Goal: Task Accomplishment & Management: Complete application form

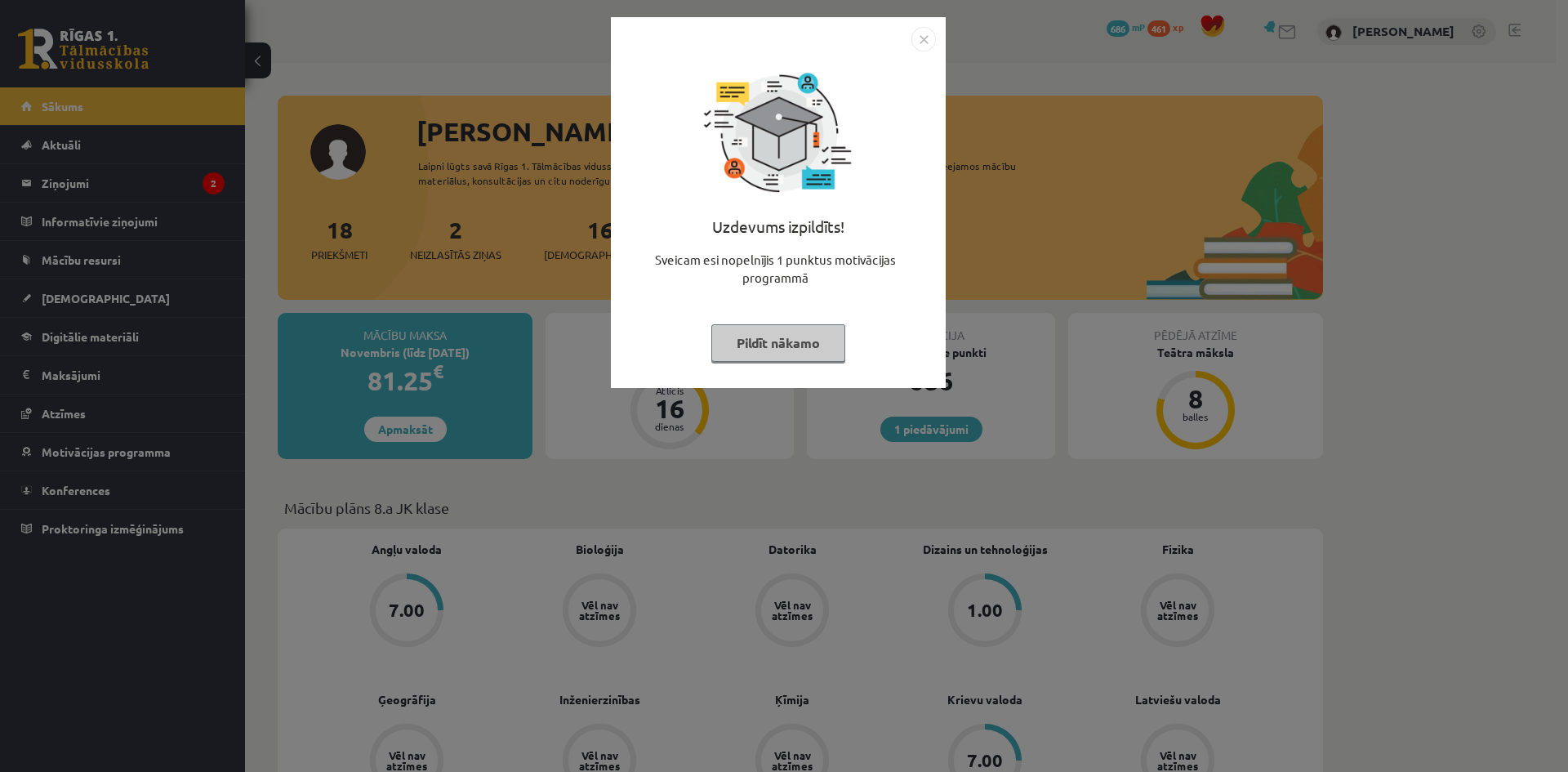
click at [643, 468] on div "Uzdevums izpildīts! Sveicam esi nopelnījis 1 punktus motivācijas programmā Pild…" at bounding box center [784, 386] width 1568 height 772
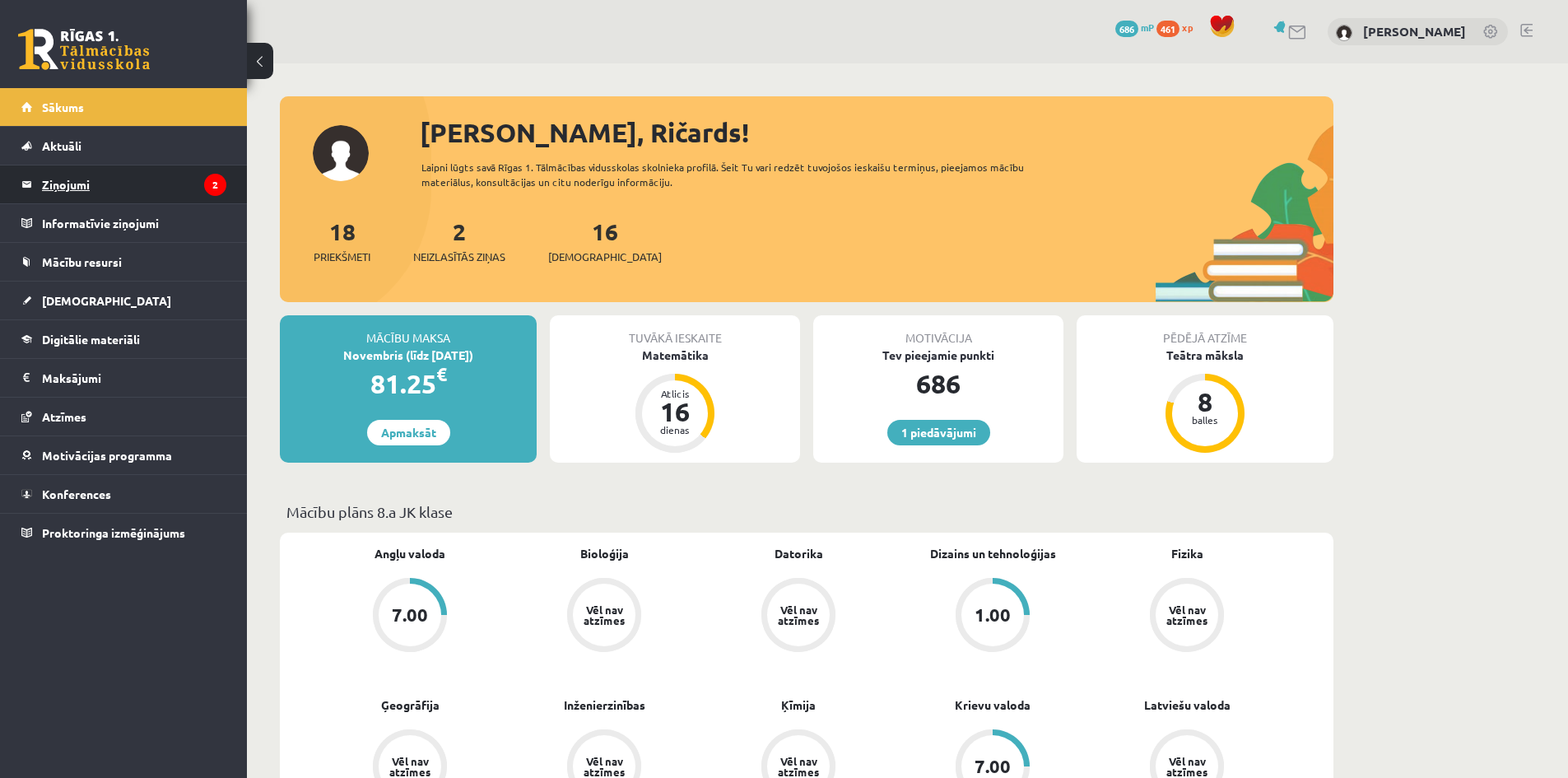
click at [164, 176] on legend "Ziņojumi 2" at bounding box center [134, 184] width 184 height 38
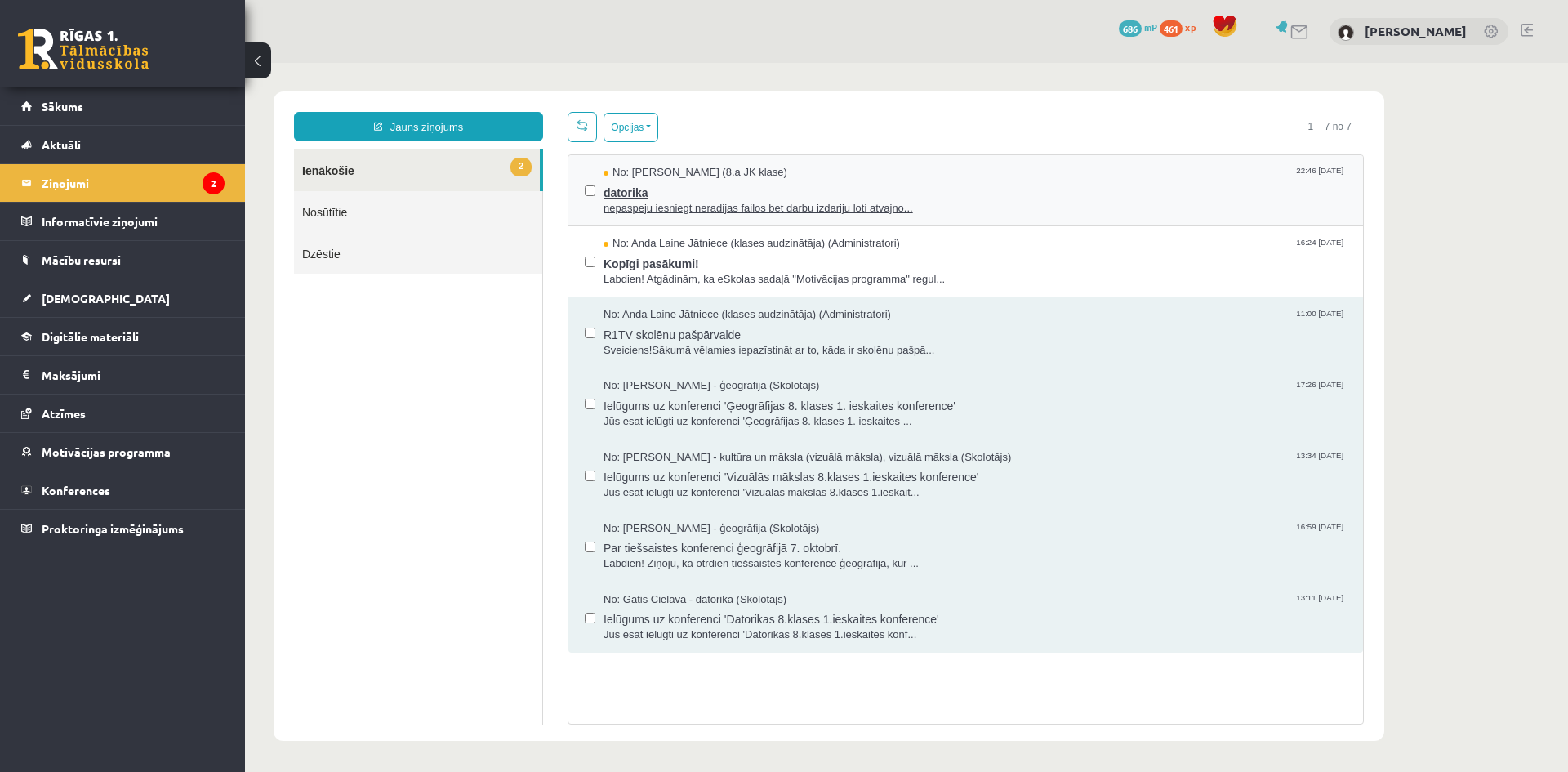
click at [713, 206] on span "nepaspeju iesniegt neradijas failos bet darbu izdariju loti atvajno..." at bounding box center [975, 208] width 743 height 15
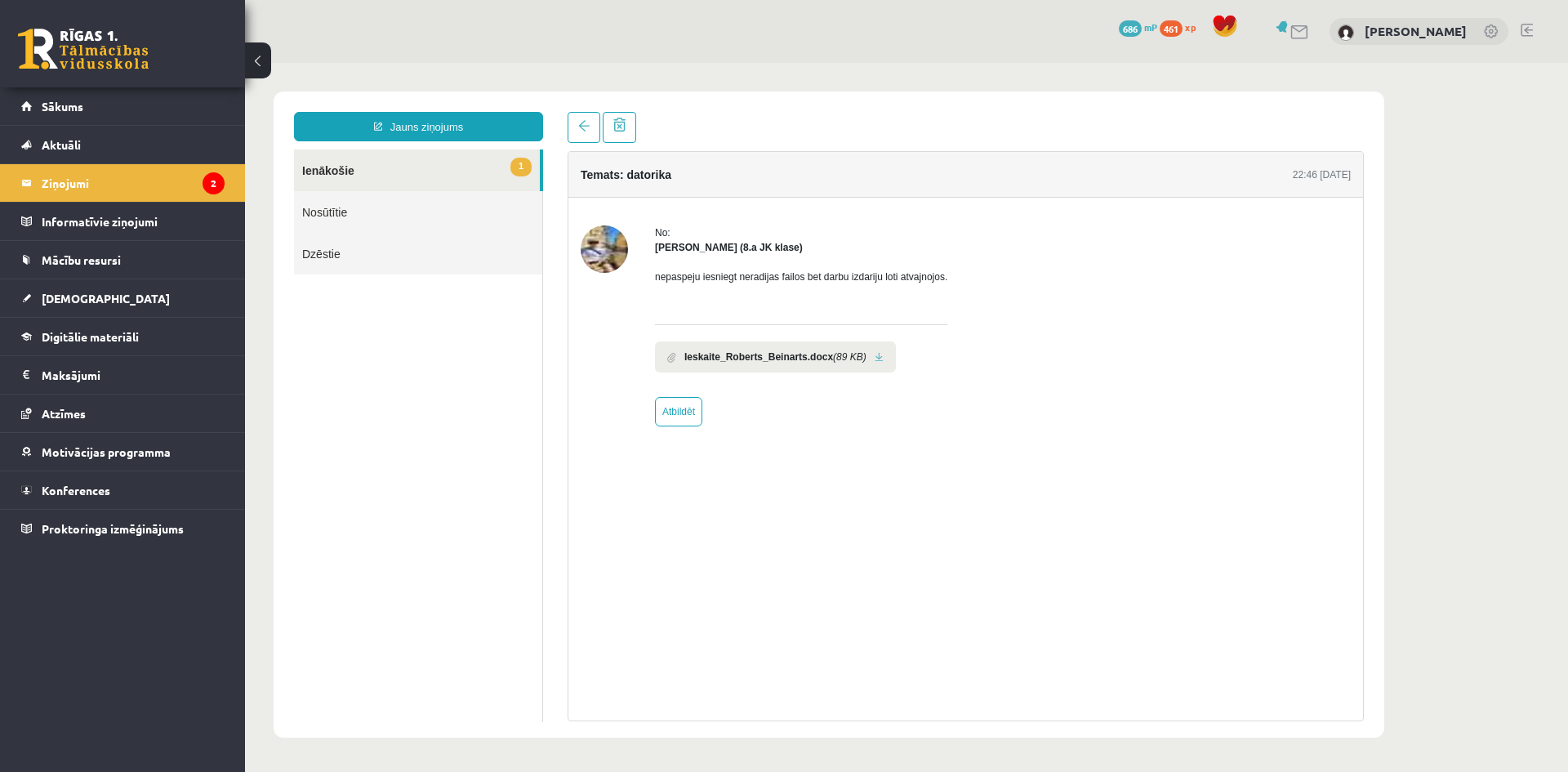
click at [464, 196] on link "Nosūtītie" at bounding box center [418, 212] width 249 height 41
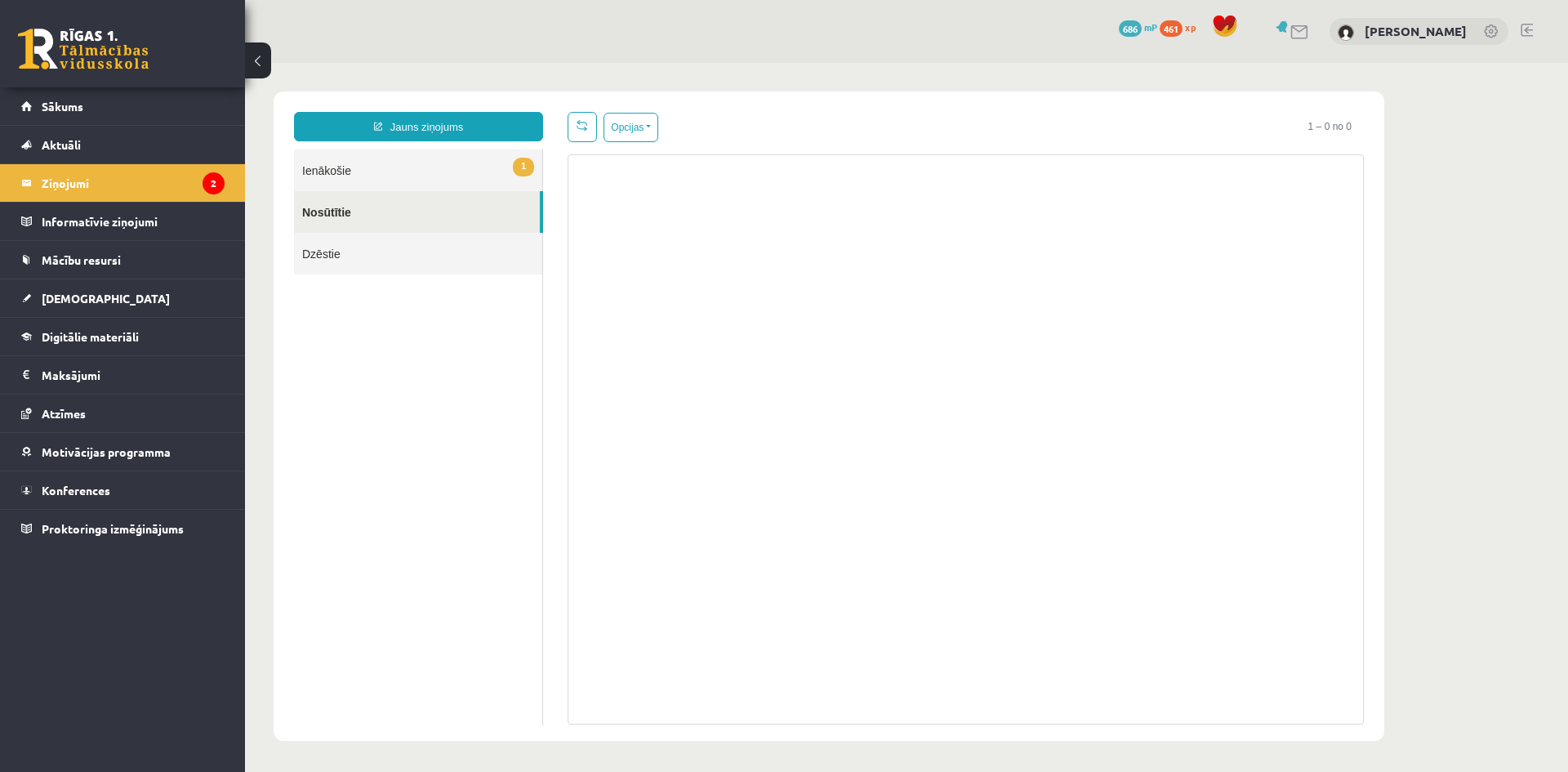
click at [445, 169] on link "1 Ienākošie" at bounding box center [418, 170] width 249 height 41
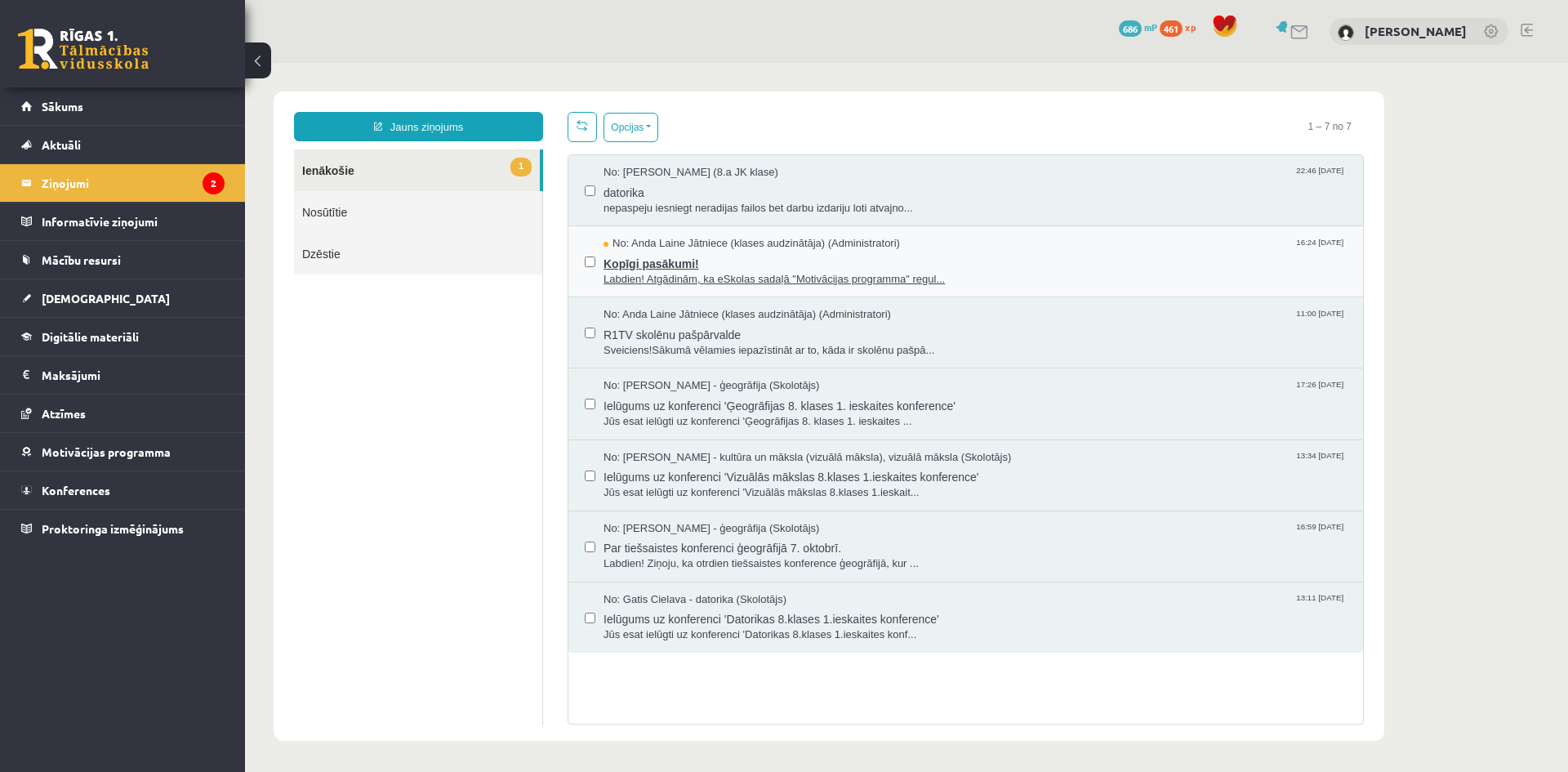
click at [698, 284] on span "Labdien! Atgādinām, ka eSkolas sadaļā "Motivācijas programma" regul..." at bounding box center [975, 280] width 743 height 15
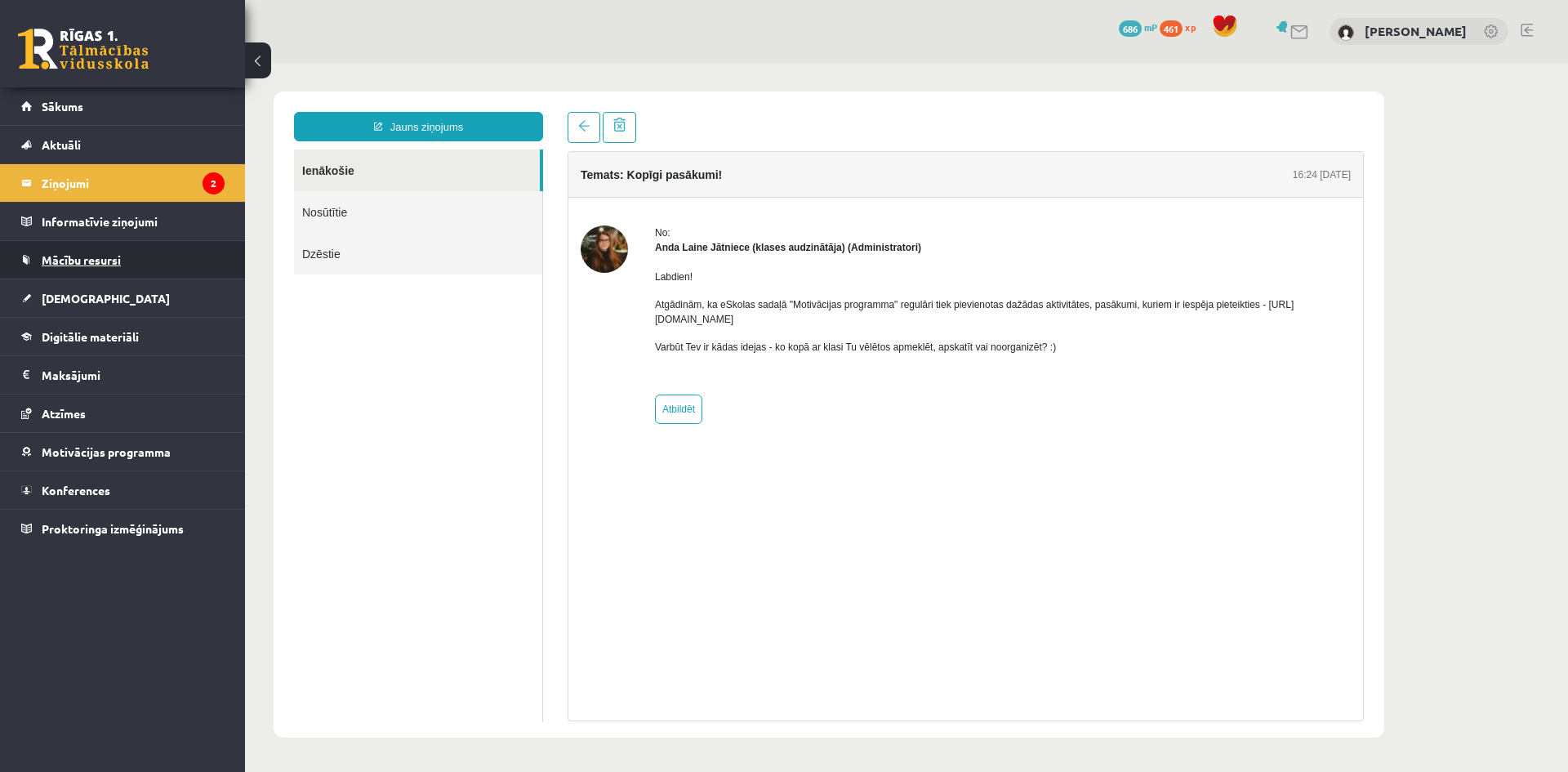
click at [156, 249] on link "Mācību resursi" at bounding box center [123, 260] width 203 height 38
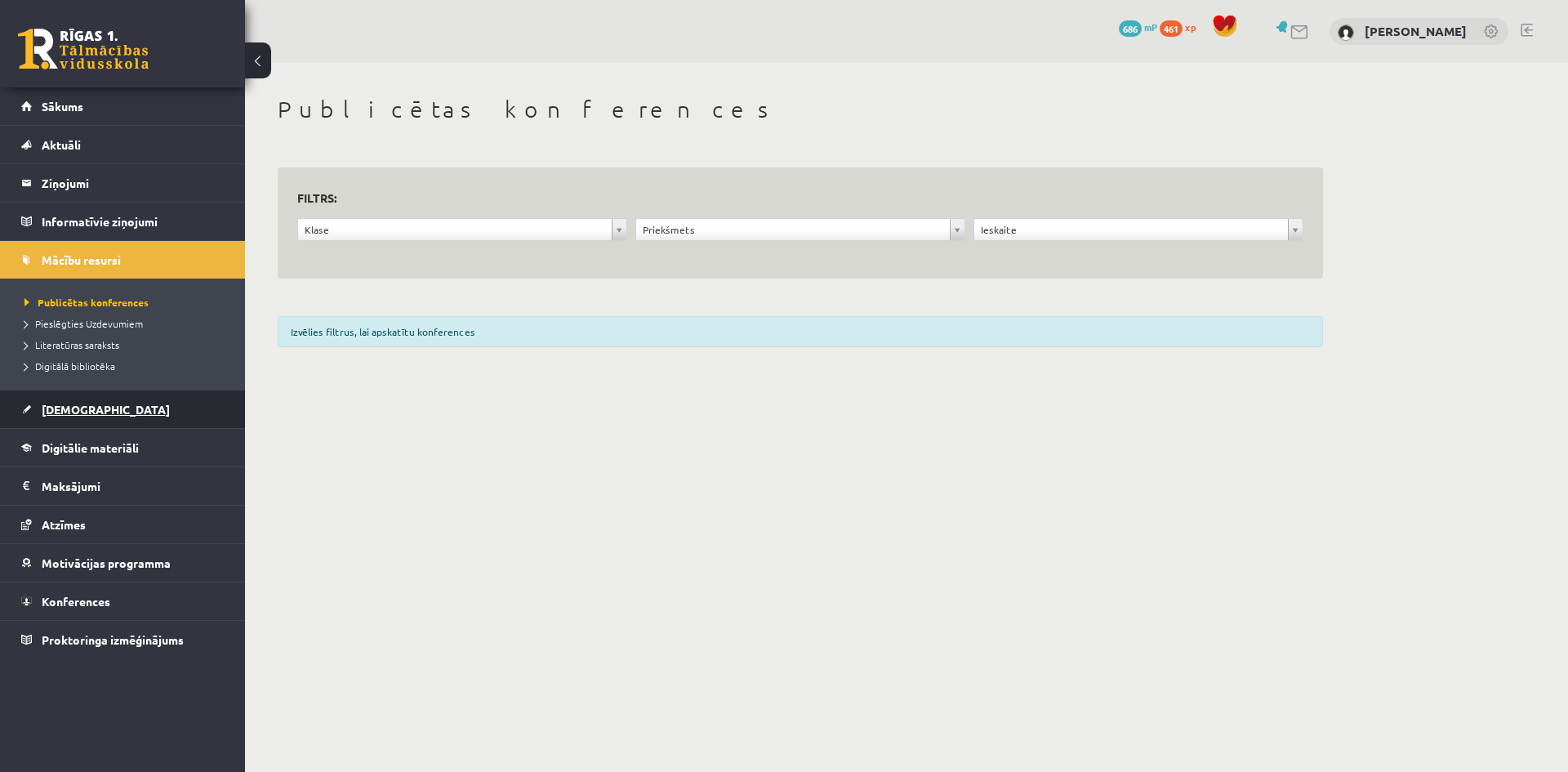
click at [75, 408] on span "[DEMOGRAPHIC_DATA]" at bounding box center [105, 410] width 128 height 15
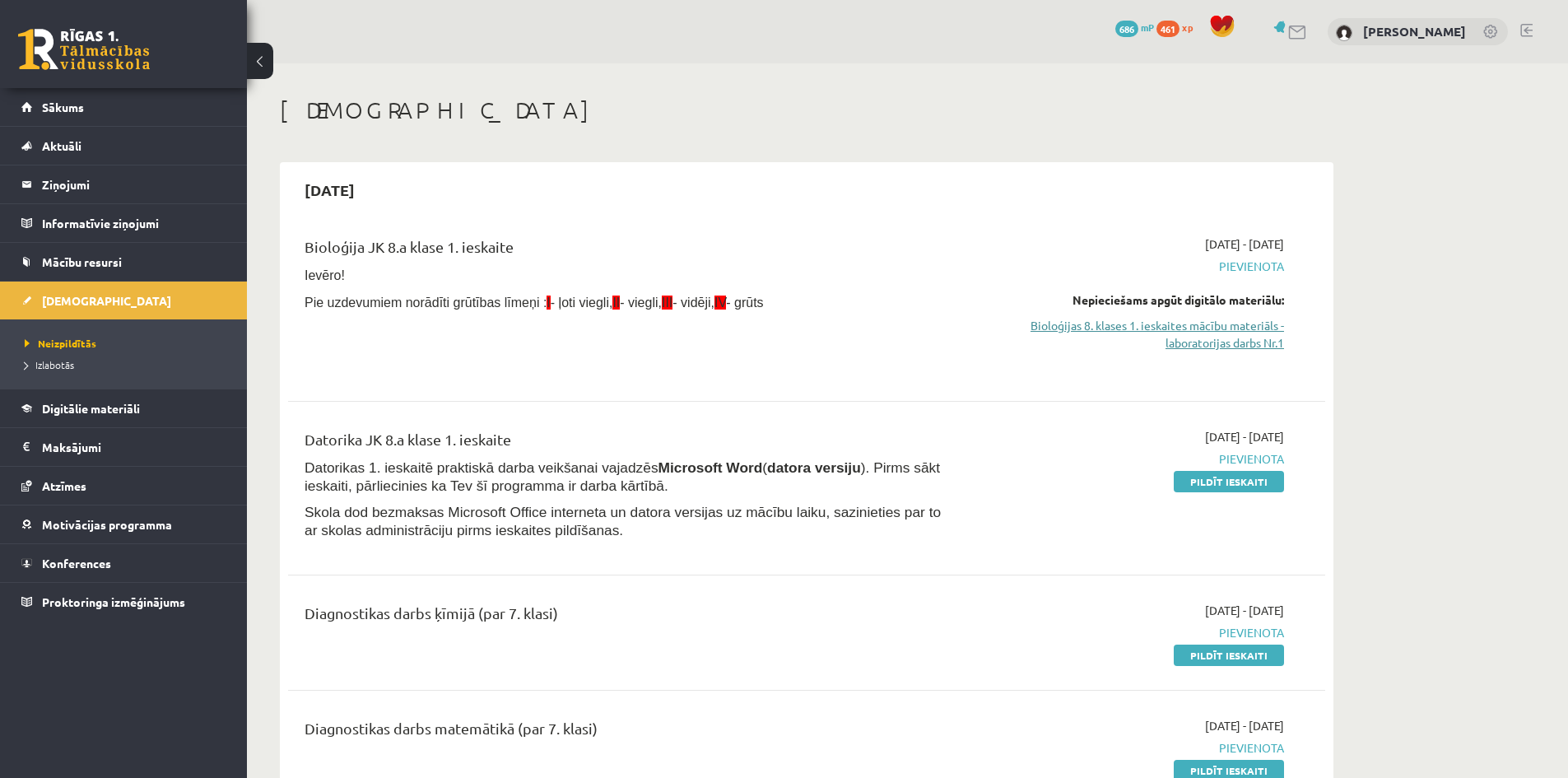
click at [1207, 343] on link "Bioloģijas 8. klases 1. ieskaites mācību materiāls - laboratorijas darbs Nr.1" at bounding box center [1129, 334] width 310 height 34
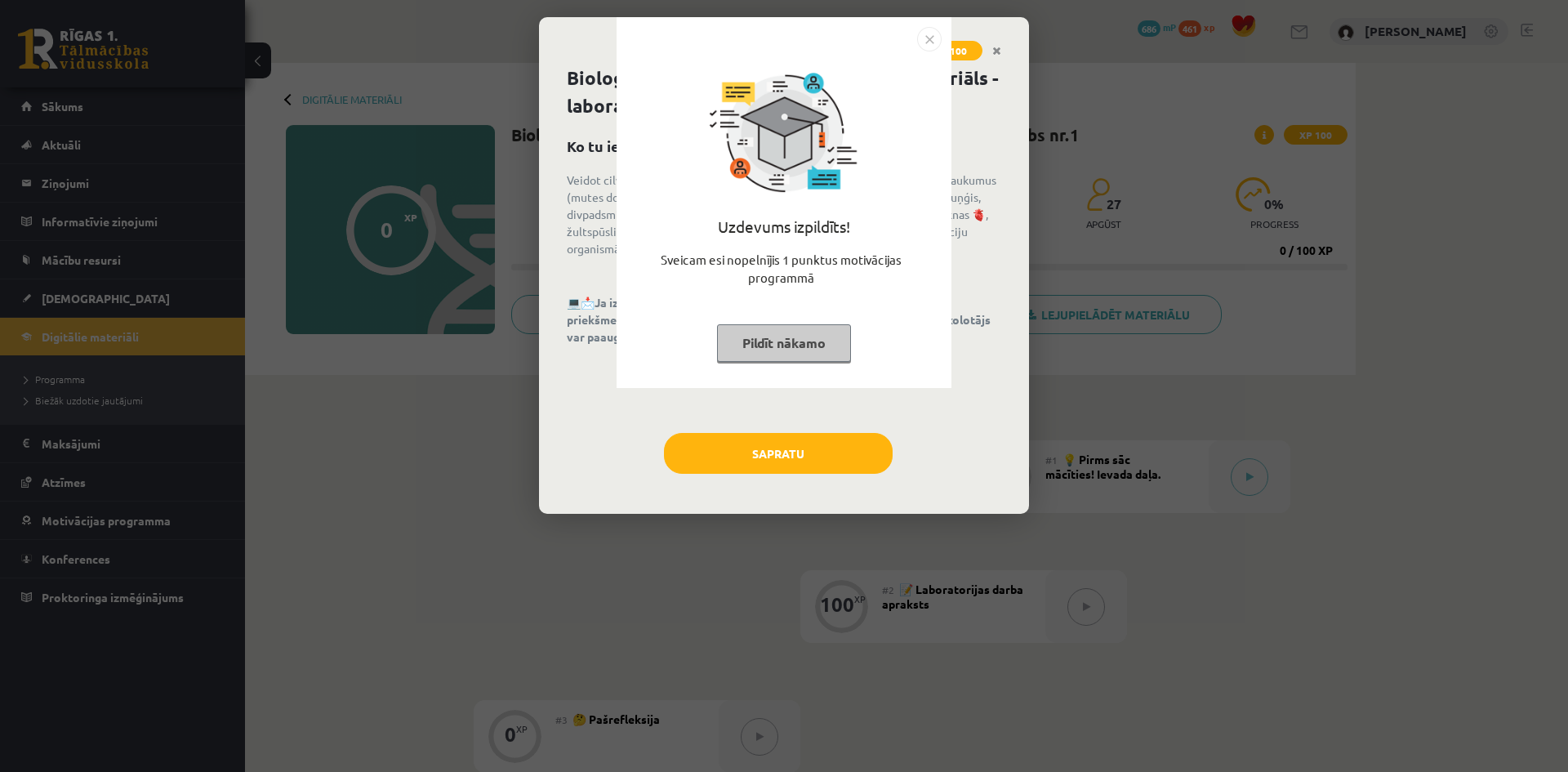
click at [938, 40] on img "Close" at bounding box center [929, 40] width 24 height 24
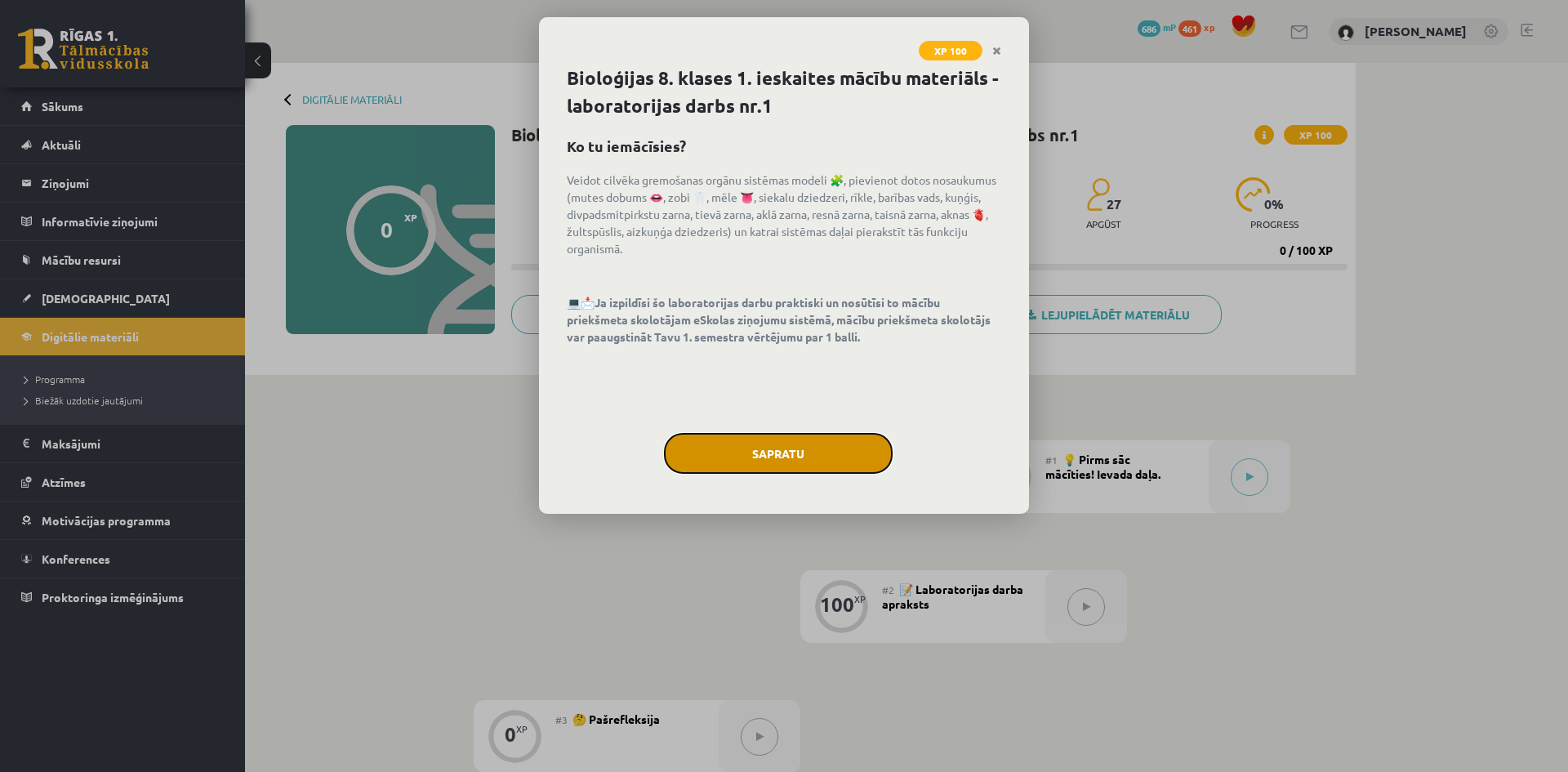
click at [822, 448] on button "Sapratu" at bounding box center [778, 453] width 229 height 40
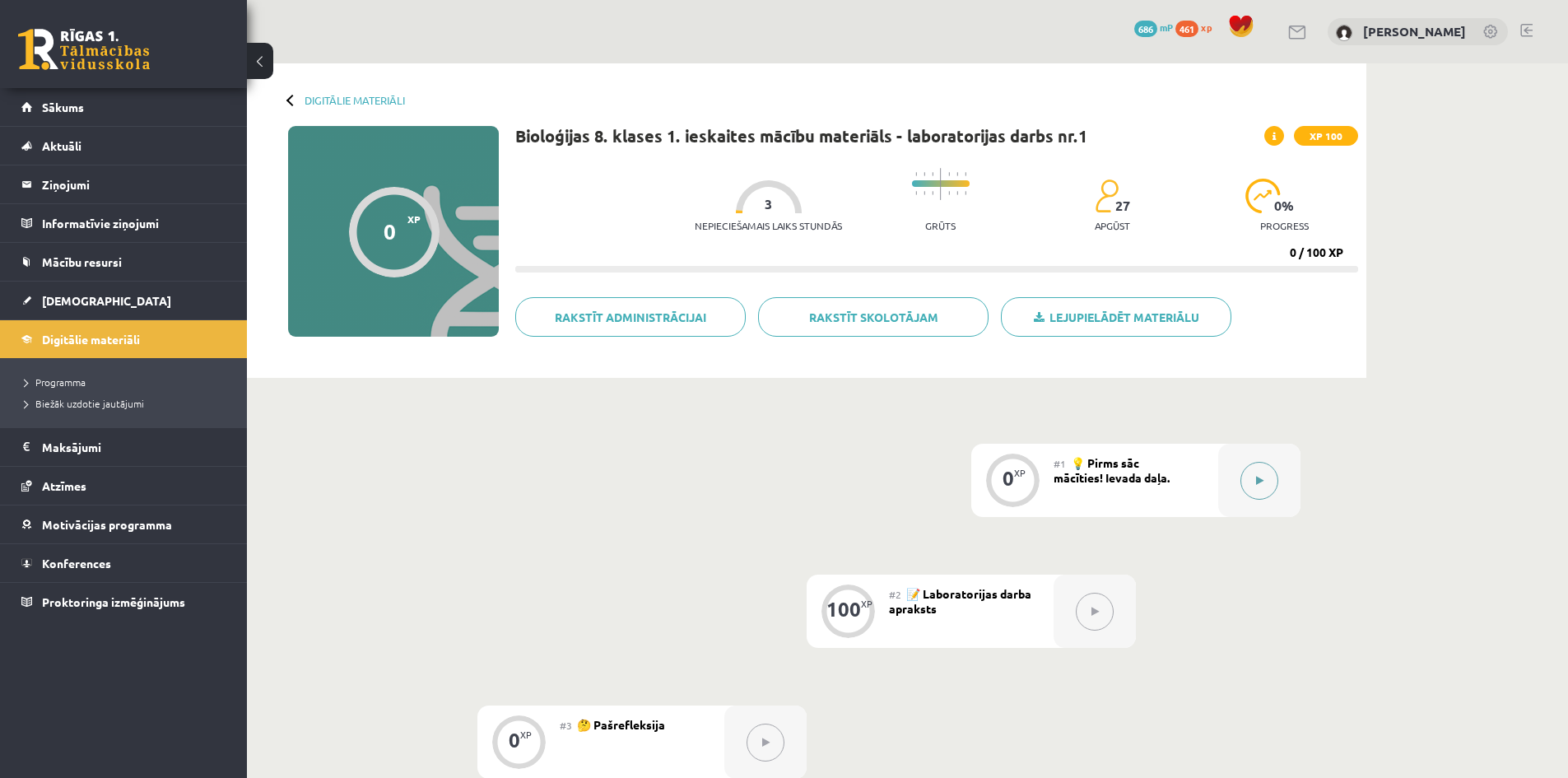
click at [1246, 472] on button at bounding box center [1260, 481] width 38 height 38
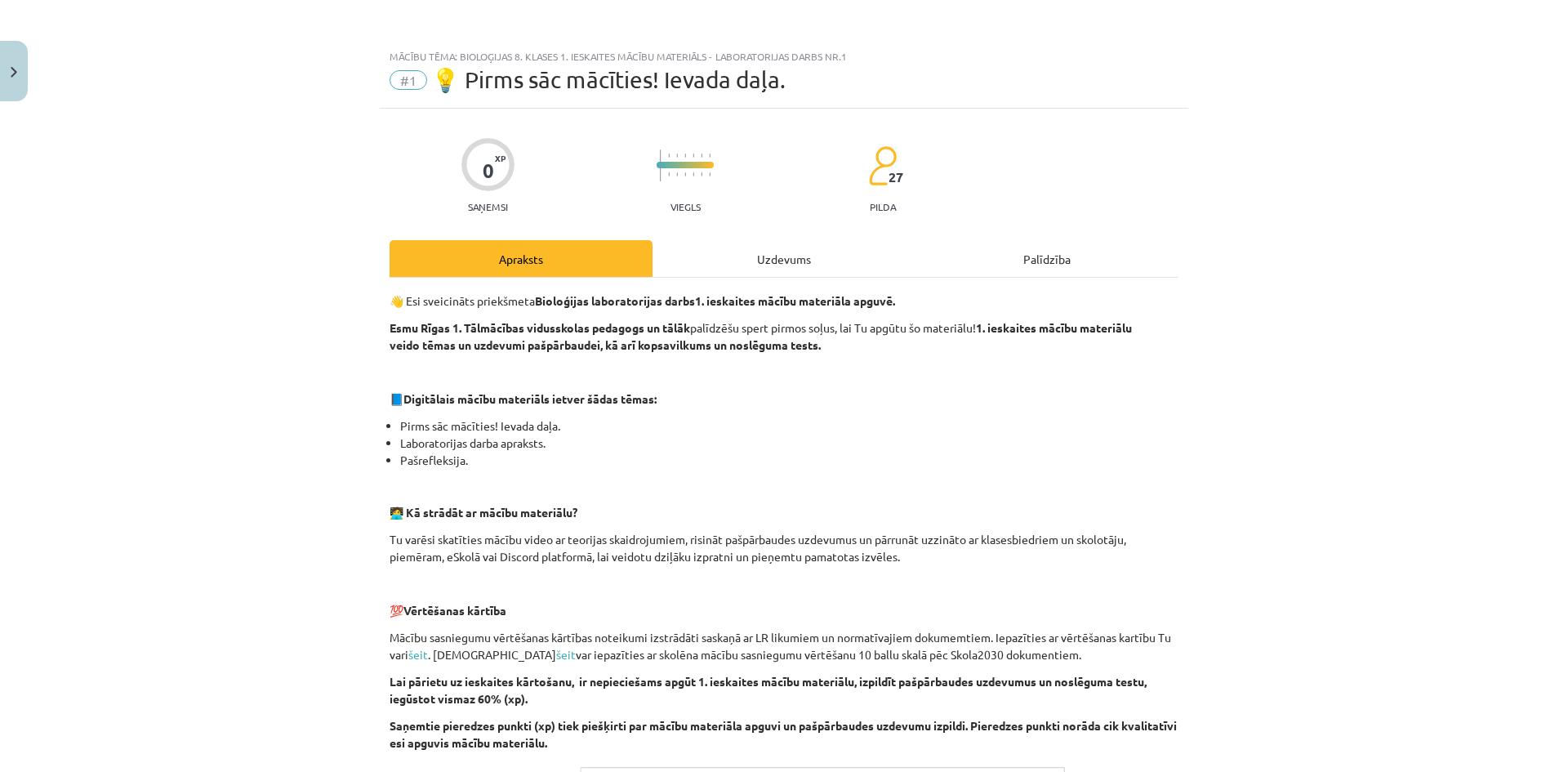
drag, startPoint x: 663, startPoint y: 506, endPoint x: 1074, endPoint y: 399, distance: 424.7
click at [674, 502] on div "👋 Esi sveicināts priekšmeta Bioloģijas laboratorijas darbs 1. ieskaites mācību …" at bounding box center [784, 617] width 789 height 648
click at [785, 249] on div "Uzdevums" at bounding box center [784, 258] width 263 height 37
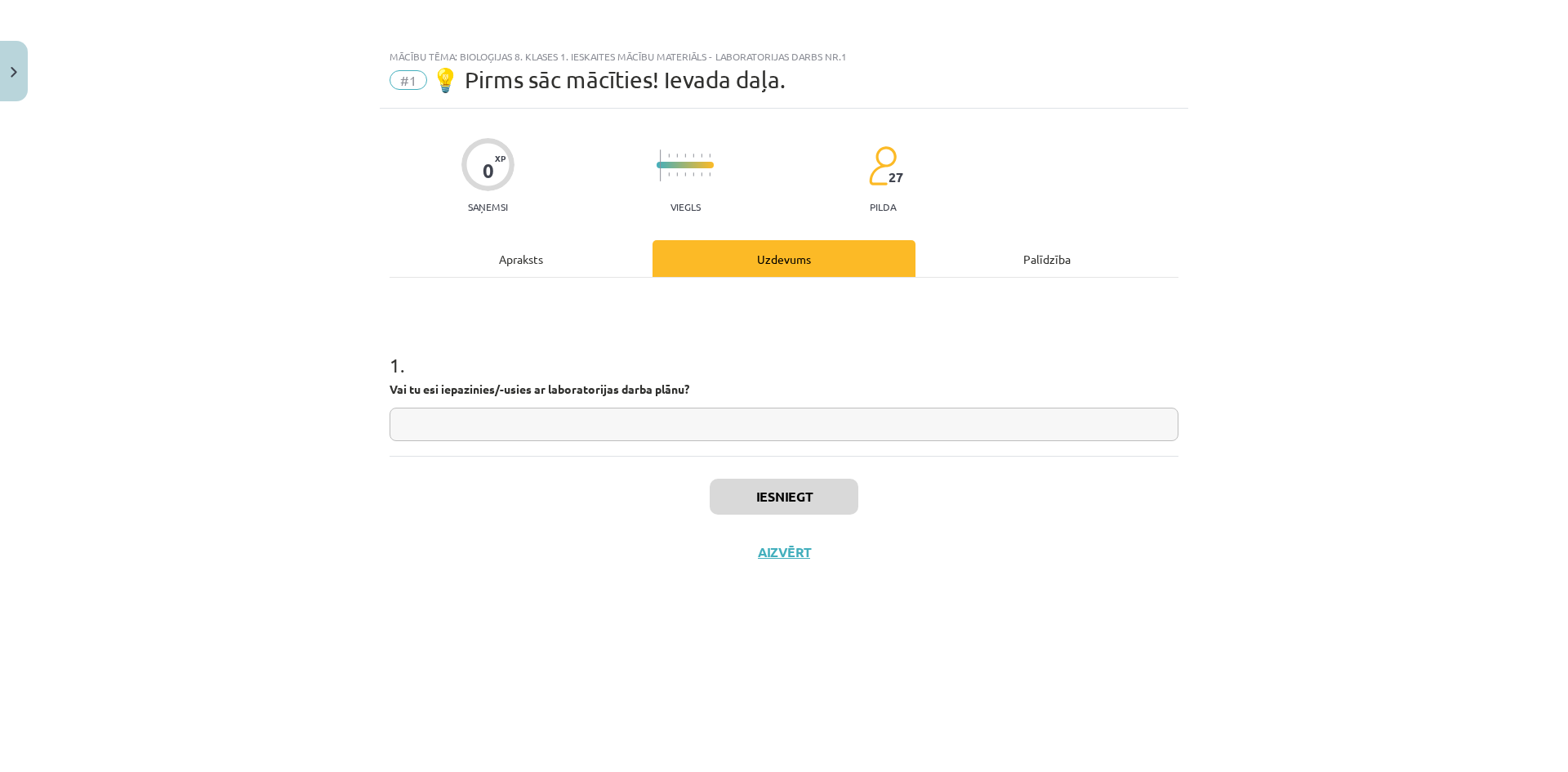
click at [635, 424] on input "text" at bounding box center [784, 425] width 789 height 34
type input "**"
click at [830, 533] on div "Iesniegt Aizvērt" at bounding box center [784, 512] width 789 height 114
click at [828, 506] on button "Iesniegt" at bounding box center [784, 496] width 149 height 36
click at [759, 558] on button "Nākamā nodarbība" at bounding box center [784, 563] width 160 height 38
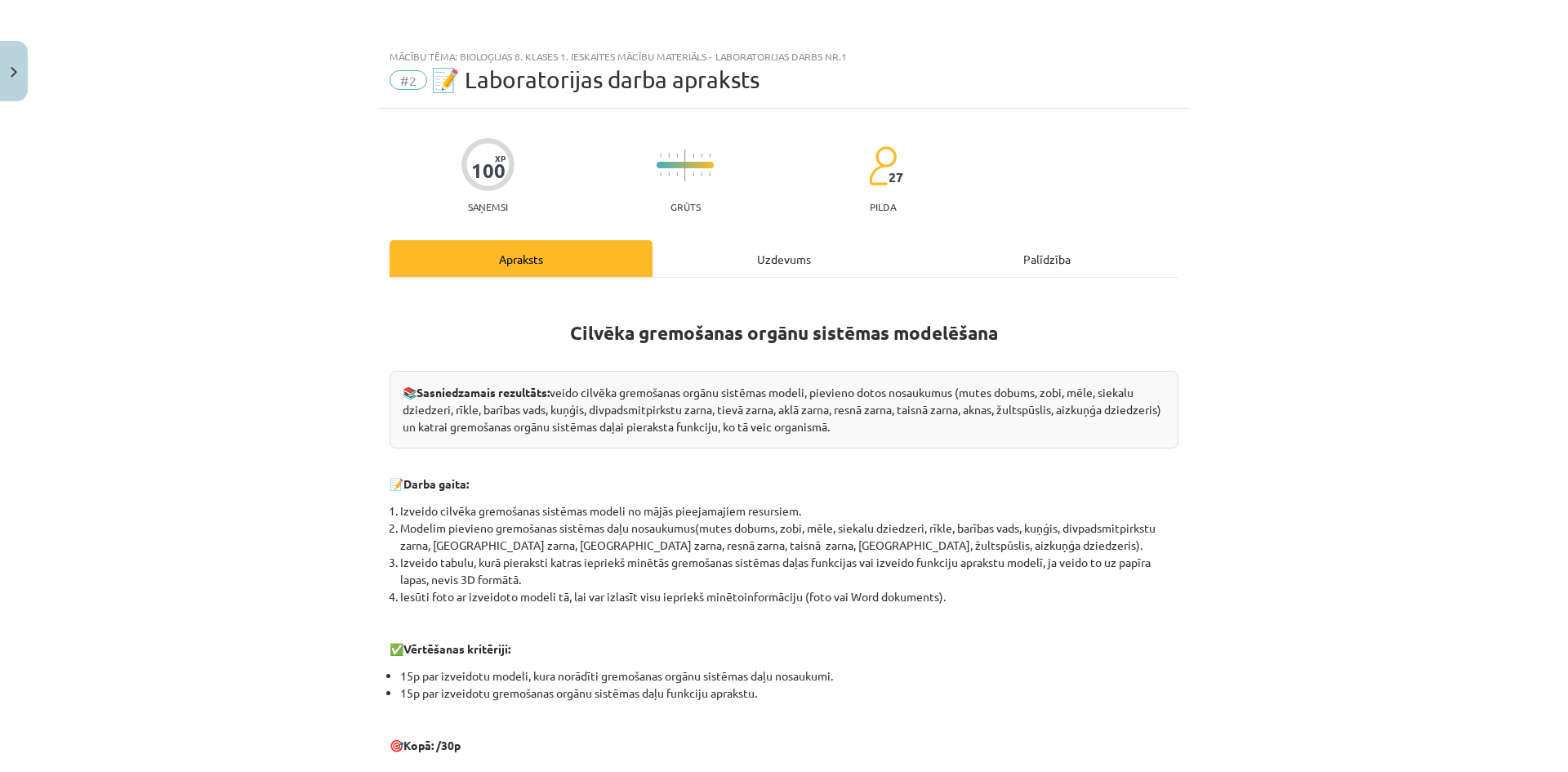
click at [703, 258] on div "Uzdevums" at bounding box center [784, 258] width 263 height 37
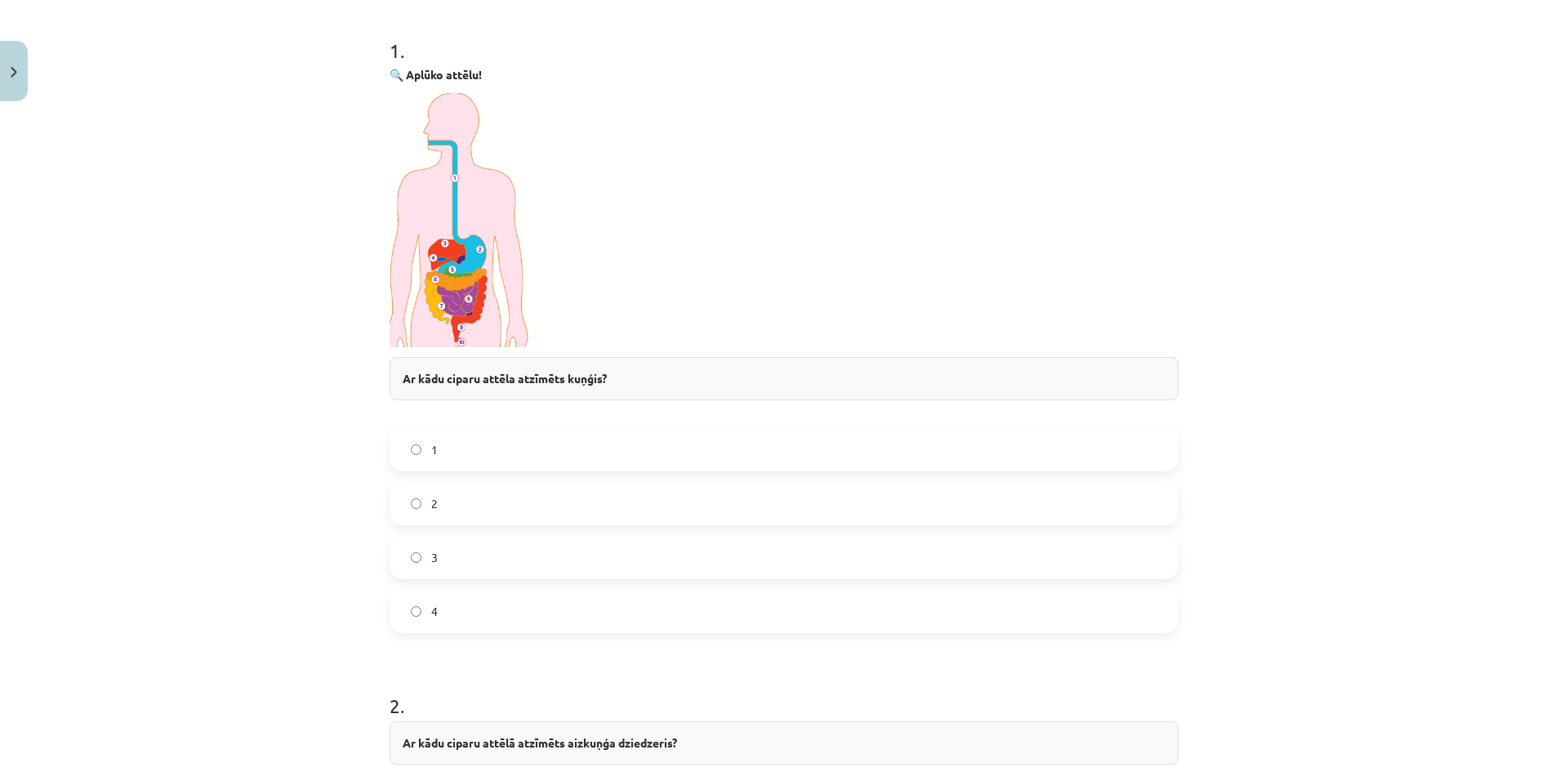
scroll to position [286, 0]
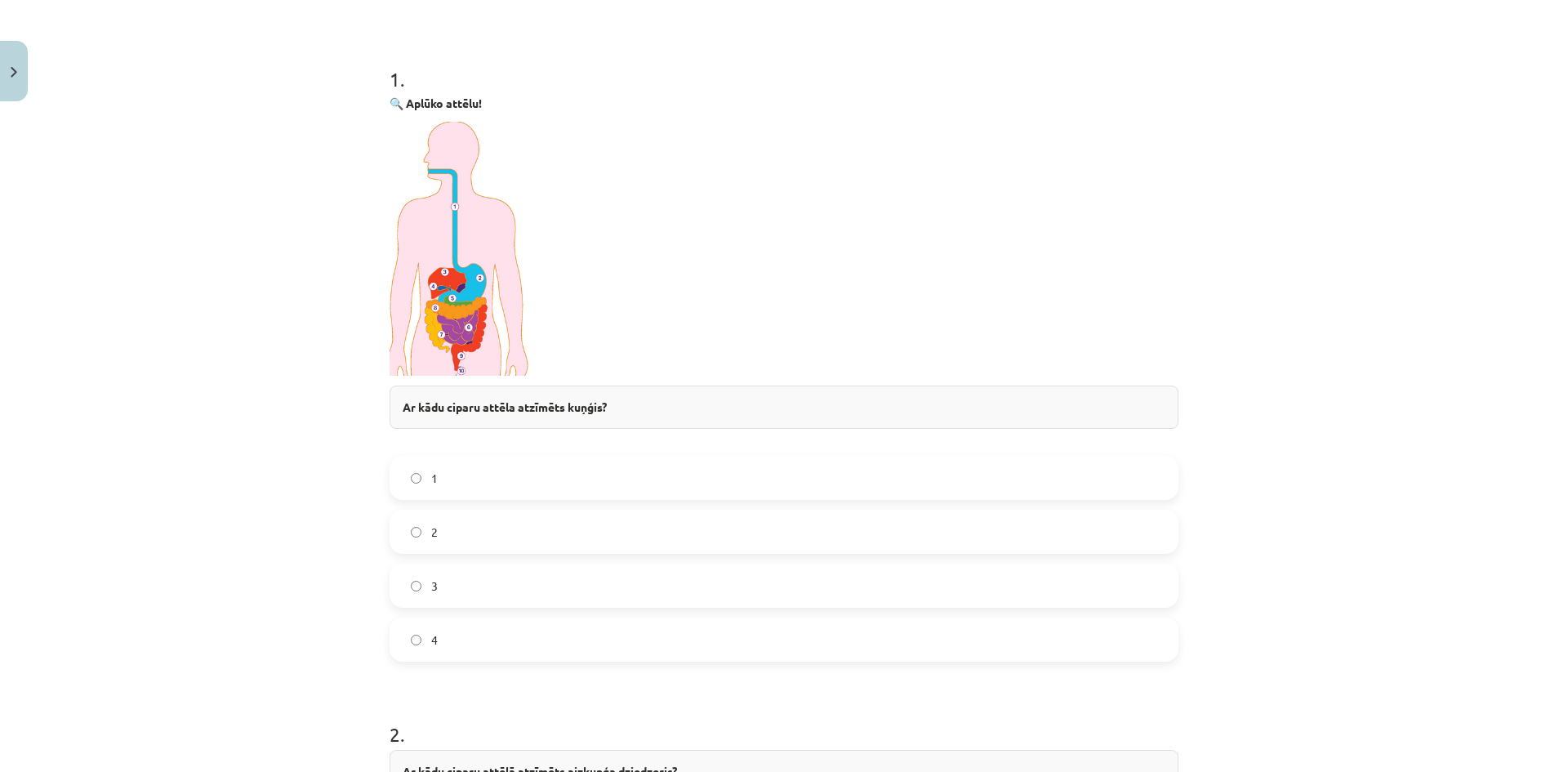
click at [470, 317] on img at bounding box center [461, 249] width 142 height 254
click at [469, 318] on img at bounding box center [461, 249] width 142 height 254
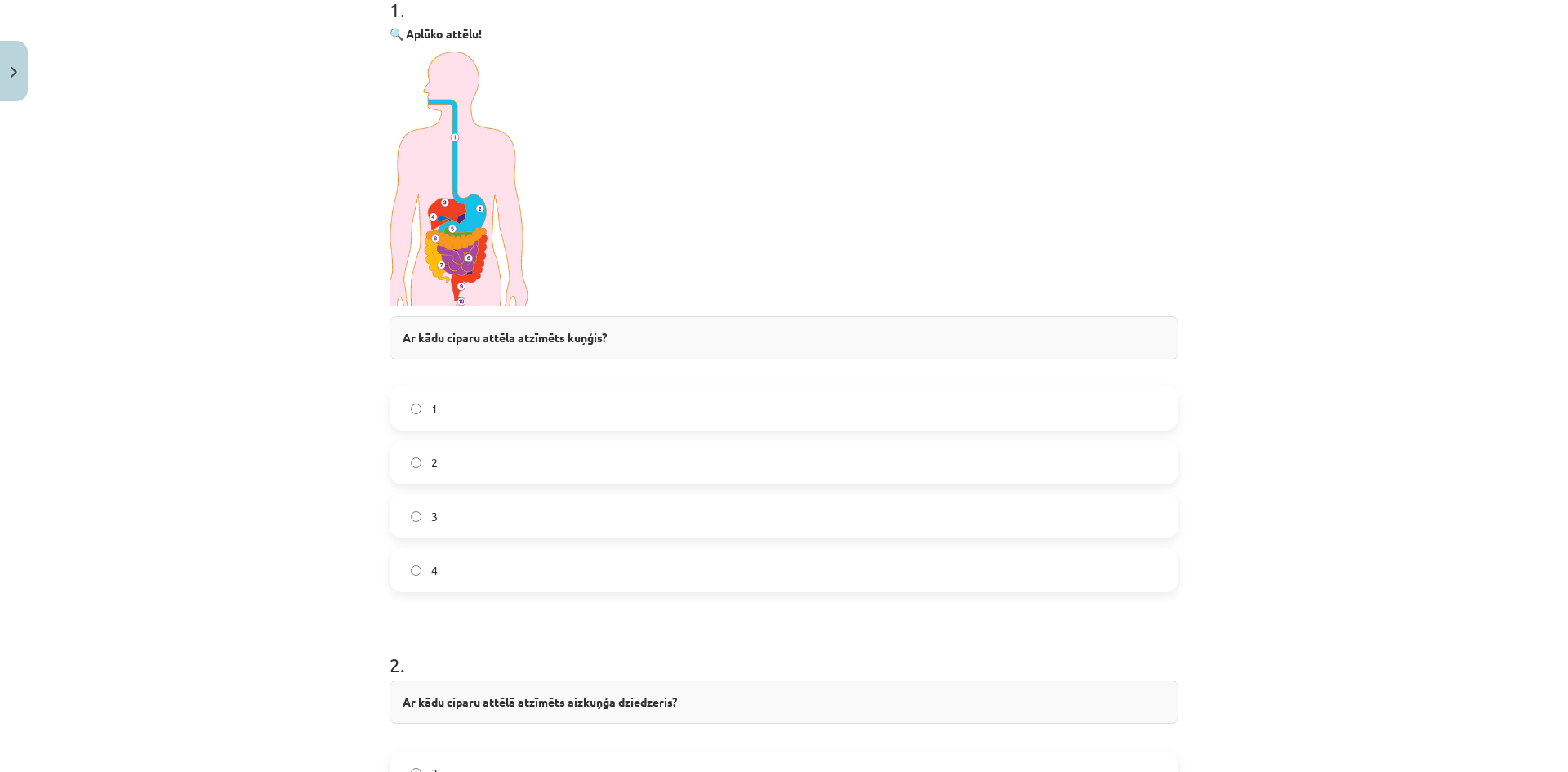
scroll to position [326, 0]
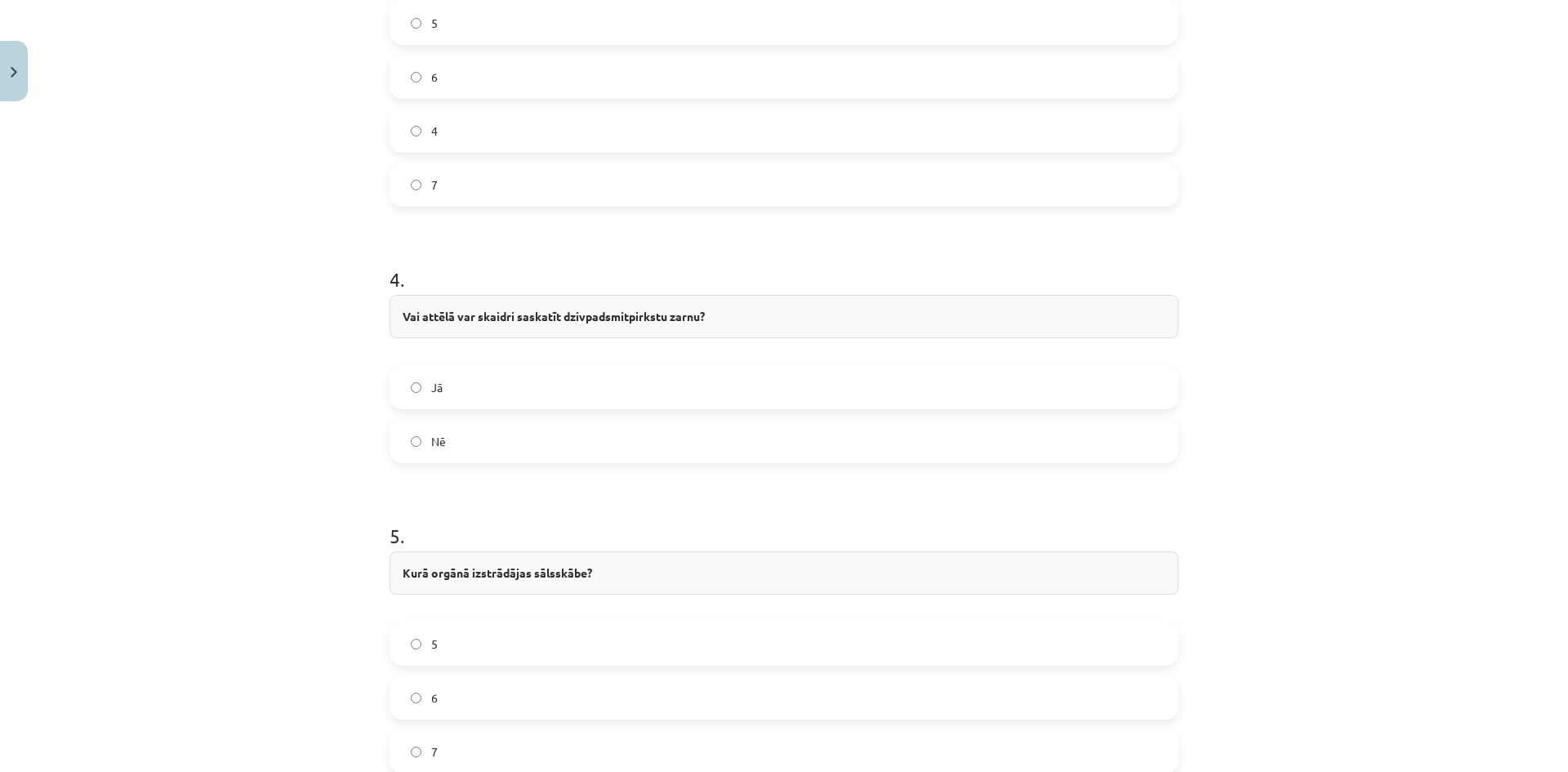
click at [549, 403] on label "Jā" at bounding box center [784, 386] width 785 height 40
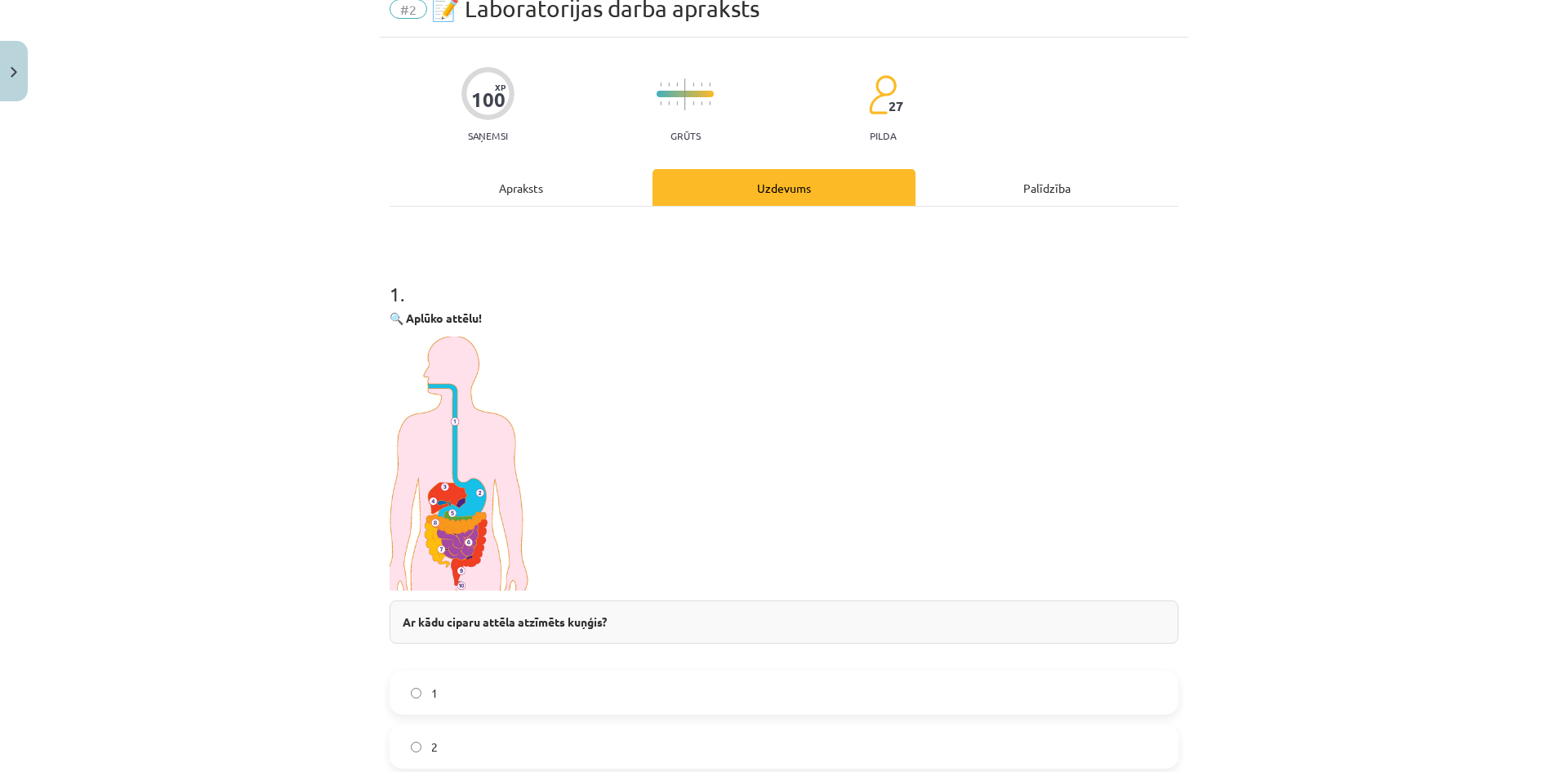
scroll to position [0, 0]
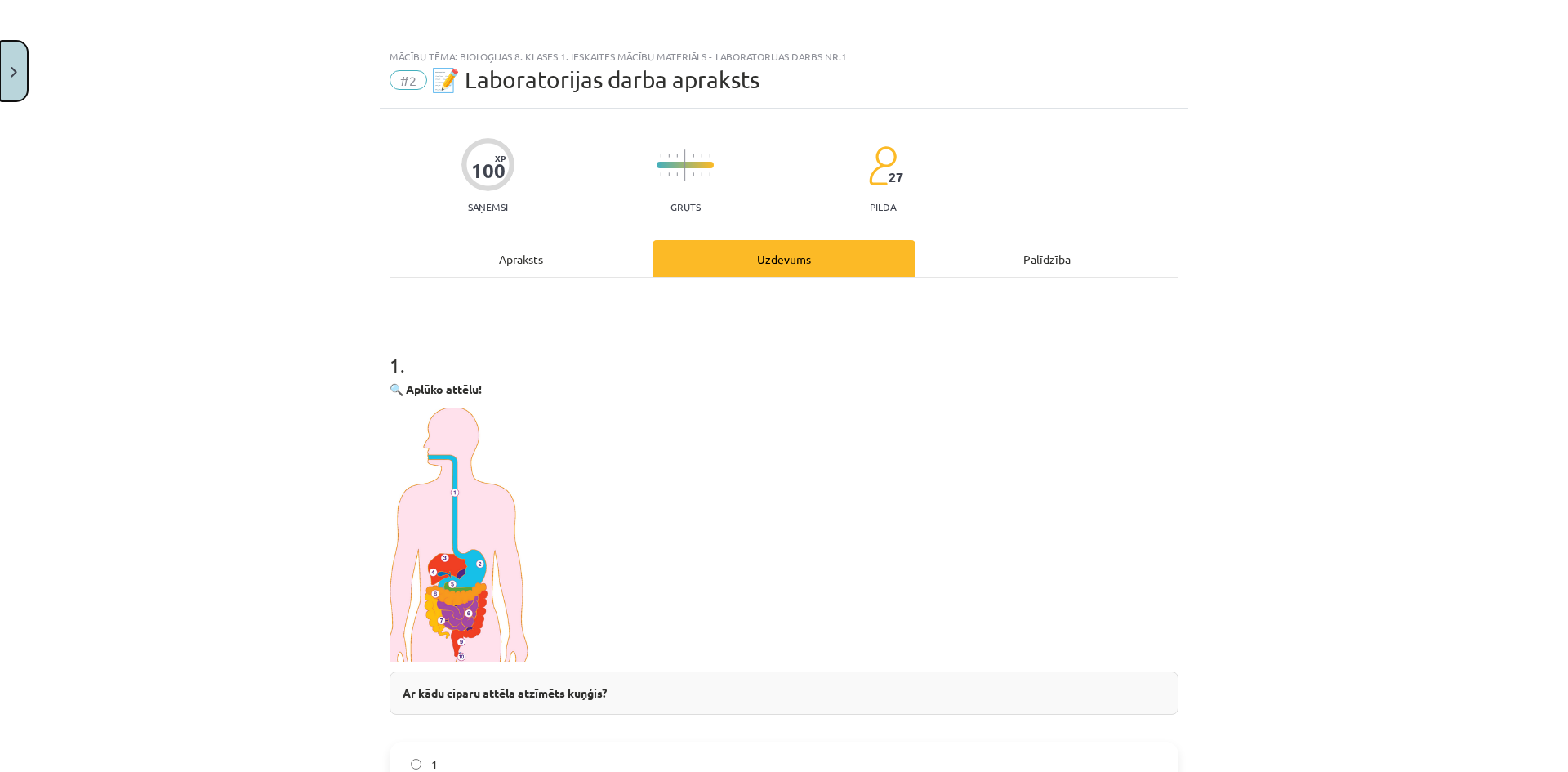
click at [24, 74] on button "Close" at bounding box center [13, 71] width 27 height 60
click at [120, 103] on div "Mācību tēma: Bioloģijas 8. klases 1. ieskaites mācību materiāls - laboratorijas…" at bounding box center [784, 386] width 1568 height 772
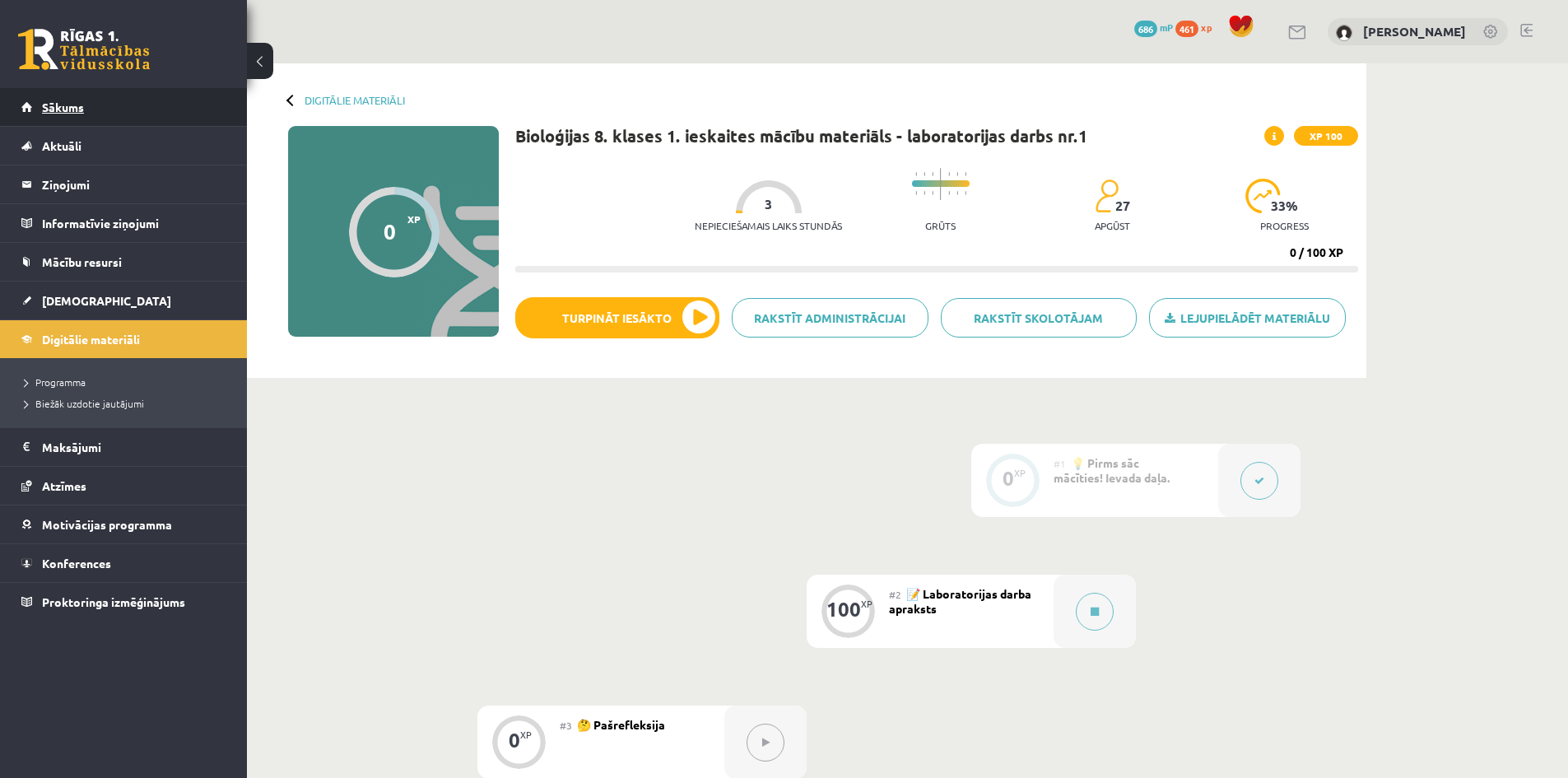
click at [85, 107] on link "Sākums" at bounding box center [124, 107] width 205 height 38
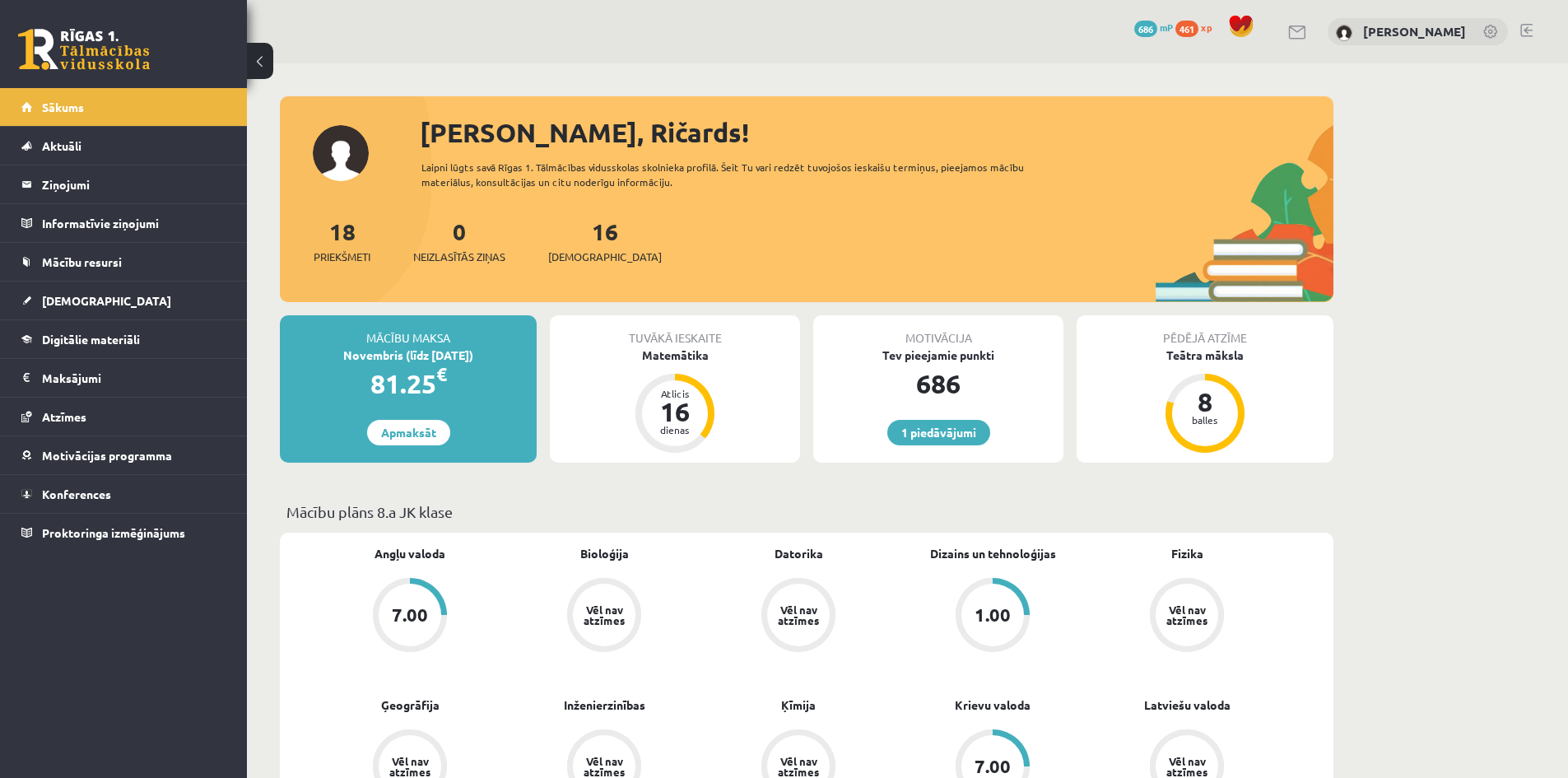
scroll to position [83, 0]
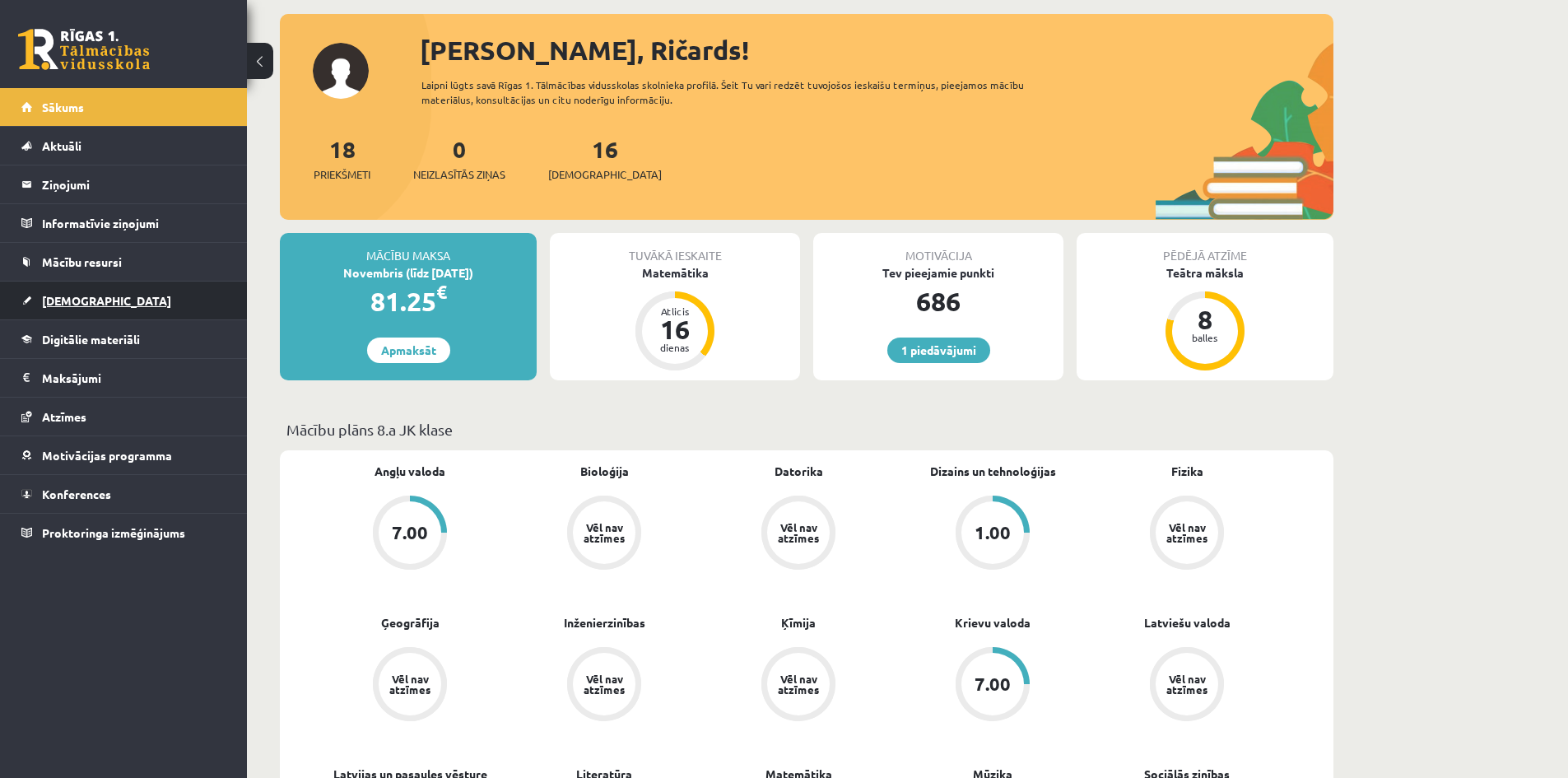
click at [115, 298] on link "[DEMOGRAPHIC_DATA]" at bounding box center [124, 301] width 205 height 38
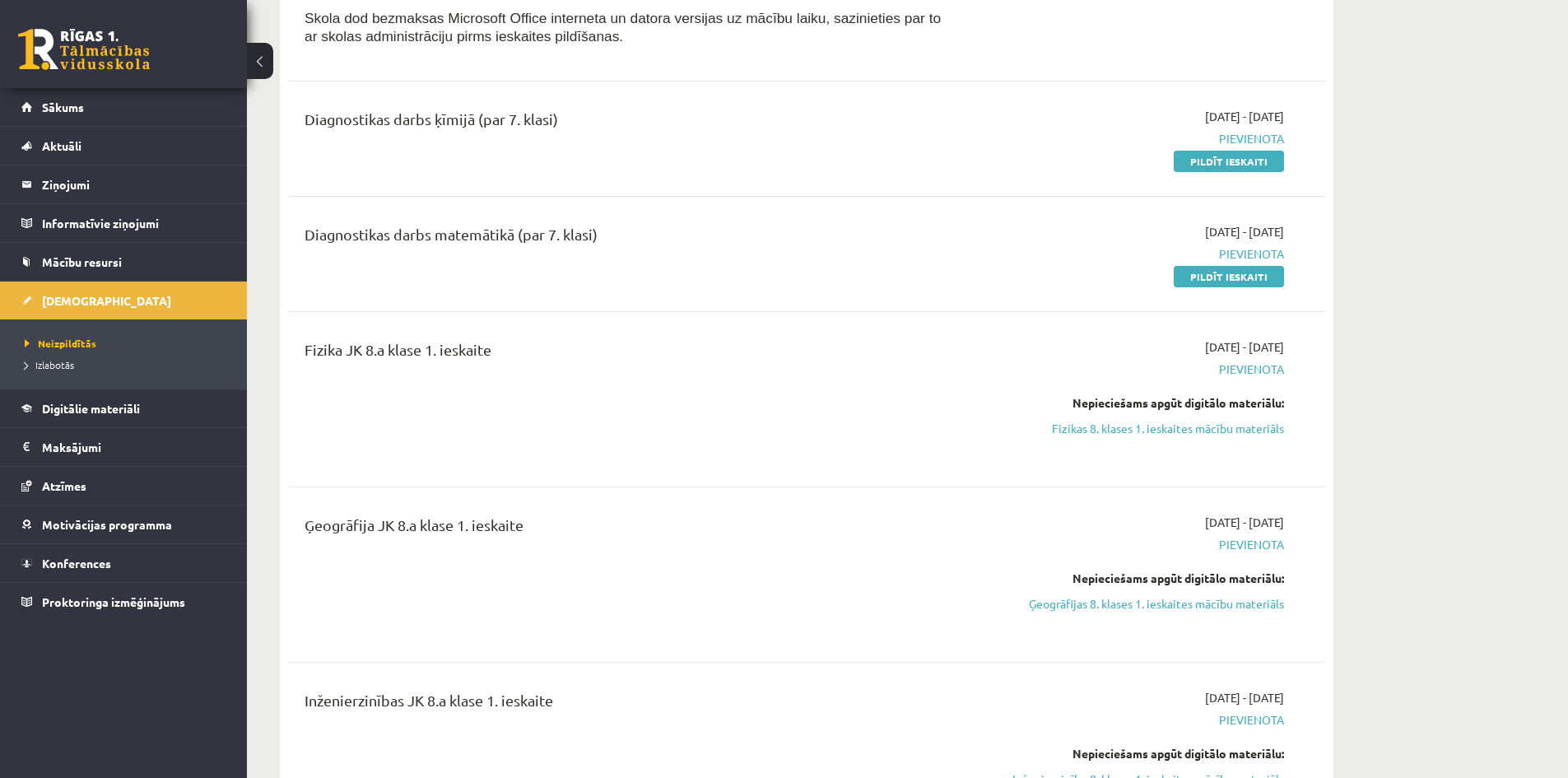
scroll to position [412, 0]
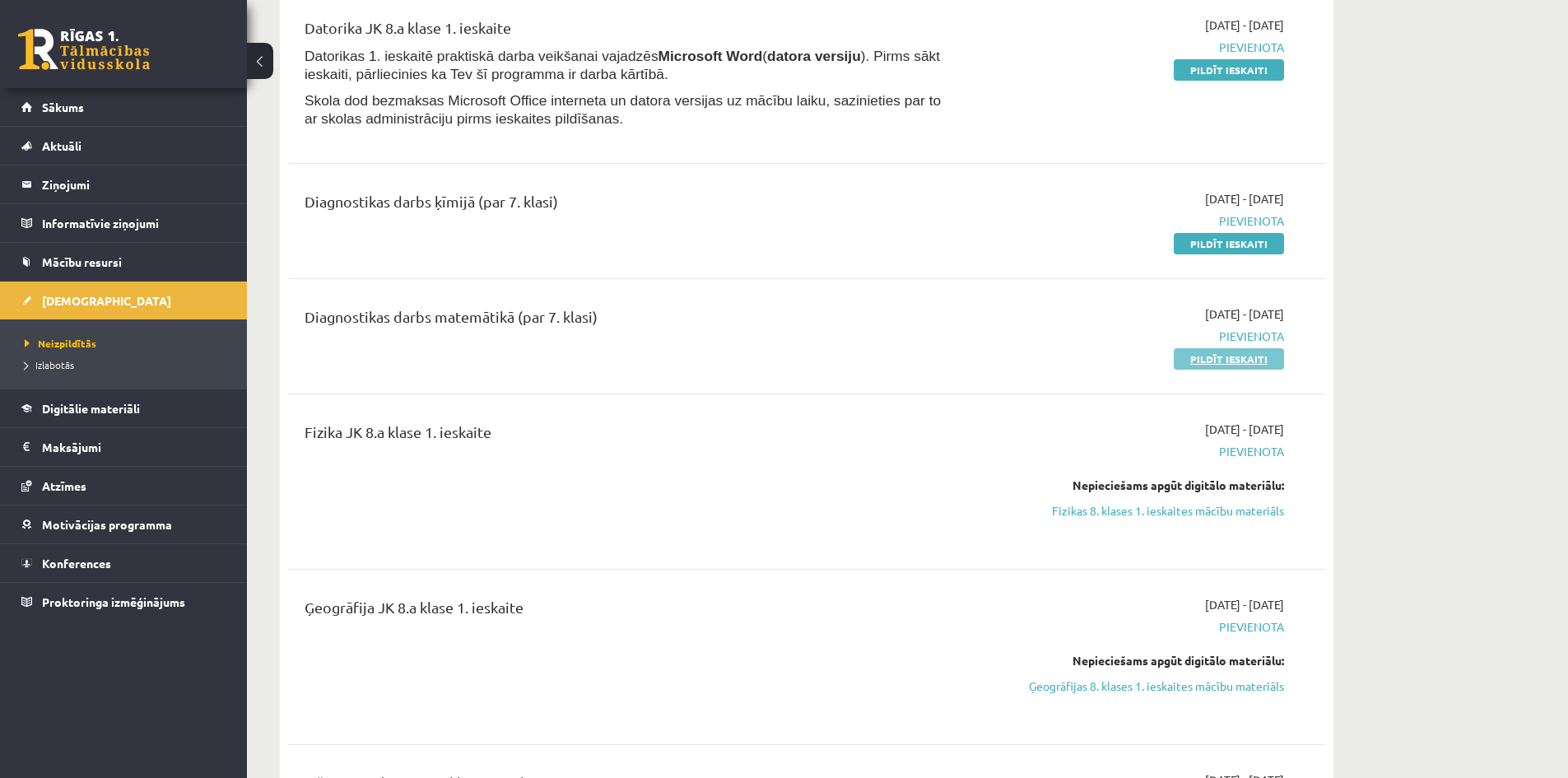
click at [1250, 363] on link "Pildīt ieskaiti" at bounding box center [1229, 359] width 110 height 22
click at [1199, 245] on link "Pildīt ieskaiti" at bounding box center [1229, 243] width 110 height 22
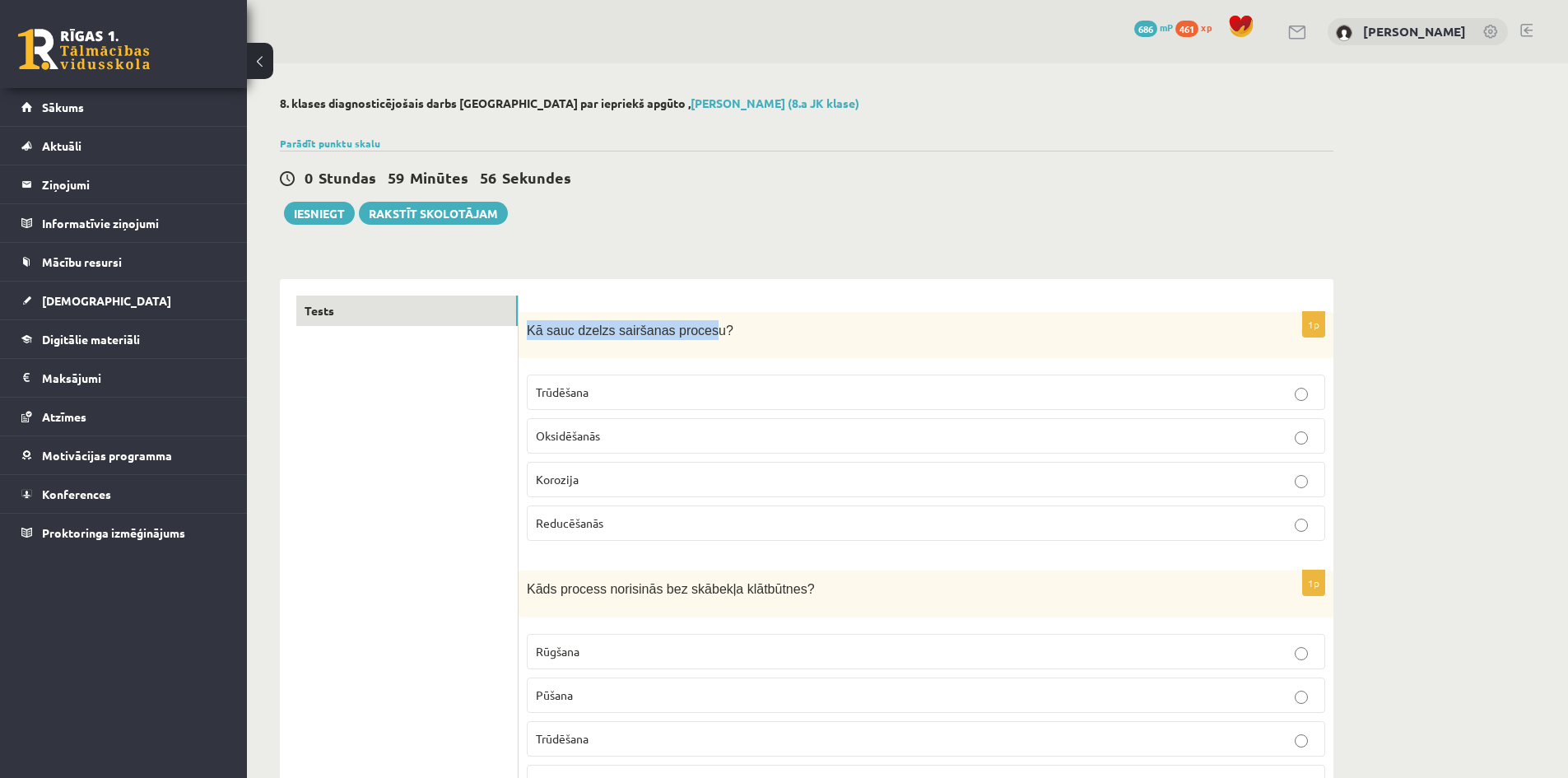
drag, startPoint x: 528, startPoint y: 318, endPoint x: 693, endPoint y: 328, distance: 165.3
click at [693, 328] on div "Kā sauc dzelzs sairšanas procesu?" at bounding box center [925, 335] width 815 height 46
click at [707, 339] on p "Kā sauc dzelzs sairšanas procesu?" at bounding box center [885, 329] width 717 height 20
drag, startPoint x: 707, startPoint y: 339, endPoint x: 687, endPoint y: 341, distance: 20.1
click at [704, 341] on div "Kā sauc dzelzs sairšanas procesu?" at bounding box center [925, 335] width 815 height 46
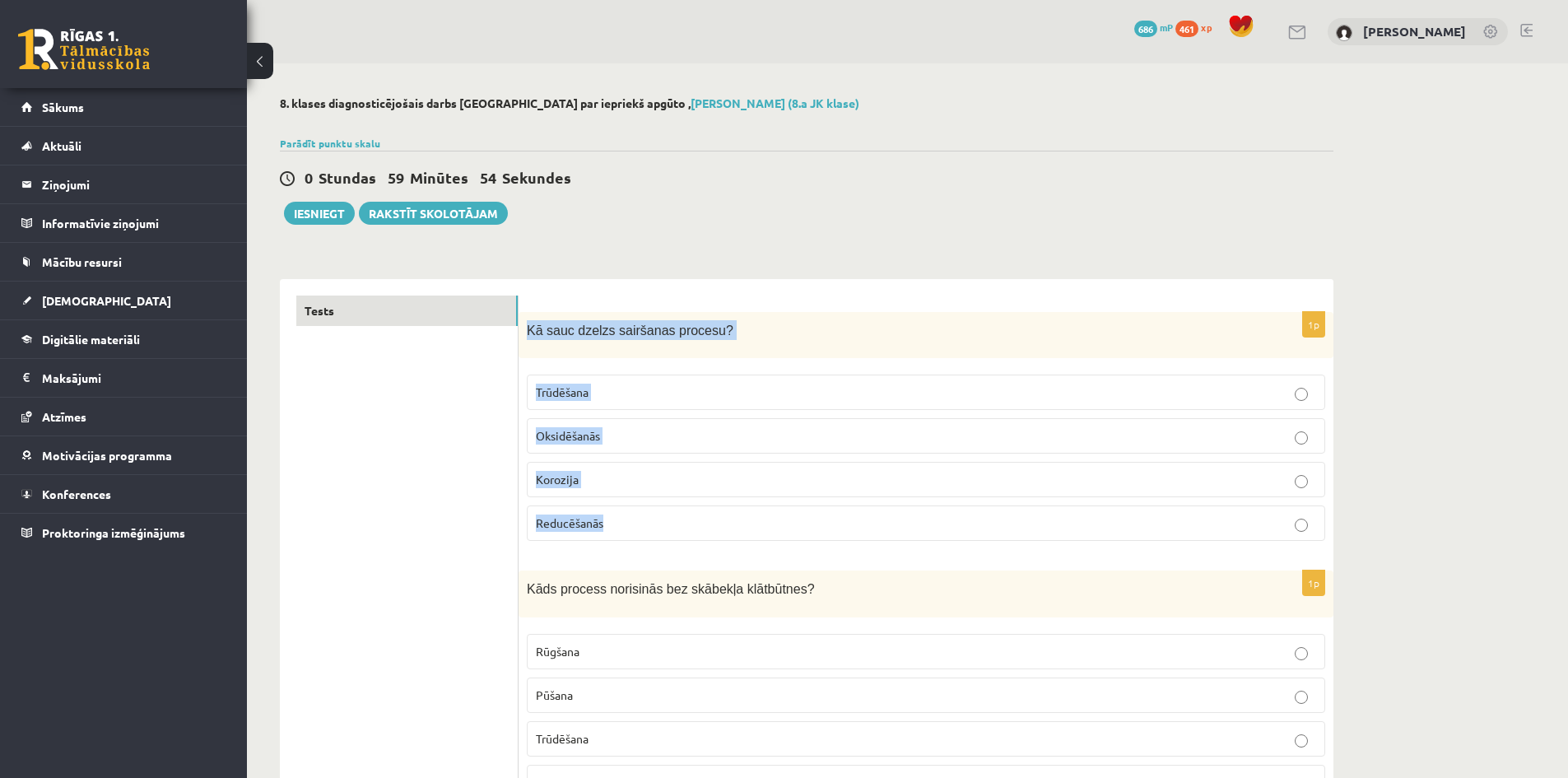
drag, startPoint x: 525, startPoint y: 312, endPoint x: 644, endPoint y: 532, distance: 250.1
click at [644, 535] on div "1p Kā sauc dzelzs sairšanas procesu? Trūdēšana Oksidēšanās Korozija Reducēšanās" at bounding box center [925, 433] width 815 height 242
copy div "Kā sauc dzelzs sairšanas procesu? Trūdēšana Oksidēšanās Korozija Reducēšanās"
click at [597, 488] on p "Korozija" at bounding box center [926, 479] width 780 height 17
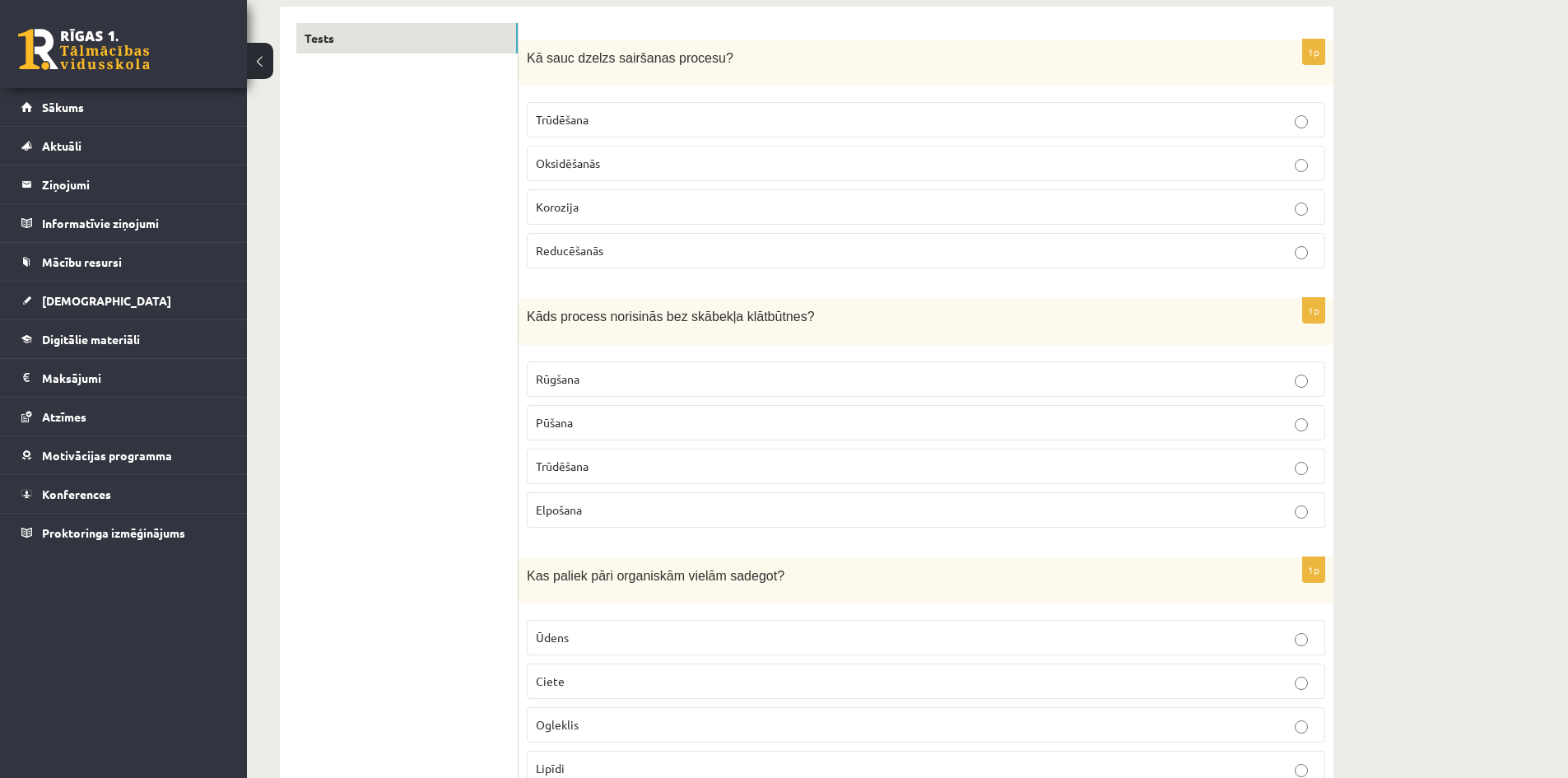
scroll to position [329, 0]
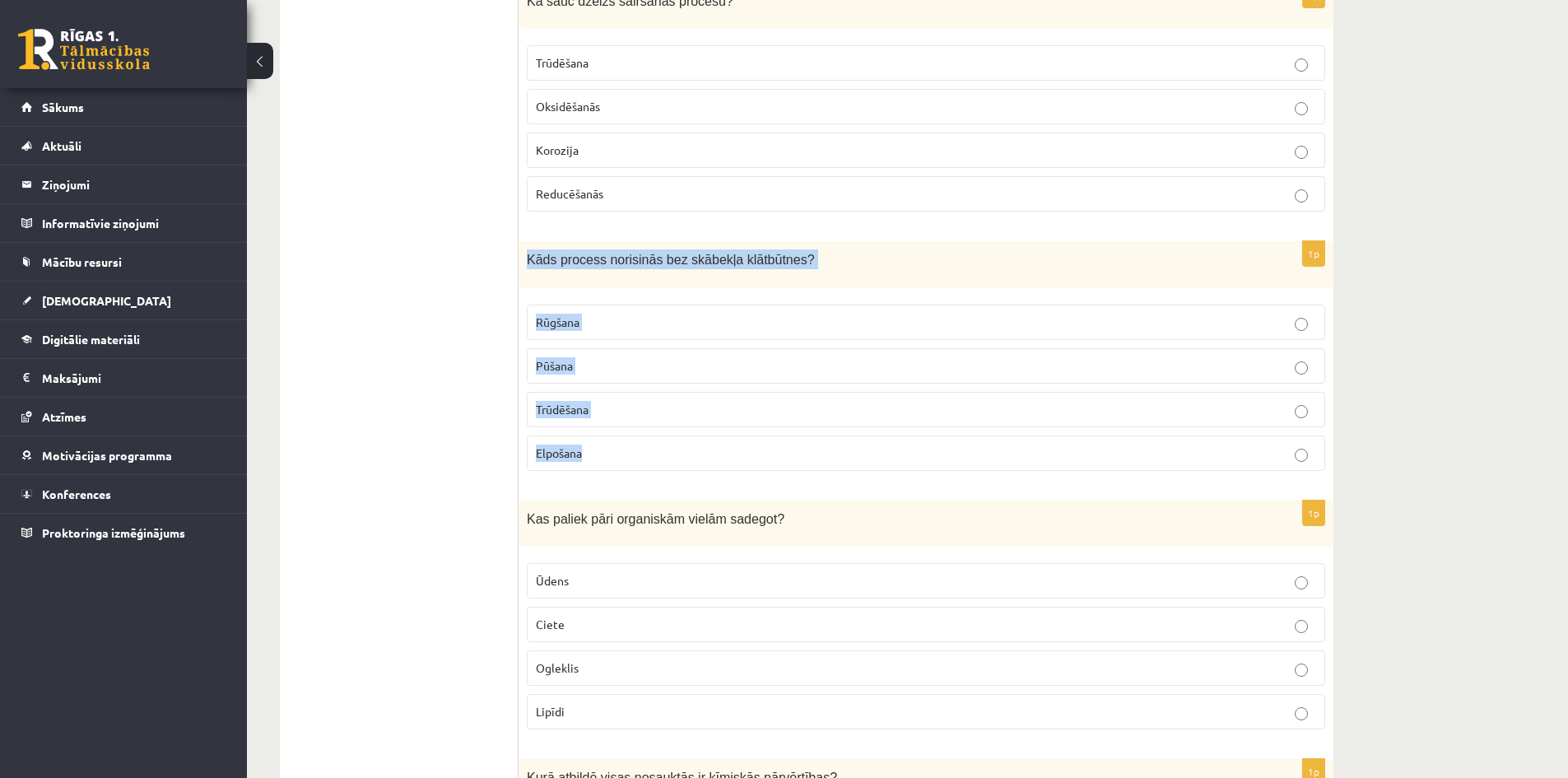
drag, startPoint x: 527, startPoint y: 248, endPoint x: 694, endPoint y: 466, distance: 274.6
click at [694, 466] on div "1p Kāds process norisinās bez skābekļa klātbūtnes? Rūgšana Pūšana Trūdēšana Elp…" at bounding box center [925, 361] width 815 height 242
copy div "Kāds process norisinās bez skābekļa klātbūtnes? Rūgšana Pūšana Trūdēšana Elpoša…"
click at [568, 315] on span "Rūgšana" at bounding box center [558, 322] width 44 height 15
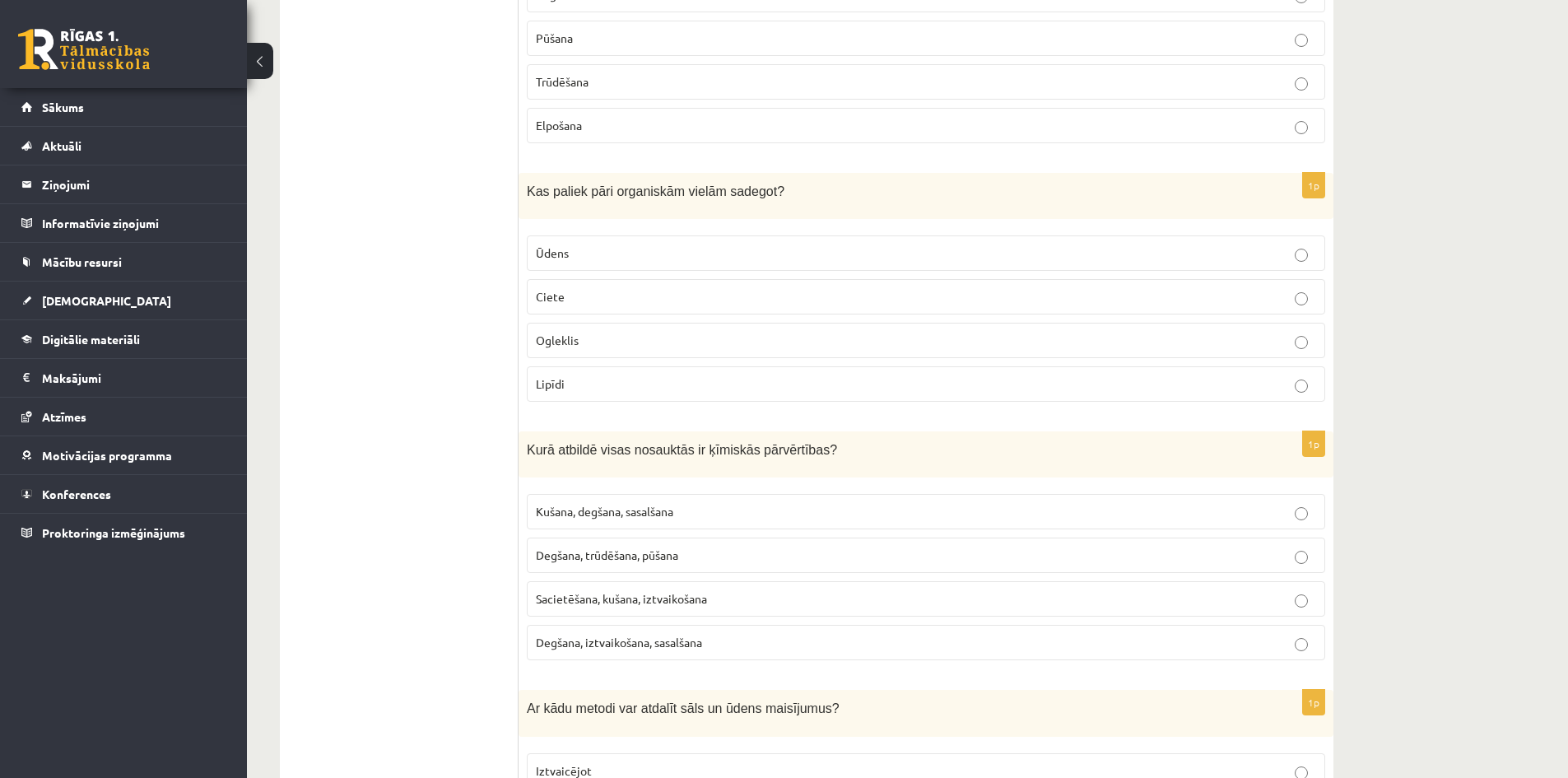
scroll to position [658, 0]
drag, startPoint x: 520, startPoint y: 171, endPoint x: 702, endPoint y: 396, distance: 289.4
click at [702, 396] on div "1p Kas paliek pāri organiskām vielām sadegot? Ūdens Ciete Ogleklis Lipīdi" at bounding box center [925, 291] width 815 height 242
copy div "Kas paliek pāri organiskām vielām sadegot? Ūdens Ciete Ogleklis Lipīdi"
click at [583, 338] on p "Ogleklis" at bounding box center [926, 339] width 780 height 17
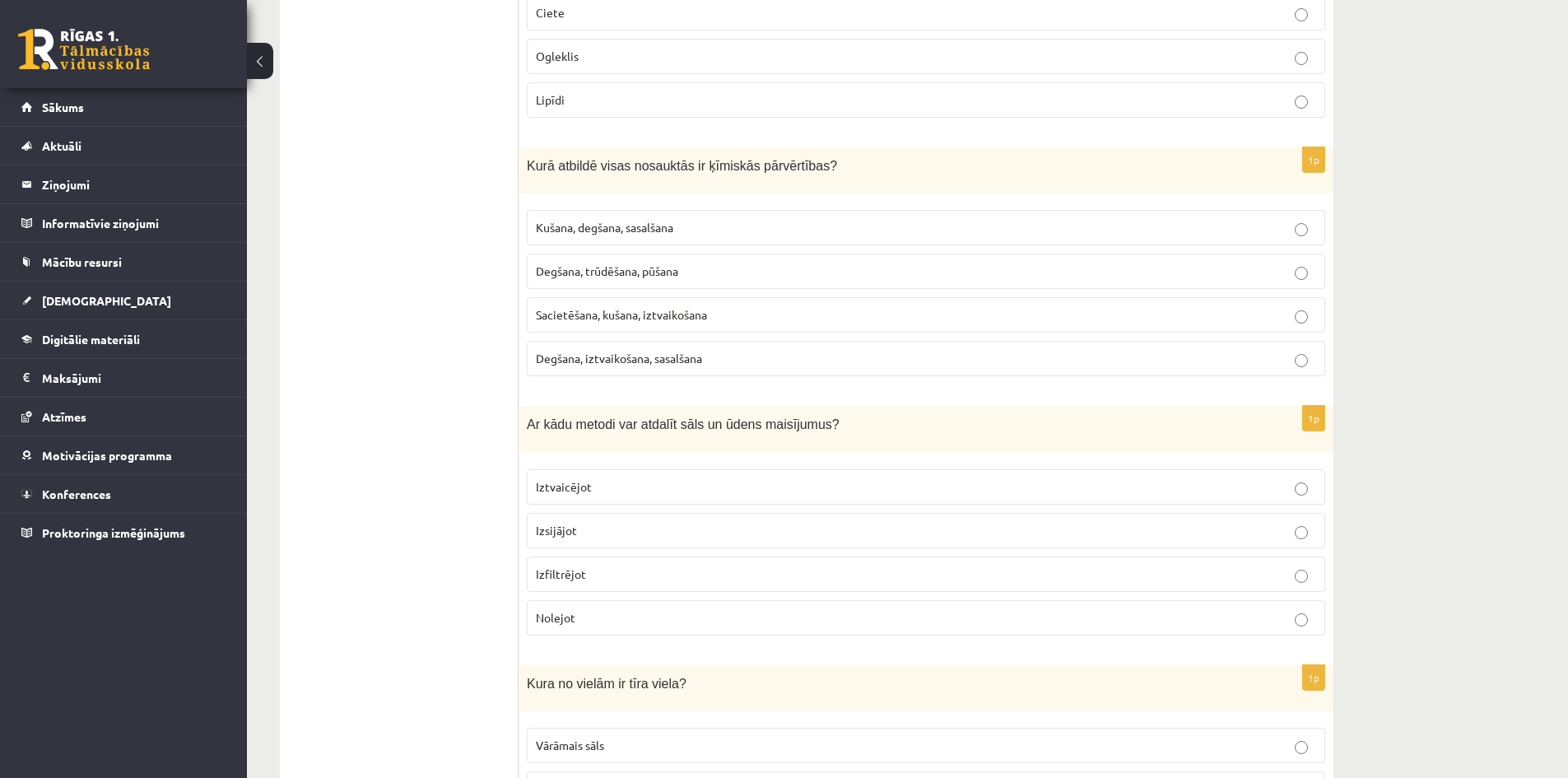
scroll to position [988, 0]
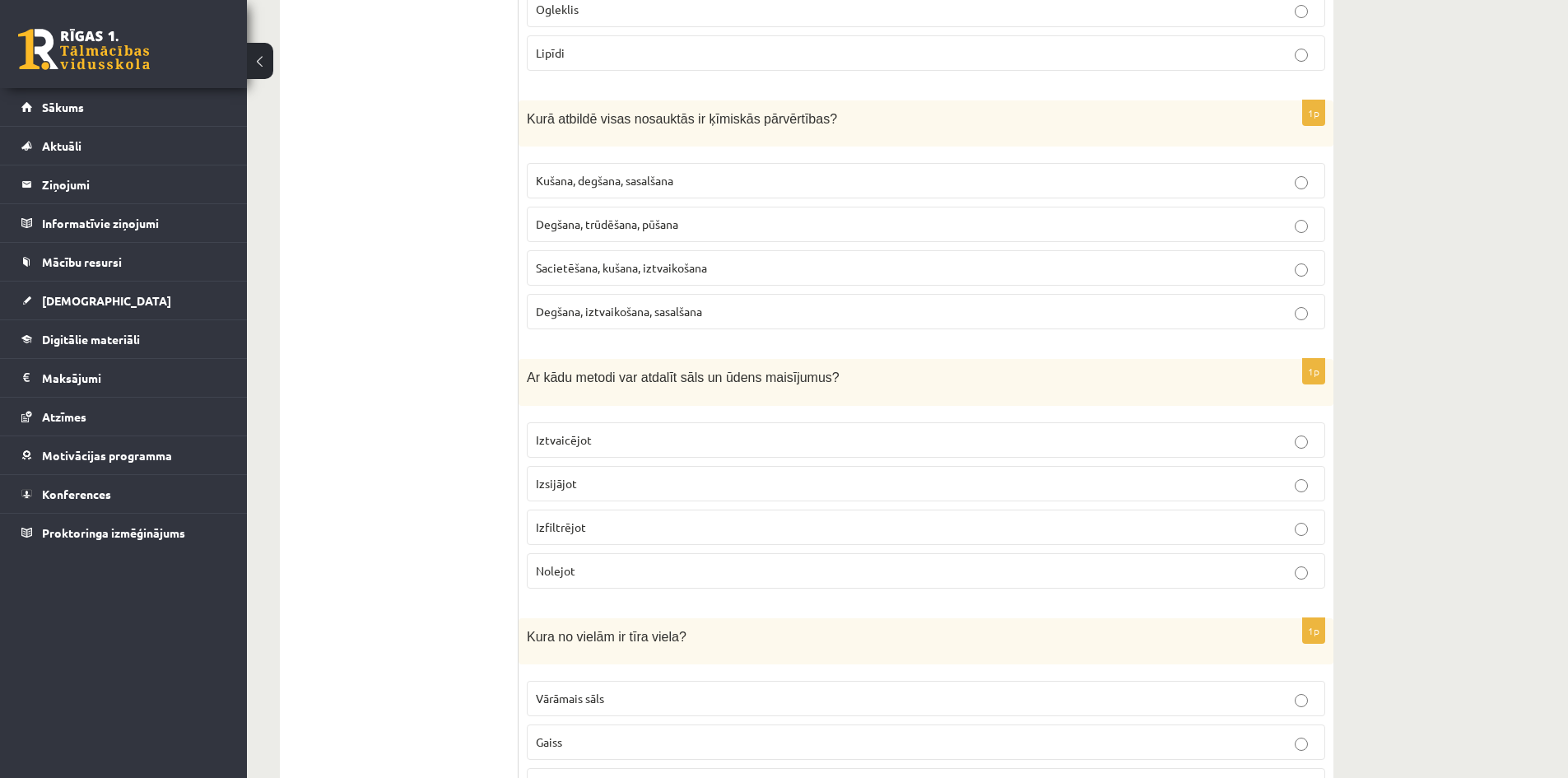
drag, startPoint x: 518, startPoint y: 103, endPoint x: 667, endPoint y: 194, distance: 174.6
click at [689, 132] on div "Kurā atbildē visas nosauktās ir ķīmiskās pārvērtības?" at bounding box center [925, 123] width 815 height 46
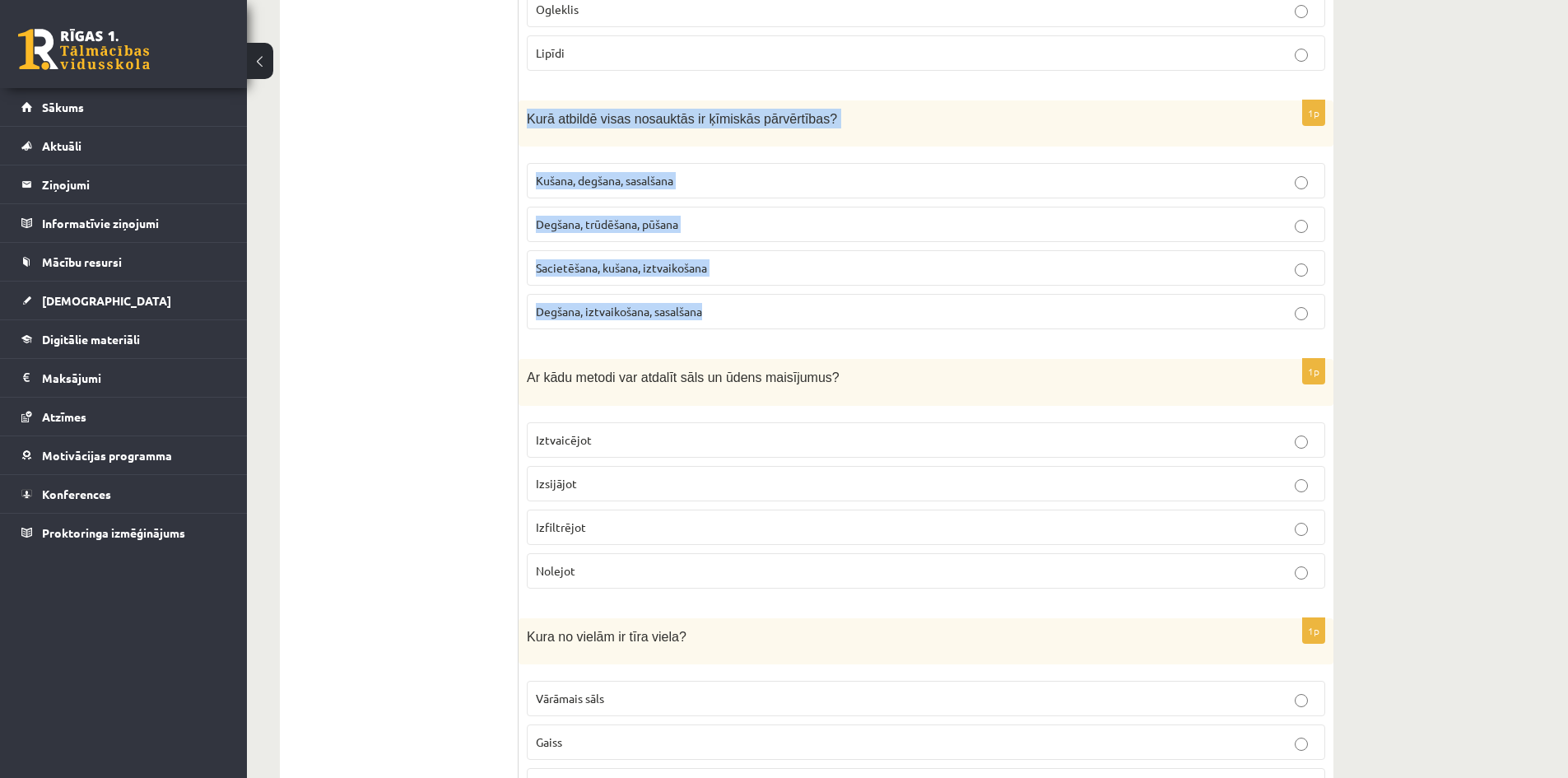
drag, startPoint x: 525, startPoint y: 108, endPoint x: 721, endPoint y: 310, distance: 281.5
click at [721, 310] on div "1p Kurā atbildē visas nosauktās ir ķīmiskās pārvērtības? Kušana, degšana, sasal…" at bounding box center [925, 221] width 815 height 242
copy div "Kurā atbildē visas nosauktās ir ķīmiskās pārvērtības? Kušana, degšana, sasalšan…"
click at [640, 189] on label "Kušana, degšana, sasalšana" at bounding box center [925, 180] width 798 height 35
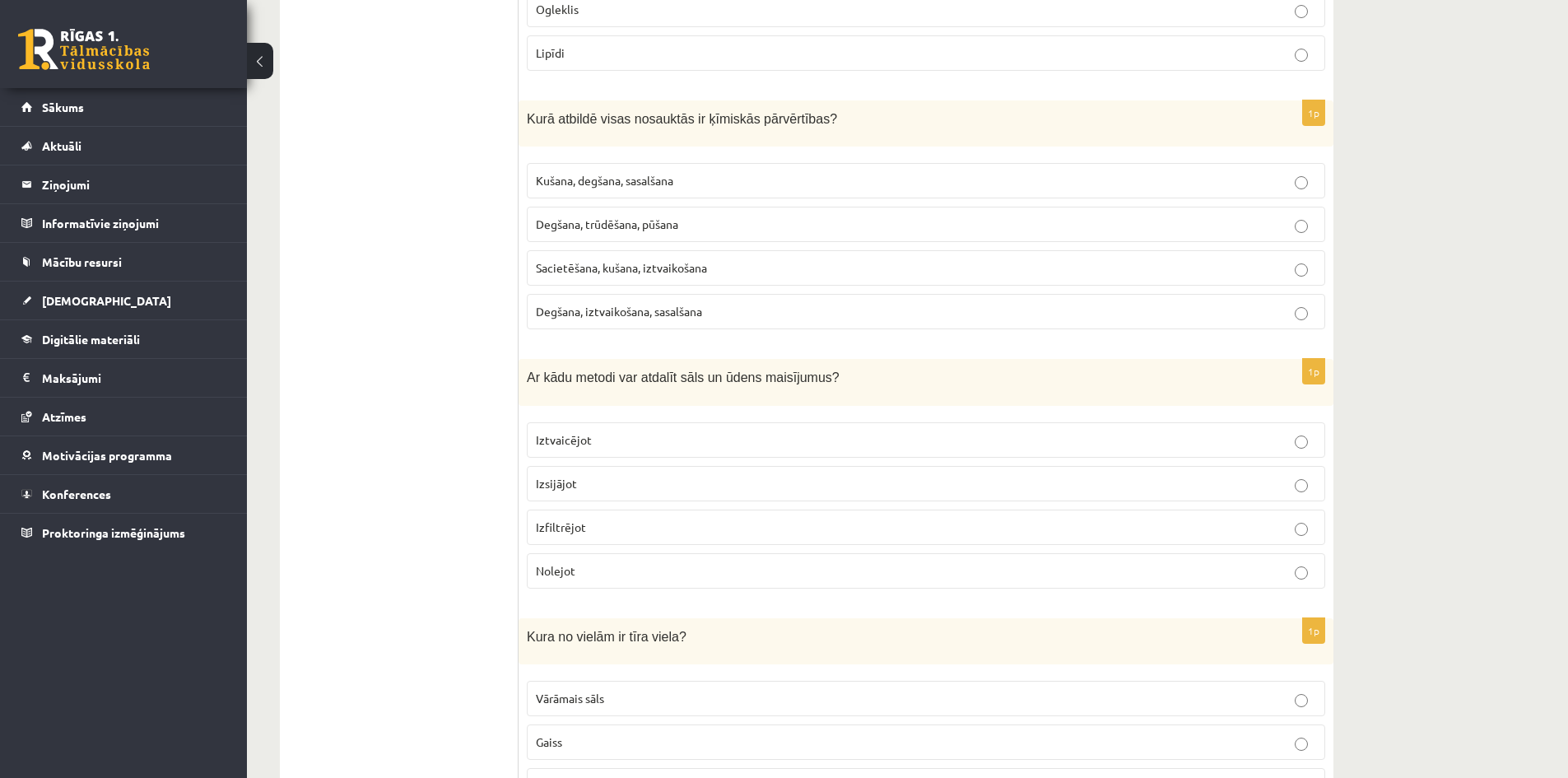
click at [655, 217] on span "Degšana, trūdēšana, pūšana" at bounding box center [607, 224] width 142 height 15
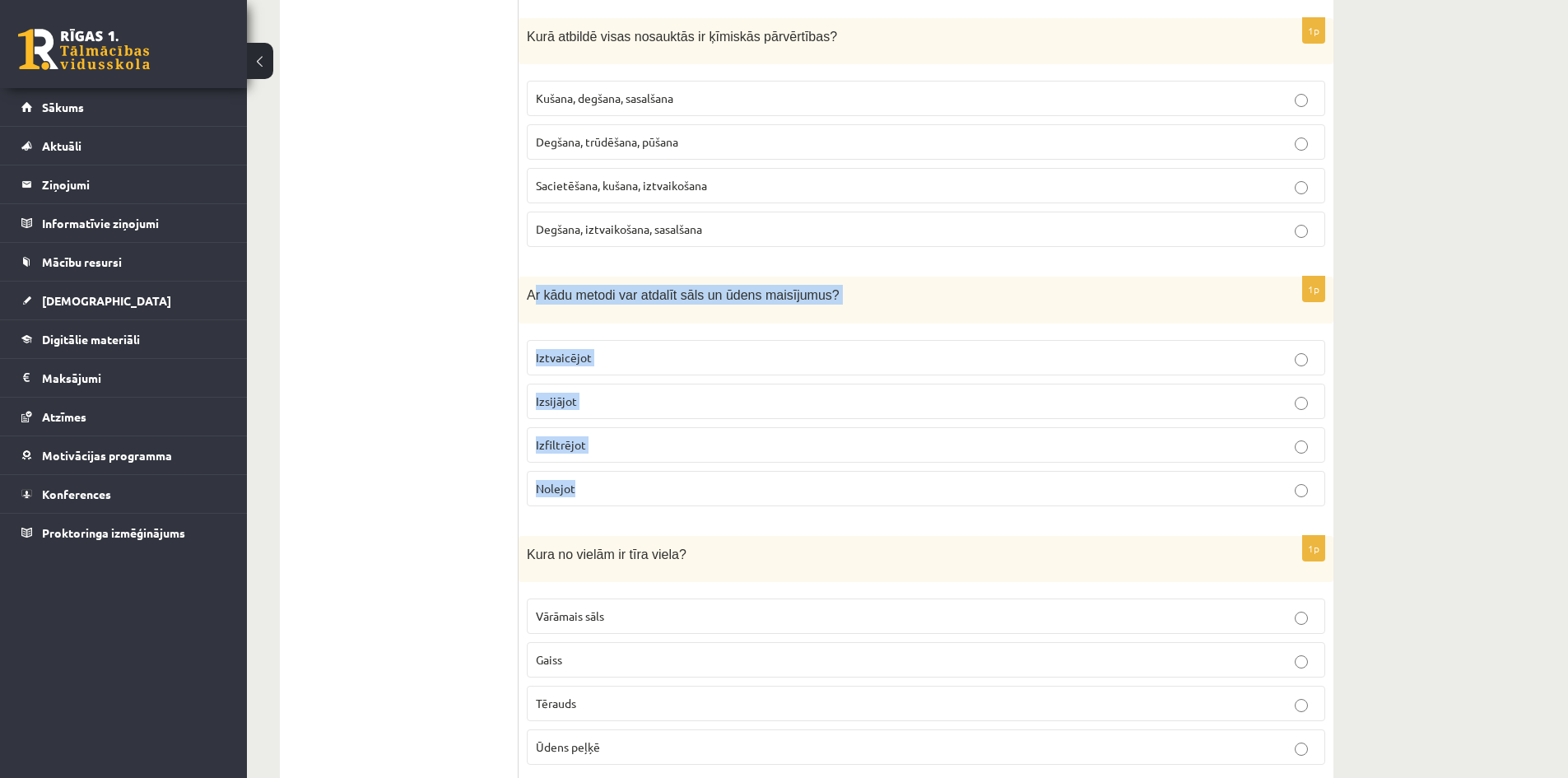
drag, startPoint x: 532, startPoint y: 282, endPoint x: 599, endPoint y: 317, distance: 75.6
click at [695, 466] on div "1p Ar kādu metodi var atdalīt sāls un ūdens maisījumus? Iztvaicējot Izsijājot I…" at bounding box center [925, 397] width 815 height 242
click at [595, 315] on div "Ar kādu metodi var atdalīt sāls un ūdens maisījumus?" at bounding box center [925, 299] width 815 height 46
drag, startPoint x: 524, startPoint y: 283, endPoint x: 717, endPoint y: 489, distance: 282.3
click at [717, 489] on div "1p Ar kādu metodi var atdalīt sāls un ūdens maisījumus? Iztvaicējot Izsijājot I…" at bounding box center [925, 397] width 815 height 242
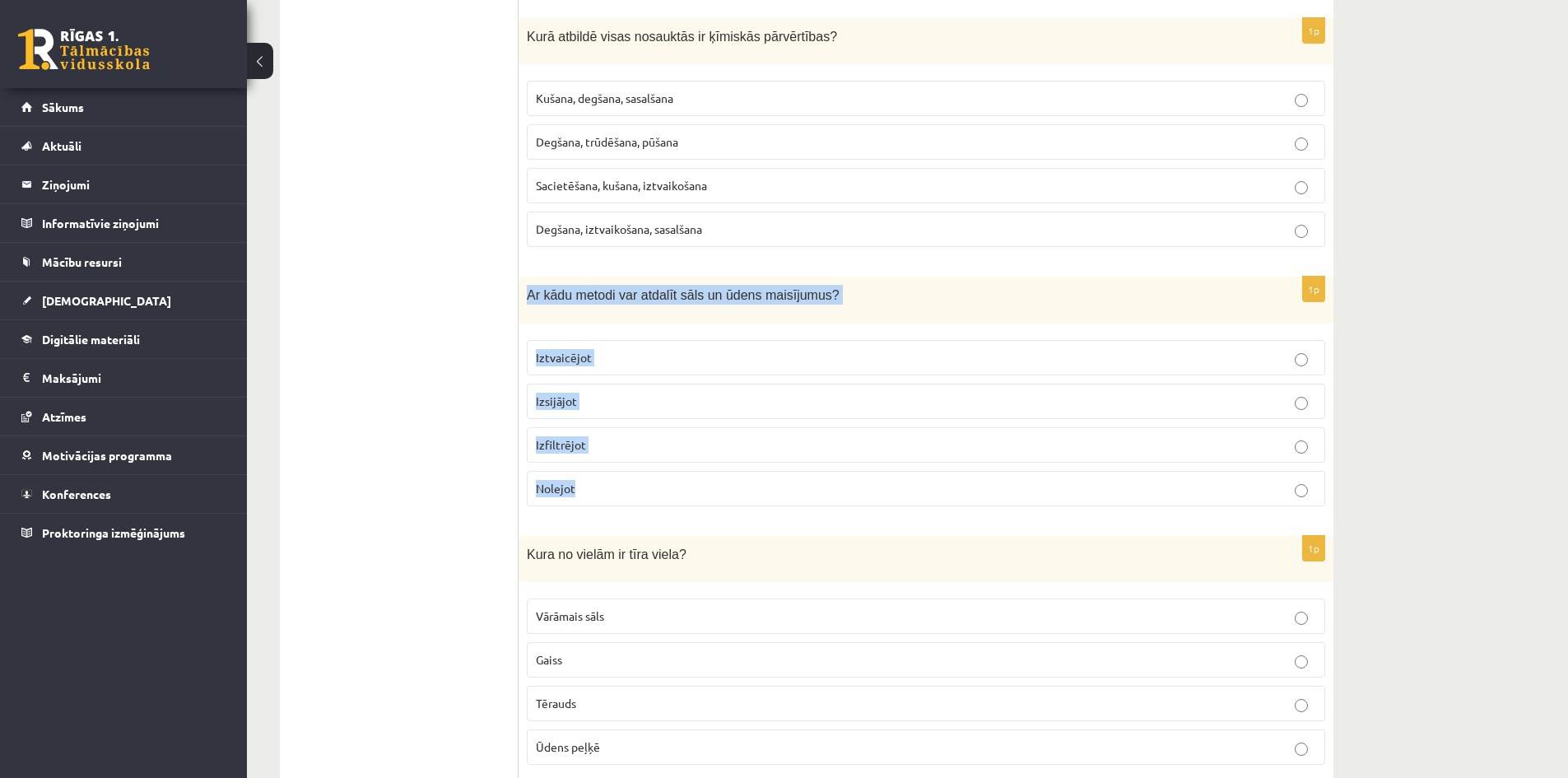
copy div "Ar kādu metodi var atdalīt sāls un ūdens maisījumus? Iztvaicējot Izsijājot Izfi…"
click at [586, 367] on label "Iztvaicējot" at bounding box center [925, 357] width 798 height 35
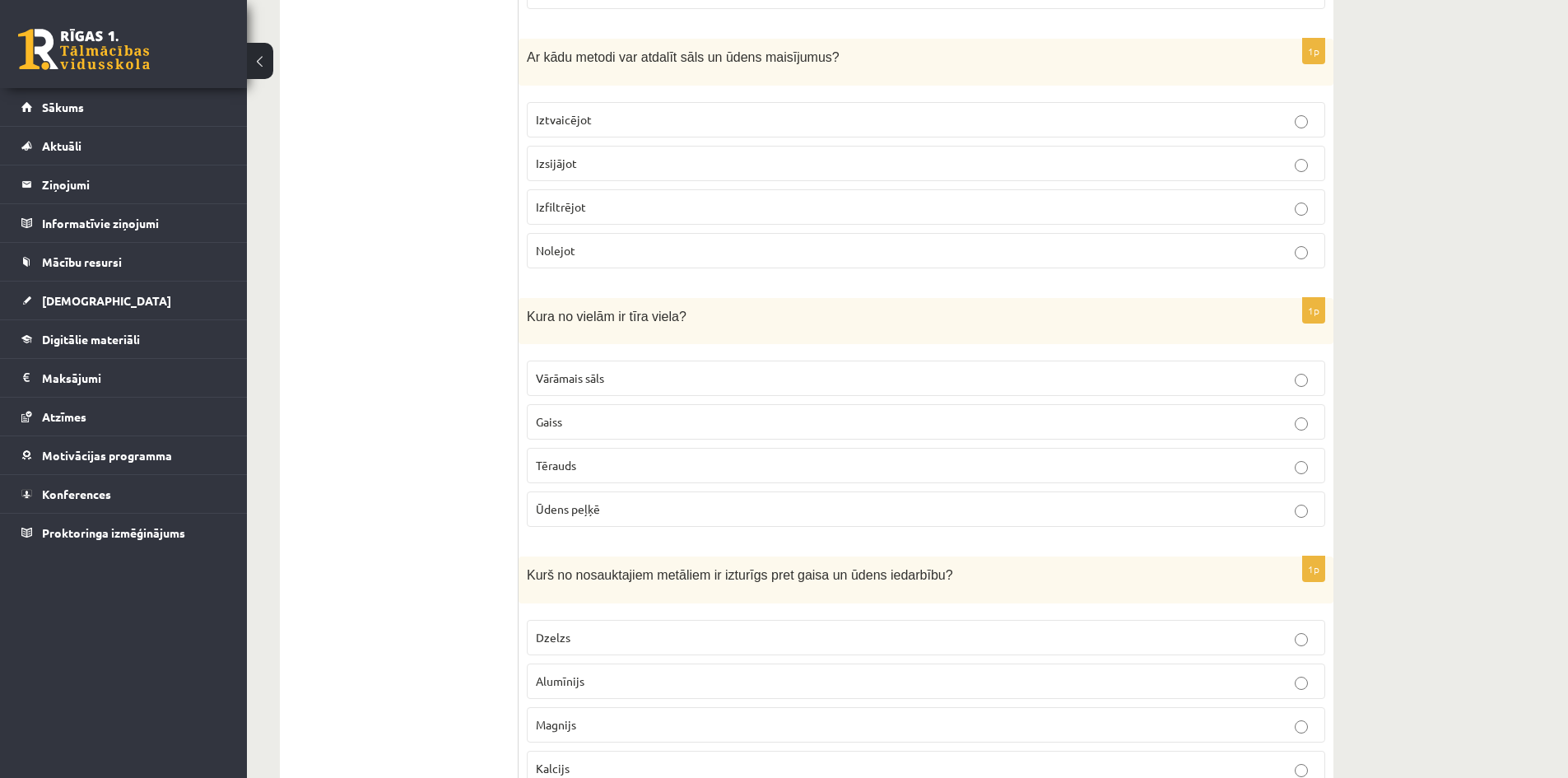
scroll to position [1399, 0]
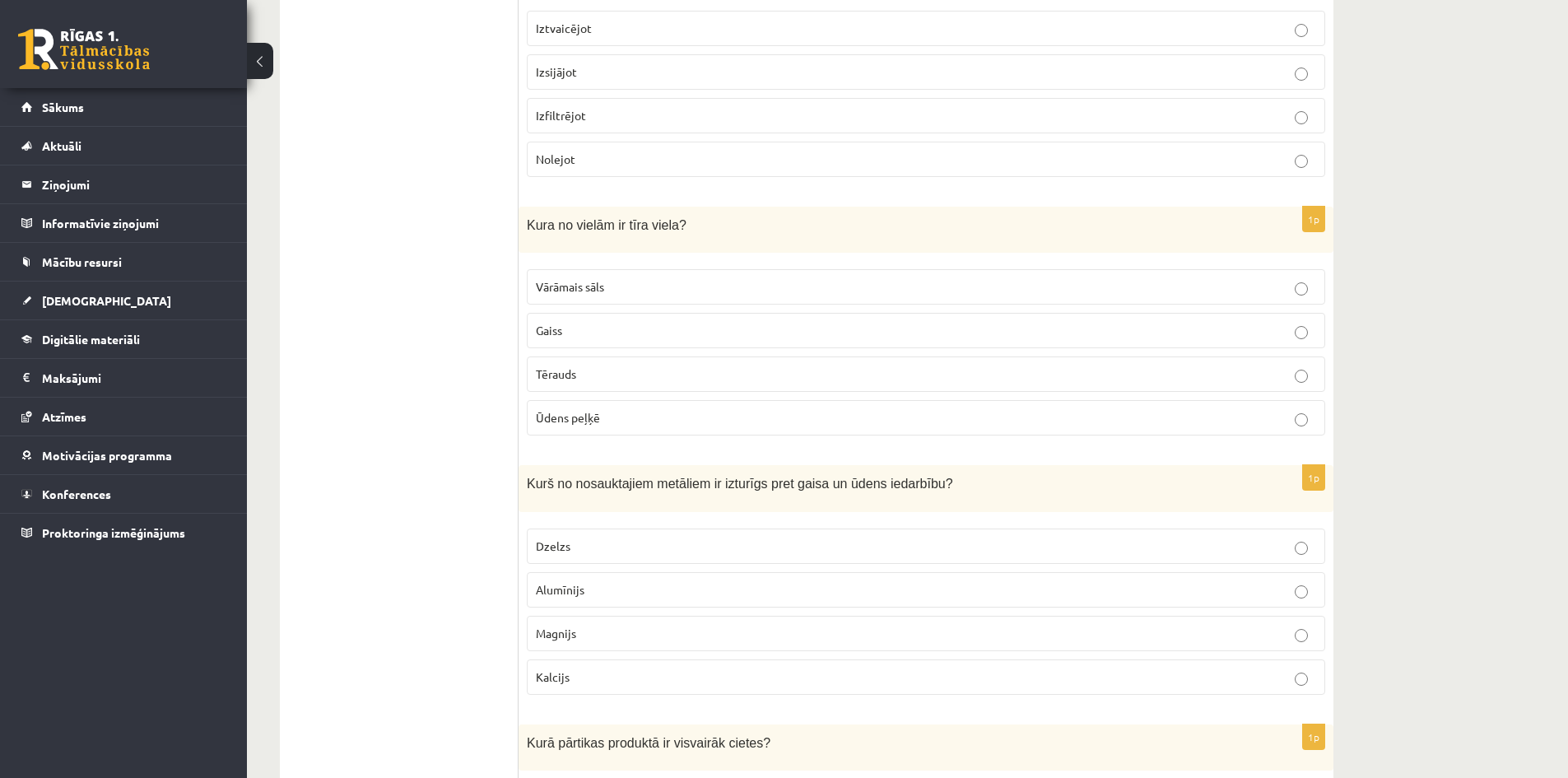
click at [537, 219] on span "Kura no vielām ir tīra viela?" at bounding box center [607, 225] width 159 height 14
drag, startPoint x: 523, startPoint y: 211, endPoint x: 648, endPoint y: 425, distance: 247.8
click at [648, 425] on div "1p Kura no vielām ir tīra viela? Vārāmais sāls Gaiss Tērauds Ūdens peļķē" at bounding box center [925, 327] width 815 height 242
copy div "Kura no vielām ir tīra viela? Vārāmais sāls Gaiss Tērauds Ūdens peļķē"
drag, startPoint x: 416, startPoint y: 189, endPoint x: 353, endPoint y: 55, distance: 148.1
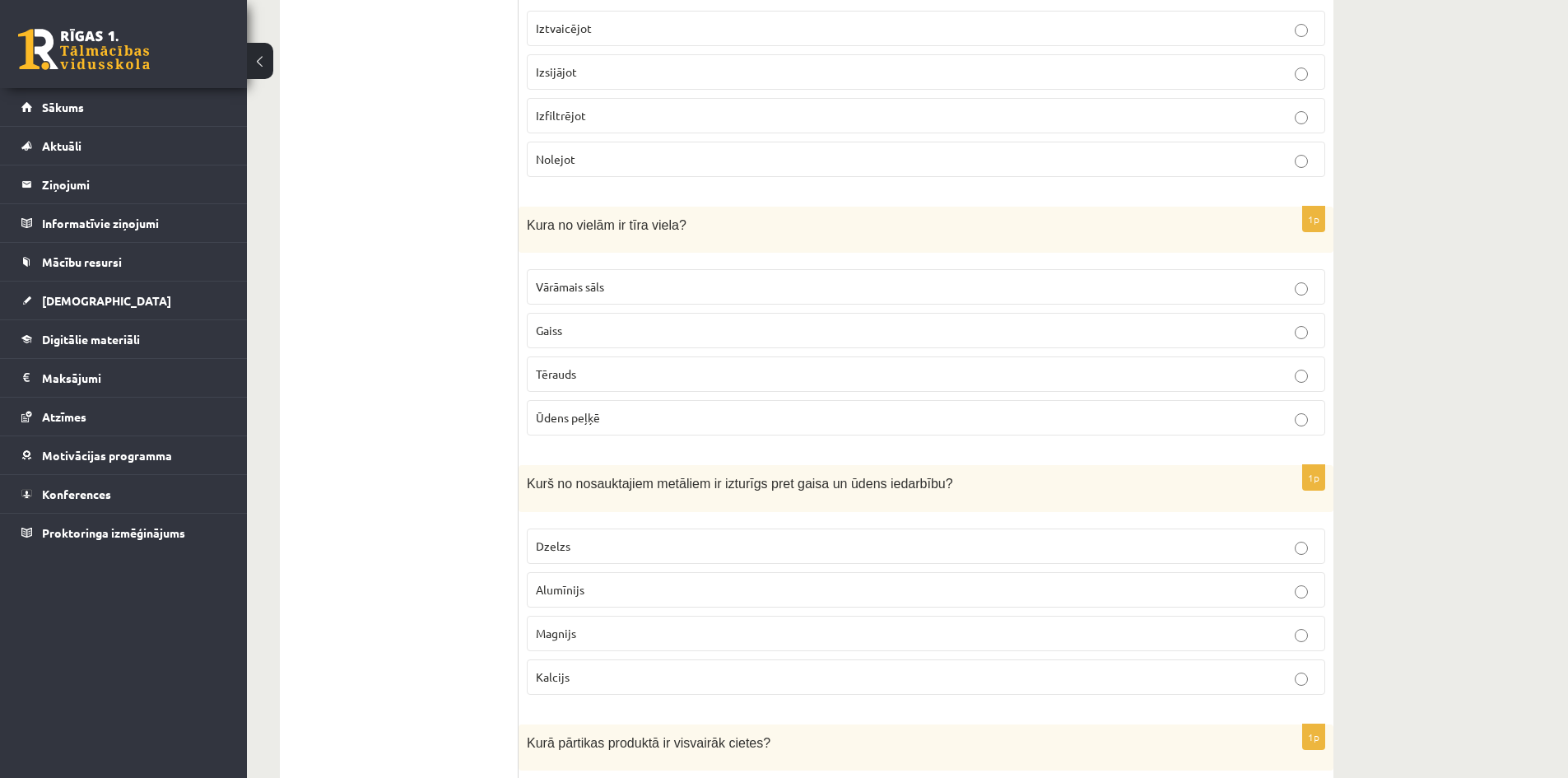
click at [606, 271] on label "Vārāmais sāls" at bounding box center [925, 287] width 798 height 35
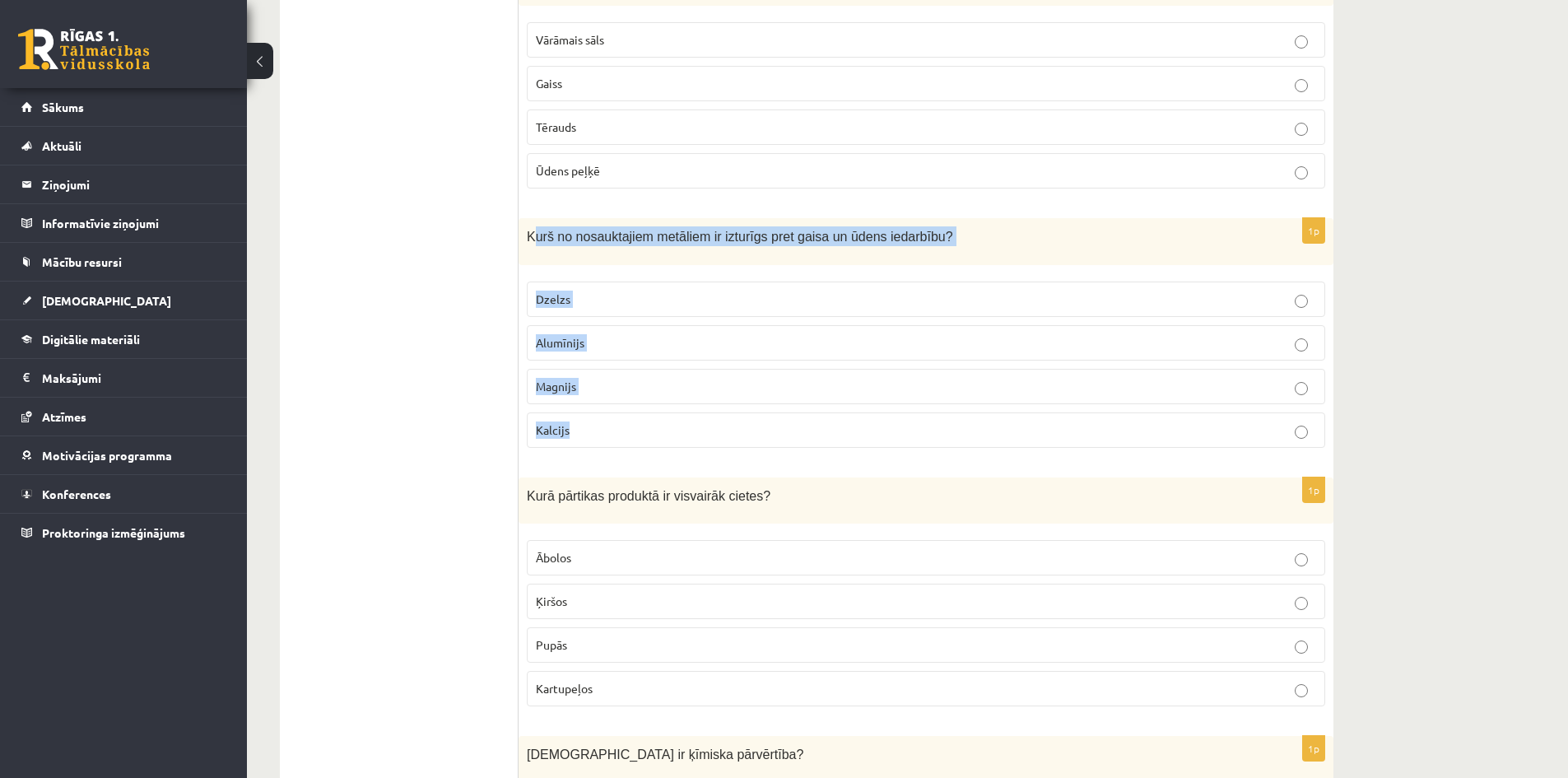
drag, startPoint x: 531, startPoint y: 220, endPoint x: 756, endPoint y: 421, distance: 301.7
click at [756, 421] on div "1p Kurš no nosauktajiem metāliem ir izturīgs pret gaisa un ūdens iedarbību? Dze…" at bounding box center [925, 339] width 815 height 242
copy div "urš no nosauktajiem metāliem ir izturīgs pret gaisa un ūdens iedarbību? Dzelzs …"
click at [602, 267] on div "1p Kurš no nosauktajiem metāliem ir izturīgs pret gaisa un ūdens iedarbību? Dze…" at bounding box center [925, 339] width 815 height 242
drag, startPoint x: 523, startPoint y: 209, endPoint x: 728, endPoint y: 460, distance: 324.1
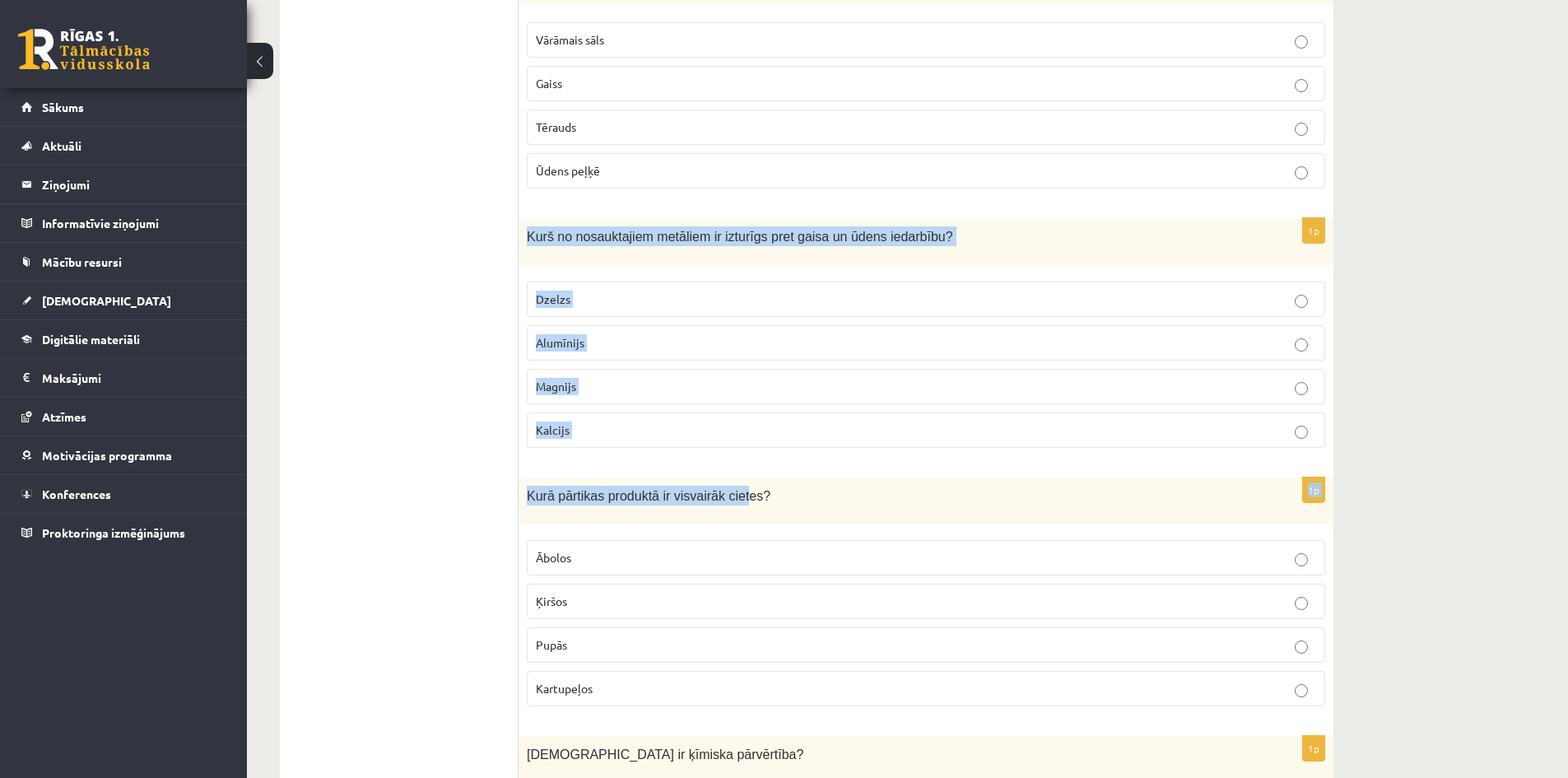
click at [563, 251] on div "Kurš no nosauktajiem metāliem ir izturīgs pret gaisa un ūdens iedarbību?" at bounding box center [925, 241] width 815 height 46
drag, startPoint x: 526, startPoint y: 212, endPoint x: 704, endPoint y: 414, distance: 269.2
copy div "Kurš no nosauktajiem metāliem ir izturīgs pret gaisa un ūdens iedarbību? Dzelzs…"
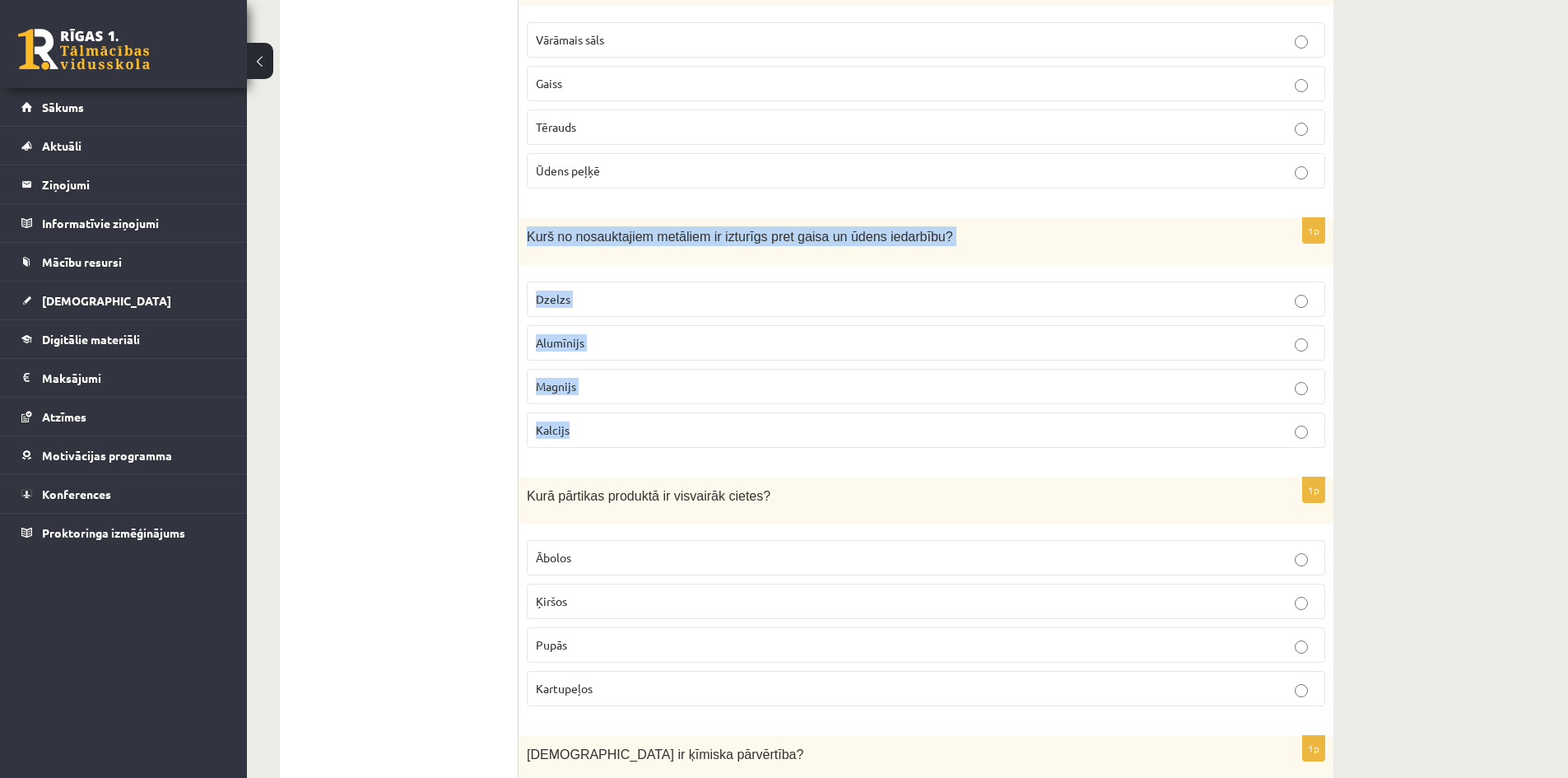
click at [585, 339] on p "Alumīnijs" at bounding box center [926, 343] width 780 height 17
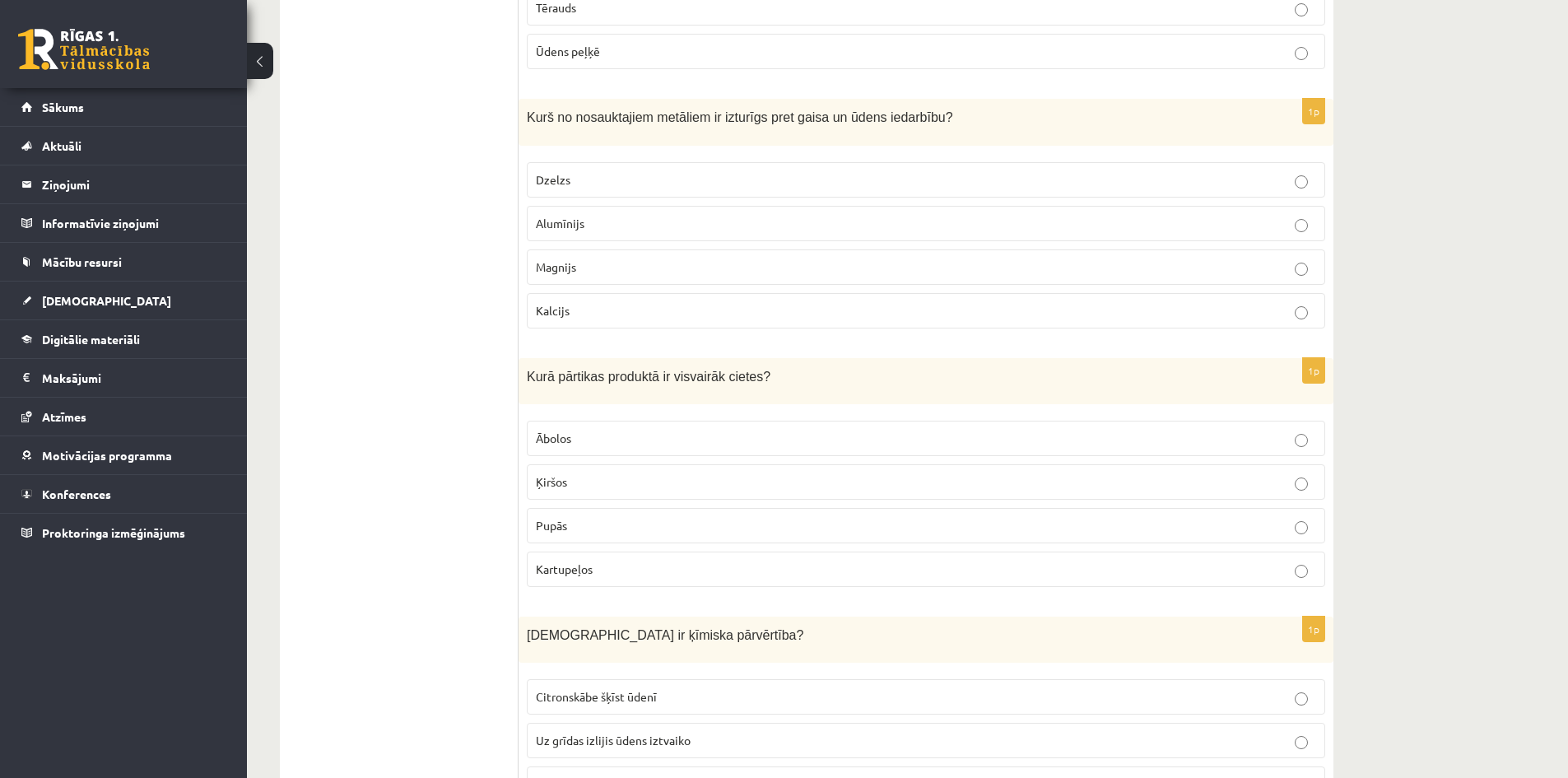
scroll to position [1893, 0]
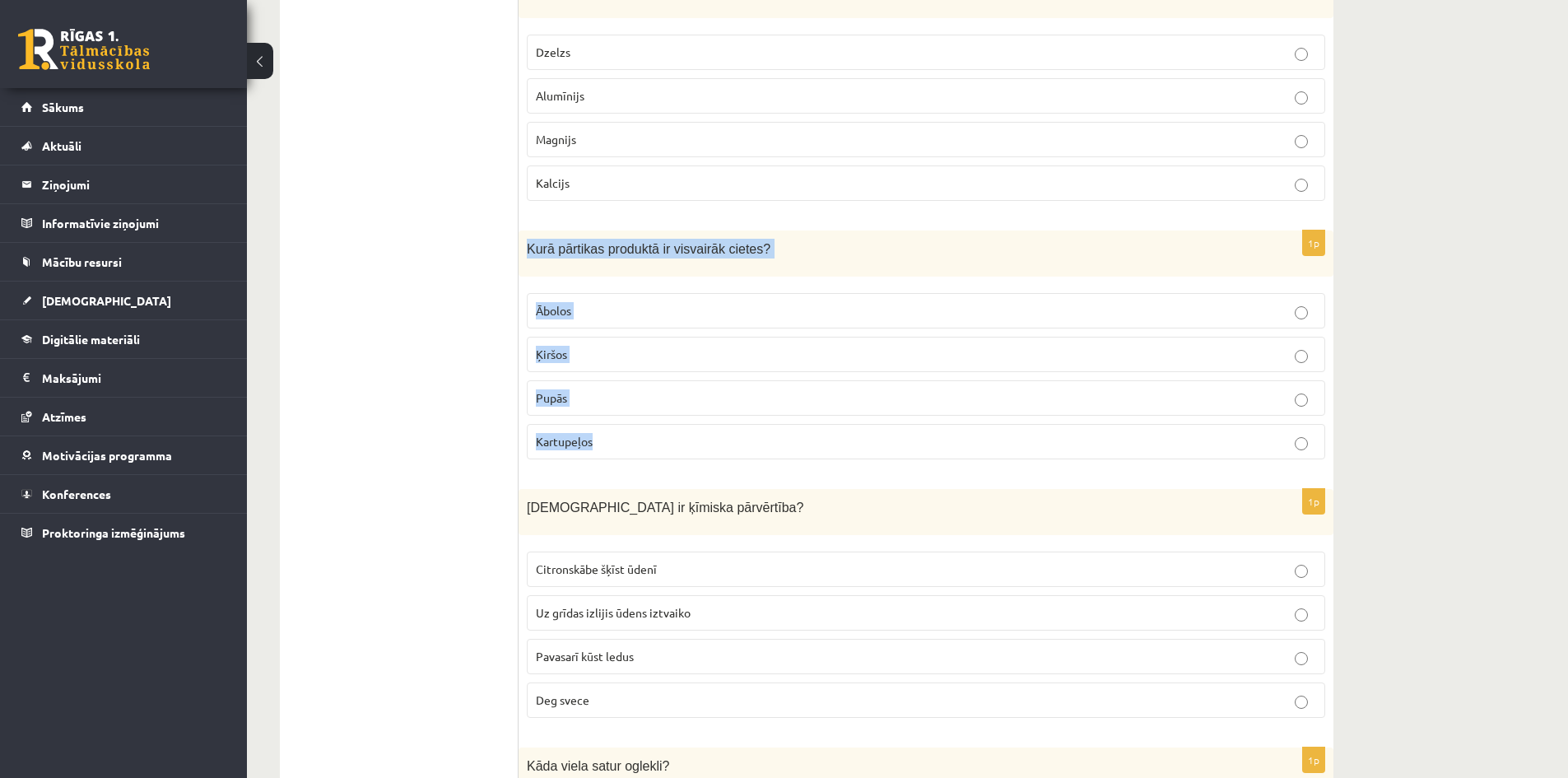
drag, startPoint x: 522, startPoint y: 227, endPoint x: 694, endPoint y: 442, distance: 275.3
click at [694, 442] on div "1p Kurā pārtikas produktā ir visvairāk cietes? Ābolos Ķiršos Pupās Kartupeļos" at bounding box center [925, 351] width 815 height 242
copy div "Kurā pārtikas produktā ir visvairāk cietes? Ābolos Ķiršos Pupās Kartupeļos"
click at [592, 444] on p "Kartupeļos" at bounding box center [926, 441] width 780 height 17
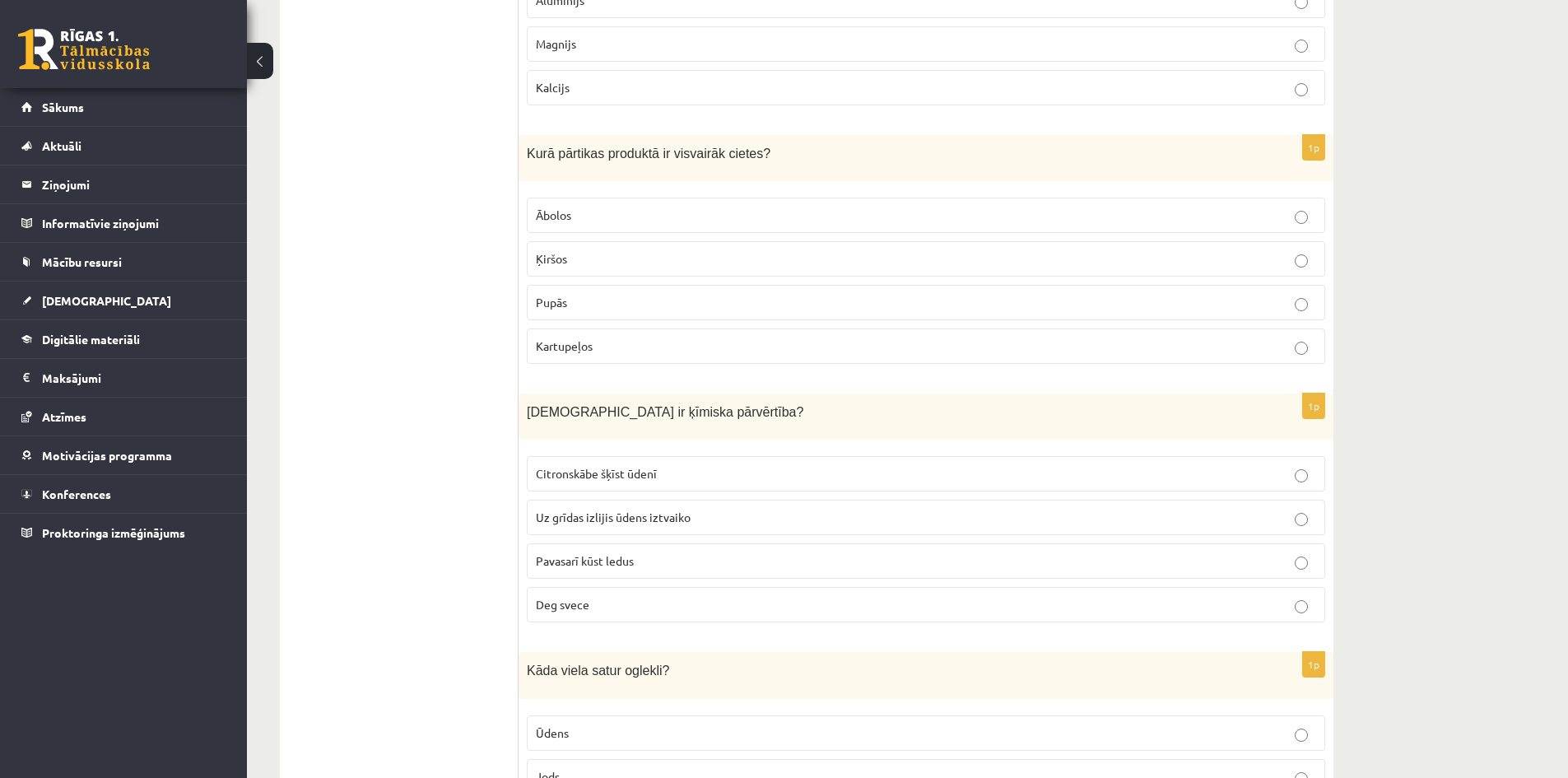
scroll to position [2140, 0]
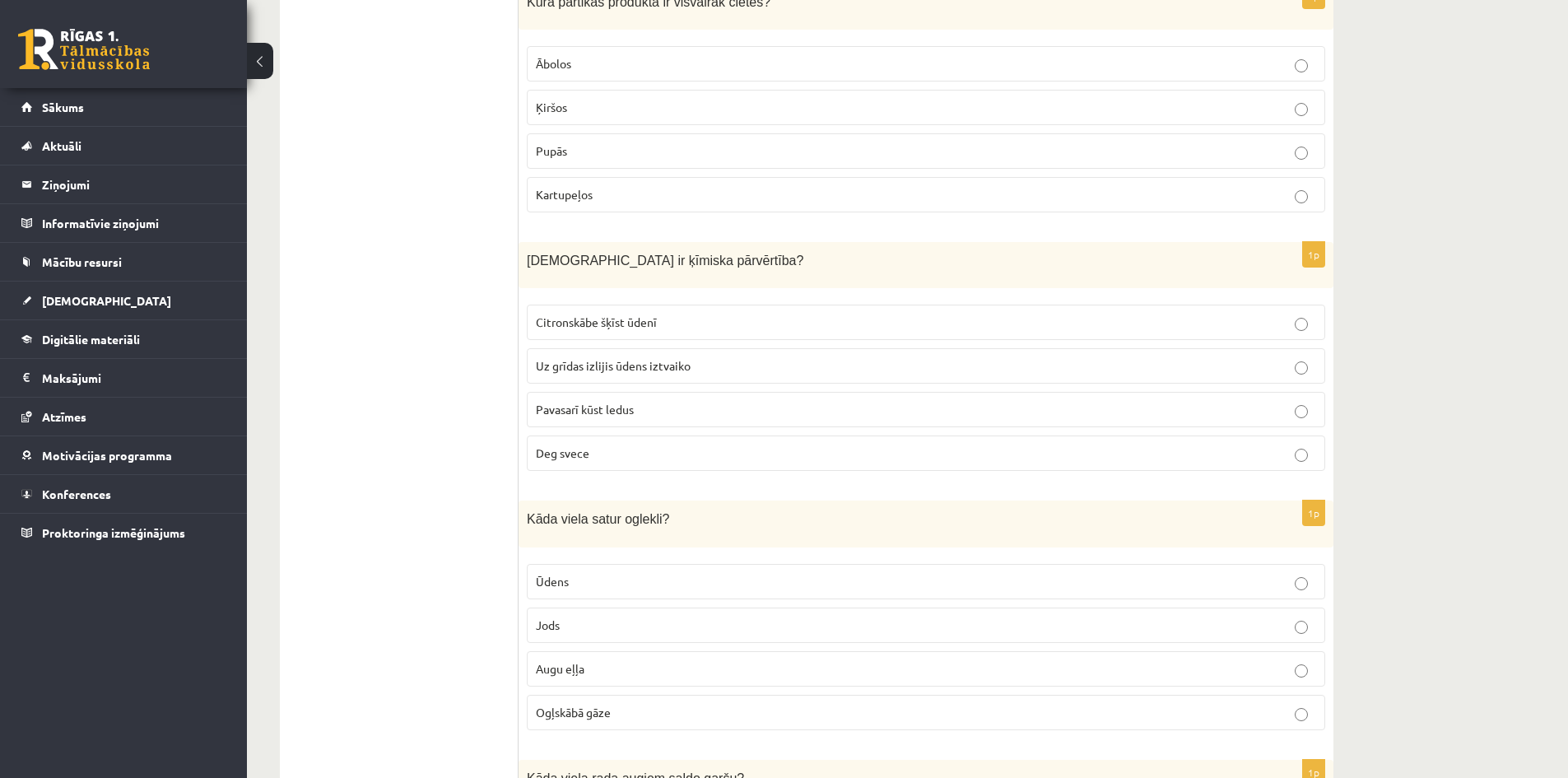
drag, startPoint x: 517, startPoint y: 246, endPoint x: 625, endPoint y: 364, distance: 160.0
click at [584, 270] on div "Kura ir ķīmiska pārvērtība?" at bounding box center [925, 265] width 815 height 46
drag, startPoint x: 561, startPoint y: 262, endPoint x: 575, endPoint y: 285, distance: 26.9
click at [602, 317] on div "1p Kura ir ķīmiska pārvērtība? Citronskābe šķīst ūdenī Uz grīdas izlijis ūdens …" at bounding box center [925, 362] width 815 height 242
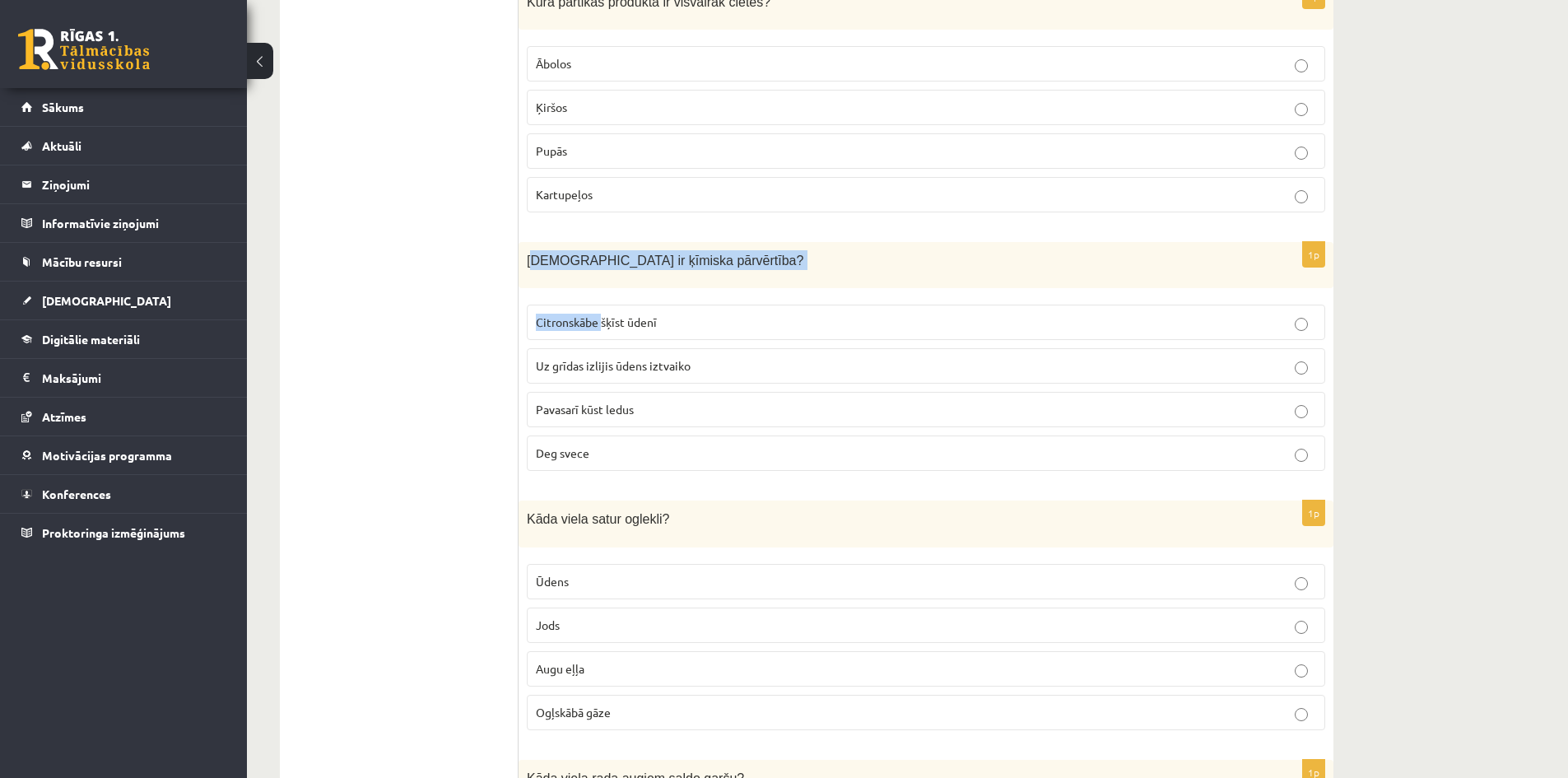
click at [573, 283] on div "1p Kura ir ķīmiska pārvērtība? Citronskābe šķīst ūdenī Uz grīdas izlijis ūdens …" at bounding box center [925, 362] width 815 height 242
drag, startPoint x: 570, startPoint y: 283, endPoint x: 540, endPoint y: 260, distance: 37.8
click at [567, 283] on div "1p Kura ir ķīmiska pārvērtība? Citronskābe šķīst ūdenī Uz grīdas izlijis ūdens …" at bounding box center [925, 362] width 815 height 242
drag, startPoint x: 536, startPoint y: 243, endPoint x: 680, endPoint y: 448, distance: 250.5
click at [680, 448] on div "1p Kura ir ķīmiska pārvērtība? Citronskābe šķīst ūdenī Uz grīdas izlijis ūdens …" at bounding box center [925, 362] width 815 height 242
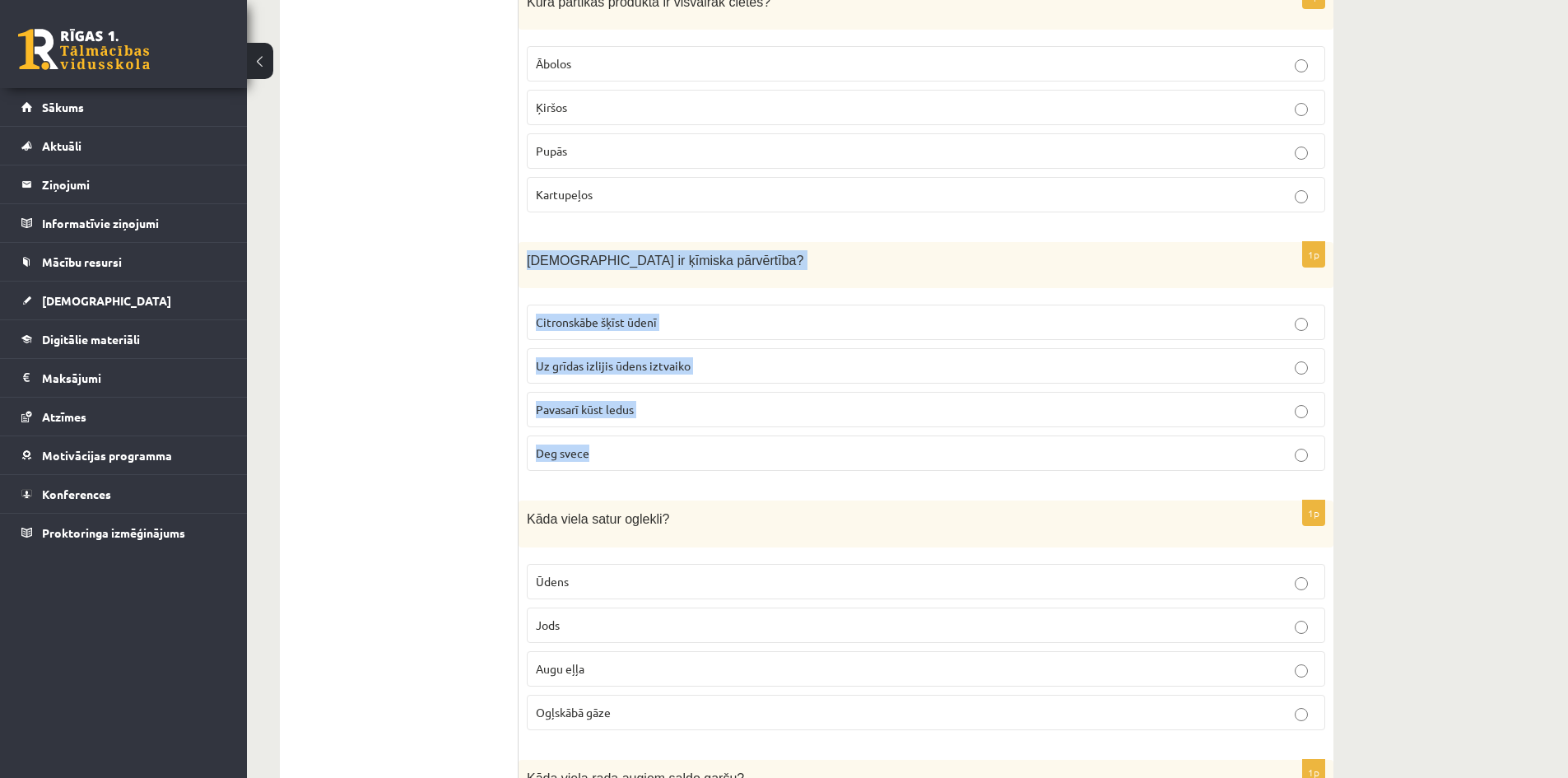
copy div "Kura ir ķīmiska pārvērtība? Citronskābe šķīst ūdenī Uz grīdas izlijis ūdens izt…"
click at [667, 459] on label "Deg svece" at bounding box center [925, 453] width 798 height 35
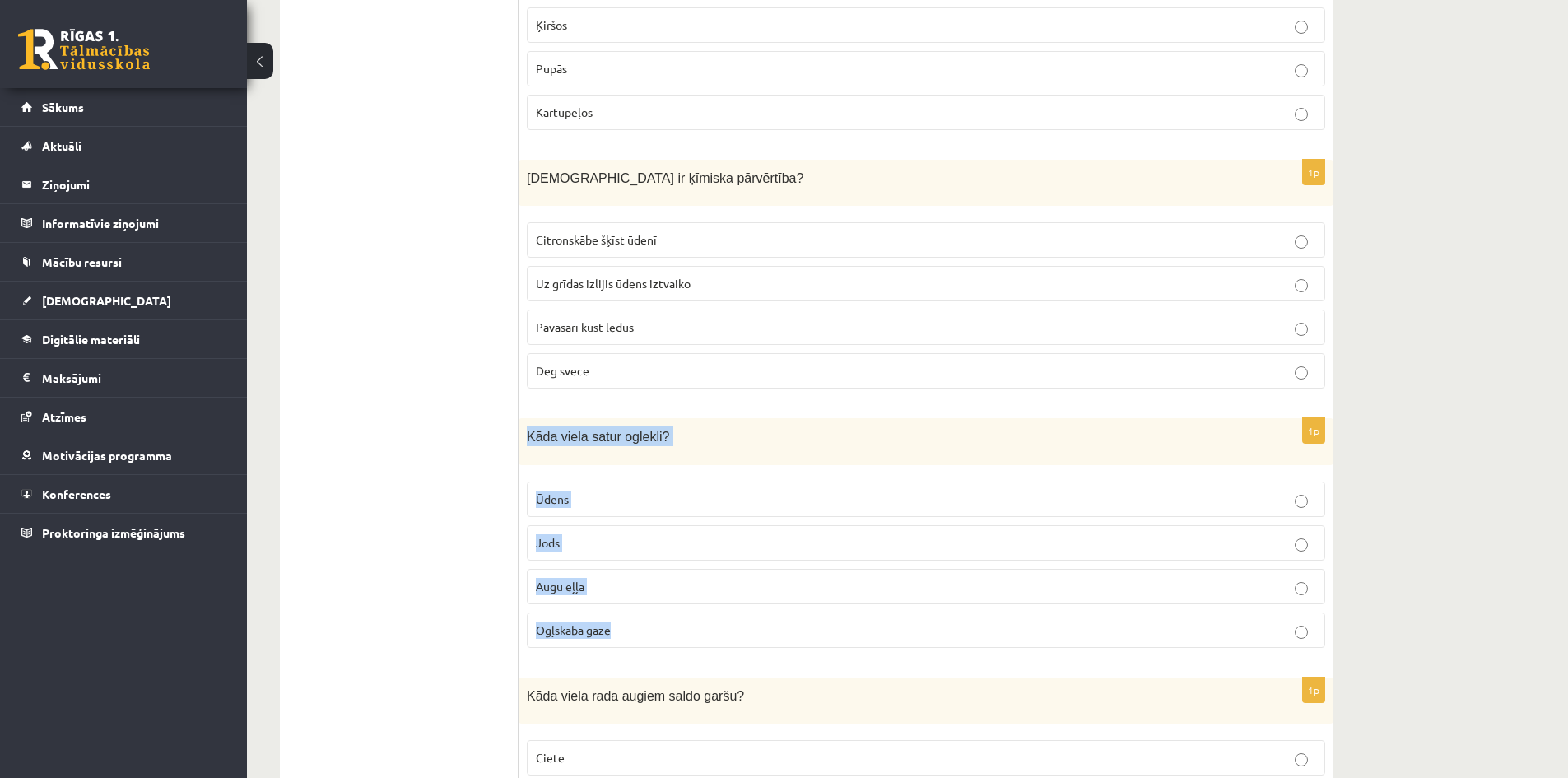
drag, startPoint x: 526, startPoint y: 414, endPoint x: 673, endPoint y: 623, distance: 255.5
click at [673, 623] on div "1p Kāda viela satur oglekli? Ūdens Jods Augu eļļa Ogļskābā gāze" at bounding box center [925, 539] width 815 height 242
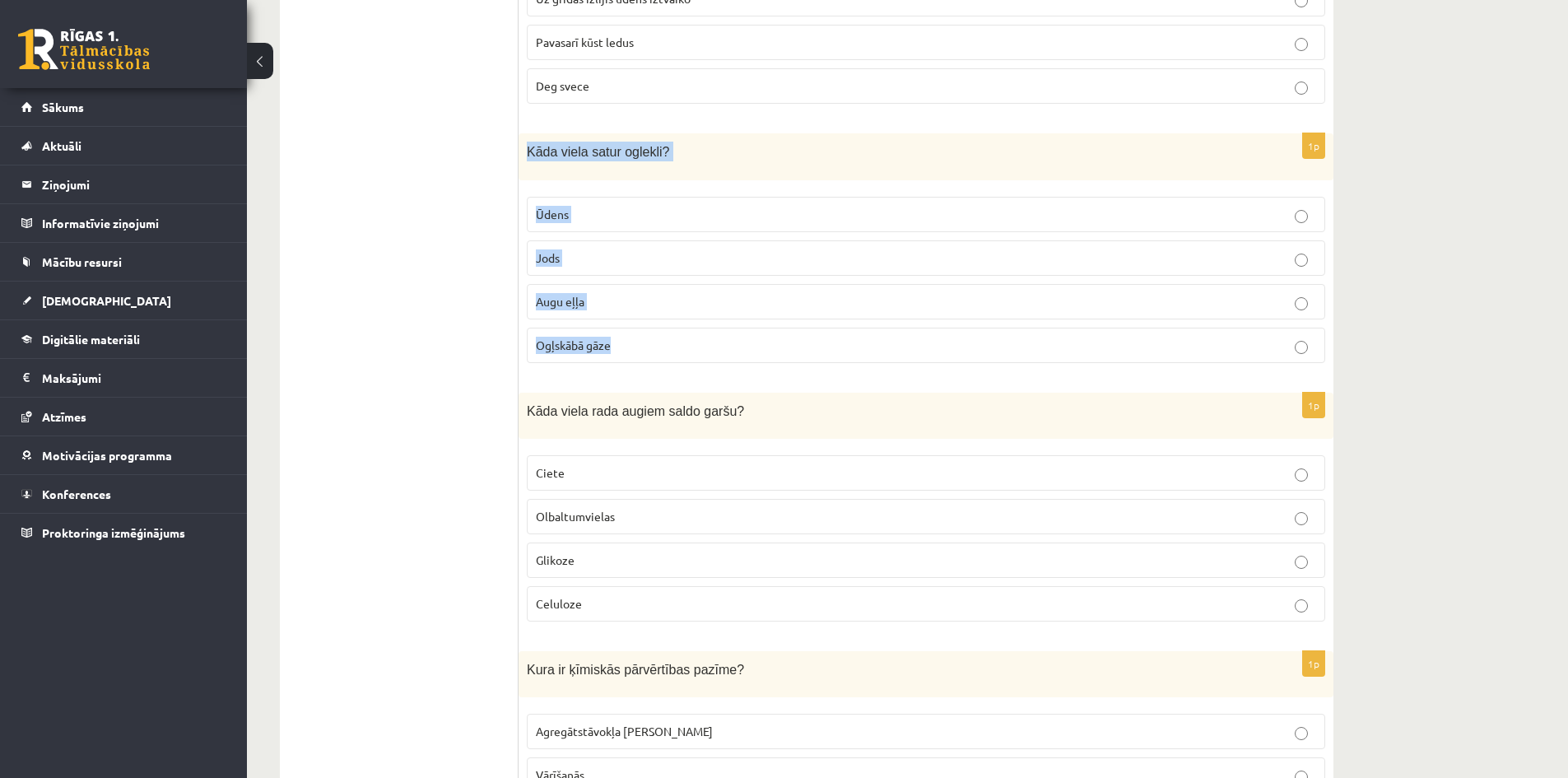
scroll to position [2551, 0]
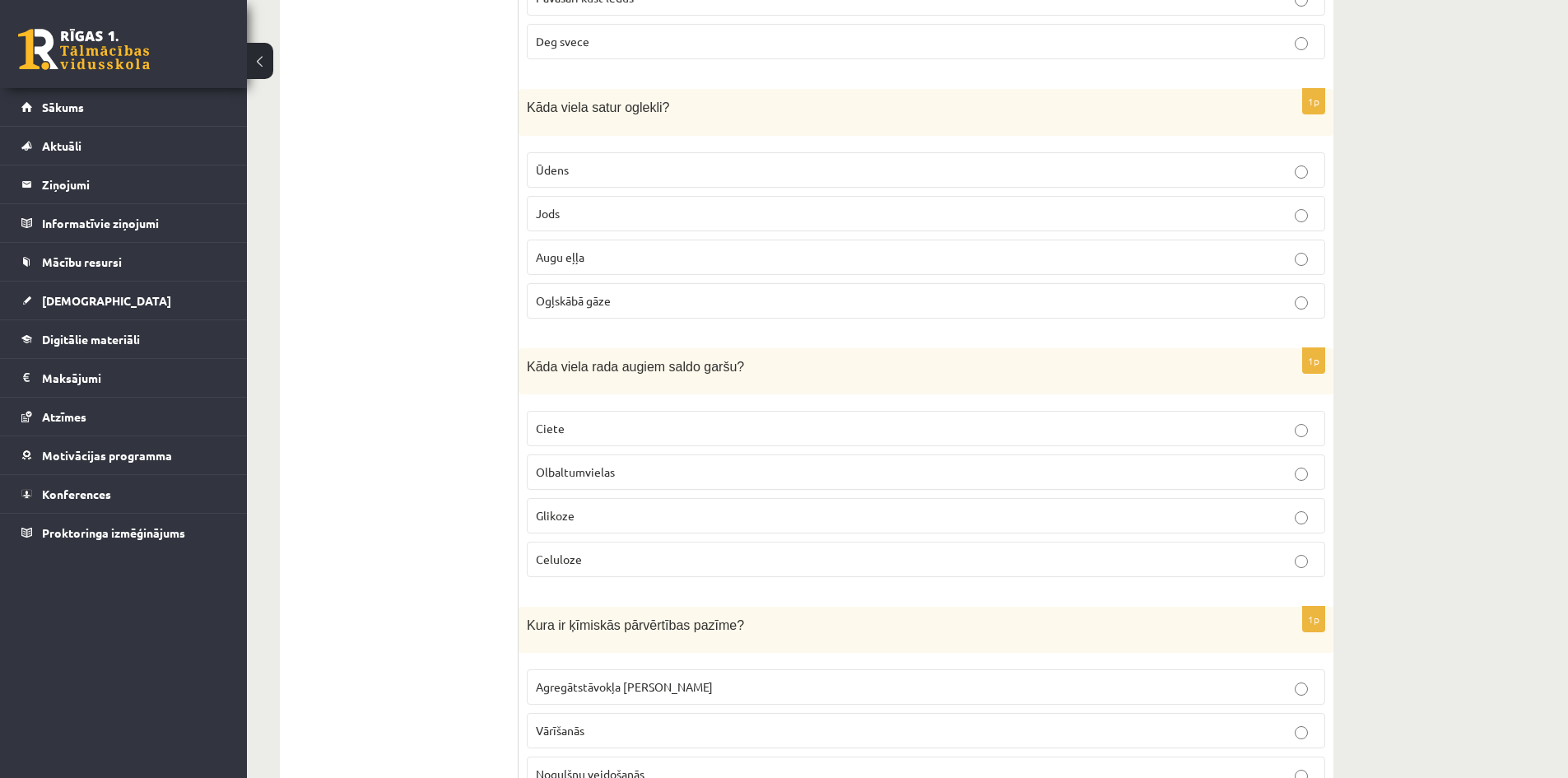
click at [521, 369] on div "Kāda viela rada augiem saldo garšu?" at bounding box center [925, 371] width 815 height 46
drag, startPoint x: 564, startPoint y: 292, endPoint x: 564, endPoint y: 302, distance: 10.0
click at [564, 300] on p "Ogļskābā gāze" at bounding box center [926, 301] width 780 height 17
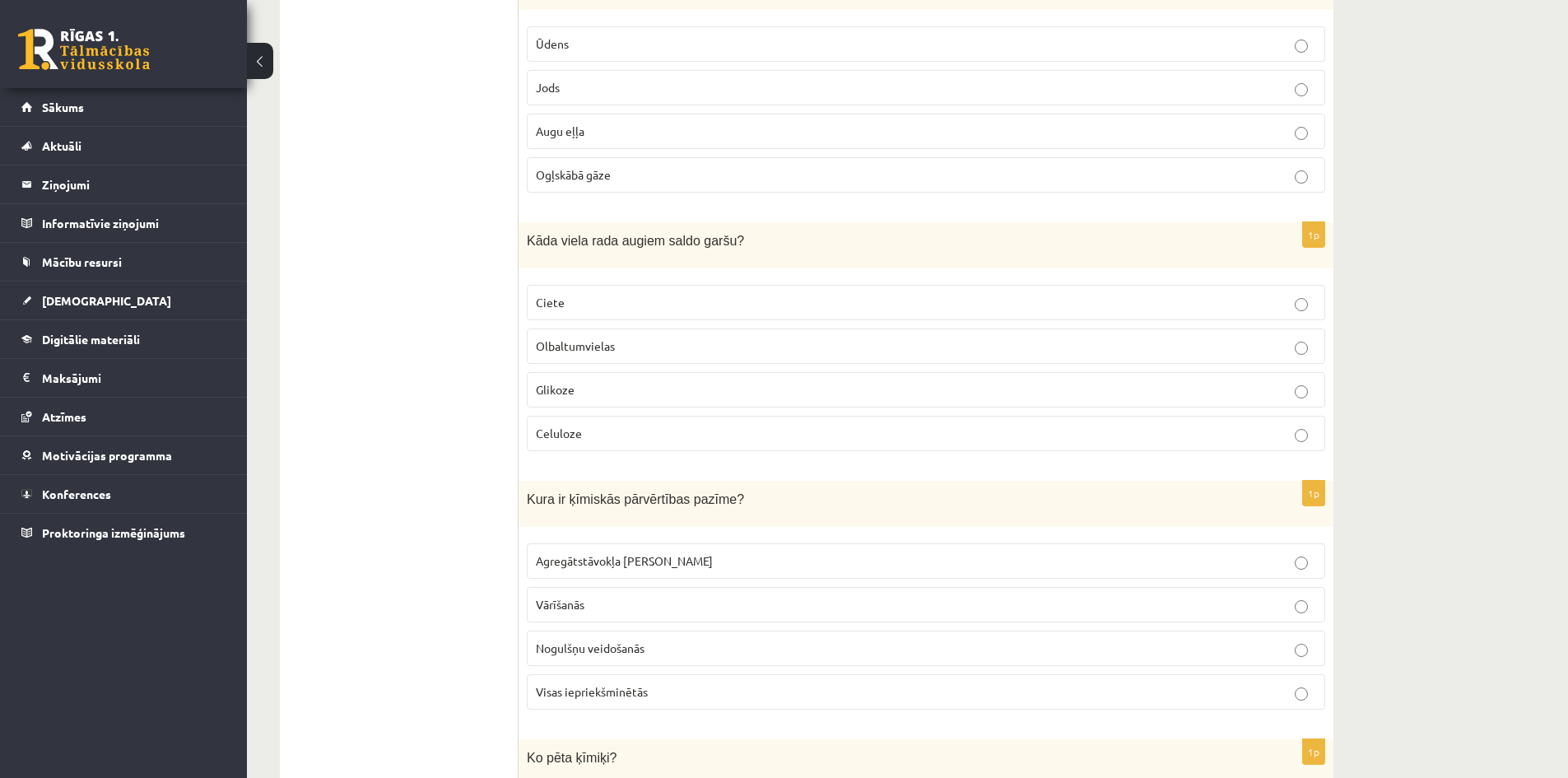
scroll to position [2715, 0]
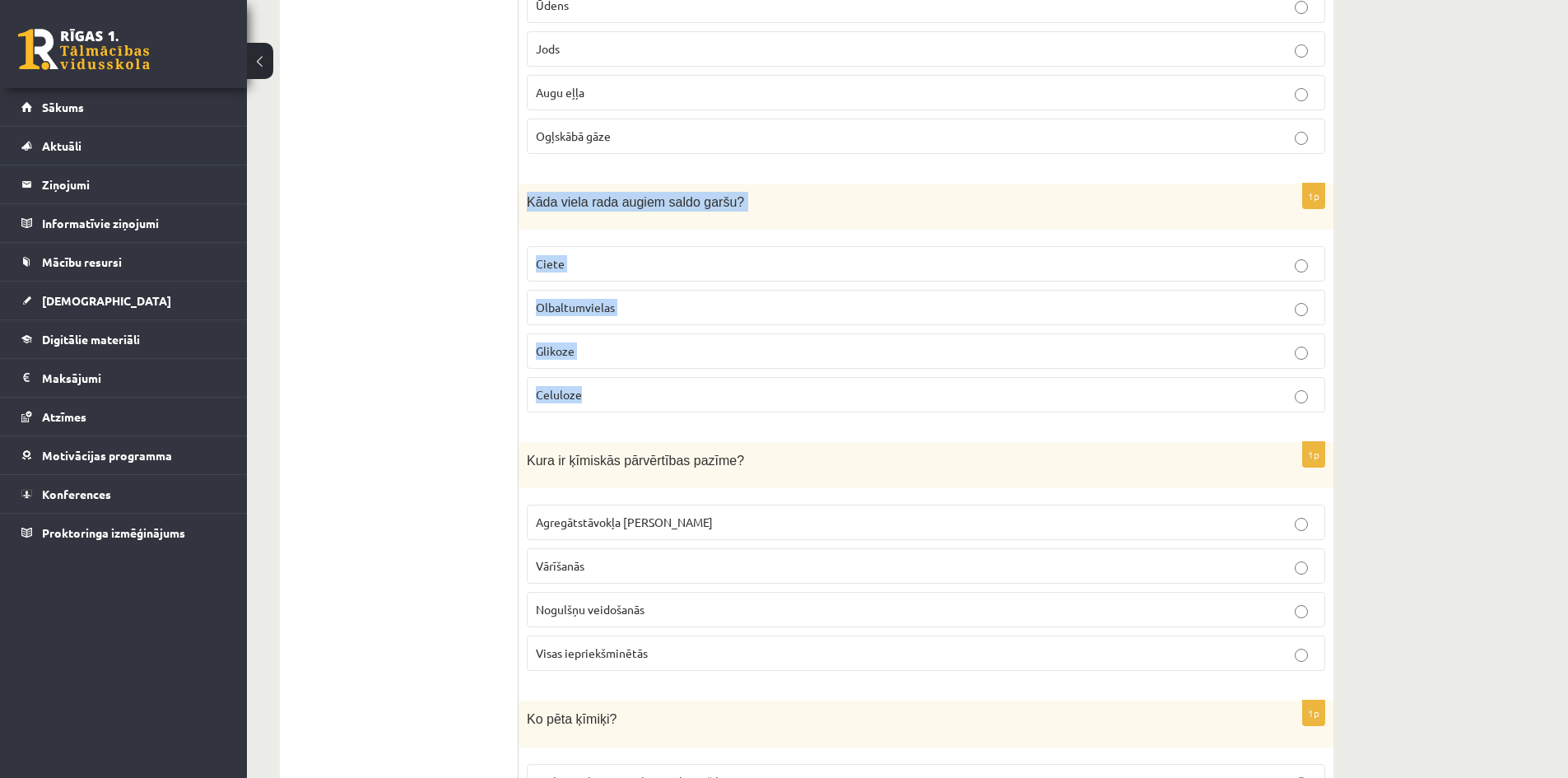
drag, startPoint x: 524, startPoint y: 184, endPoint x: 699, endPoint y: 382, distance: 264.3
click at [699, 382] on div "1p Kāda viela rada augiem saldo garšu? Ciete Olbaltumvielas Glikoze Celuloze" at bounding box center [925, 304] width 815 height 242
click at [629, 394] on p "Celuloze" at bounding box center [926, 395] width 780 height 17
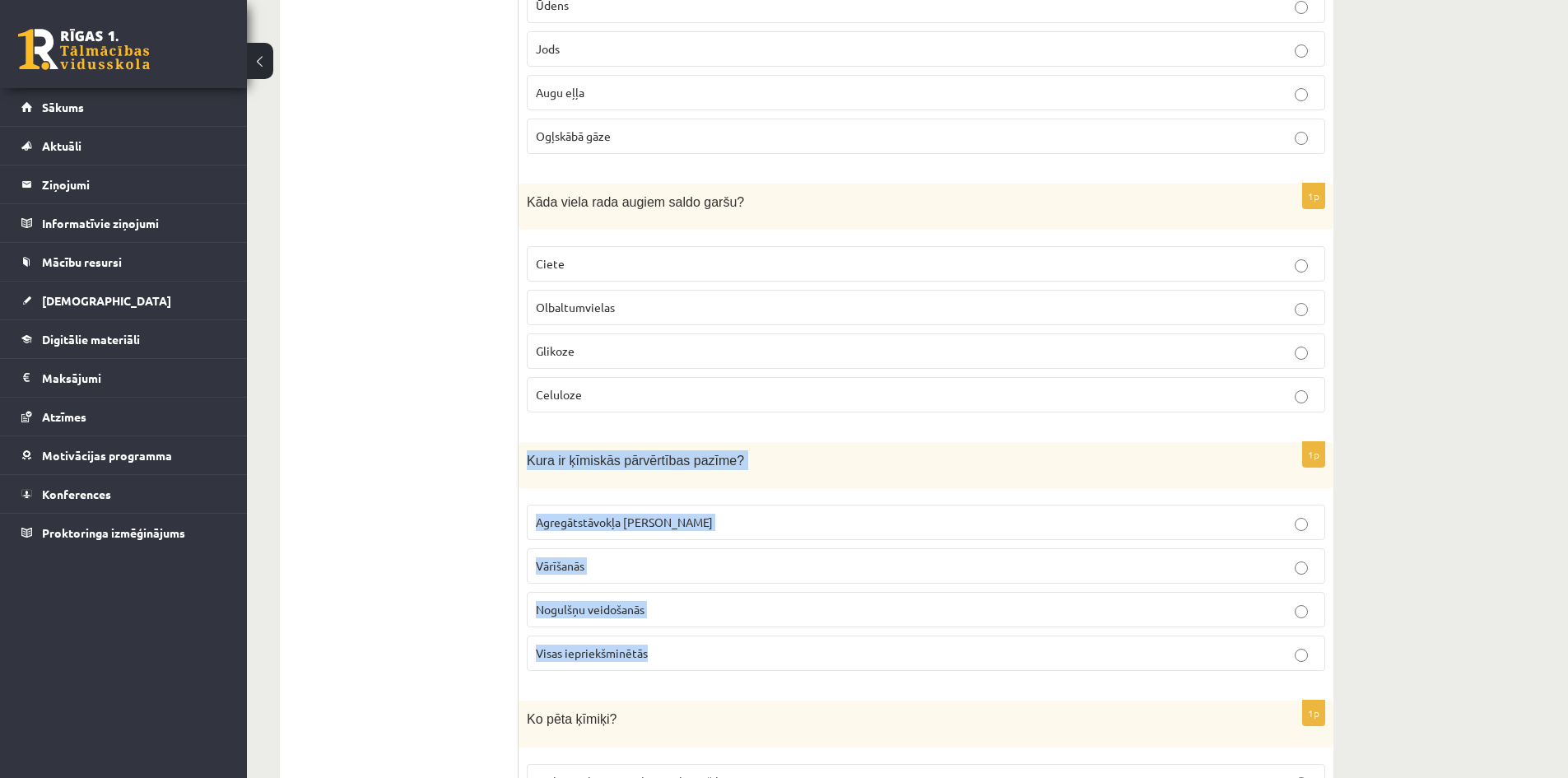
drag, startPoint x: 525, startPoint y: 432, endPoint x: 691, endPoint y: 632, distance: 259.9
click at [691, 636] on label "Visas iepriekšminētās" at bounding box center [925, 653] width 798 height 35
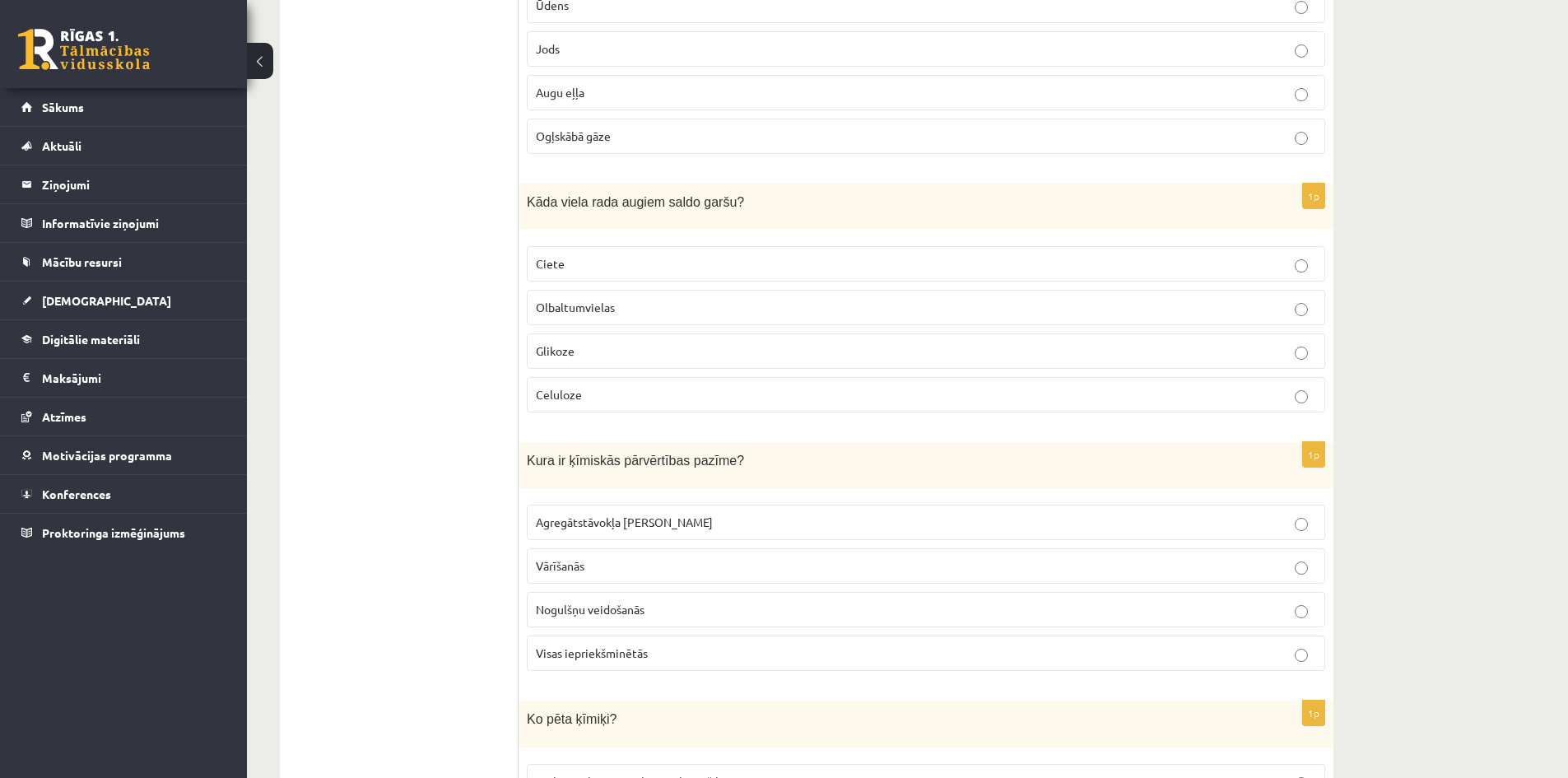
drag, startPoint x: 388, startPoint y: 380, endPoint x: 442, endPoint y: 399, distance: 57.2
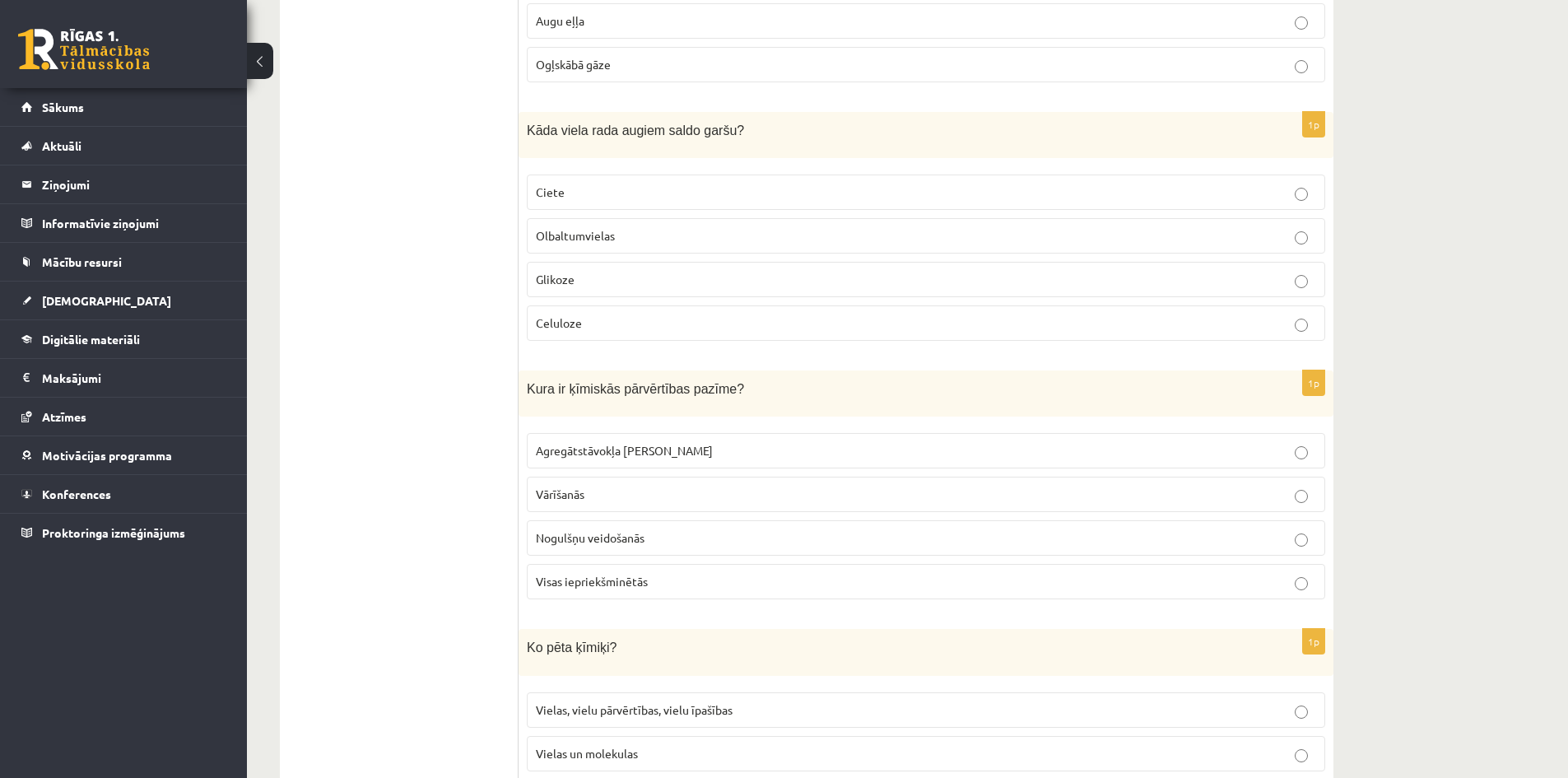
scroll to position [2880, 0]
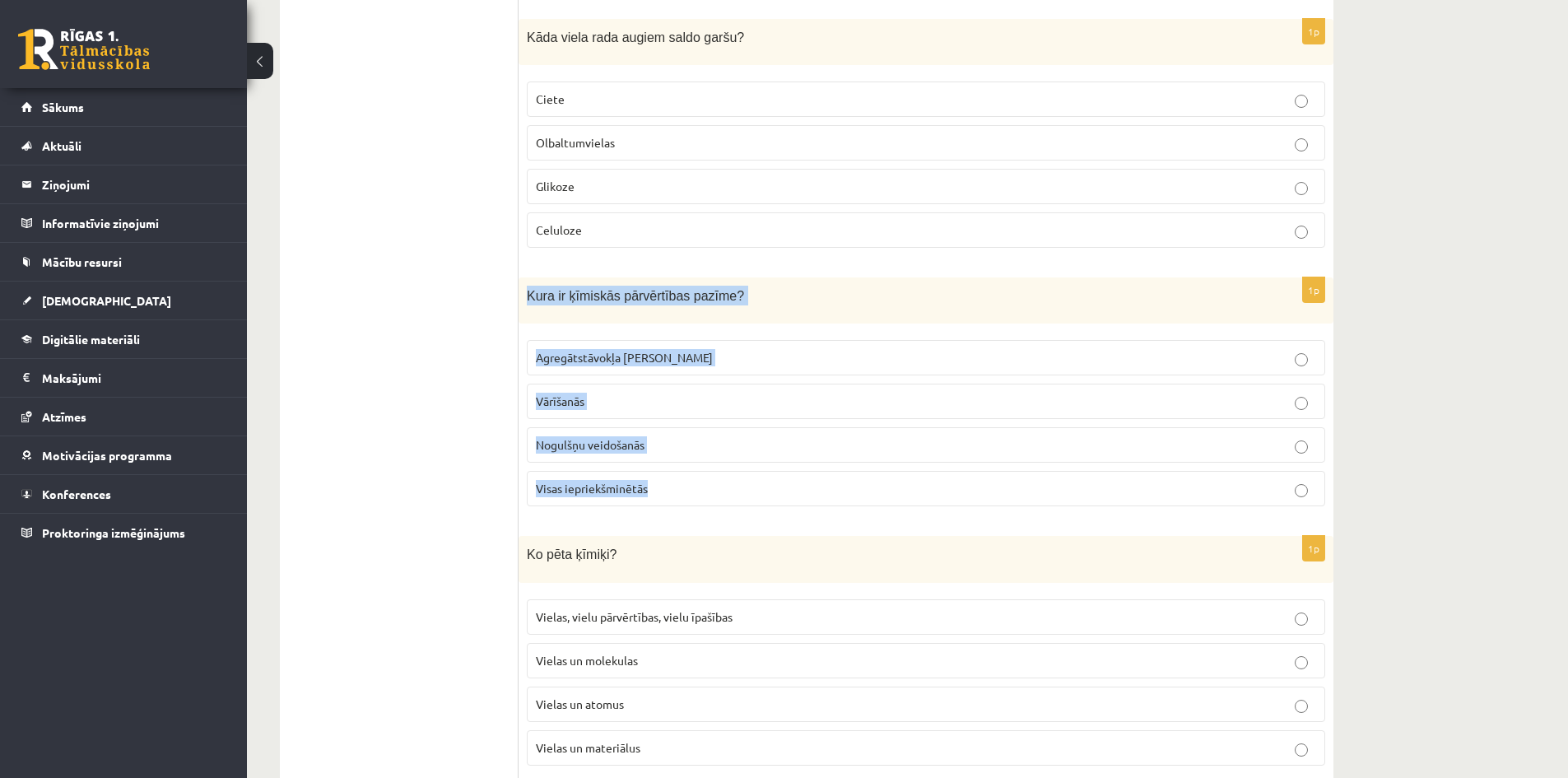
drag, startPoint x: 518, startPoint y: 279, endPoint x: 715, endPoint y: 472, distance: 275.8
click at [715, 472] on div "1p Kura ir ķīmiskās pārvērtības pazīme? Agregātstāvokļa maiņa Vārīšanās Nogulšņ…" at bounding box center [925, 398] width 815 height 242
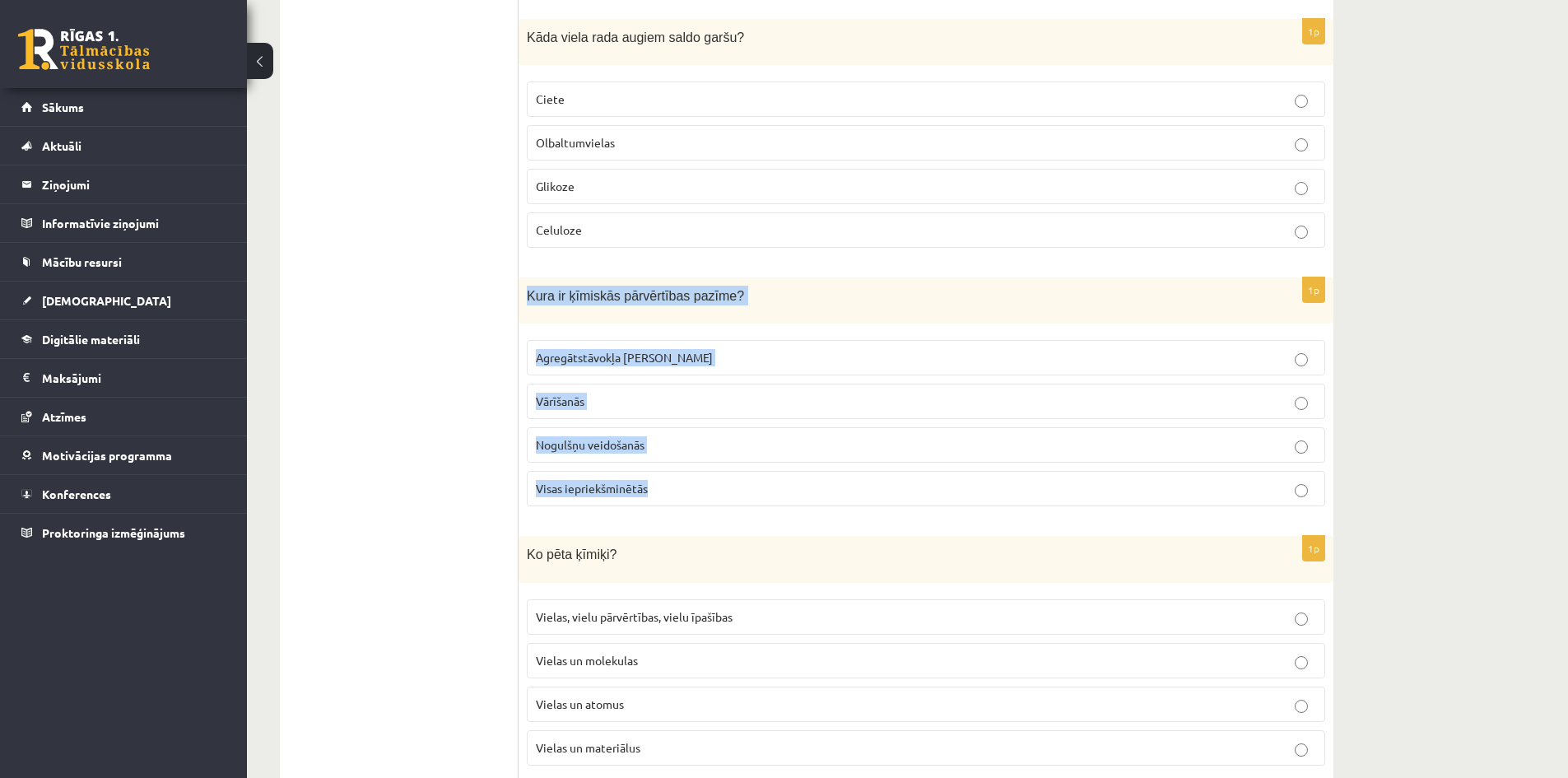
drag, startPoint x: 526, startPoint y: 276, endPoint x: 705, endPoint y: 489, distance: 278.2
click at [705, 489] on div "1p Kura ir ķīmiskās pārvērtības pazīme? Agregātstāvokļa maiņa Vārīšanās Nogulšņ…" at bounding box center [925, 398] width 815 height 242
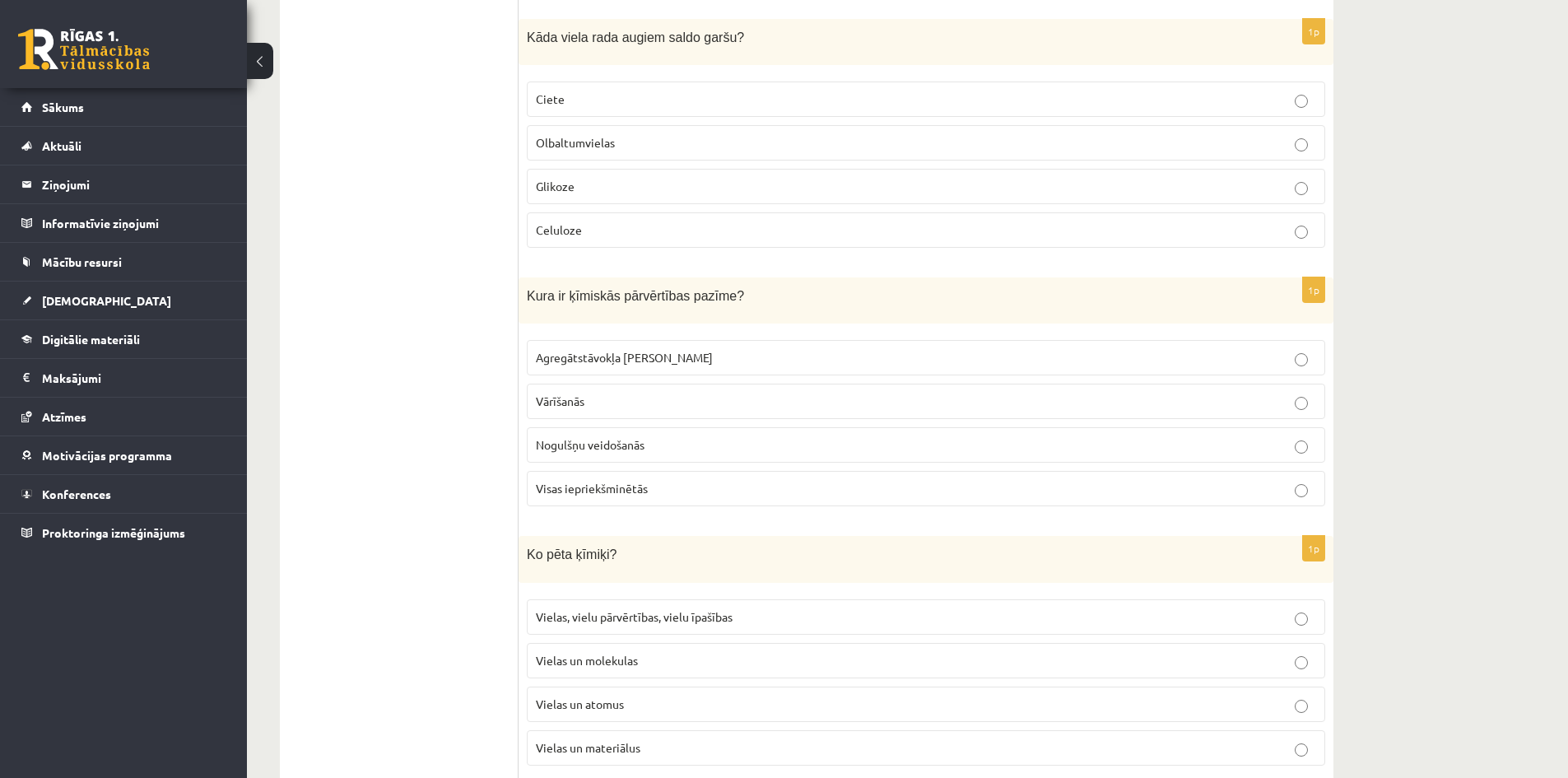
click at [647, 436] on p "Nogulšņu veidošanās" at bounding box center [926, 445] width 780 height 17
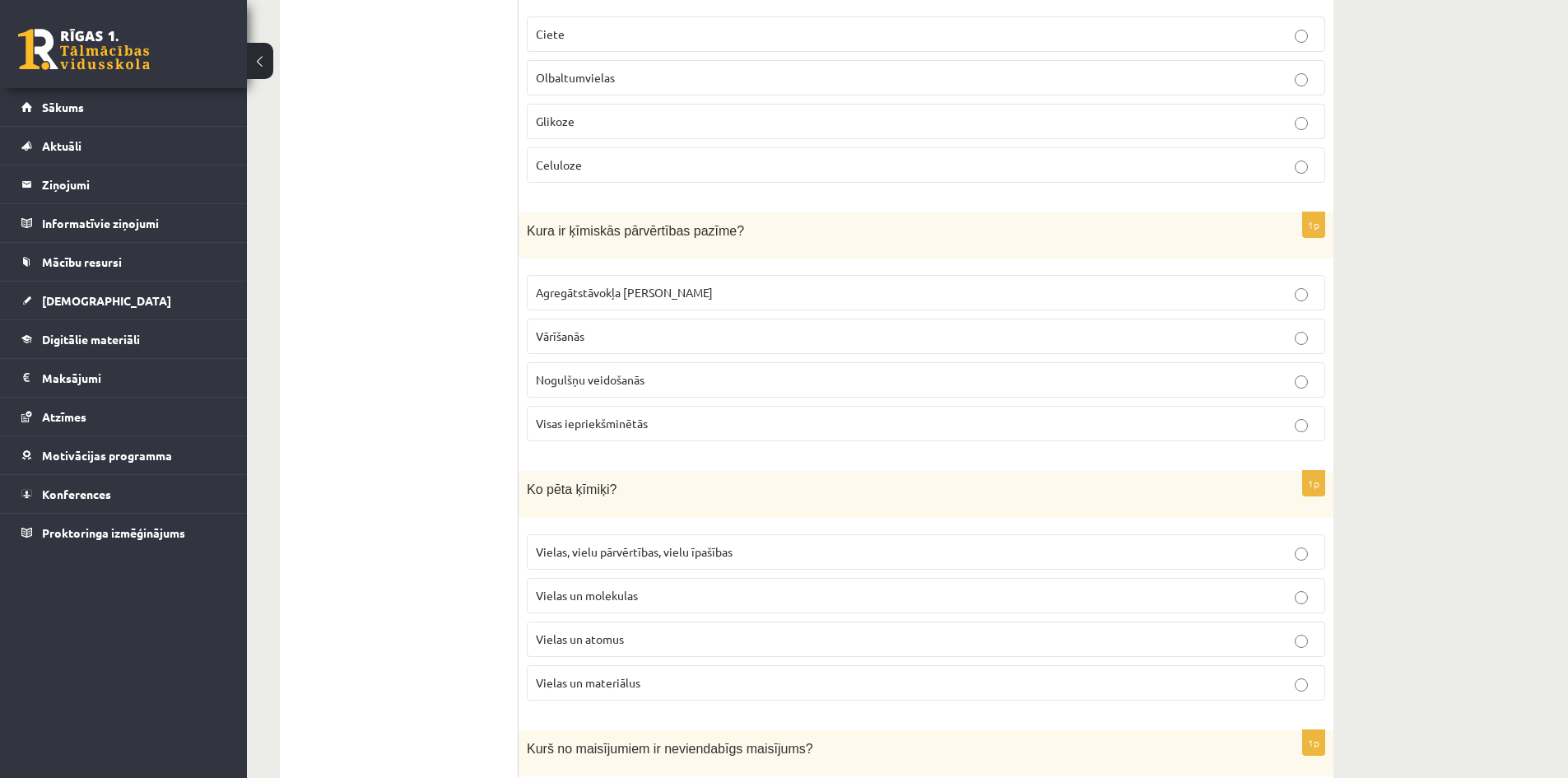
scroll to position [3045, 0]
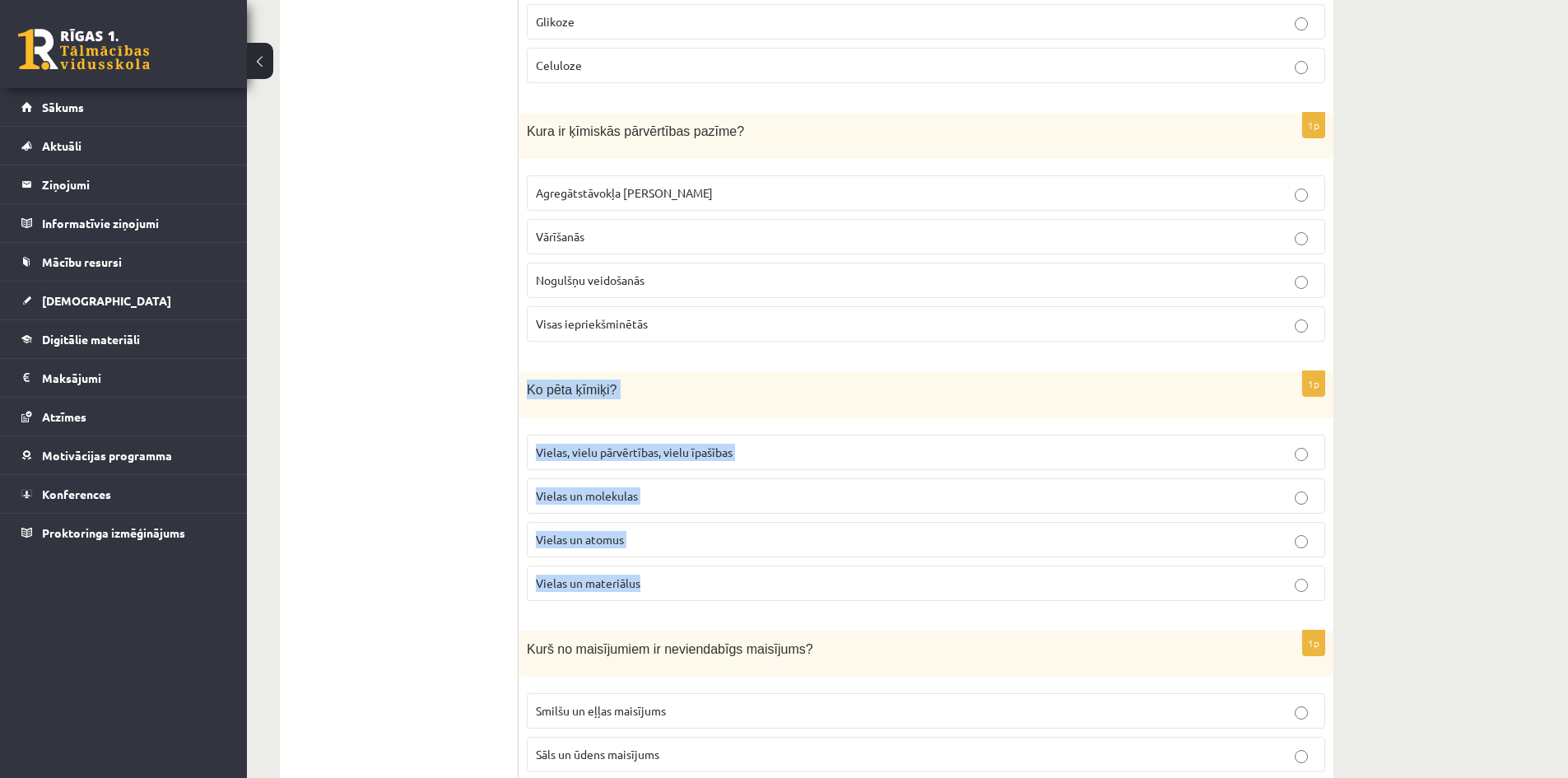
drag, startPoint x: 537, startPoint y: 382, endPoint x: 686, endPoint y: 569, distance: 239.1
click at [686, 569] on div "1p Ko pēta ķīmiķi? Vielas, vielu pārvērtības, vielu īpašības Vielas un molekula…" at bounding box center [925, 491] width 815 height 242
click at [634, 444] on span "Vielas, vielu pārvērtības, vielu īpašības" at bounding box center [634, 452] width 196 height 15
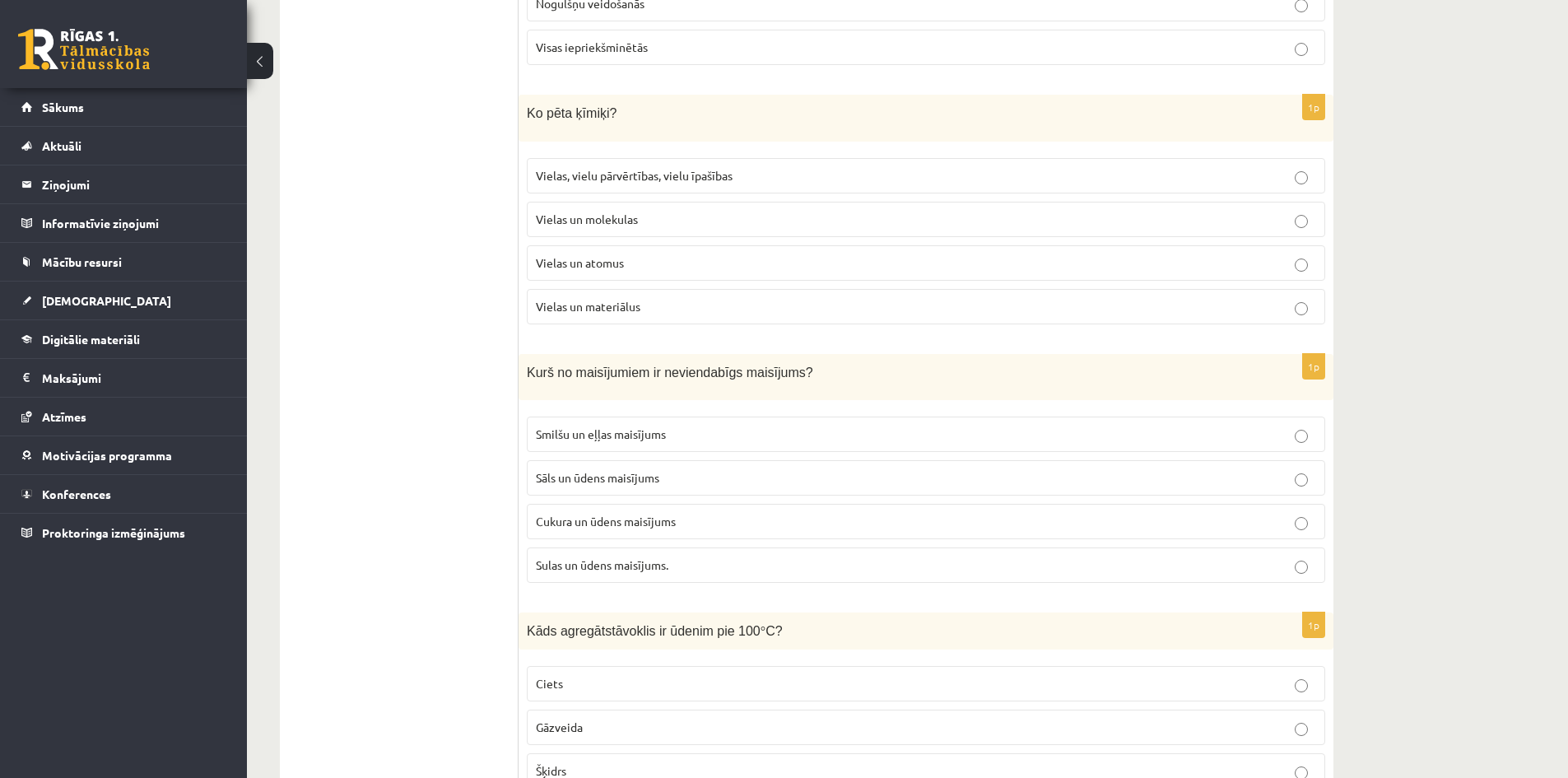
scroll to position [3374, 0]
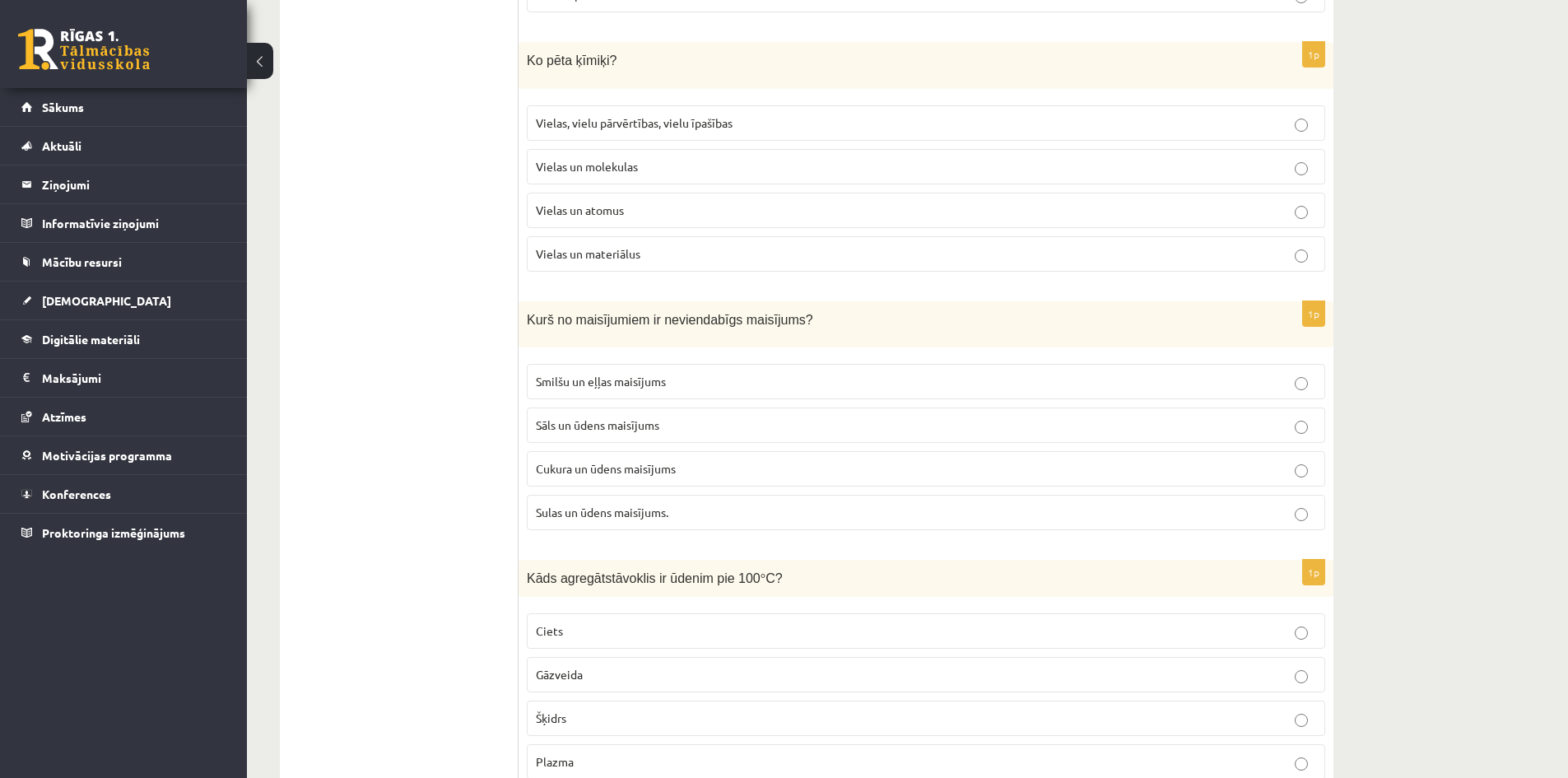
drag, startPoint x: 518, startPoint y: 295, endPoint x: 599, endPoint y: 348, distance: 96.8
click at [634, 420] on div "***** Tests 1p Kā sauc dzelzs sairšanas procesu? Trūdēšana Oksidēšanās Korozija…" at bounding box center [807, 778] width 1054 height 7746
click at [592, 336] on div "Kurš no maisījumiem ir neviendabīgs maisījums?" at bounding box center [925, 324] width 815 height 46
drag, startPoint x: 592, startPoint y: 336, endPoint x: 566, endPoint y: 320, distance: 30.5
click at [589, 333] on div "Kurš no maisījumiem ir neviendabīgs maisījums?" at bounding box center [925, 324] width 815 height 46
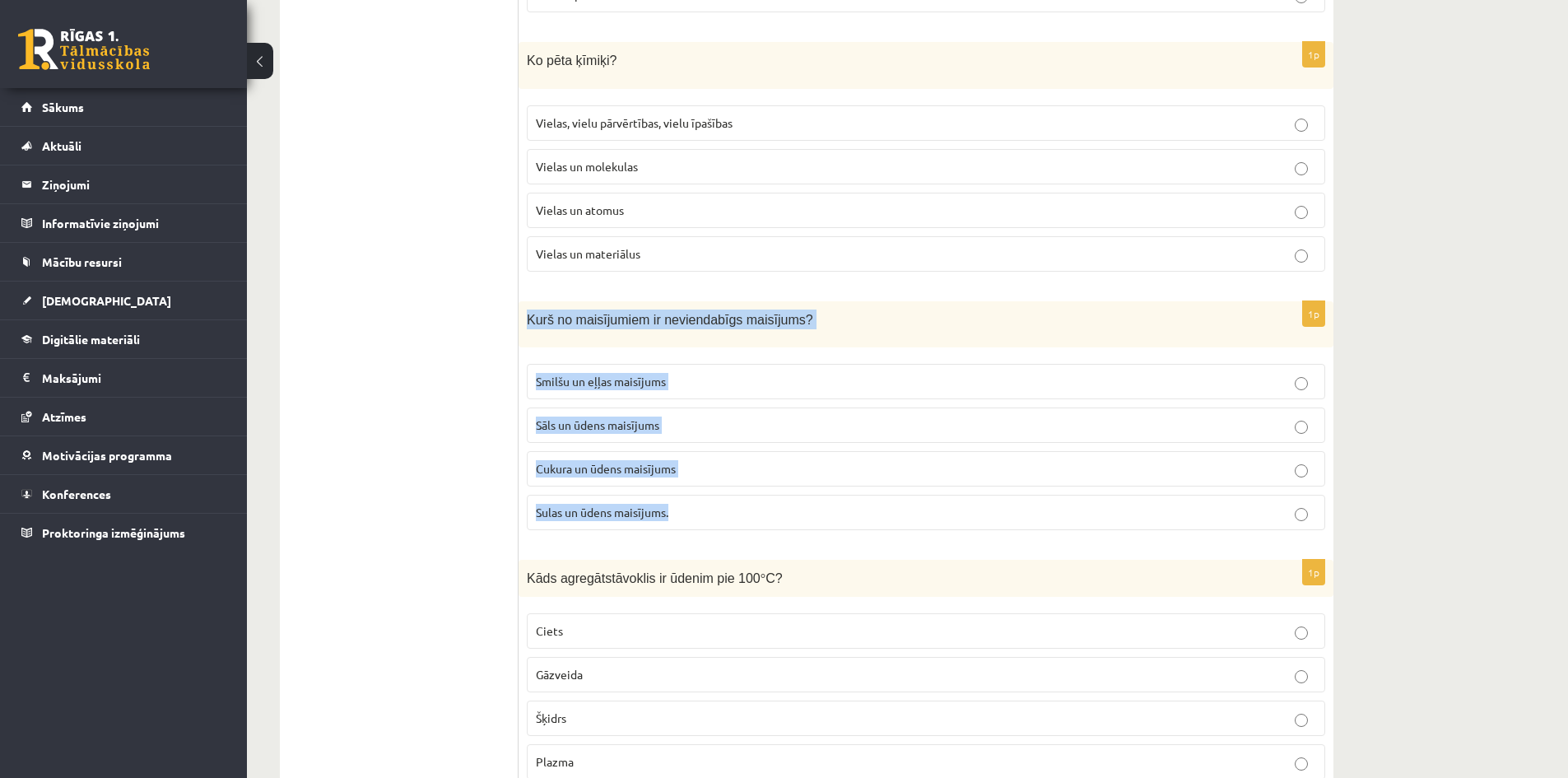
drag, startPoint x: 530, startPoint y: 305, endPoint x: 704, endPoint y: 503, distance: 263.6
click at [704, 503] on div "1p Kurš no maisījumiem ir neviendabīgs maisījums? Smilšu un eļļas maisījums Sāl…" at bounding box center [925, 421] width 815 height 242
click at [599, 374] on span "Smilšu un eļļas maisījums" at bounding box center [601, 381] width 130 height 15
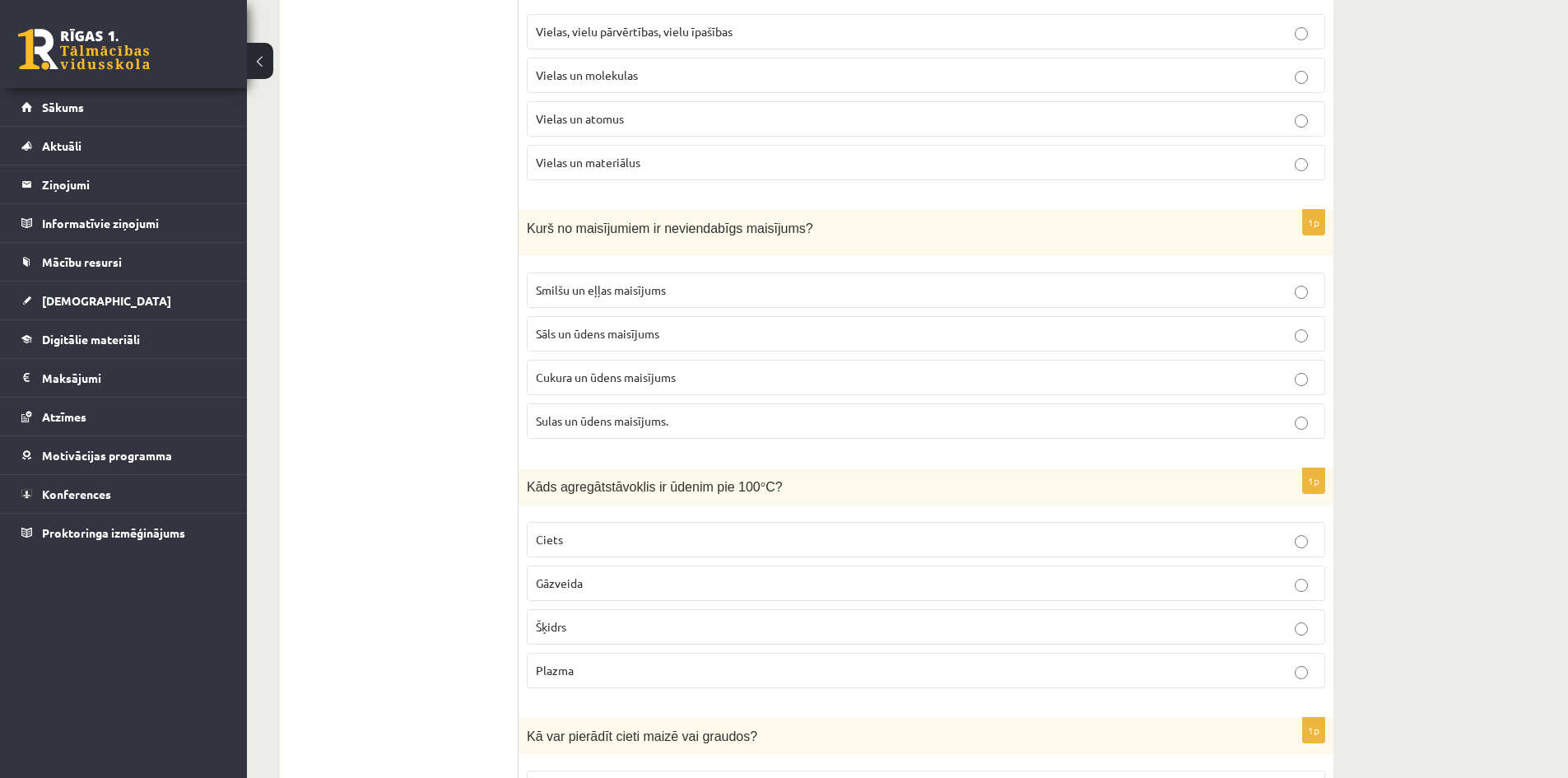
scroll to position [3621, 0]
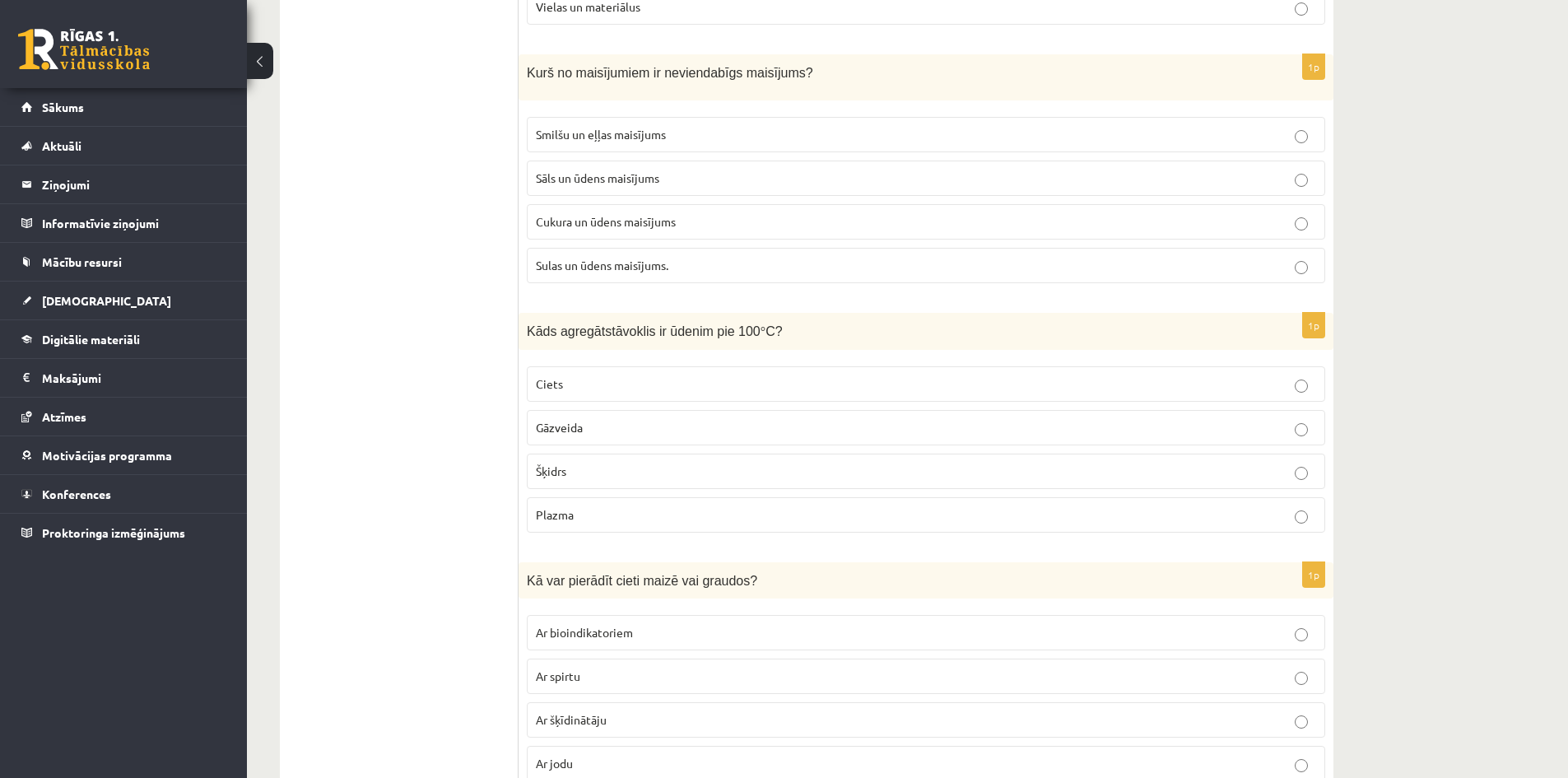
click at [518, 309] on ul "Tests" at bounding box center [407, 530] width 222 height 7713
drag, startPoint x: 520, startPoint y: 309, endPoint x: 668, endPoint y: 493, distance: 236.1
click at [668, 493] on div "1p Kāds agregātstāvoklis ir ūdenim pie 100 ° C? Ciets Gāzveida Šķidrs Plazma" at bounding box center [925, 429] width 815 height 232
click at [565, 419] on span "Gāzveida" at bounding box center [559, 427] width 47 height 15
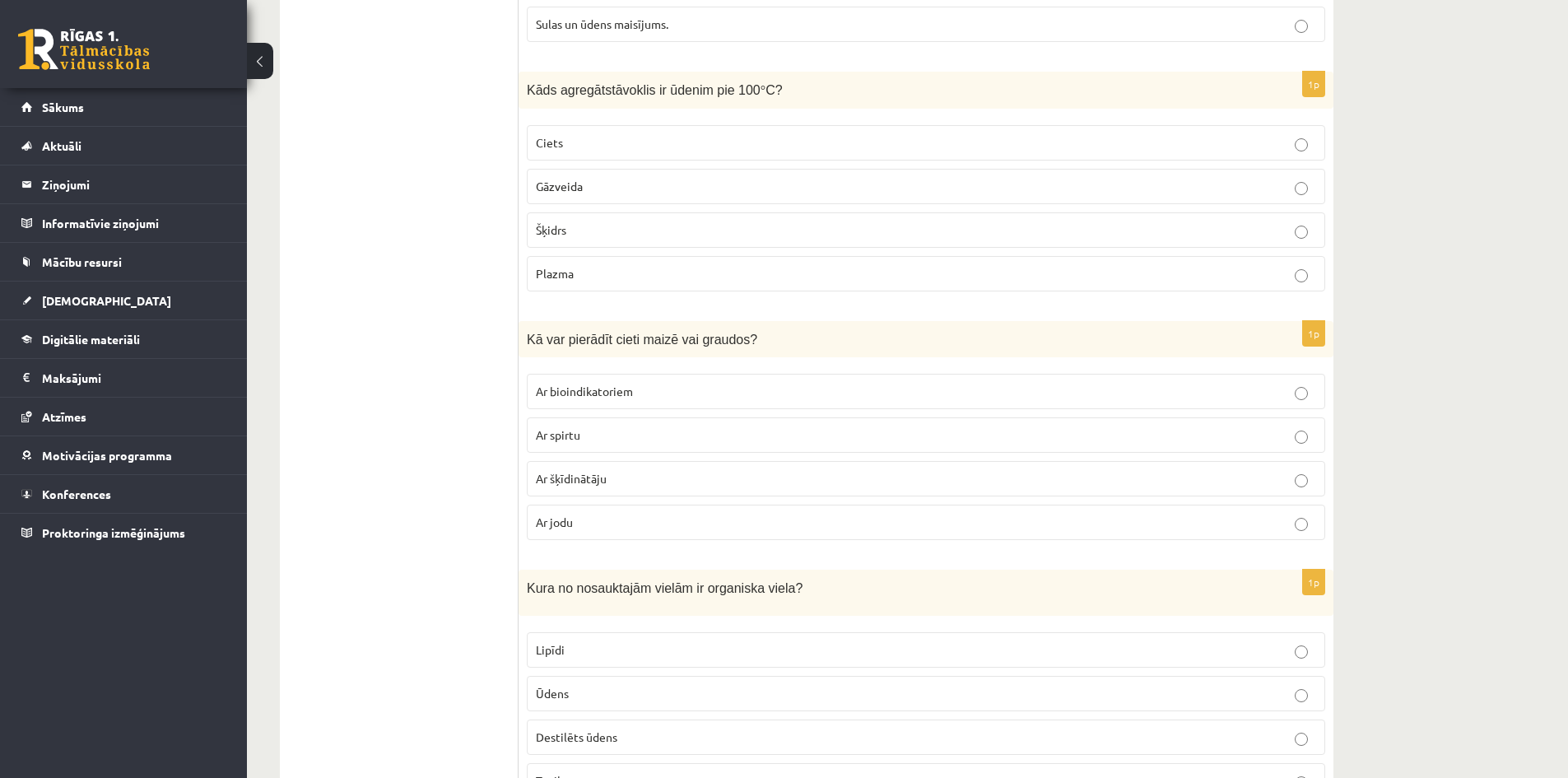
scroll to position [3868, 0]
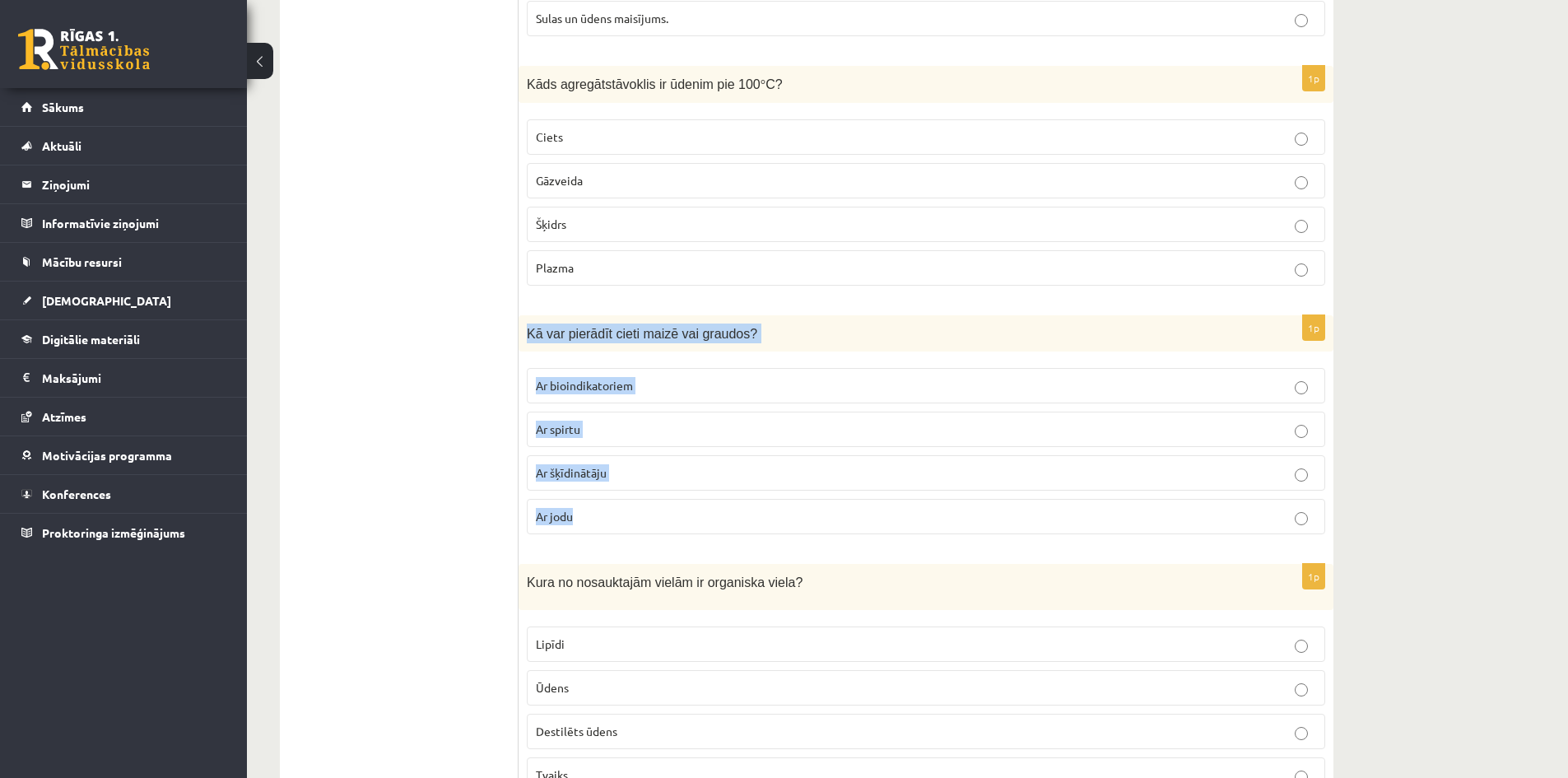
drag, startPoint x: 525, startPoint y: 312, endPoint x: 644, endPoint y: 486, distance: 210.8
click at [644, 486] on div "1p Kā var pierādīt cieti maizē vai graudos? Ar bioindikatoriem Ar spirtu Ar šķī…" at bounding box center [925, 431] width 815 height 232
click at [606, 499] on label "Ar jodu" at bounding box center [925, 516] width 798 height 35
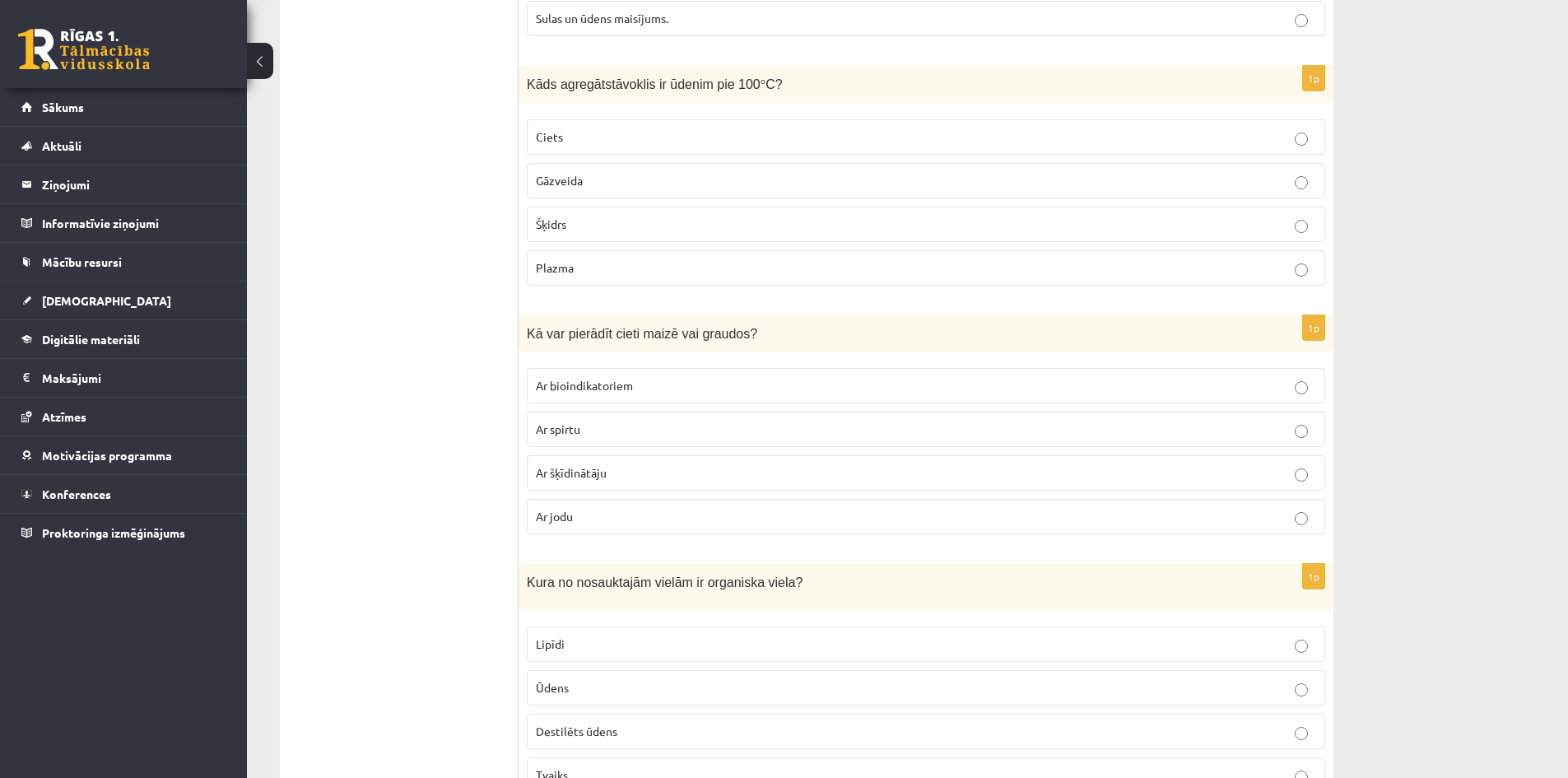
click at [617, 508] on p "Ar jodu" at bounding box center [926, 516] width 780 height 17
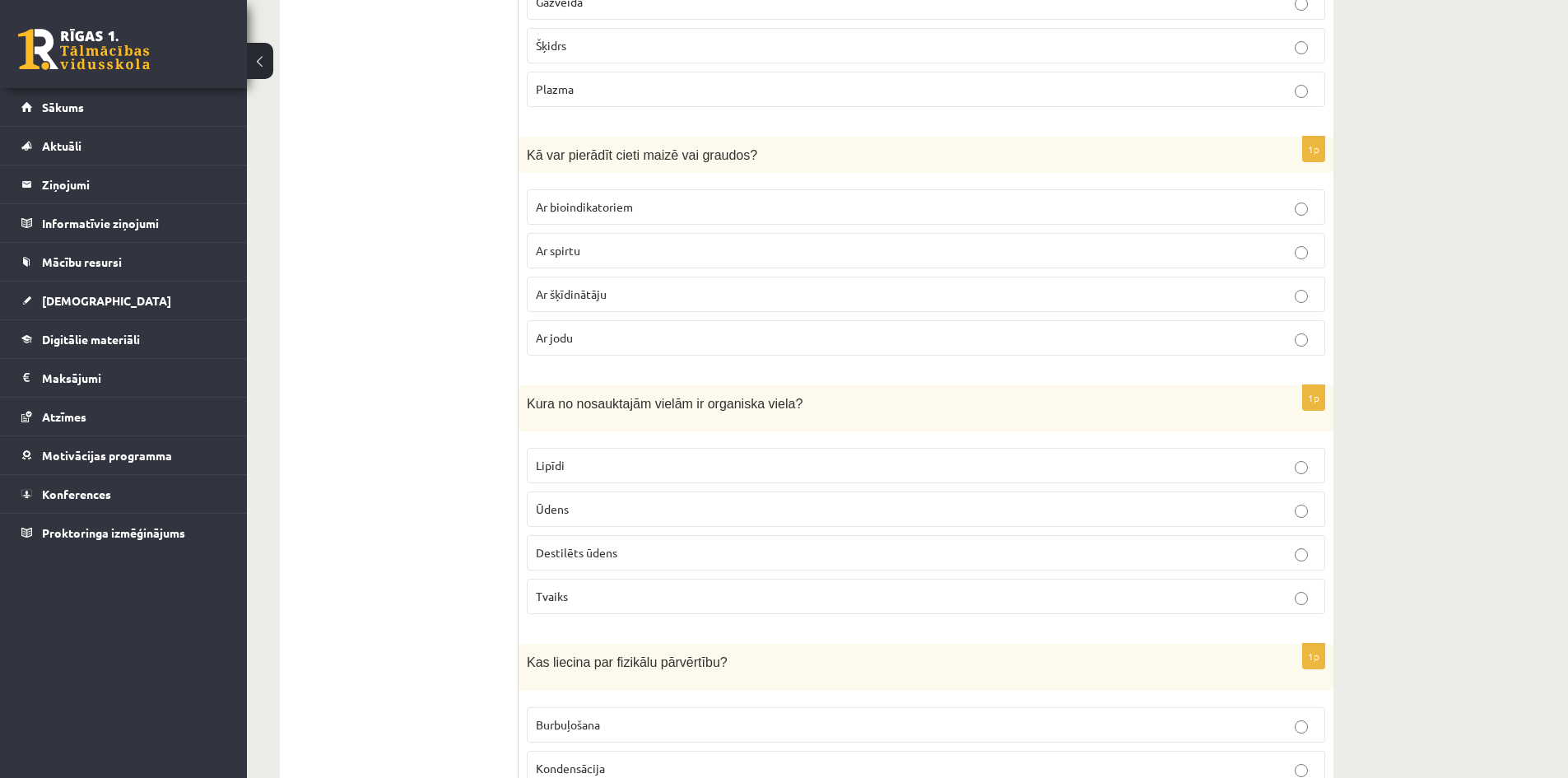
scroll to position [4115, 0]
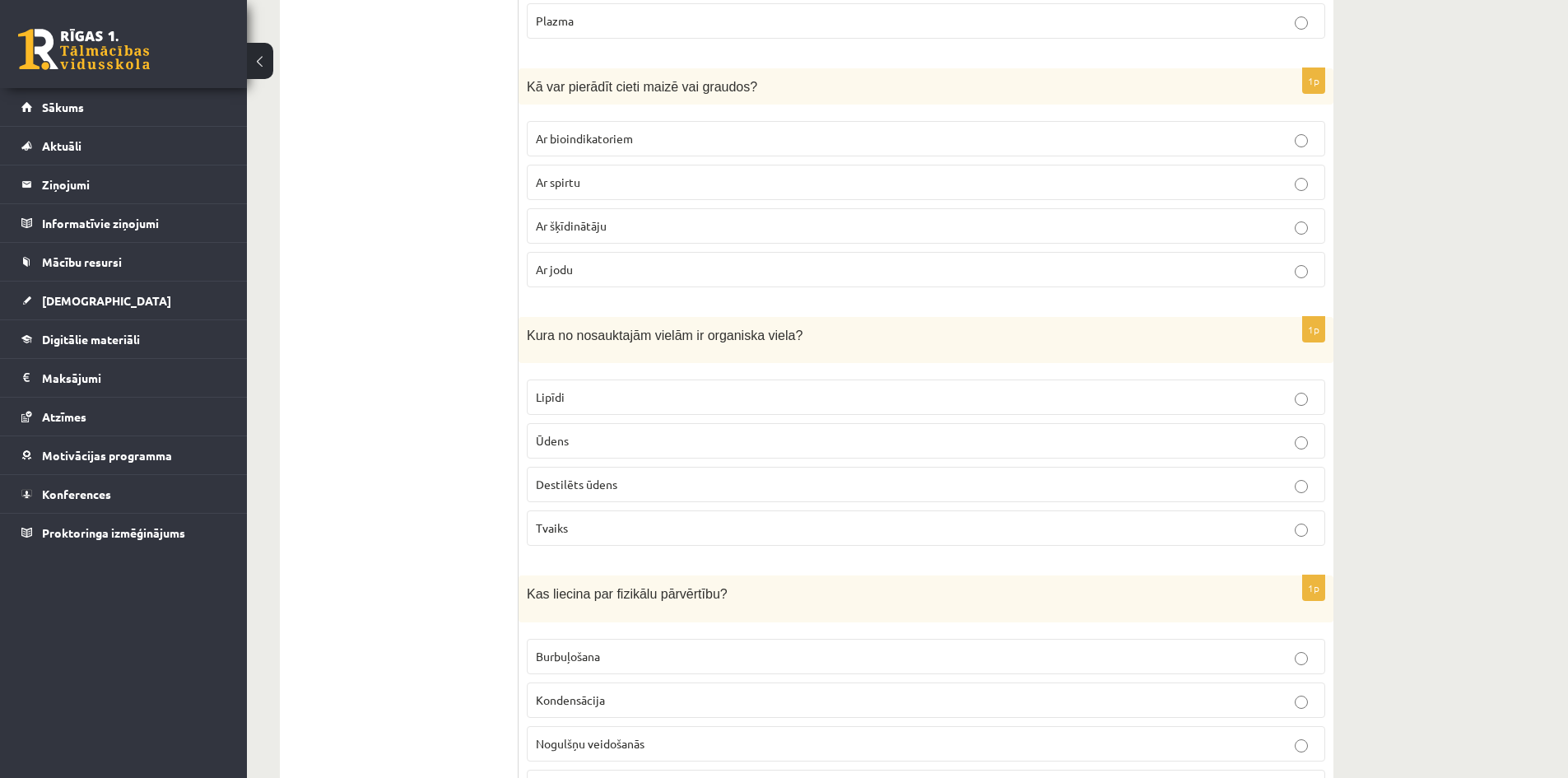
drag, startPoint x: 518, startPoint y: 316, endPoint x: 704, endPoint y: 516, distance: 273.1
click at [704, 516] on div "***** Tests 1p Kā sauc dzelzs sairšanas procesu? Trūdēšana Oksidēšanās Korozija…" at bounding box center [807, 37] width 1054 height 7746
drag, startPoint x: 345, startPoint y: 353, endPoint x: 471, endPoint y: 366, distance: 126.7
click at [346, 356] on ul "Tests" at bounding box center [407, 37] width 222 height 7713
click at [506, 356] on ul "Tests" at bounding box center [407, 37] width 222 height 7713
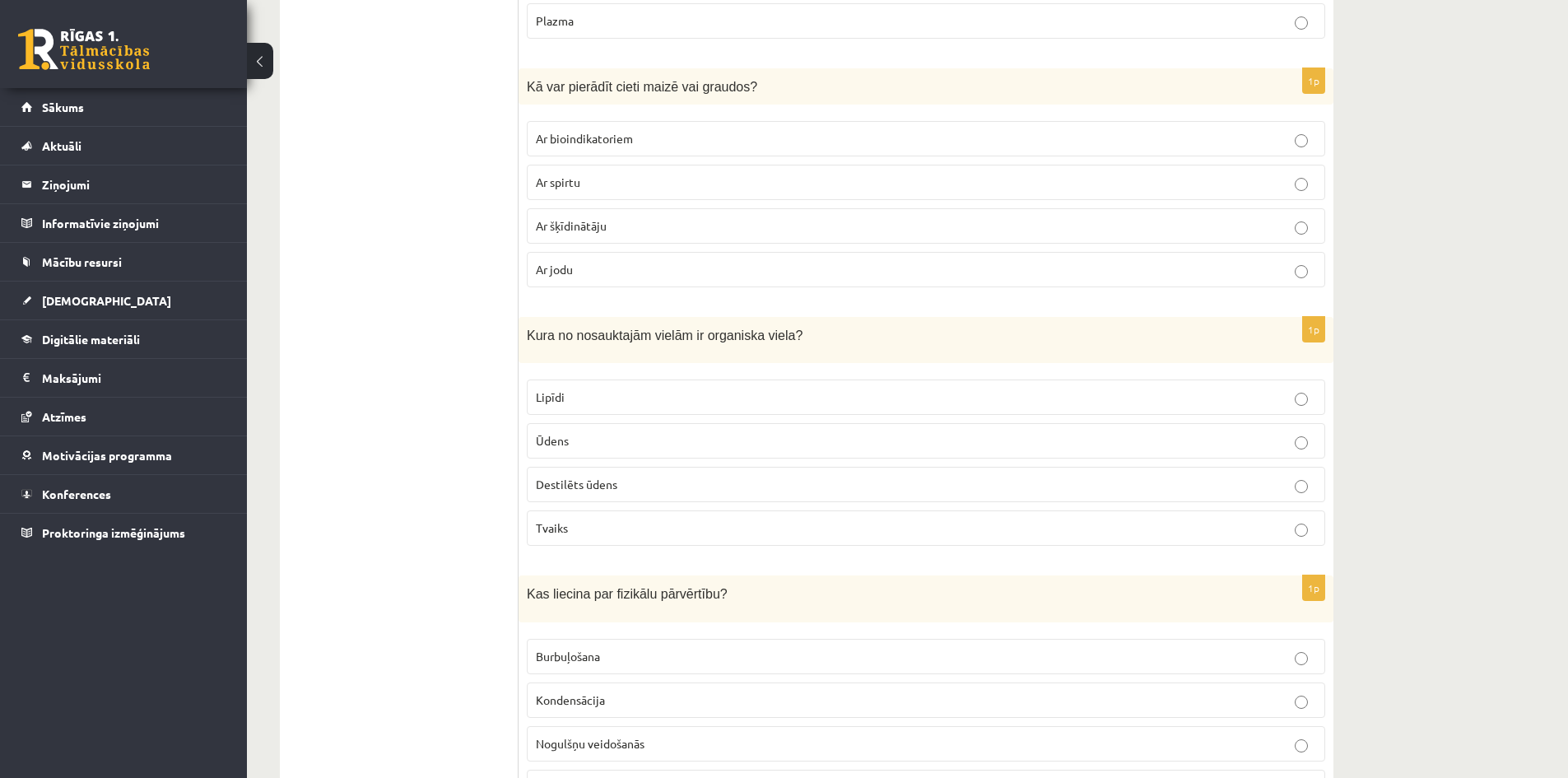
click at [475, 343] on ul "Tests" at bounding box center [407, 37] width 222 height 7713
drag, startPoint x: 531, startPoint y: 320, endPoint x: 570, endPoint y: 372, distance: 65.0
click at [570, 372] on div "1p Kura no nosauktajām vielām ir organiska viela? Lipīdi Ūdens Destilēts ūdens …" at bounding box center [925, 437] width 815 height 242
click at [551, 344] on div "Kura no nosauktajām vielām ir organiska viela?" at bounding box center [925, 340] width 815 height 46
drag, startPoint x: 525, startPoint y: 320, endPoint x: 638, endPoint y: 499, distance: 211.7
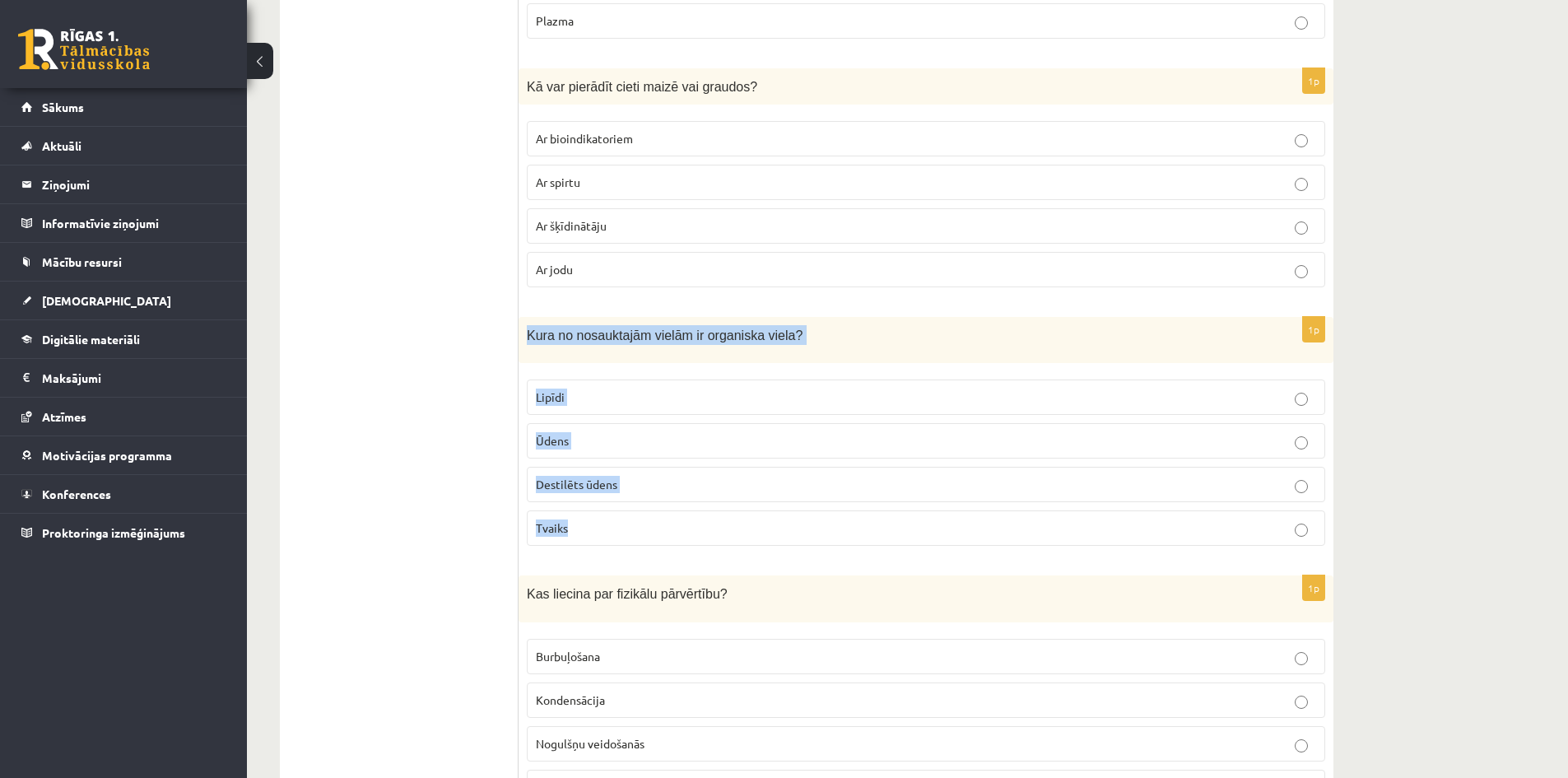
click at [638, 499] on div "1p Kura no nosauktajām vielām ir organiska viela? Lipīdi Ūdens Destilēts ūdens …" at bounding box center [925, 437] width 815 height 242
click at [570, 388] on p "Lipīdi" at bounding box center [926, 397] width 780 height 17
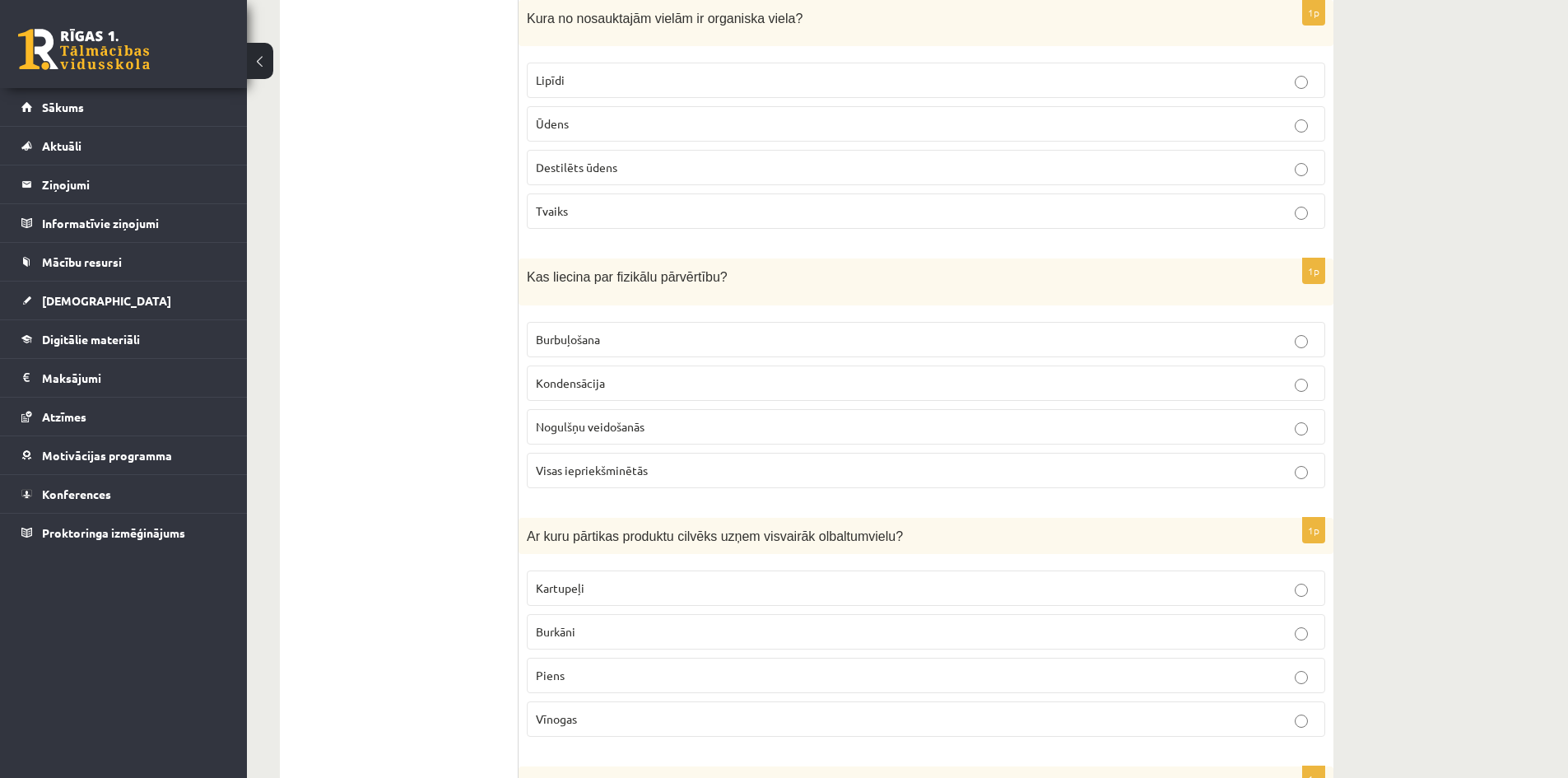
scroll to position [4444, 0]
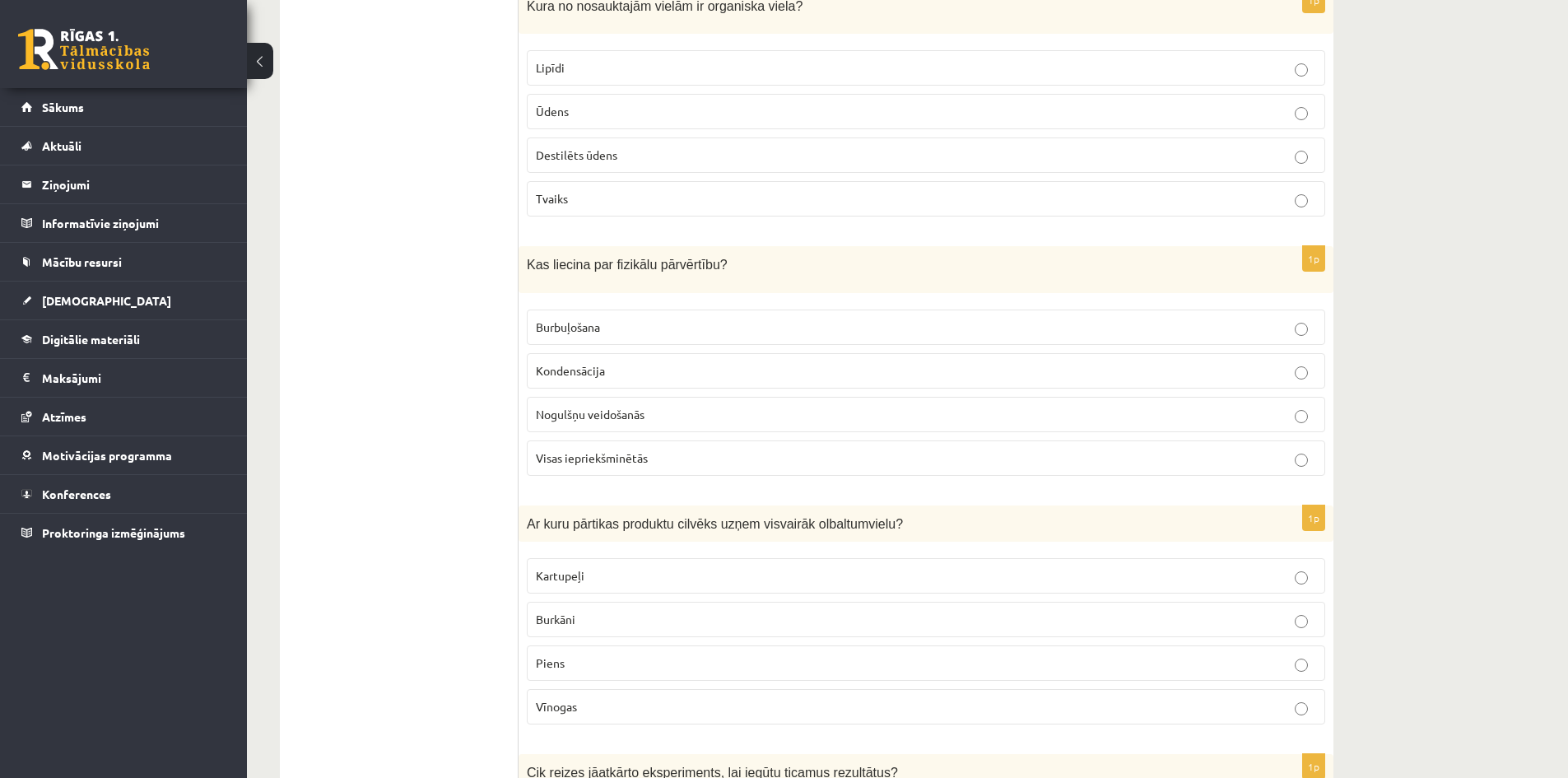
drag, startPoint x: 518, startPoint y: 239, endPoint x: 603, endPoint y: 329, distance: 123.8
click at [575, 301] on fieldset "Burbuļošana Kondensācija Nogulšņu veidošanās Visas iepriekšminētās" at bounding box center [925, 390] width 798 height 179
click at [558, 268] on div "Kas liecina par fizikālu pārvērtību?" at bounding box center [925, 269] width 815 height 46
drag, startPoint x: 531, startPoint y: 251, endPoint x: 603, endPoint y: 325, distance: 103.2
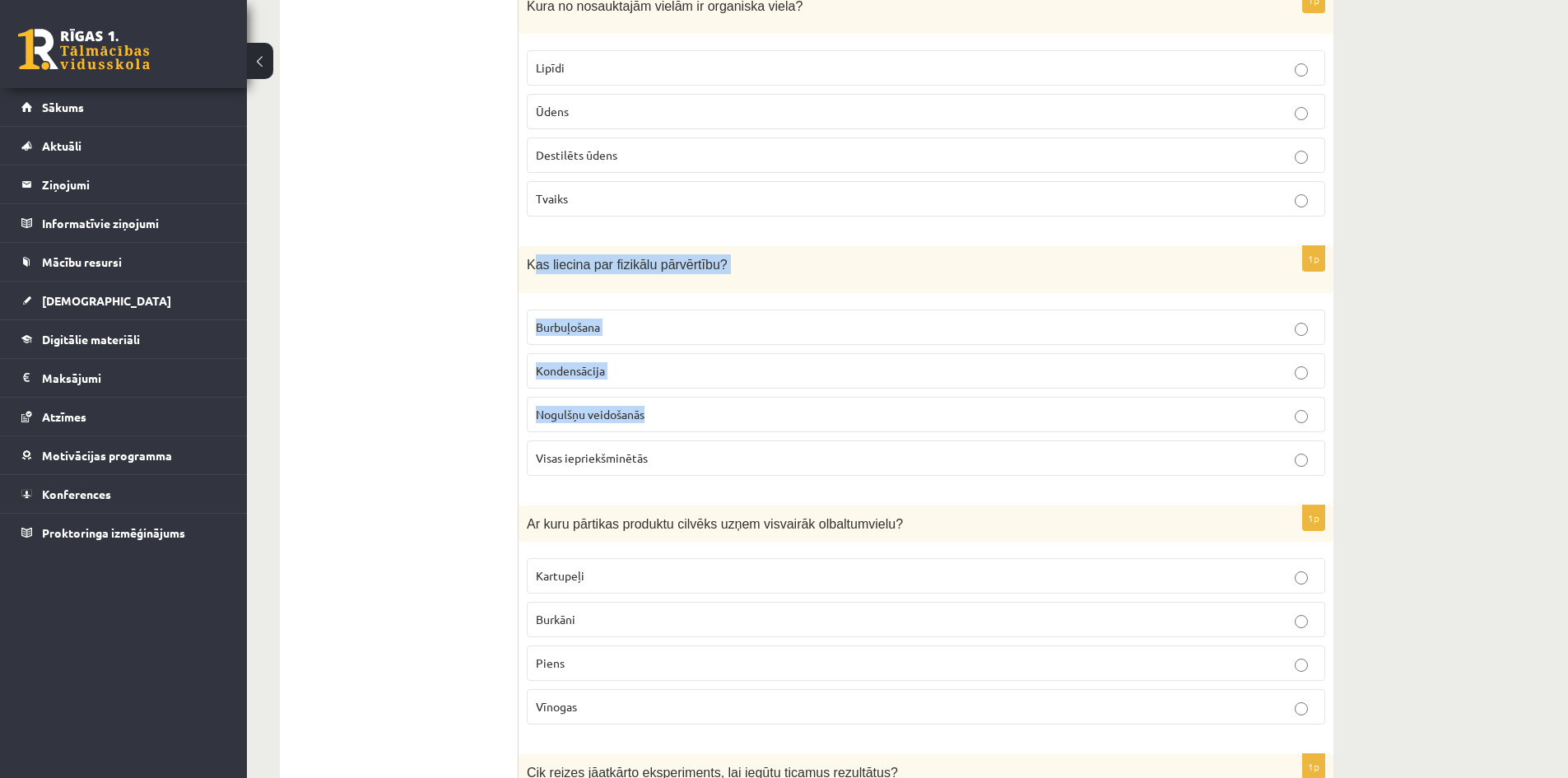
click at [668, 387] on div "1p Kas liecina par fizikālu pārvērtību? Burbuļošana Kondensācija Nogulšņu veido…" at bounding box center [925, 366] width 815 height 242
drag, startPoint x: 569, startPoint y: 263, endPoint x: 541, endPoint y: 251, distance: 30.5
click at [568, 262] on div "Kas liecina par fizikālu pārvērtību?" at bounding box center [925, 269] width 815 height 46
drag, startPoint x: 555, startPoint y: 272, endPoint x: 529, endPoint y: 242, distance: 39.7
click at [554, 272] on div "Kas liecina par fizikālu pārvērtību?" at bounding box center [925, 269] width 815 height 46
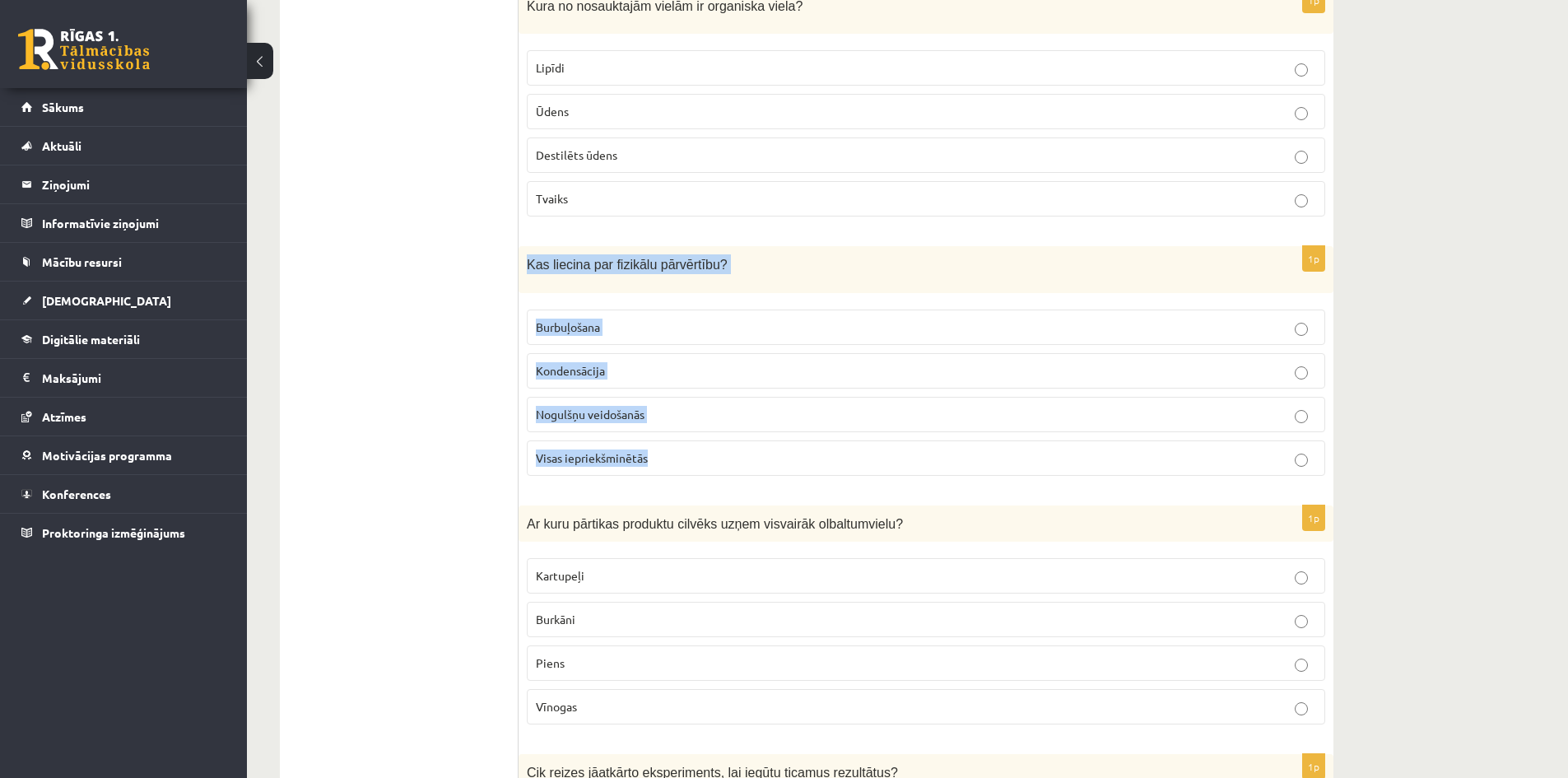
drag, startPoint x: 519, startPoint y: 238, endPoint x: 689, endPoint y: 434, distance: 259.5
click at [689, 434] on div "1p Kas liecina par fizikālu pārvērtību? Burbuļošana Kondensācija Nogulšņu veido…" at bounding box center [925, 366] width 815 height 242
click at [591, 353] on label "Kondensācija" at bounding box center [925, 370] width 798 height 35
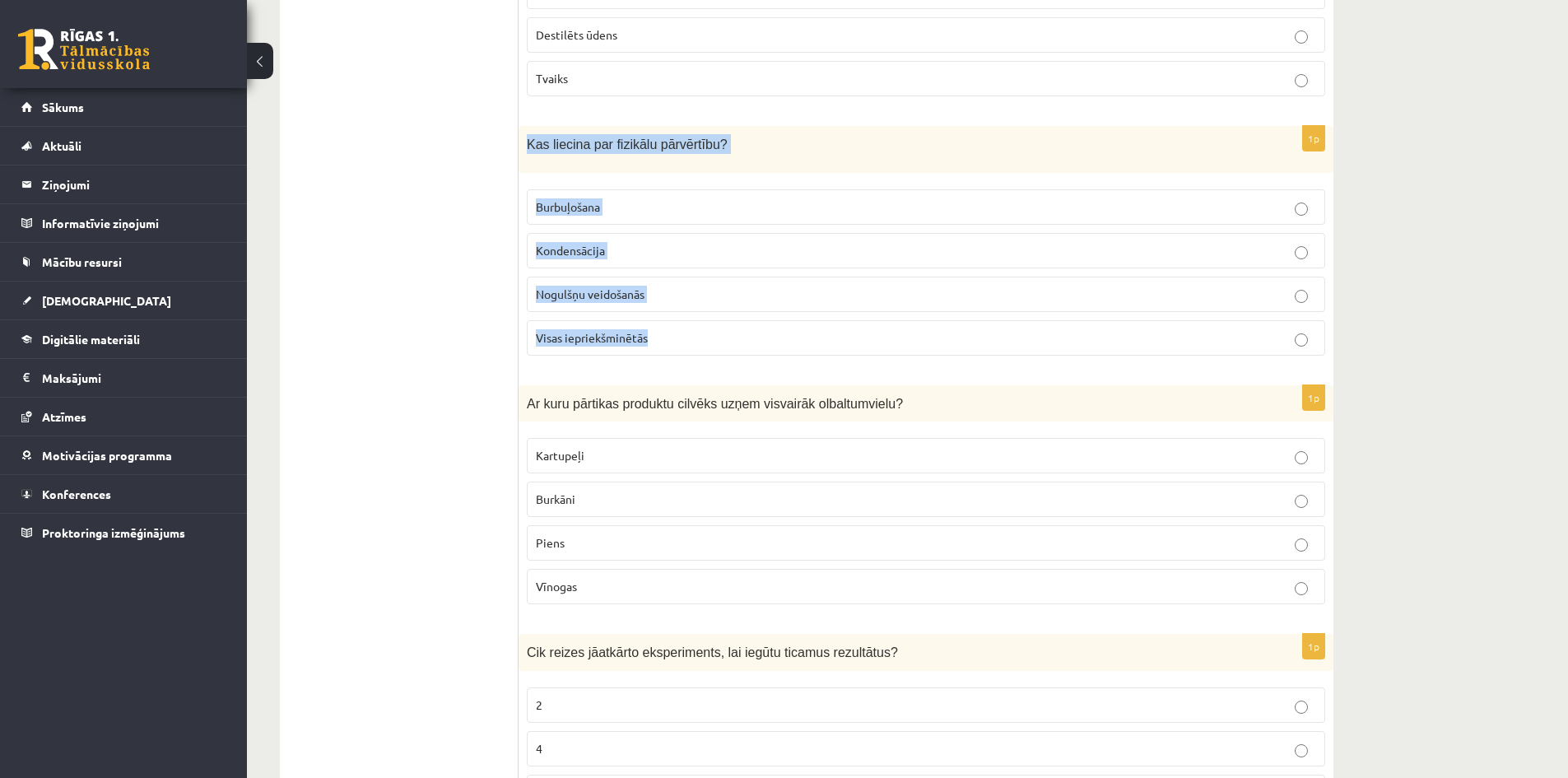
scroll to position [4691, 0]
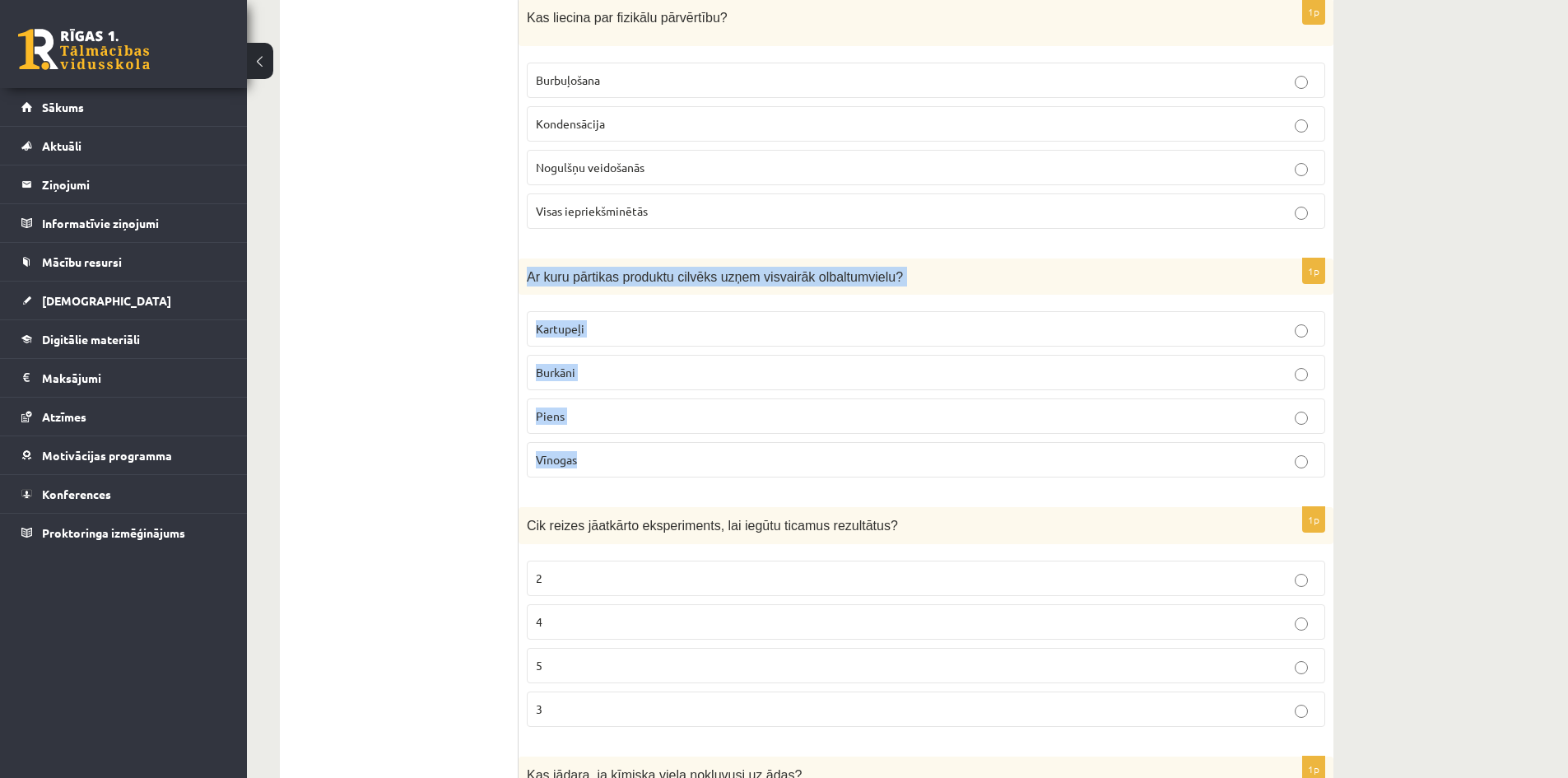
drag, startPoint x: 525, startPoint y: 258, endPoint x: 658, endPoint y: 404, distance: 197.5
click at [701, 435] on div "1p Ar kuru pārtikas produktu cilvēks uzņem visvairāk olbaltumvielu? Kartupeļi B…" at bounding box center [925, 374] width 815 height 232
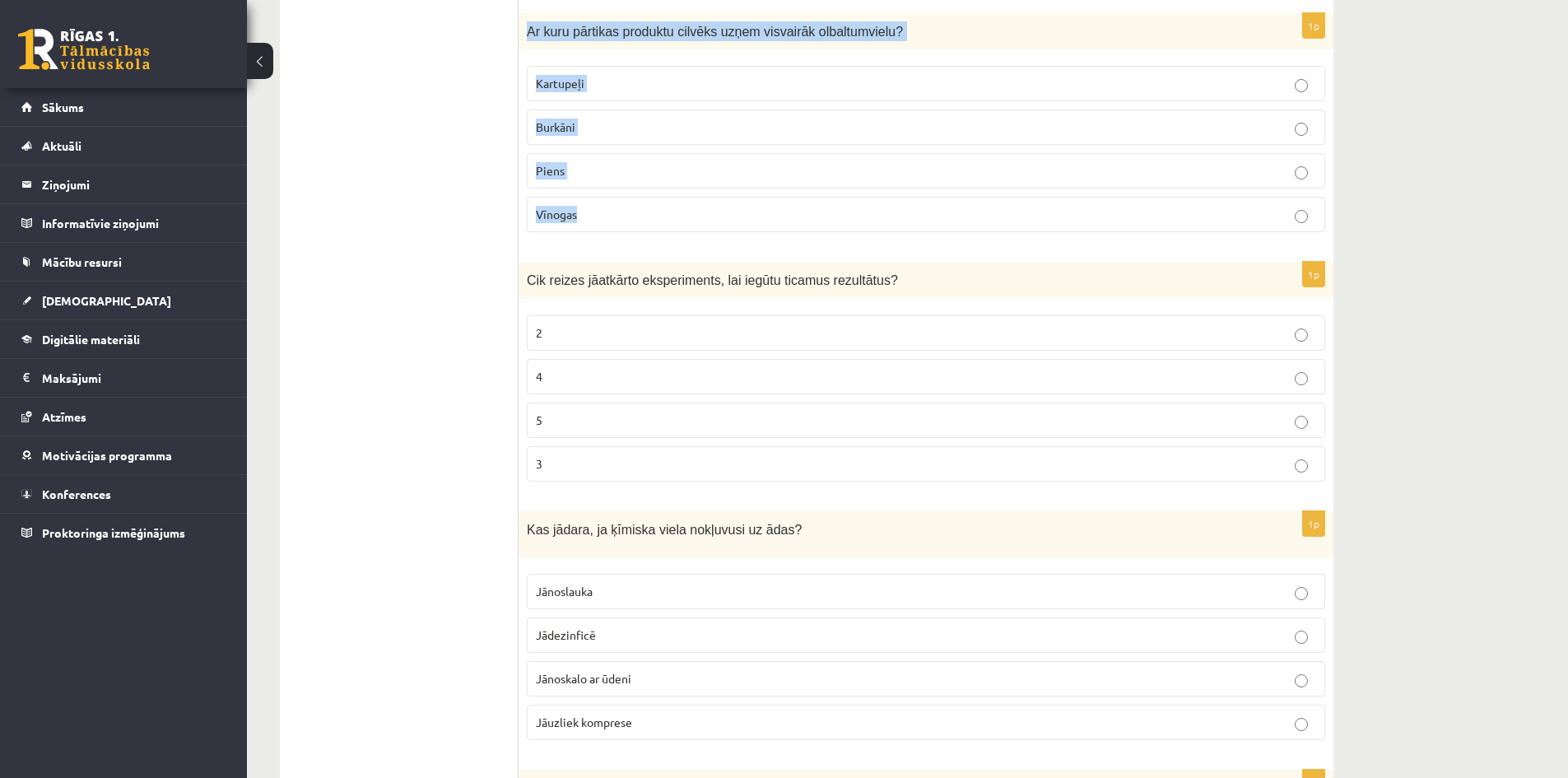
scroll to position [4937, 0]
click at [565, 160] on p "Piens" at bounding box center [926, 169] width 780 height 17
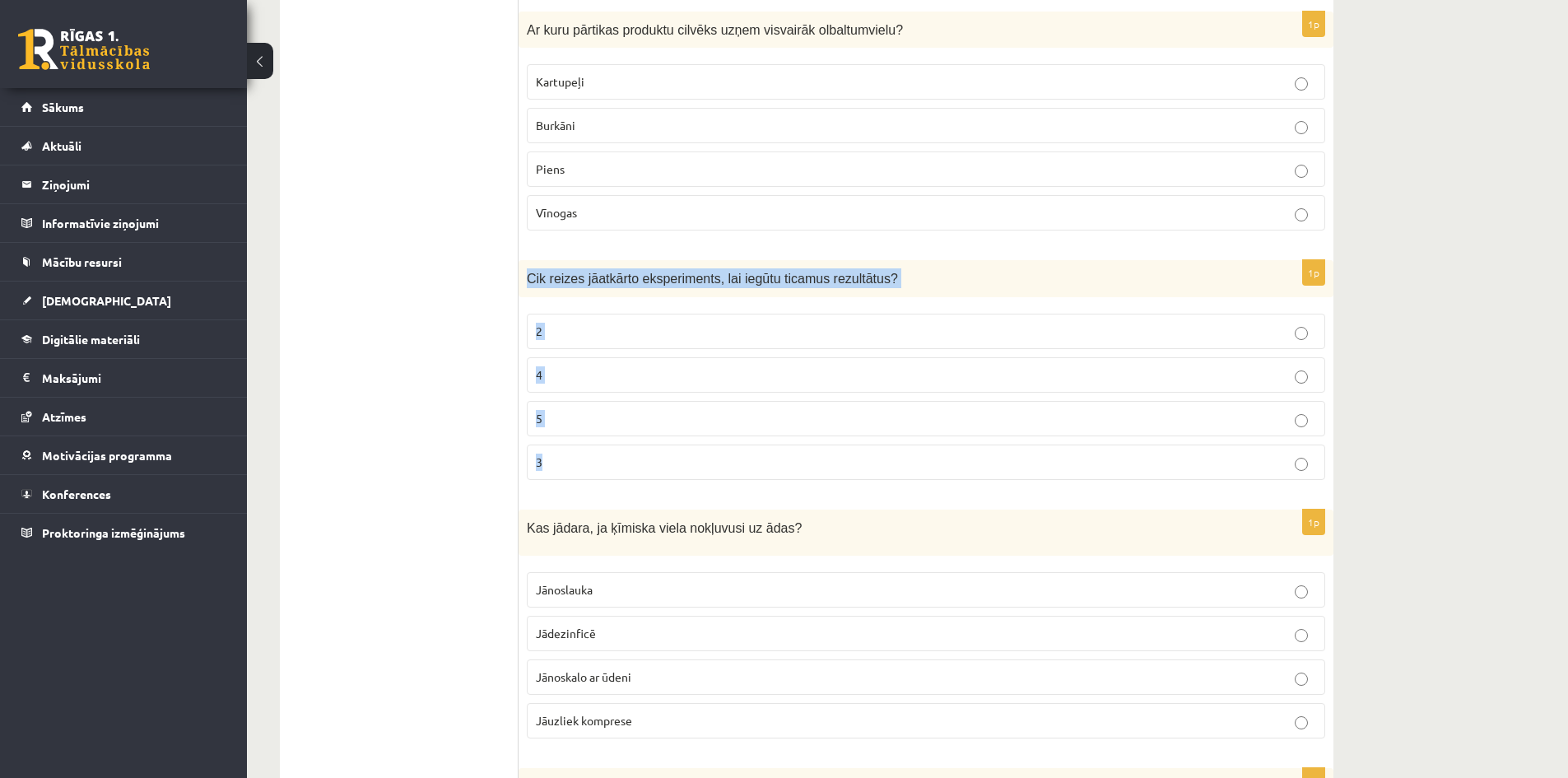
drag, startPoint x: 524, startPoint y: 250, endPoint x: 666, endPoint y: 433, distance: 231.6
click at [666, 433] on div "1p Cik reizes jāatkārto eksperiments, lai iegūtu ticamus rezultātus? 2 4 5 3" at bounding box center [925, 376] width 815 height 232
drag, startPoint x: 568, startPoint y: 320, endPoint x: 572, endPoint y: 332, distance: 12.6
click at [569, 323] on p "2" at bounding box center [926, 331] width 780 height 17
click at [562, 410] on p "5" at bounding box center [926, 418] width 780 height 17
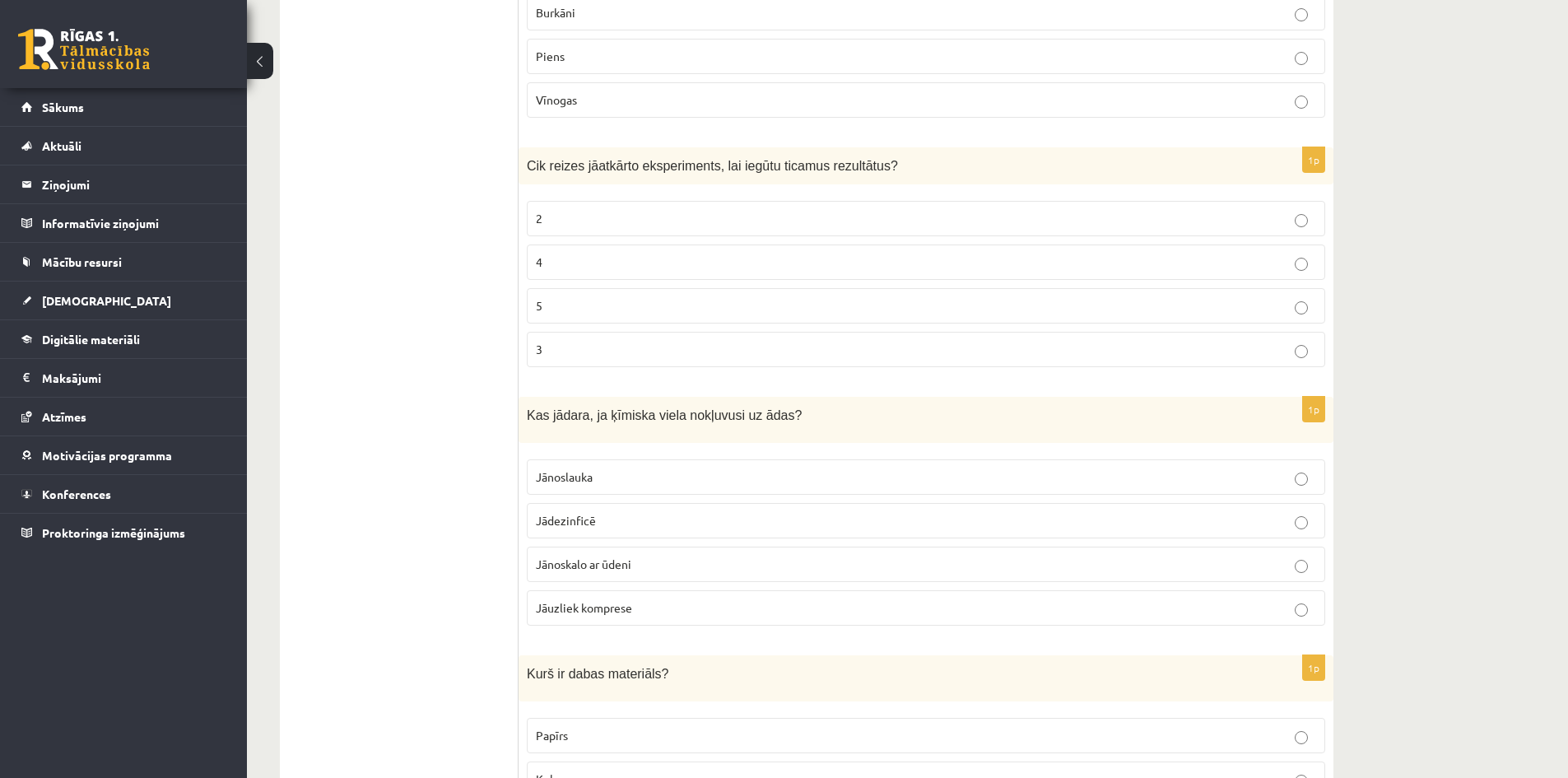
scroll to position [5103, 0]
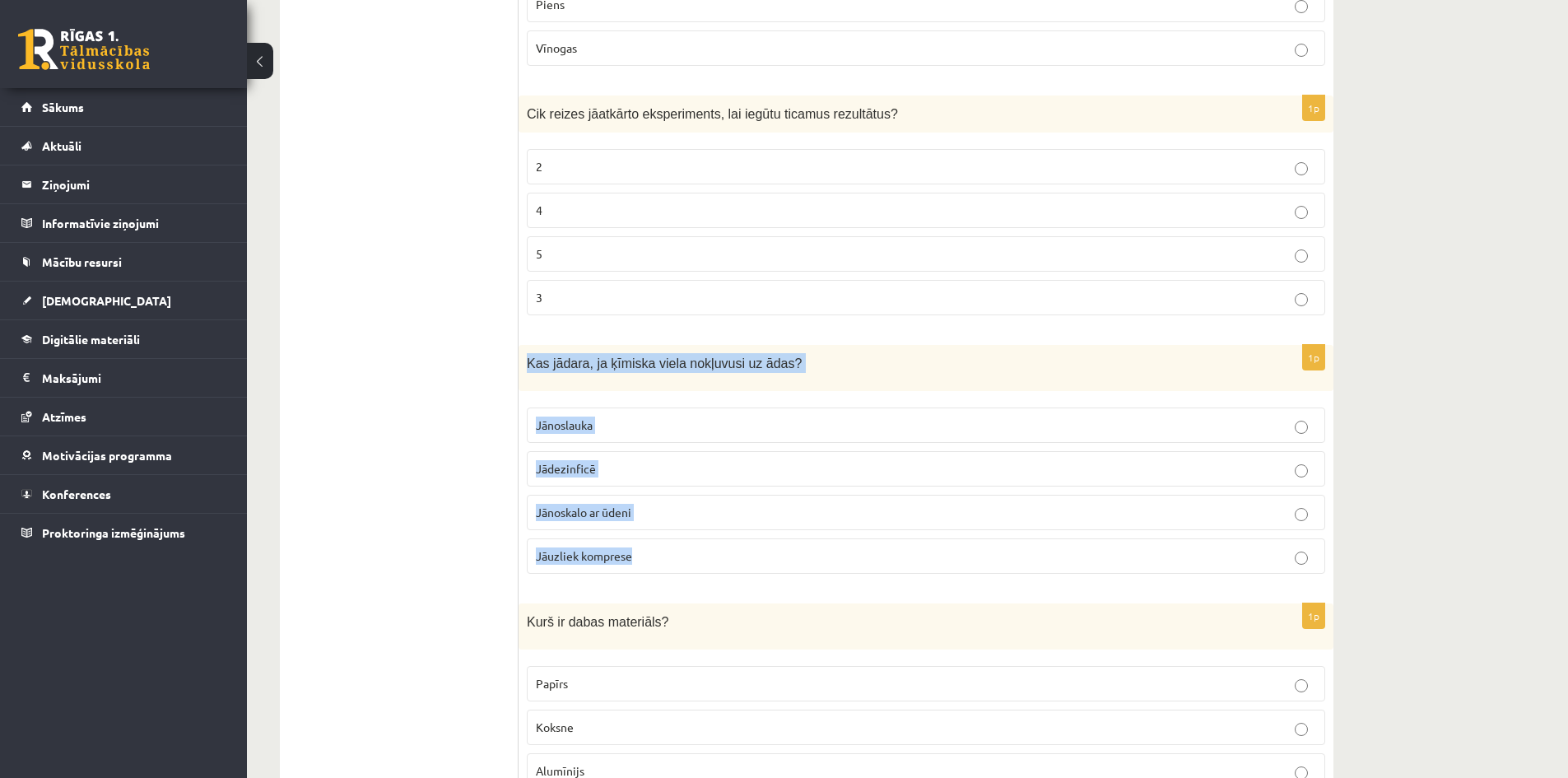
drag, startPoint x: 529, startPoint y: 344, endPoint x: 674, endPoint y: 542, distance: 245.4
click at [674, 542] on div "1p Kas jādara, ja ķīmiska viela nokļuvusi uz ādas? Jānoslauka Jādezinficē Jānos…" at bounding box center [925, 465] width 815 height 242
click at [580, 505] on span "Jānoskalo ar ūdeni" at bounding box center [584, 512] width 96 height 15
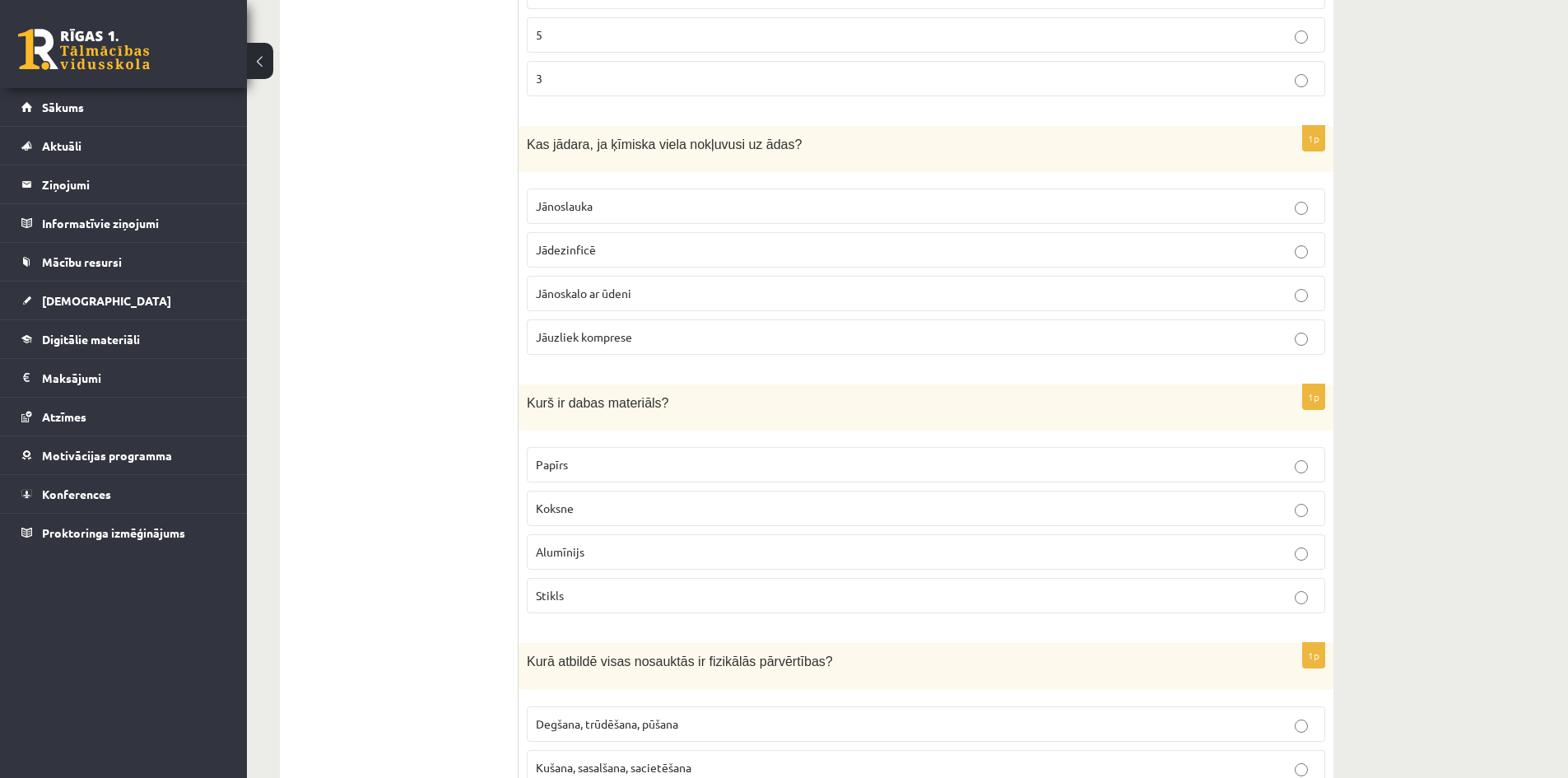
scroll to position [5349, 0]
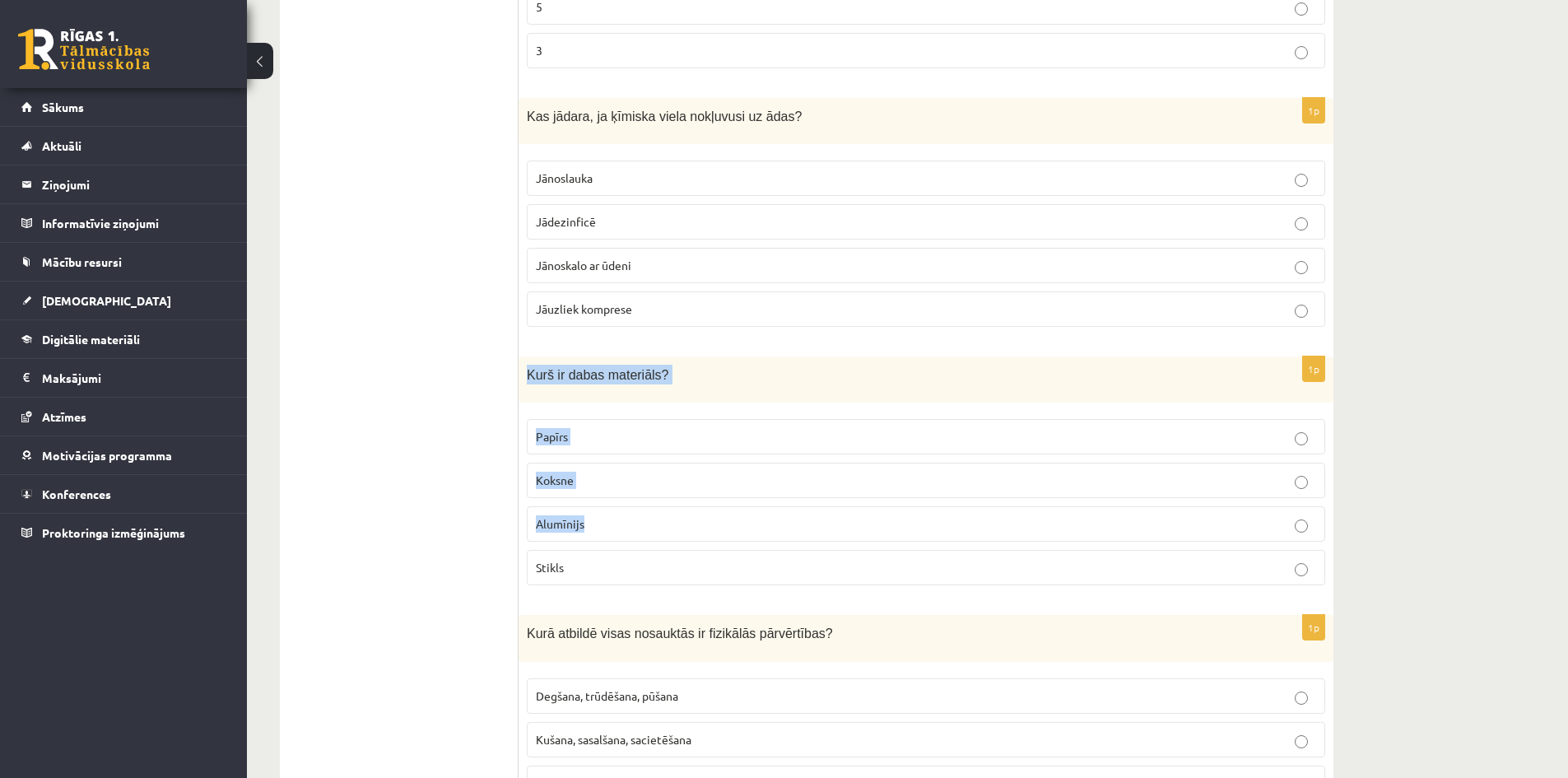
drag, startPoint x: 521, startPoint y: 355, endPoint x: 663, endPoint y: 518, distance: 216.2
click at [663, 518] on div "1p Kurš ir dabas materiāls? Papīrs Koksne Alumīnijs Stikls" at bounding box center [925, 477] width 815 height 242
drag, startPoint x: 520, startPoint y: 352, endPoint x: 656, endPoint y: 544, distance: 235.3
click at [656, 544] on div "1p Kurš ir dabas materiāls? Papīrs Koksne Alumīnijs Stikls" at bounding box center [925, 477] width 815 height 242
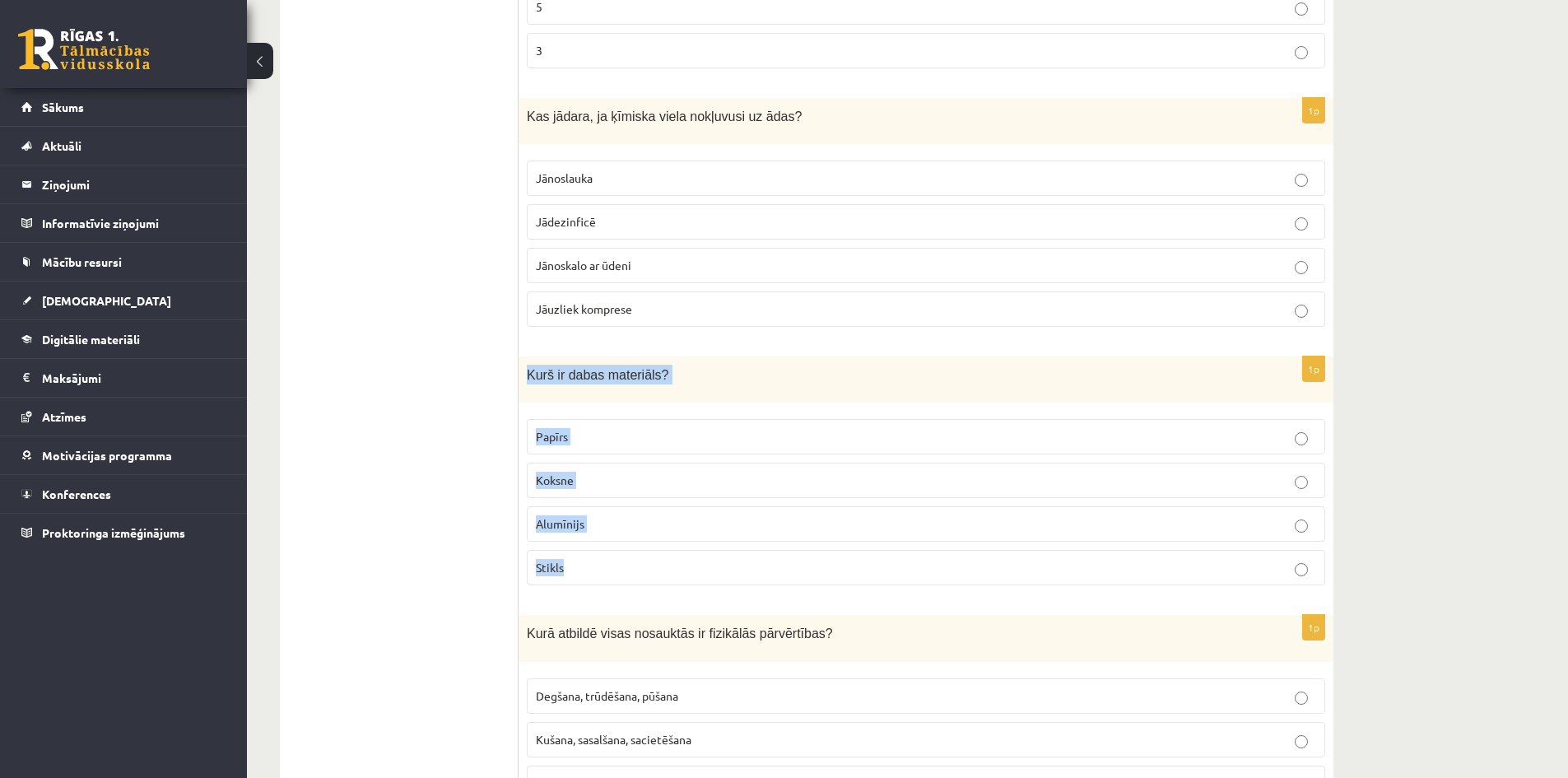
click at [584, 472] on p "Koksne" at bounding box center [926, 480] width 780 height 17
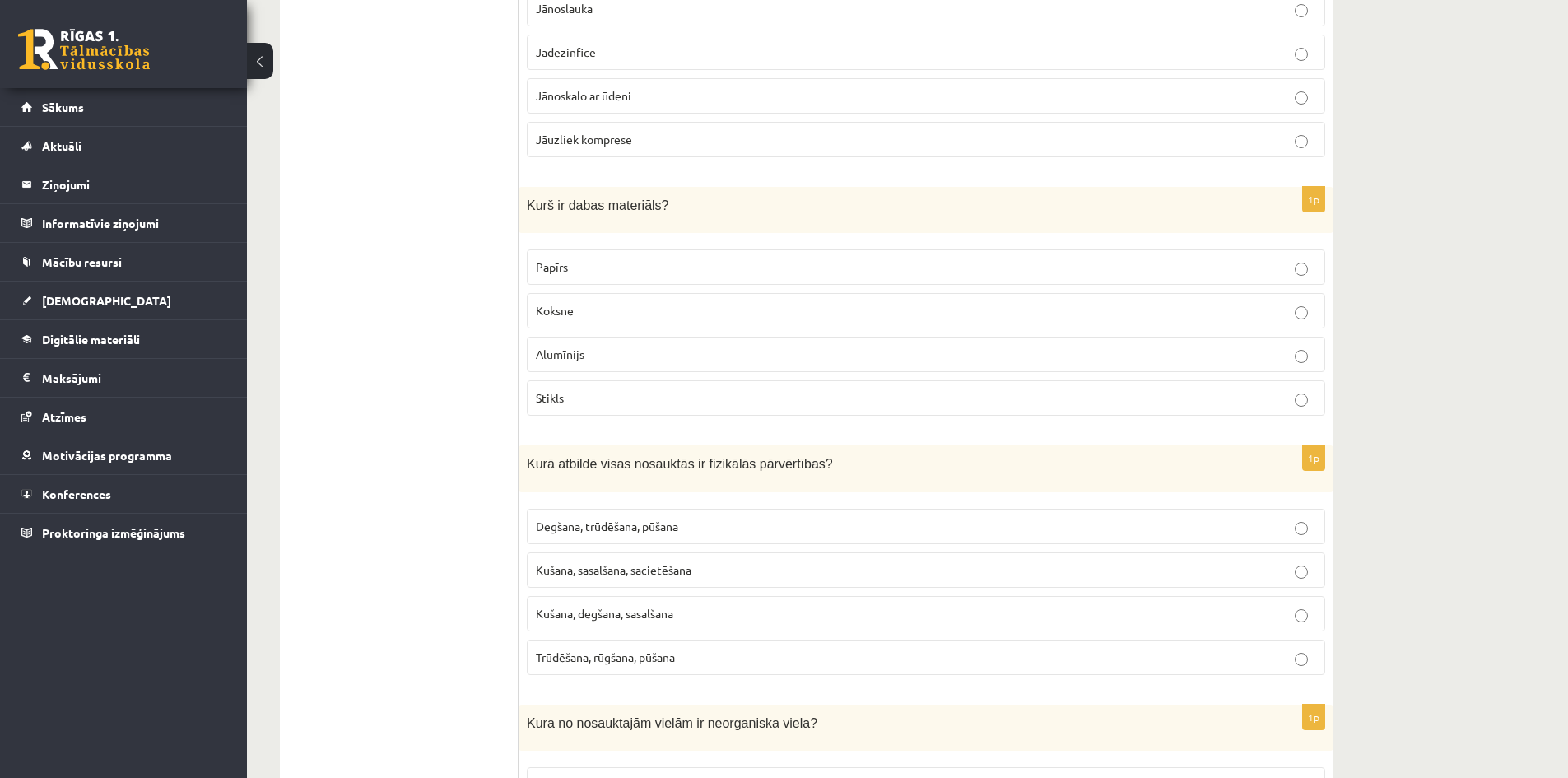
scroll to position [5596, 0]
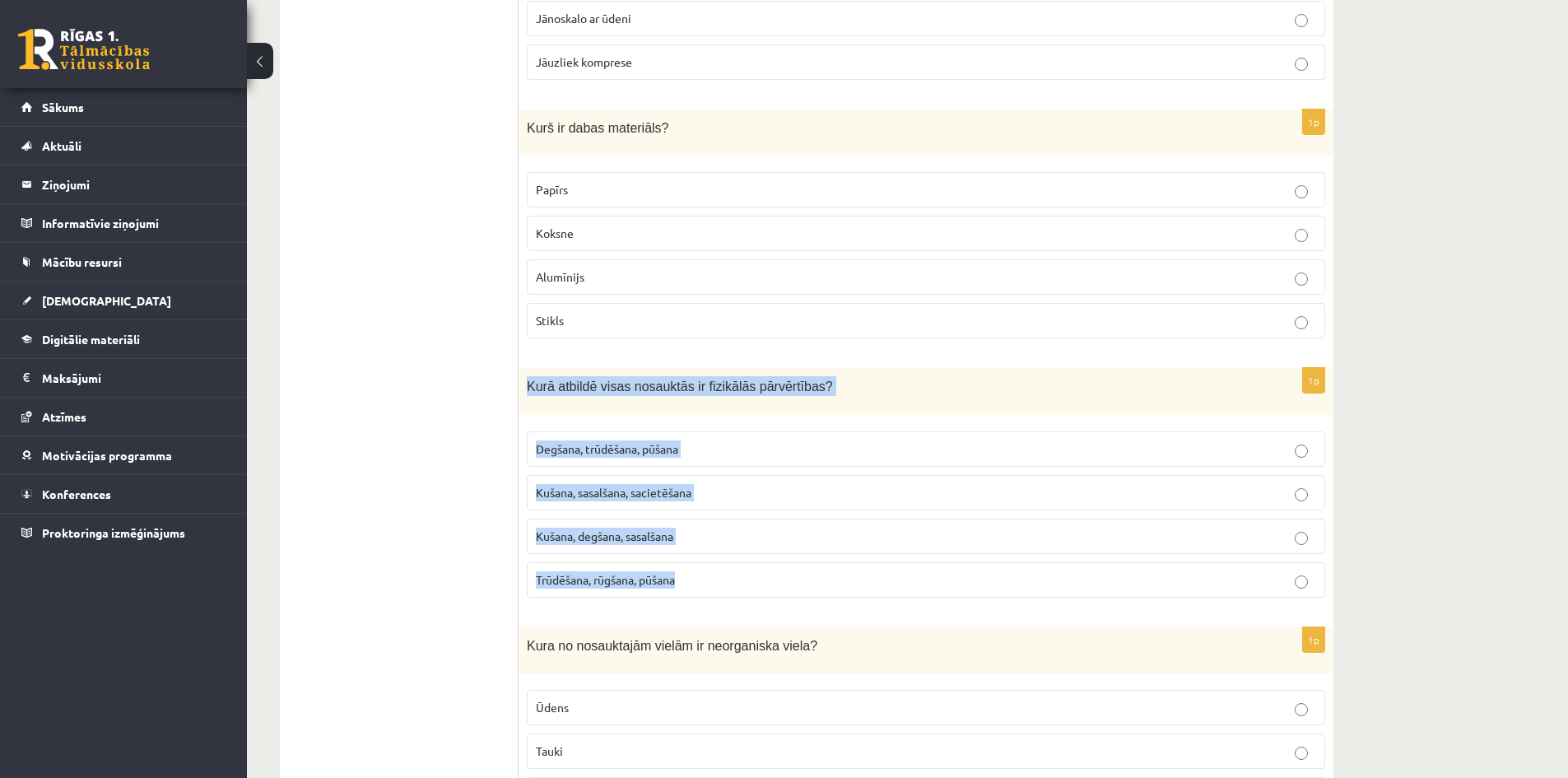
drag, startPoint x: 527, startPoint y: 364, endPoint x: 697, endPoint y: 572, distance: 268.6
click at [697, 572] on div "1p Kurā atbildē visas nosauktās ir fizikālās pārvērtības? Degšana, trūdēšana, p…" at bounding box center [925, 489] width 815 height 242
click at [583, 485] on span "Kušana, sasalšana, sacietēšana" at bounding box center [614, 492] width 156 height 15
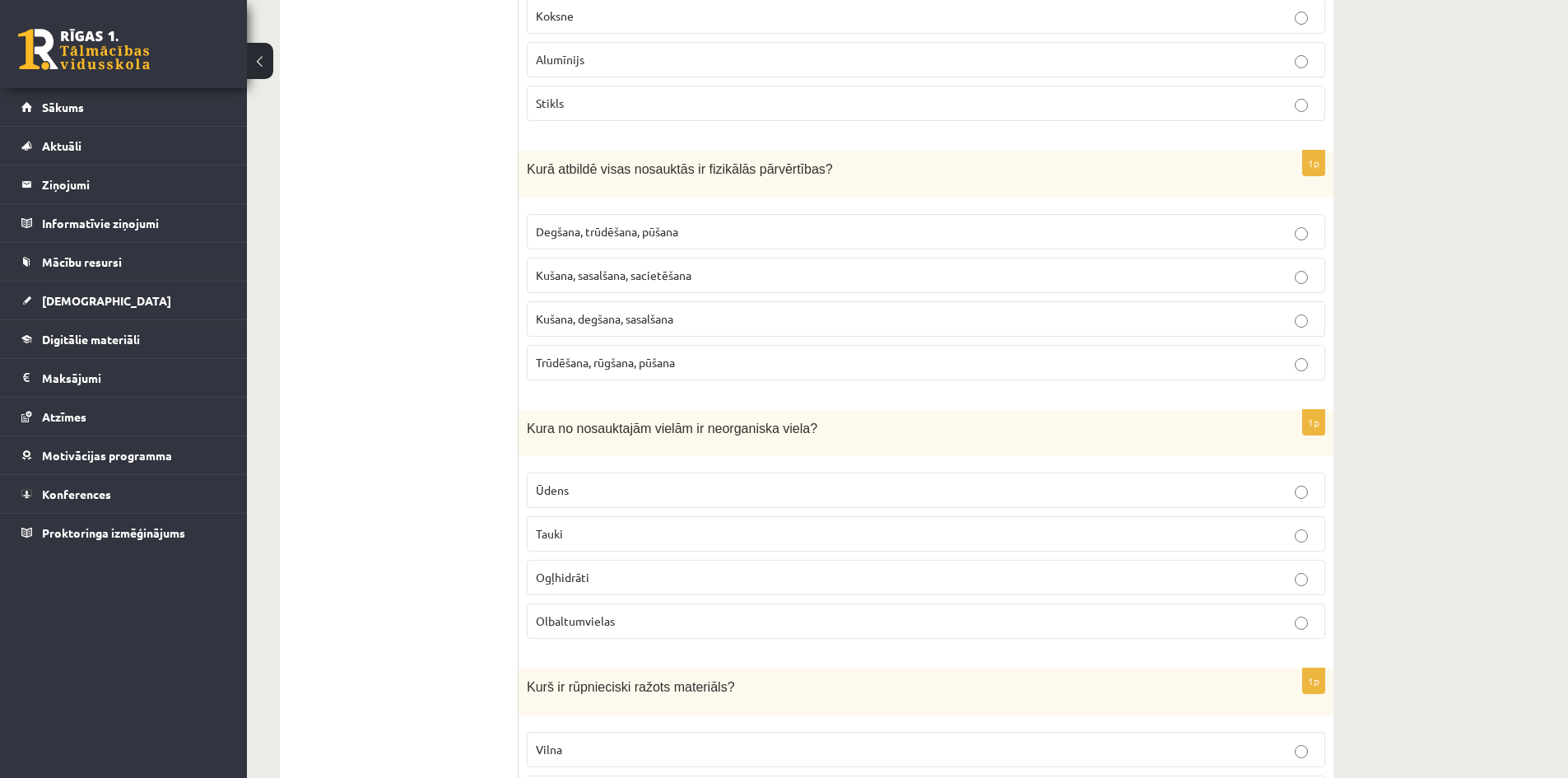
scroll to position [5843, 0]
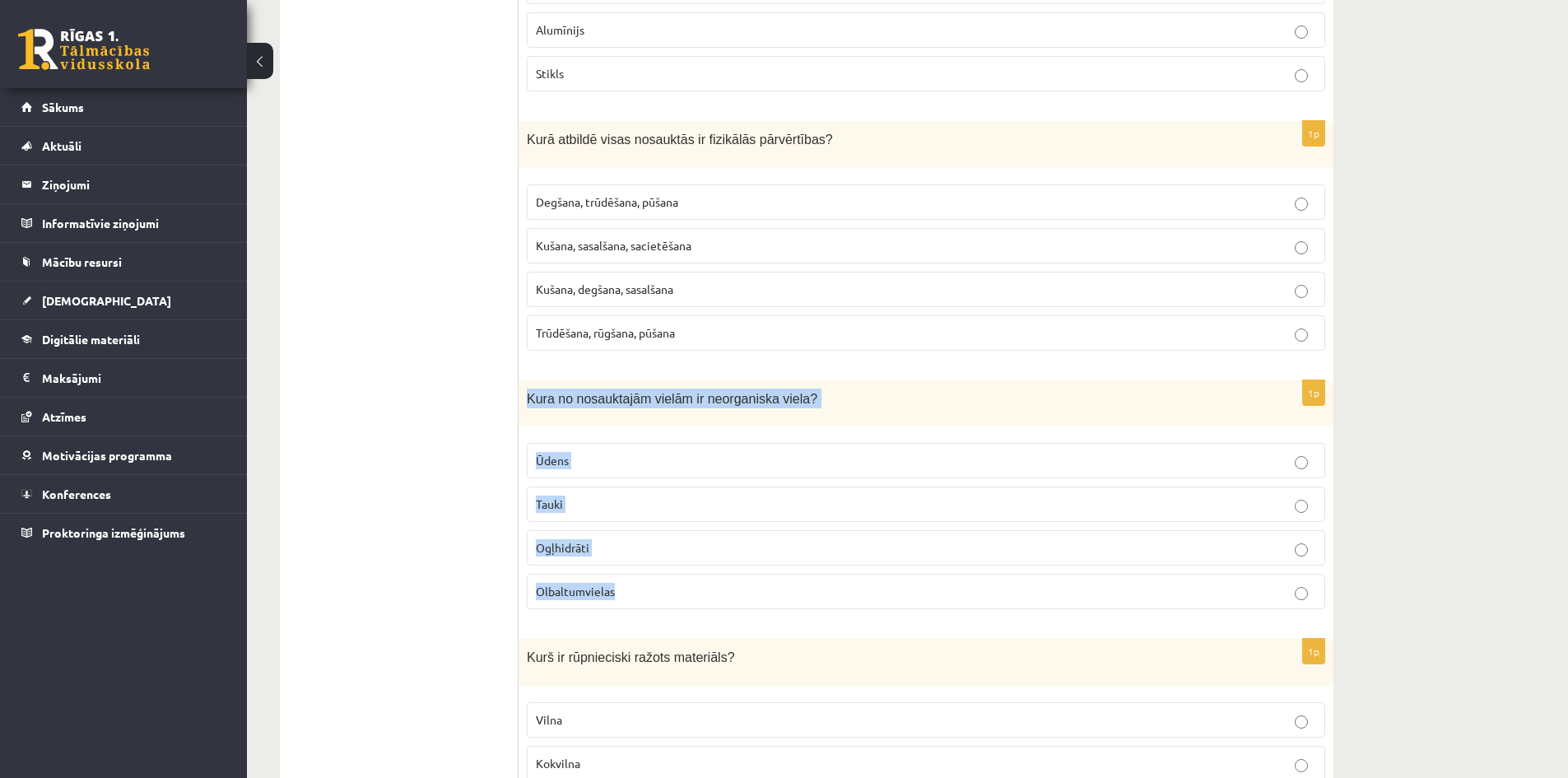
drag, startPoint x: 527, startPoint y: 378, endPoint x: 647, endPoint y: 567, distance: 223.9
click at [647, 567] on div "1p Kura no nosauktajām vielām ir neorganiska viela? Ūdens Tauki Ogļhidrāti Olba…" at bounding box center [925, 501] width 815 height 242
click at [588, 435] on fieldset "Ūdens Tauki Ogļhidrāti Olbaltumvielas" at bounding box center [925, 524] width 798 height 179
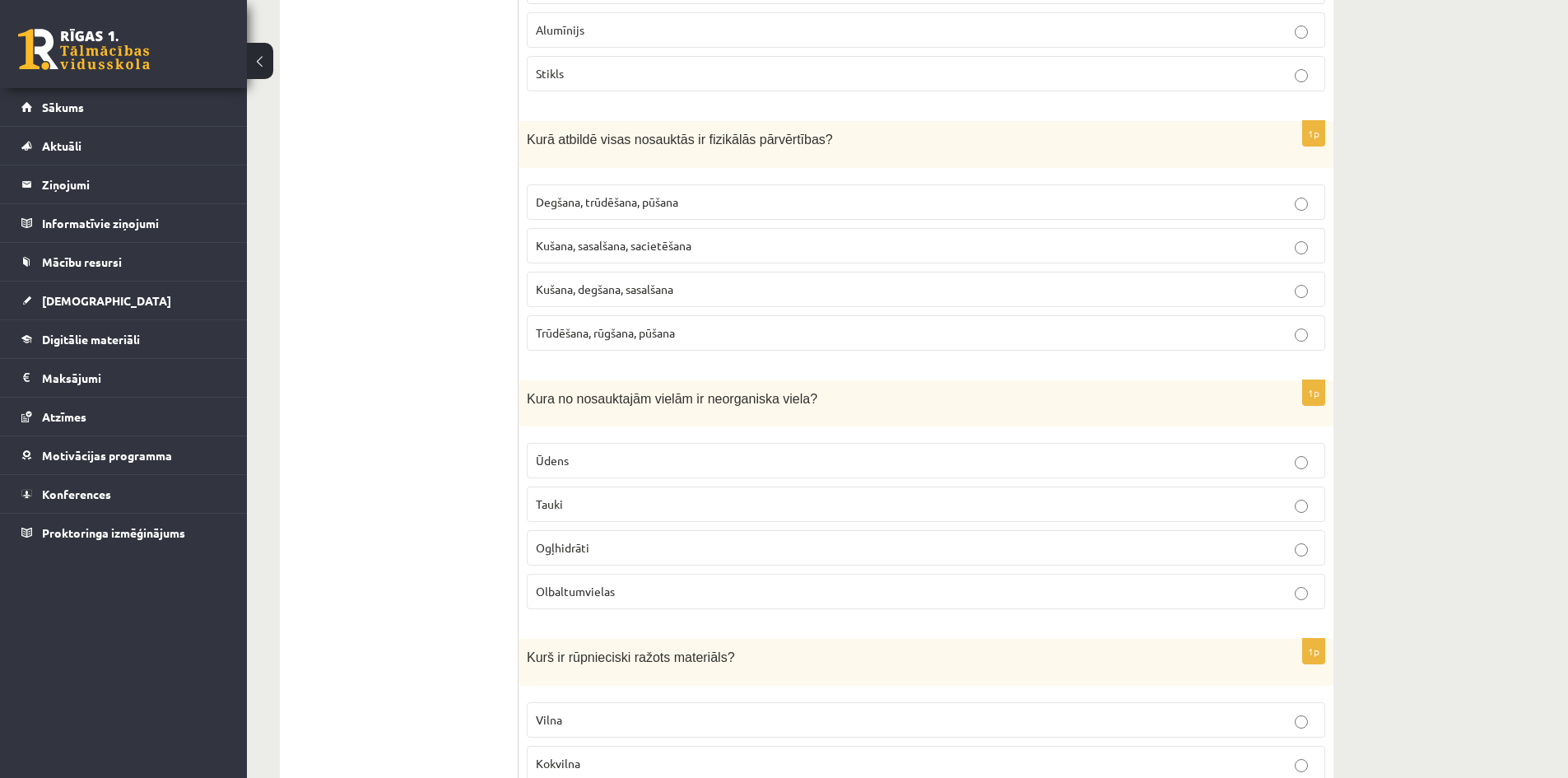
click at [597, 452] on p "Ūdens" at bounding box center [926, 460] width 780 height 17
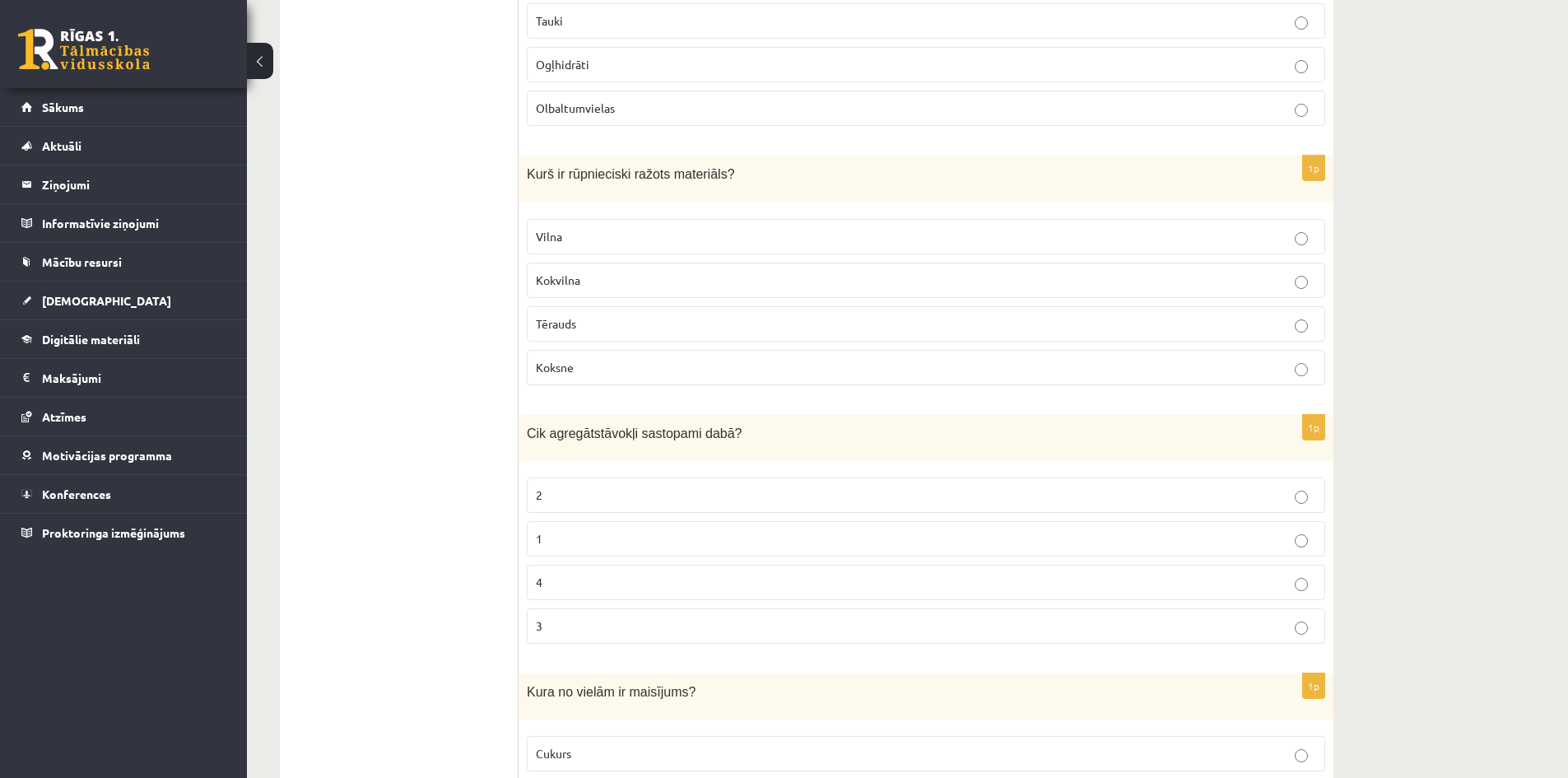
scroll to position [6337, 0]
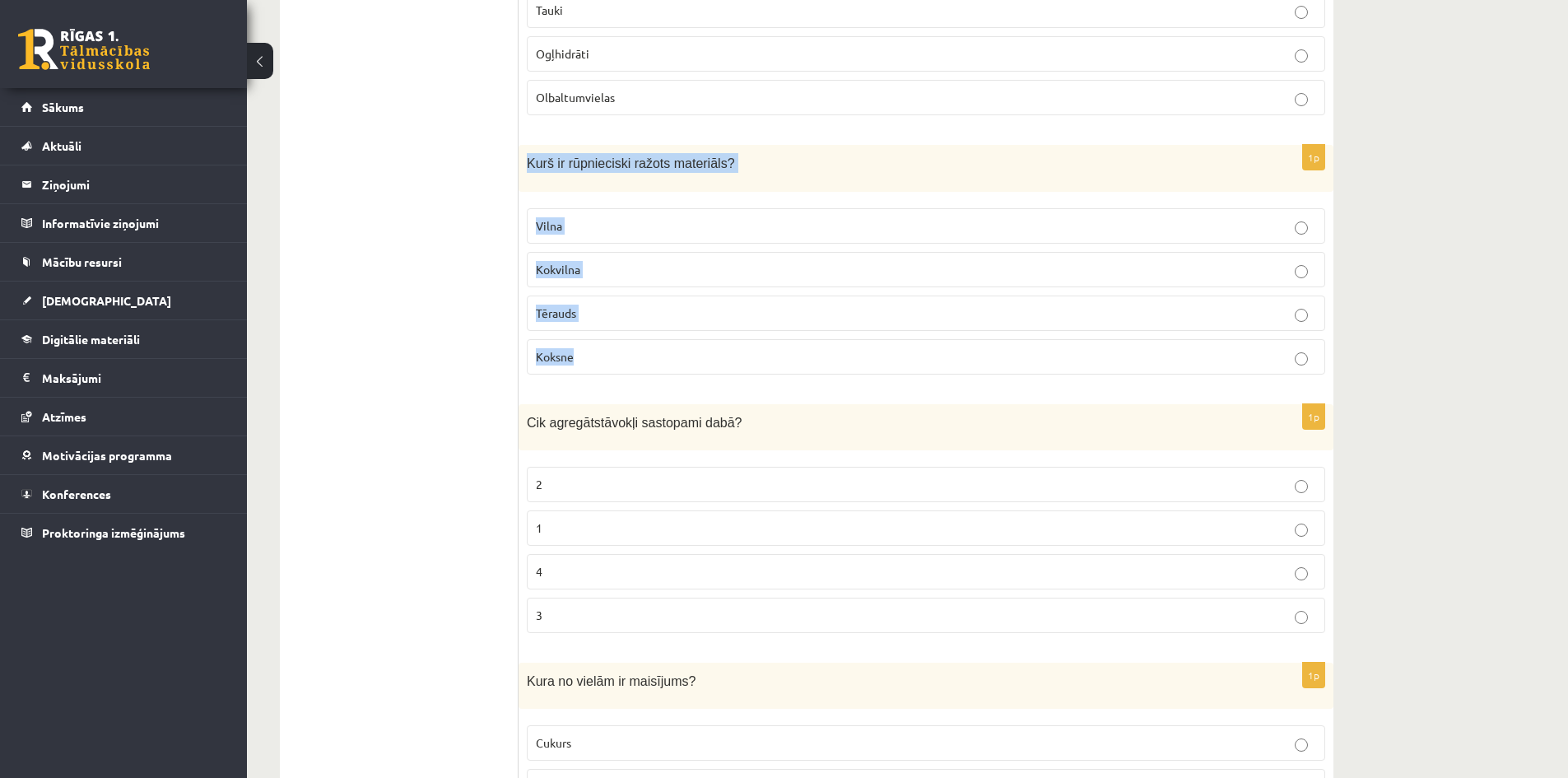
drag, startPoint x: 524, startPoint y: 137, endPoint x: 690, endPoint y: 314, distance: 242.7
click at [690, 314] on div "1p Kurš ir rūpnieciski ražots materiāls? Vilna Kokvilna Tērauds Koksne" at bounding box center [925, 266] width 815 height 242
click at [587, 305] on p "Tērauds" at bounding box center [926, 313] width 780 height 17
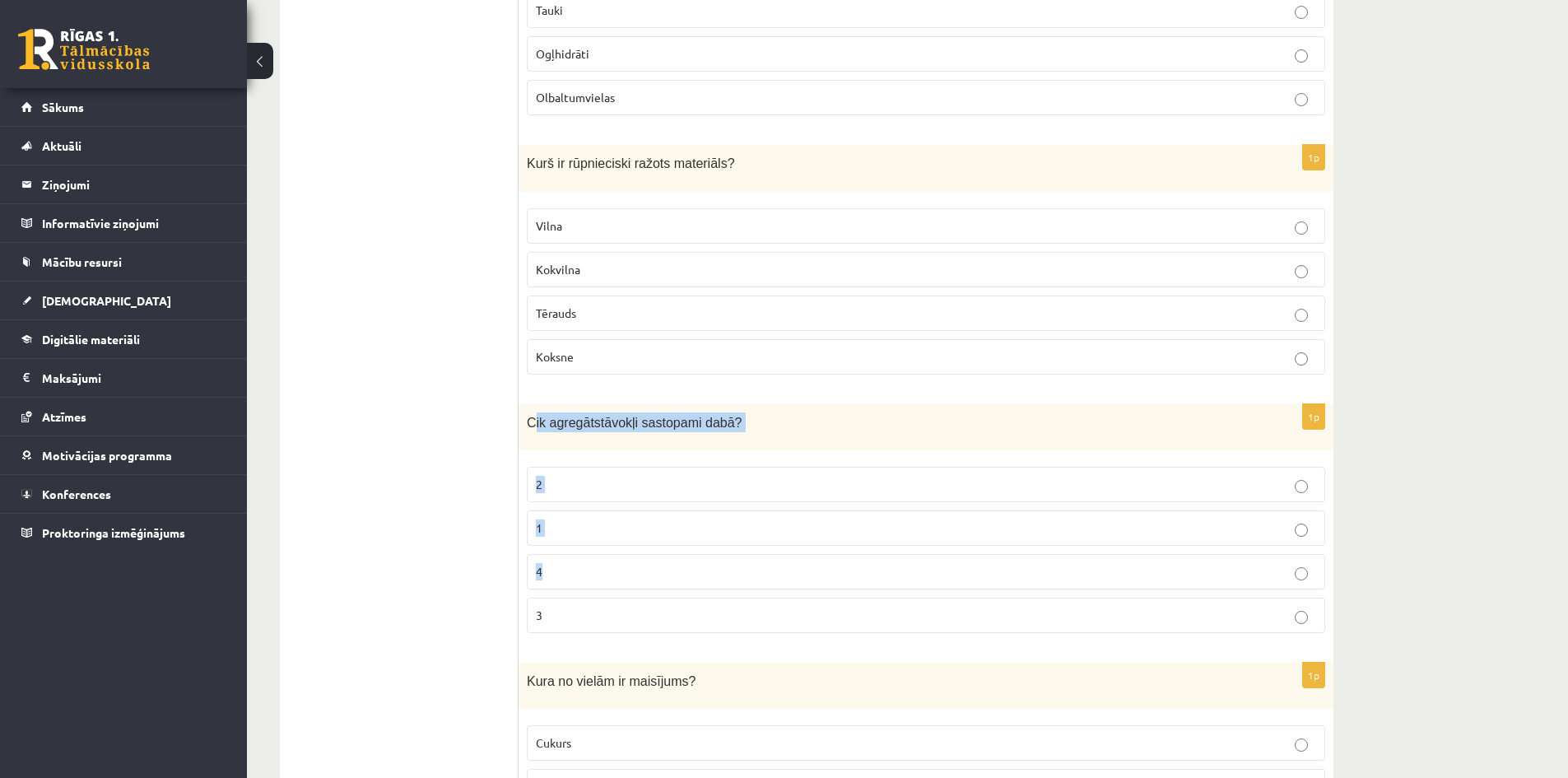
drag, startPoint x: 532, startPoint y: 397, endPoint x: 623, endPoint y: 505, distance: 141.2
click at [652, 546] on div "1p Cik agregātstāvokļi sastopami dabā? 2 1 4 3" at bounding box center [925, 525] width 815 height 242
click at [599, 433] on div "1p Cik agregātstāvokļi sastopami dabā? 2 1 4 3" at bounding box center [925, 525] width 815 height 242
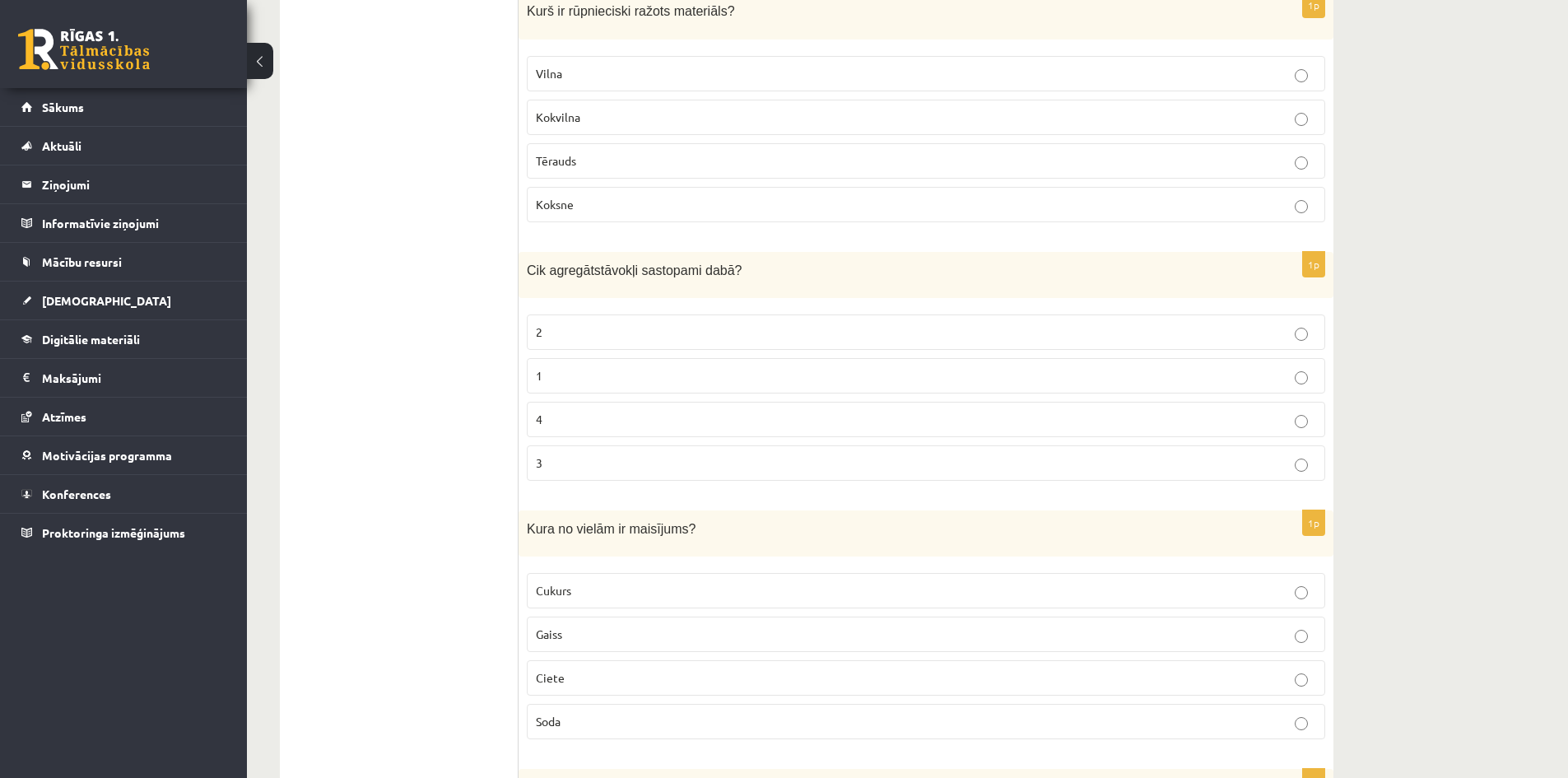
scroll to position [6501, 0]
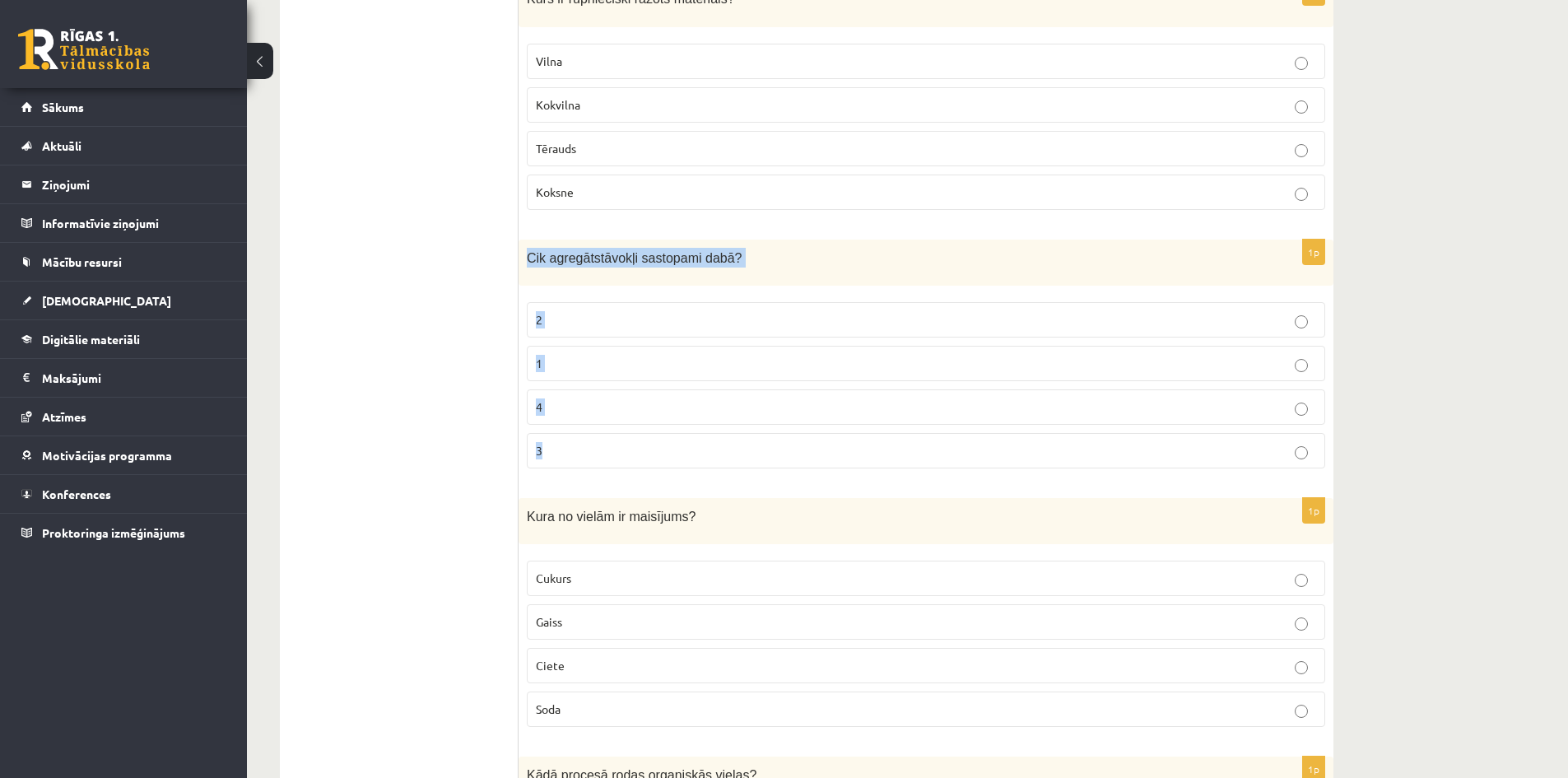
drag, startPoint x: 523, startPoint y: 231, endPoint x: 699, endPoint y: 415, distance: 254.6
click at [699, 415] on div "1p Cik agregātstāvokļi sastopami dabā? 2 1 4 3" at bounding box center [925, 360] width 815 height 242
drag, startPoint x: 448, startPoint y: 362, endPoint x: 479, endPoint y: 385, distance: 38.6
click at [546, 442] on p "3" at bounding box center [926, 451] width 780 height 17
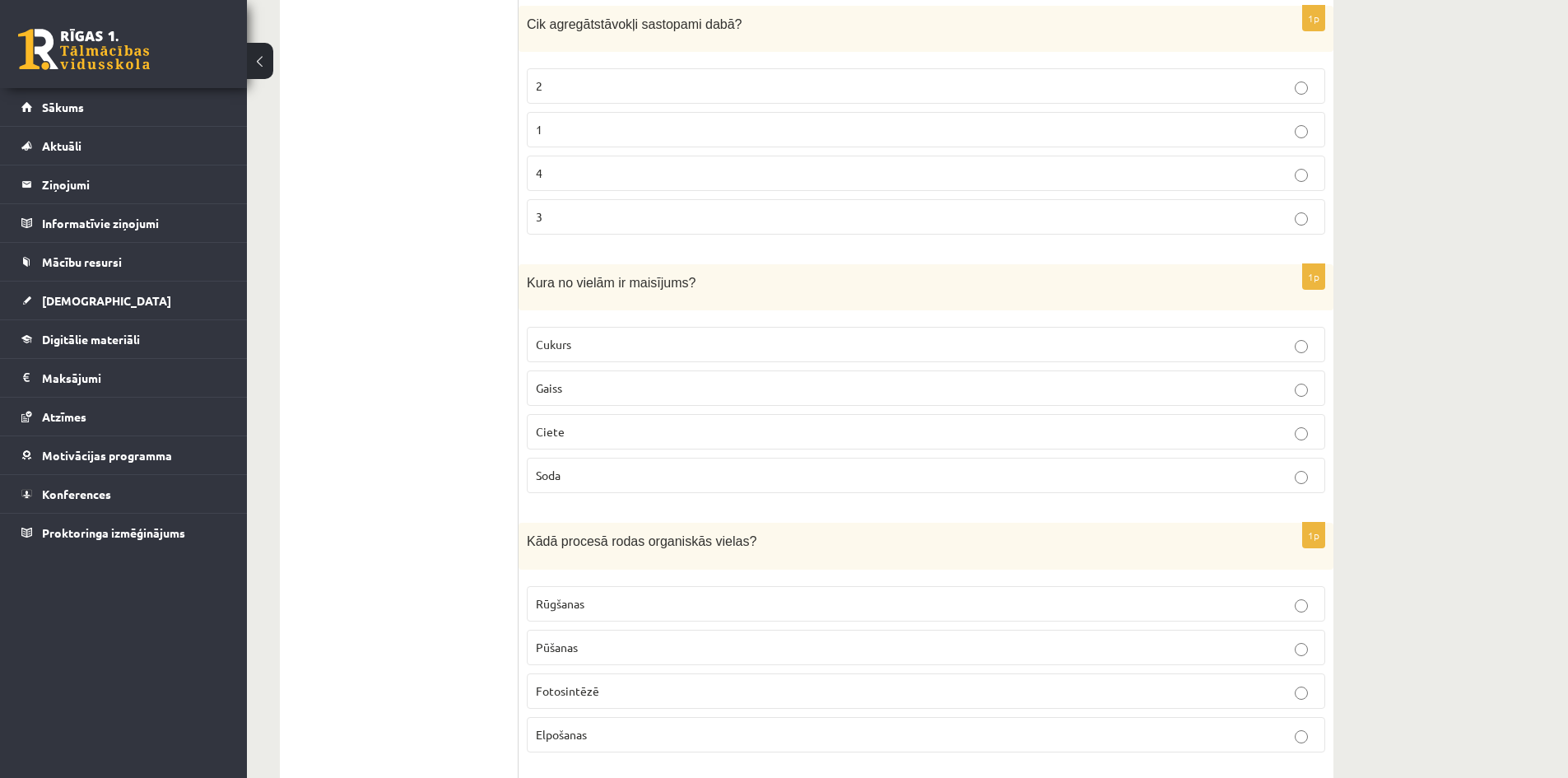
scroll to position [6830, 0]
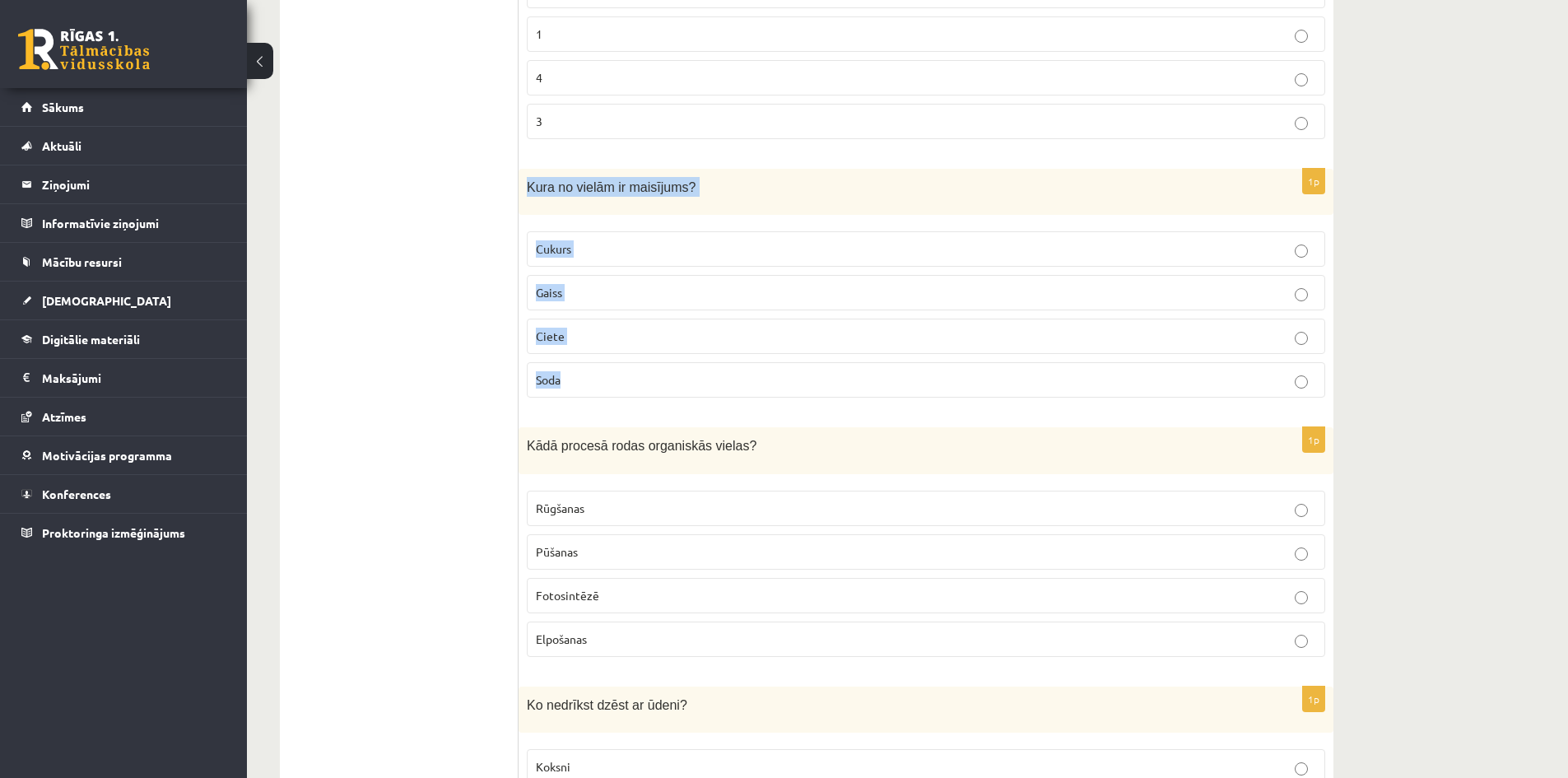
drag, startPoint x: 523, startPoint y: 159, endPoint x: 663, endPoint y: 348, distance: 235.2
click at [663, 348] on div "1p Kura no vielām ir maisījums? Cukurs Gaiss Ciete Soda" at bounding box center [925, 289] width 815 height 242
click at [582, 284] on p "Gaiss" at bounding box center [926, 292] width 780 height 17
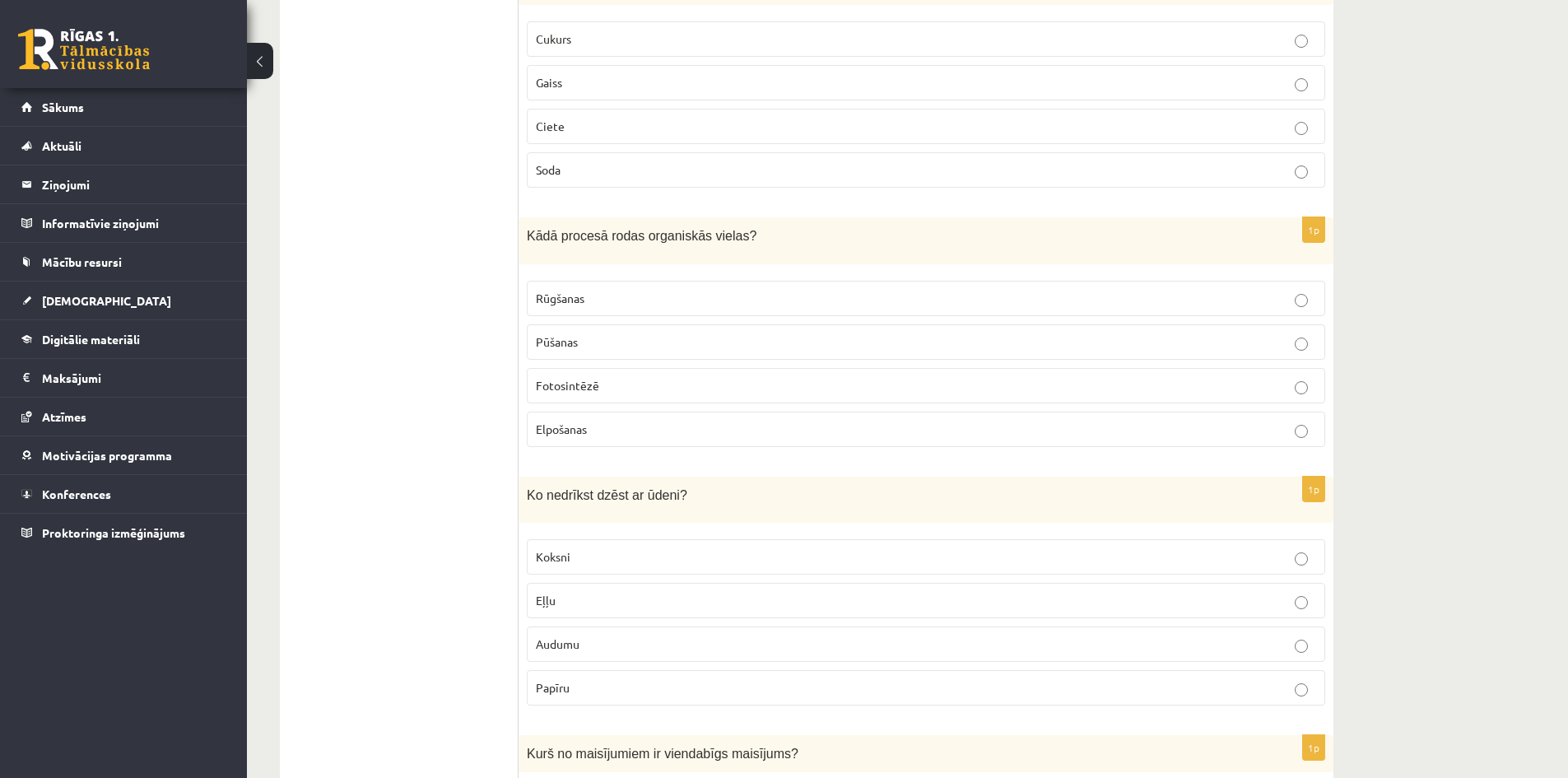
scroll to position [7077, 0]
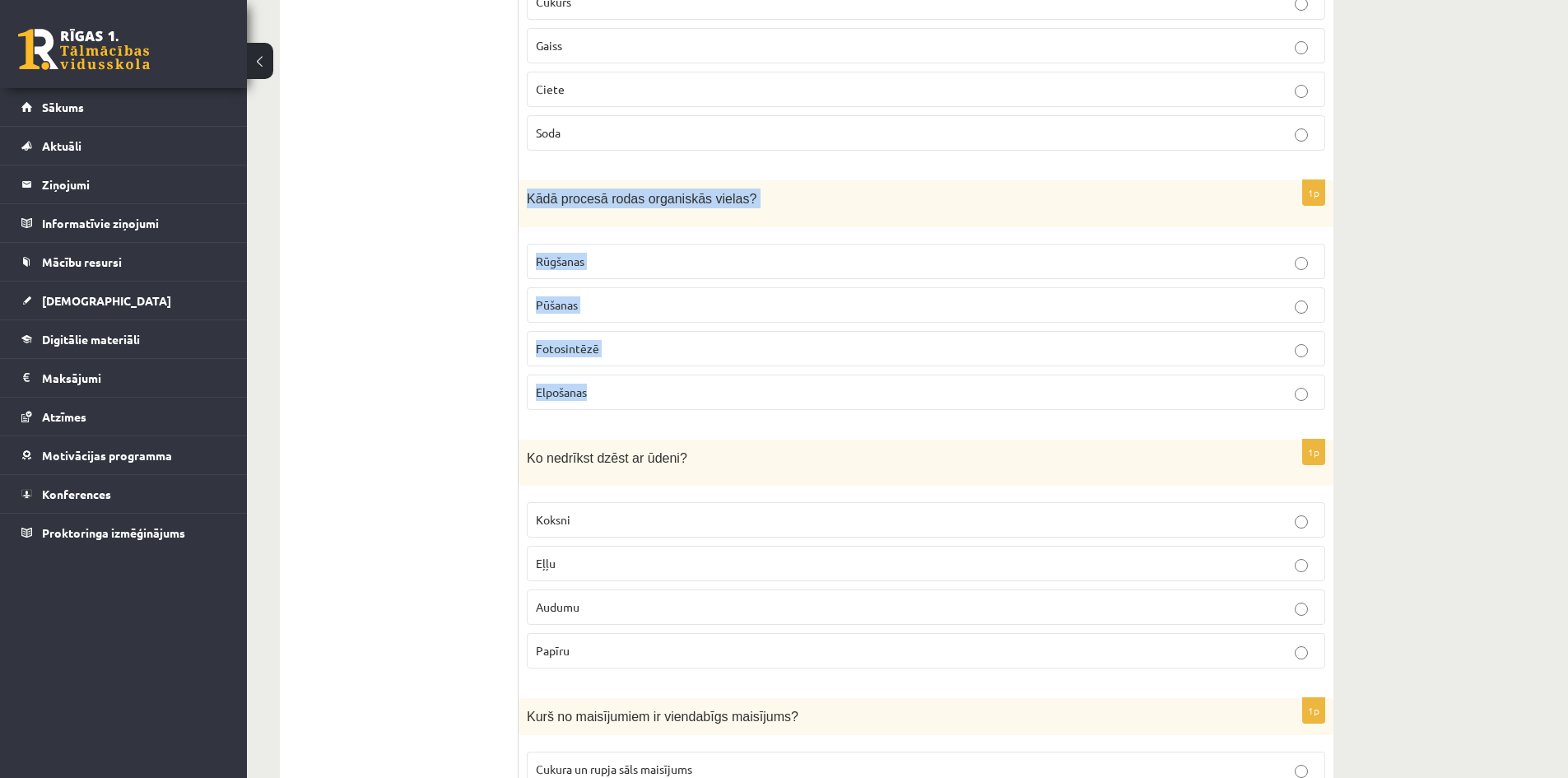
drag, startPoint x: 525, startPoint y: 171, endPoint x: 655, endPoint y: 363, distance: 231.9
click at [655, 363] on div "1p Kādā procesā rodas organiskās vielas? Rūgšanas Pūšanas Fotosintēzē Elpošanas" at bounding box center [925, 301] width 815 height 242
click at [582, 341] on span "Fotosintēzē" at bounding box center [568, 348] width 64 height 15
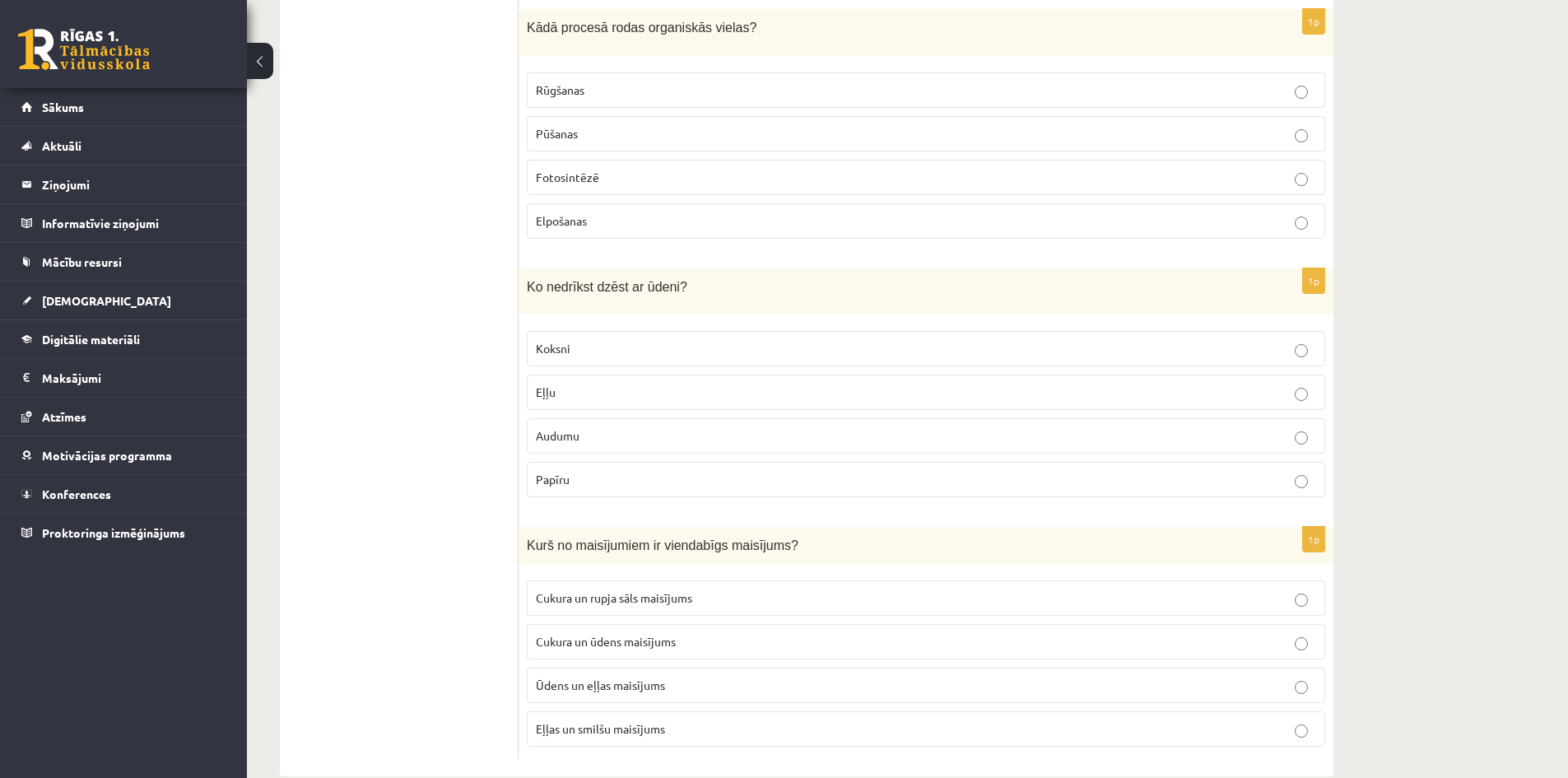
scroll to position [7256, 0]
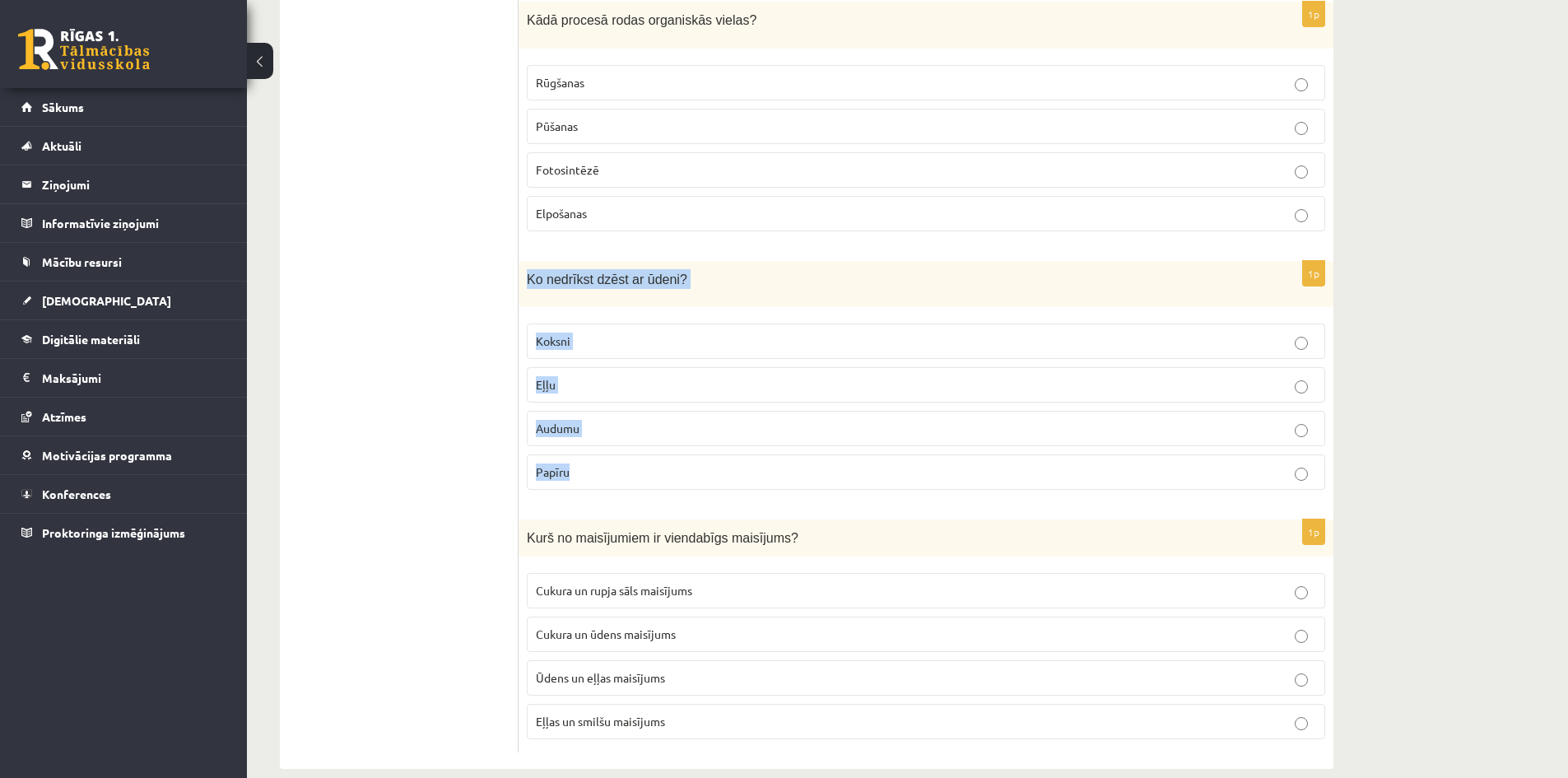
drag, startPoint x: 523, startPoint y: 250, endPoint x: 674, endPoint y: 433, distance: 237.3
click at [674, 433] on div "1p Ko nedrīkst dzēst ar ūdeni? Koksni Eļļu Audumu Papīru" at bounding box center [925, 381] width 815 height 242
click at [568, 376] on p "Eļļu" at bounding box center [926, 384] width 780 height 17
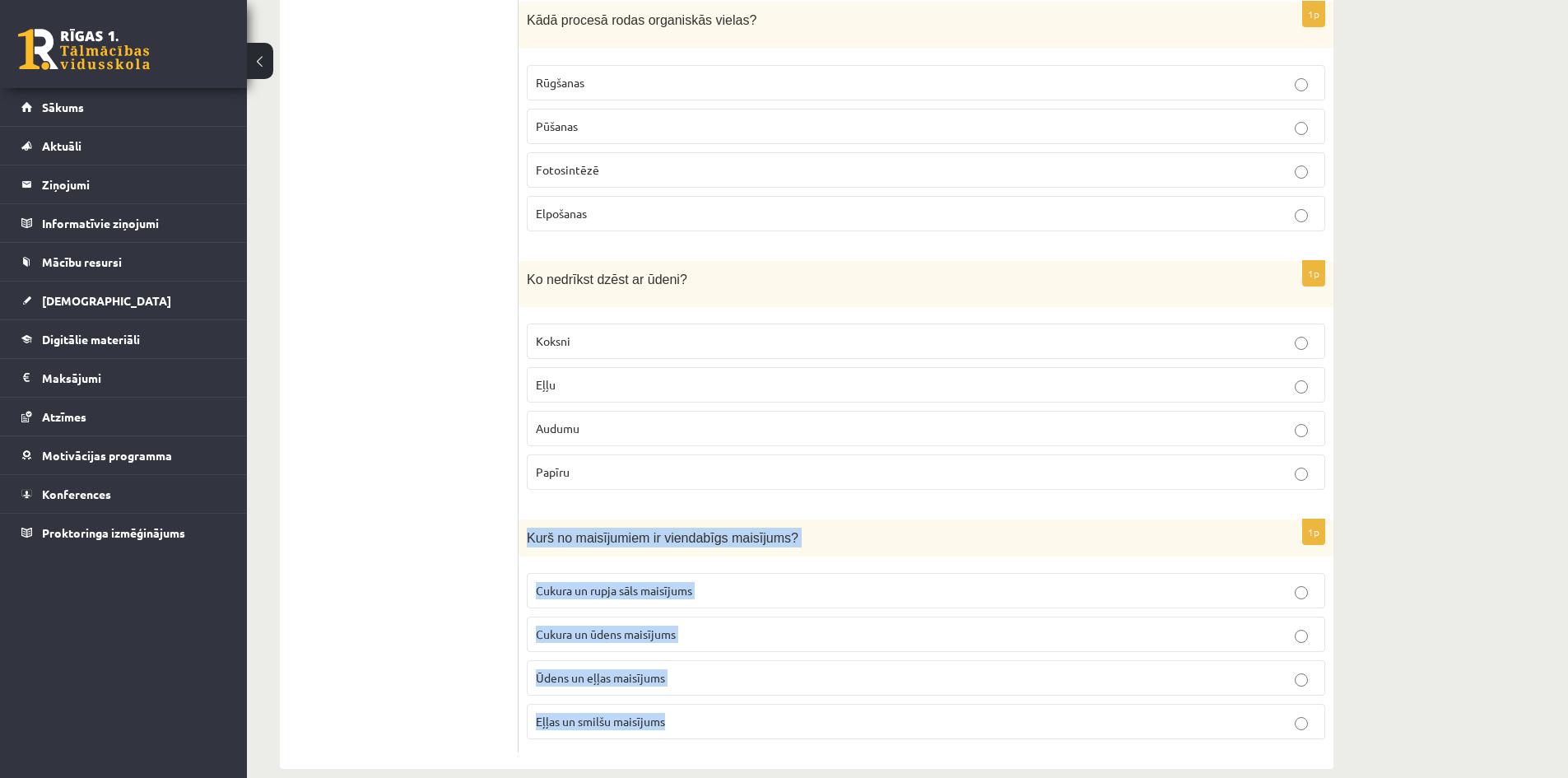
drag, startPoint x: 526, startPoint y: 496, endPoint x: 719, endPoint y: 694, distance: 276.5
click at [719, 694] on div "1p Kurš no maisījumiem ir viendabīgs maisījums? Cukura un rupja sāls maisījums …" at bounding box center [925, 635] width 815 height 232
click at [599, 621] on label "Cukura un ūdens maisījums" at bounding box center [925, 634] width 798 height 35
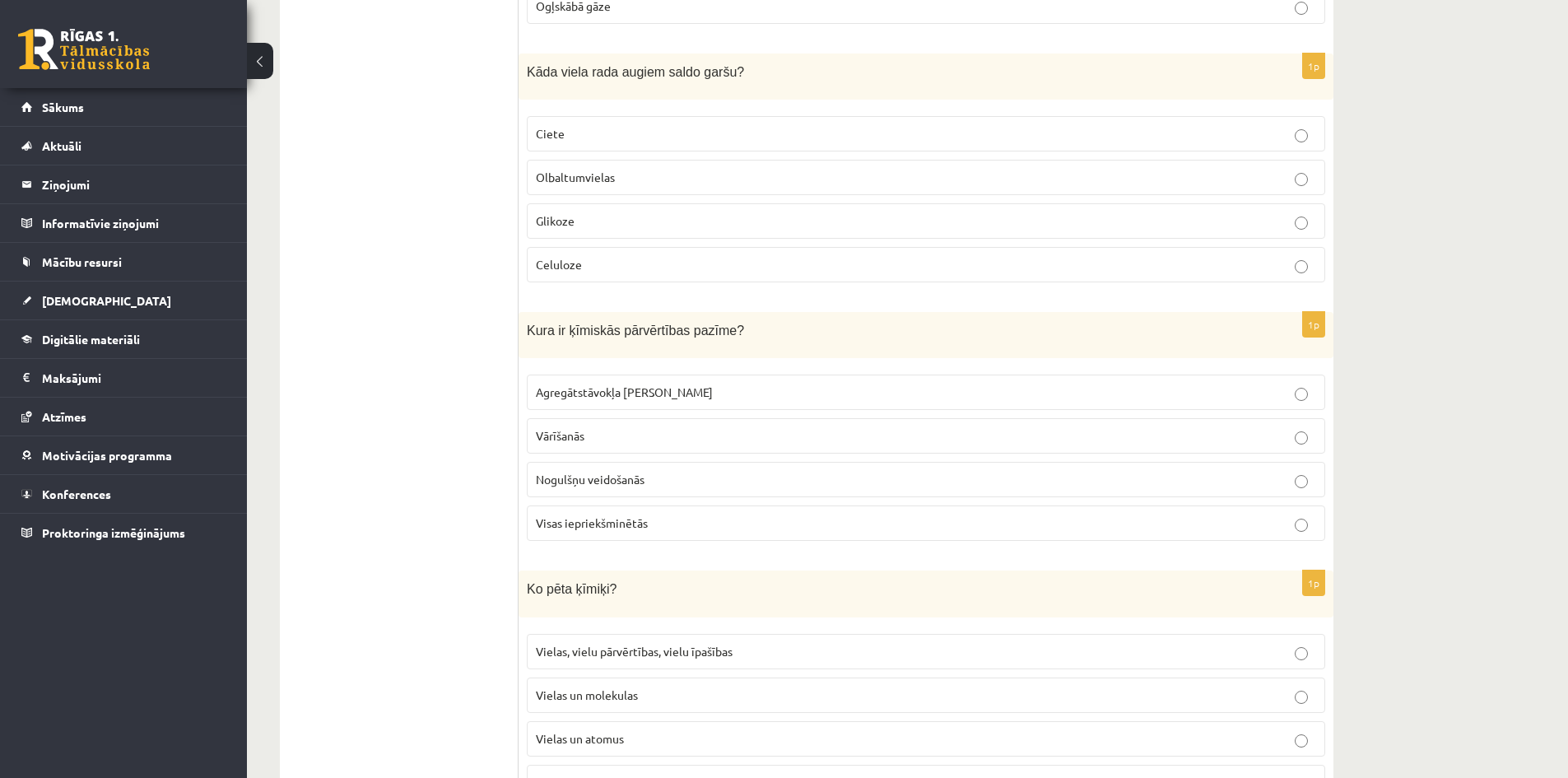
scroll to position [0, 0]
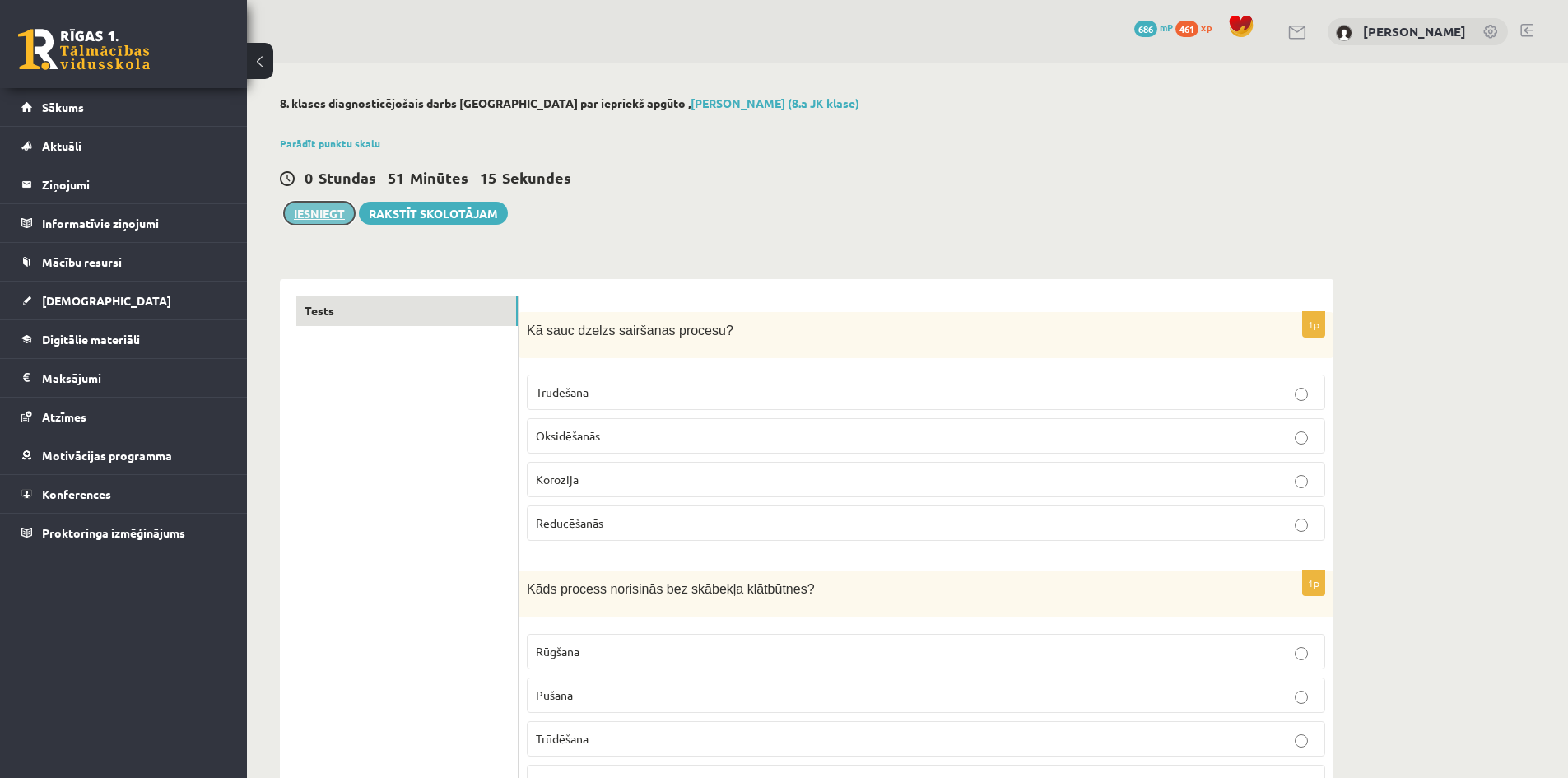
click at [334, 209] on button "Iesniegt" at bounding box center [319, 213] width 71 height 23
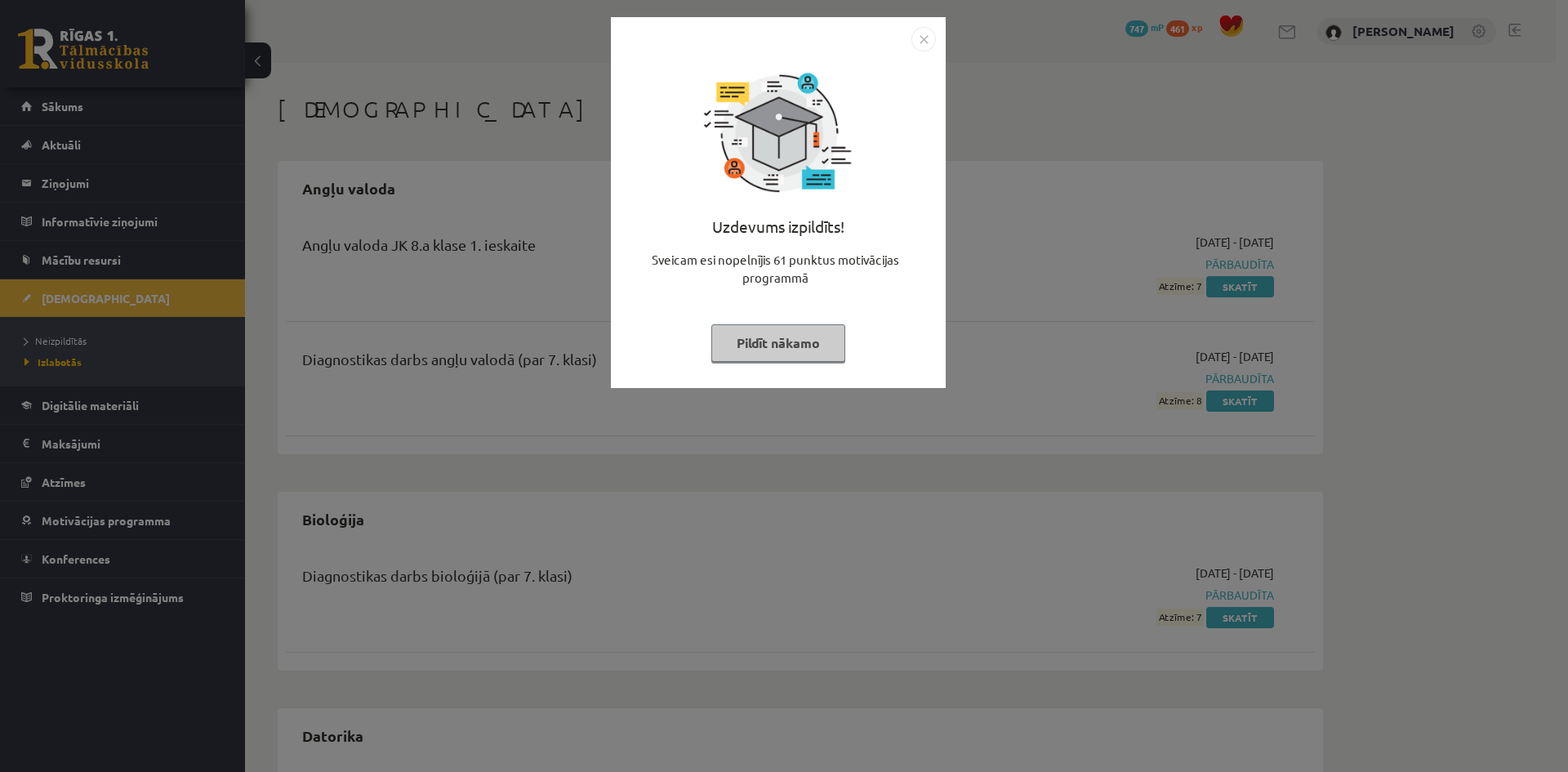
click at [1014, 319] on div "Uzdevums izpildīts! Sveicam esi nopelnījis 61 punktus motivācijas programmā Pil…" at bounding box center [784, 386] width 1568 height 772
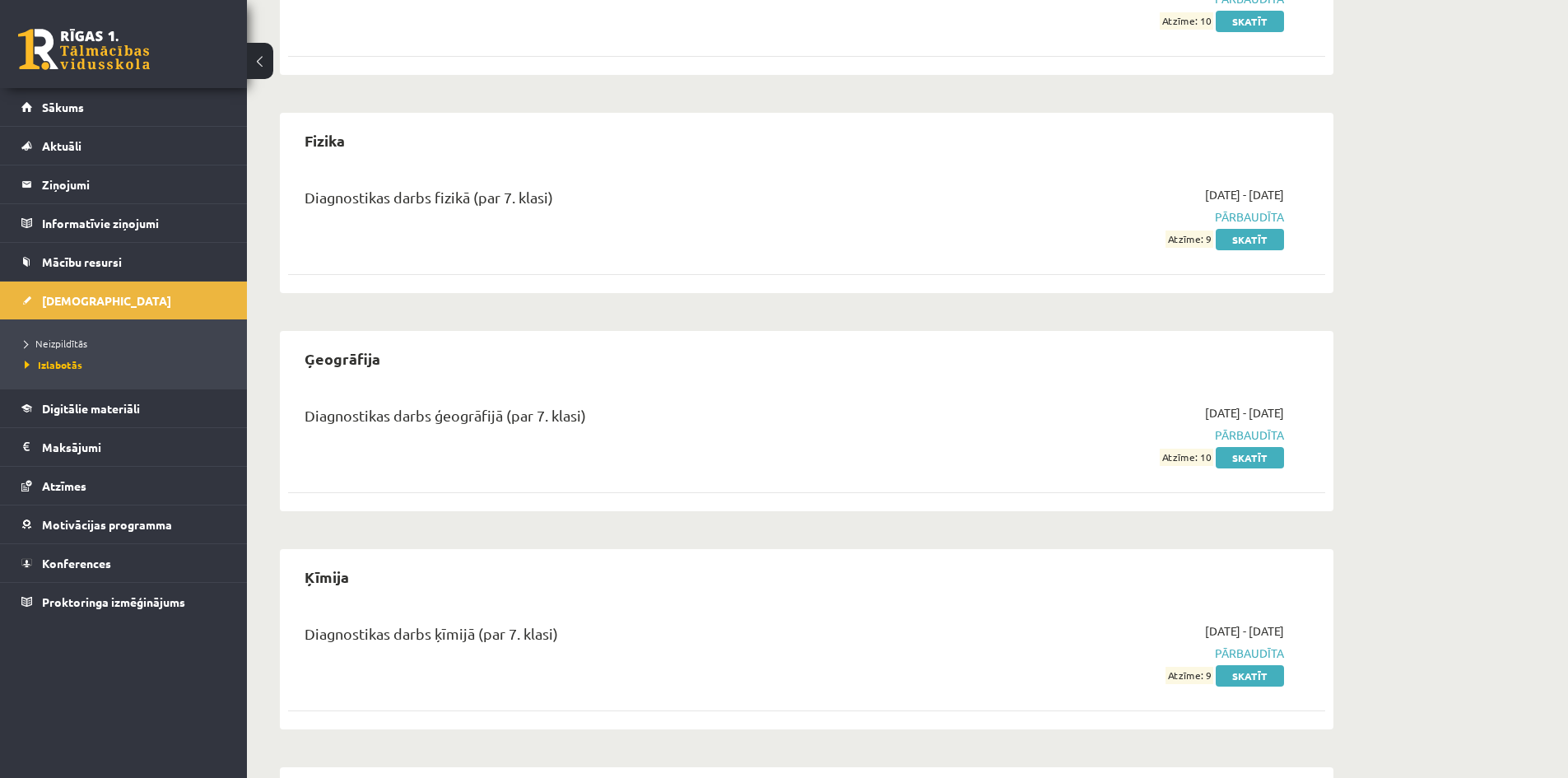
scroll to position [1399, 0]
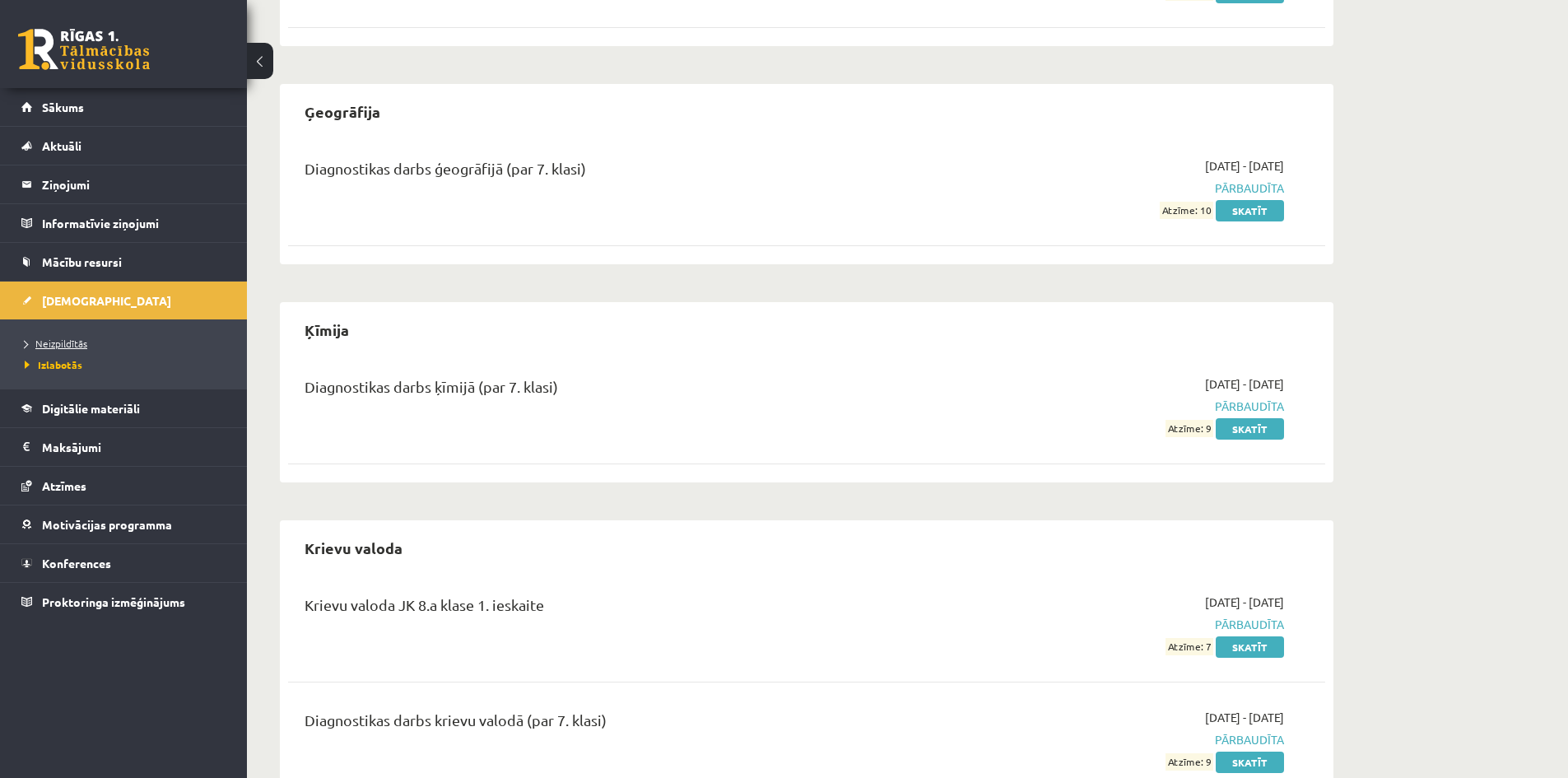
click at [84, 339] on span "Neizpildītās" at bounding box center [56, 343] width 63 height 13
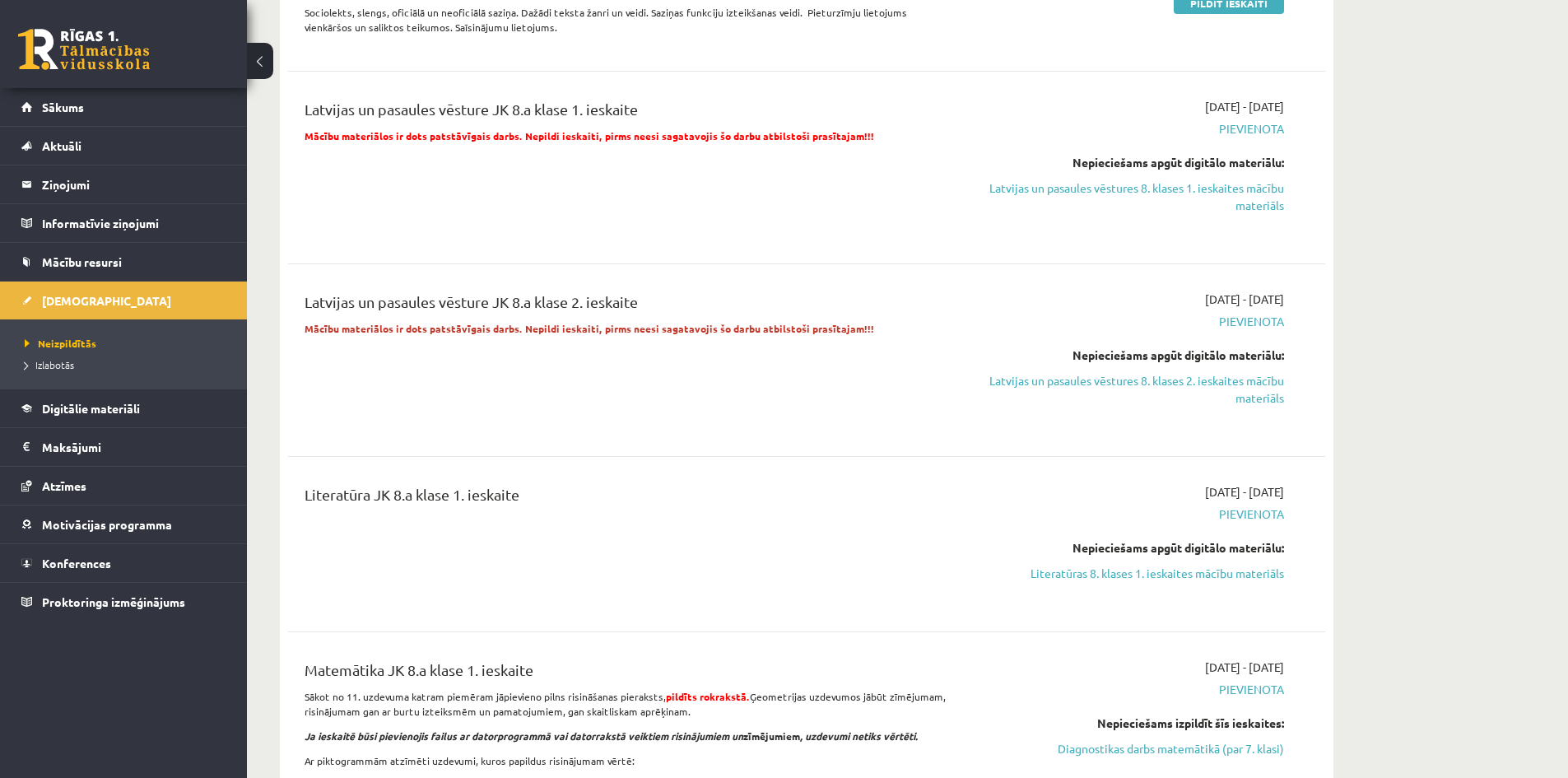
scroll to position [1317, 0]
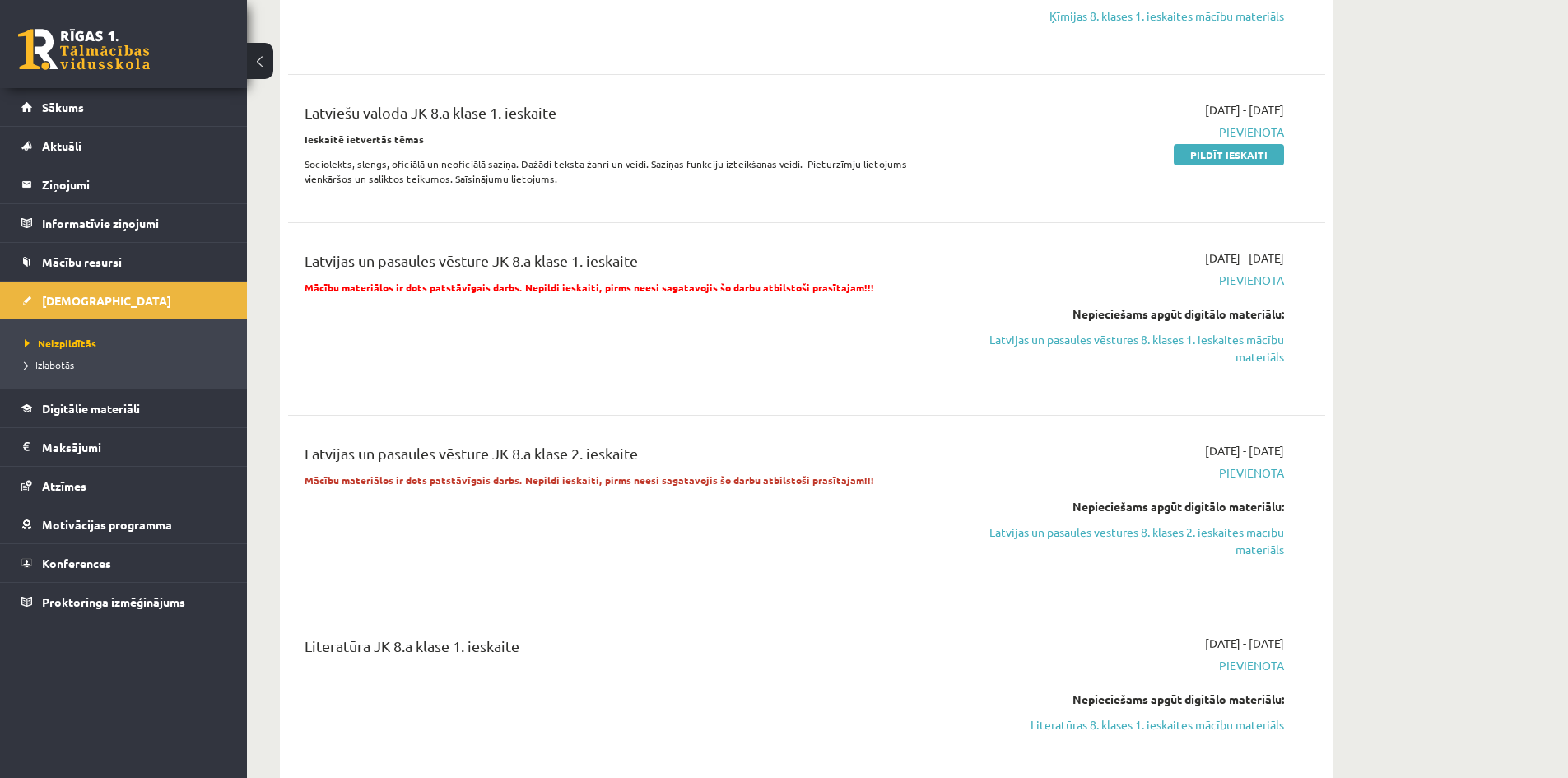
click at [631, 477] on strong "Mācību materiālos ir dots patstāvīgais darbs. Nepildi ieskaiti, pirms neesi sag…" at bounding box center [589, 480] width 569 height 13
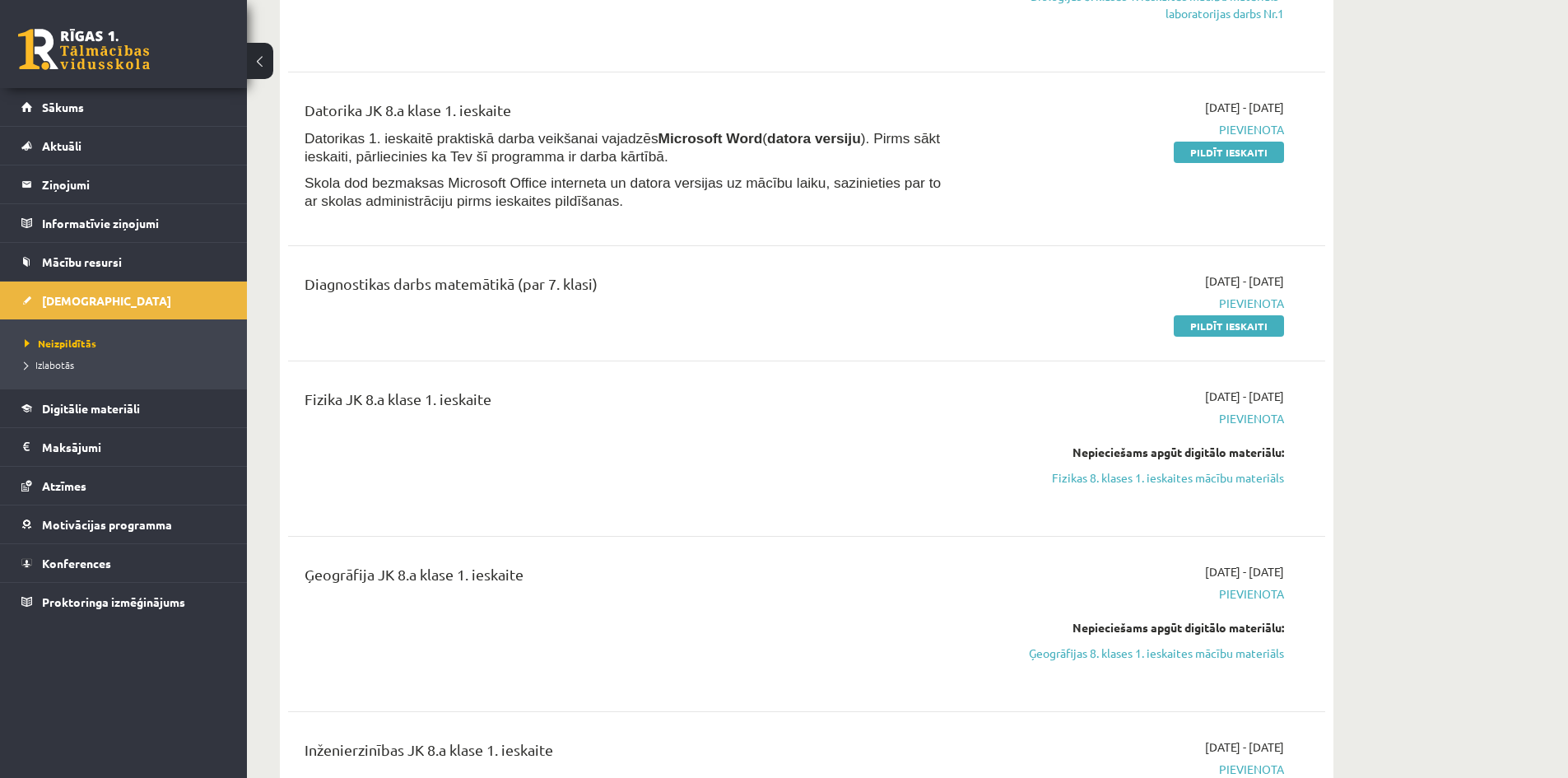
scroll to position [0, 0]
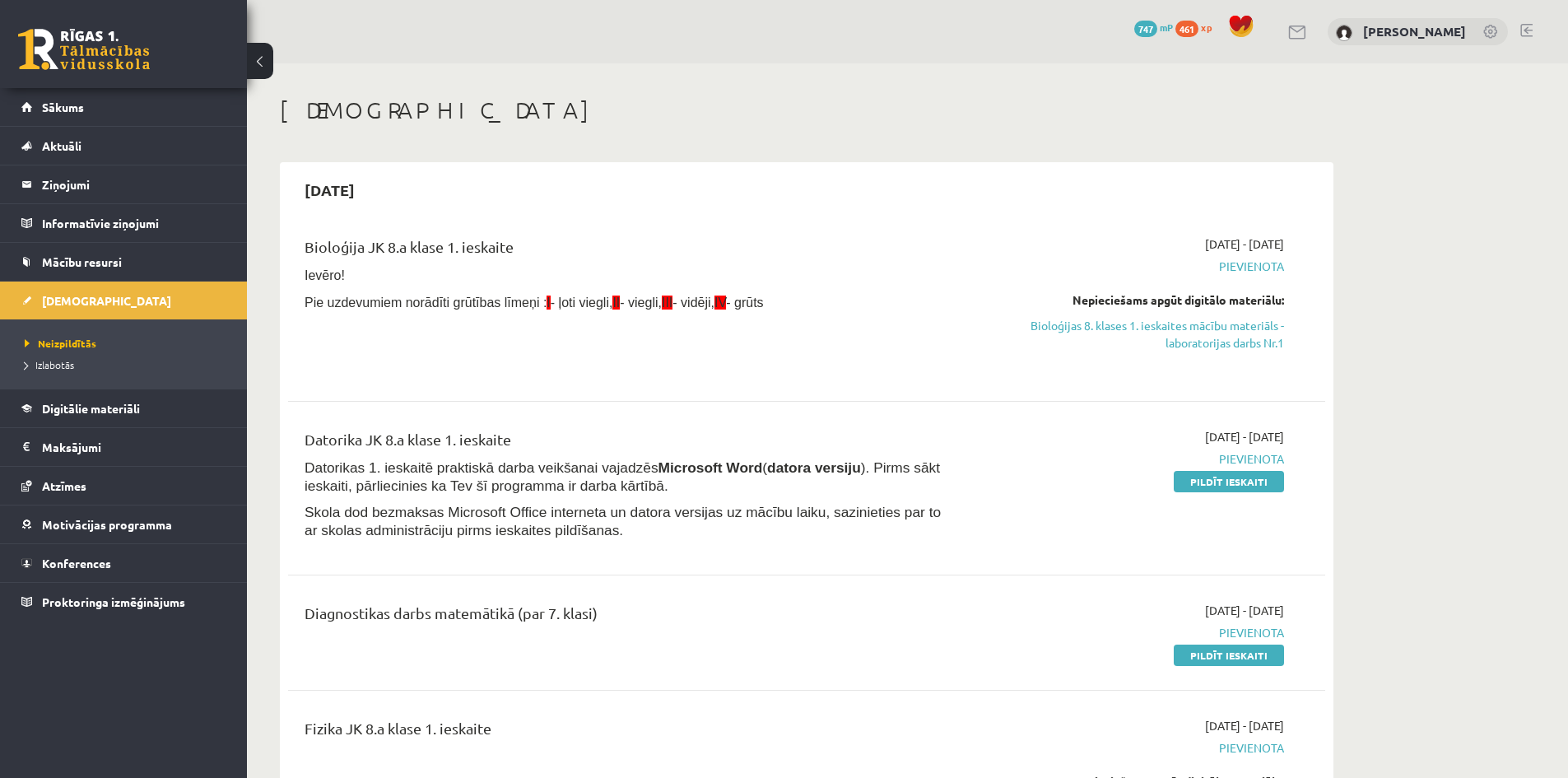
click at [1540, 21] on div "0 Dāvanas 747 mP 461 xp [PERSON_NAME]" at bounding box center [907, 31] width 1321 height 64
click at [1529, 22] on div "0 Dāvanas 747 mP 461 xp [PERSON_NAME]" at bounding box center [907, 31] width 1321 height 64
click at [1524, 31] on link at bounding box center [1526, 30] width 12 height 13
